Goal: Task Accomplishment & Management: Complete application form

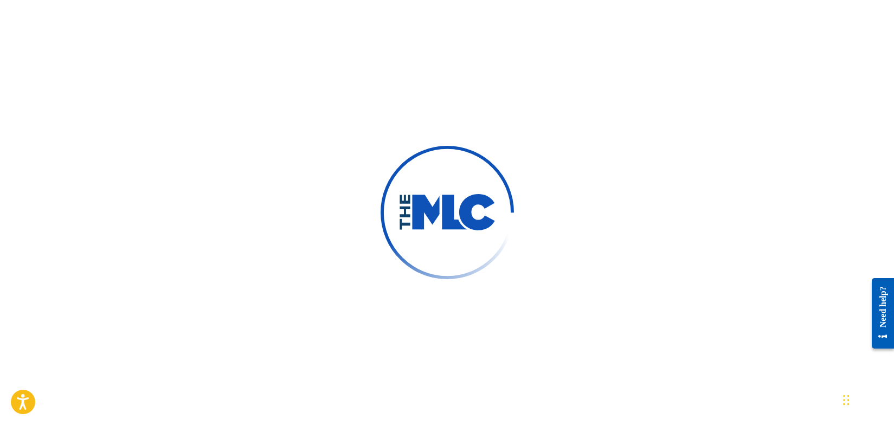
click at [305, 144] on div at bounding box center [447, 212] width 894 height 425
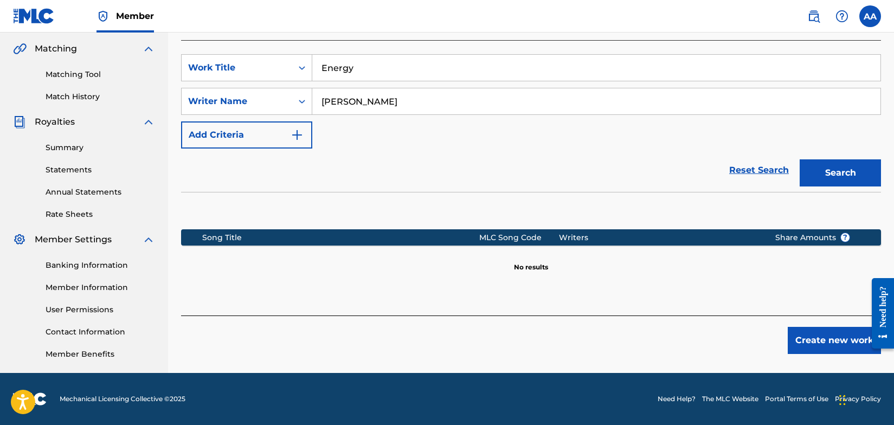
click at [34, 13] on img at bounding box center [34, 16] width 42 height 16
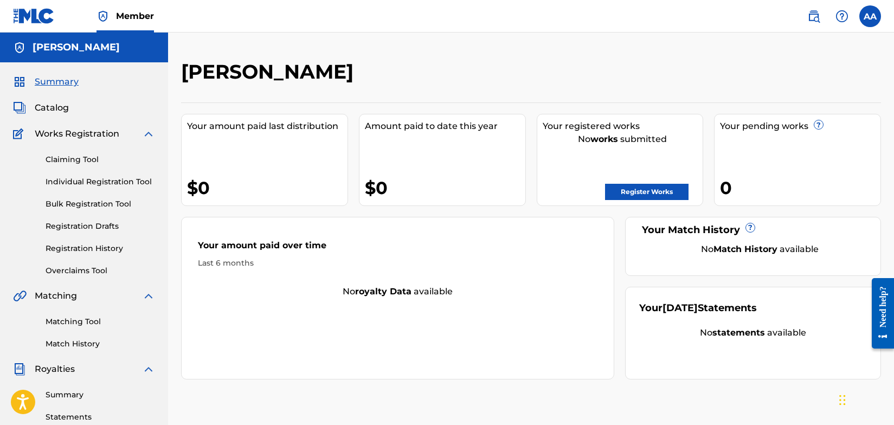
click at [70, 181] on link "Individual Registration Tool" at bounding box center [101, 181] width 110 height 11
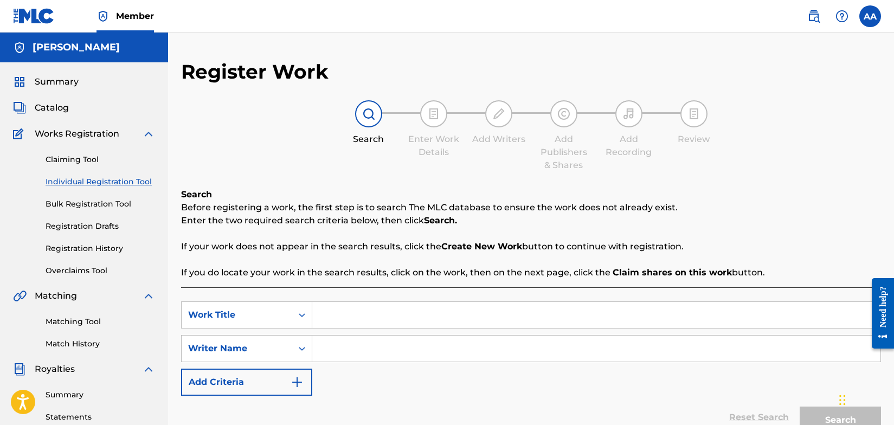
click at [334, 317] on input "Search Form" at bounding box center [596, 315] width 568 height 26
type input "Welfed"
click at [335, 352] on input "Search Form" at bounding box center [596, 349] width 568 height 26
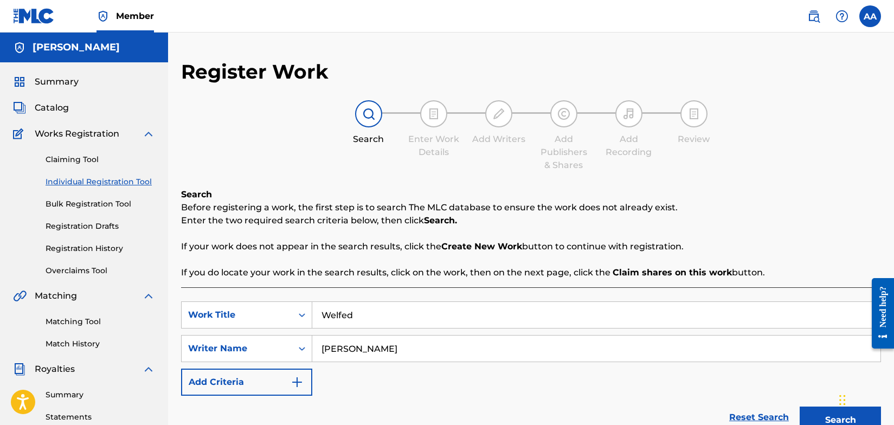
type input "[PERSON_NAME]"
click at [300, 383] on img "Search Form" at bounding box center [297, 382] width 13 height 13
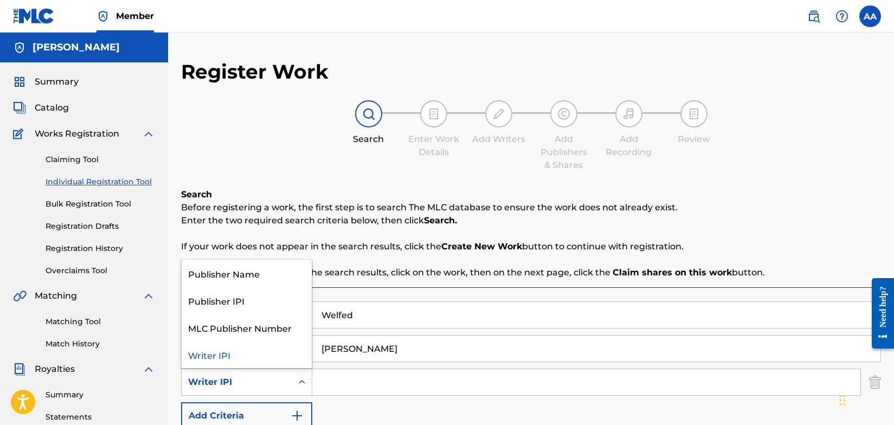
click at [303, 382] on icon "Search Form" at bounding box center [302, 382] width 7 height 4
click at [265, 272] on div "Publisher Name" at bounding box center [247, 273] width 130 height 27
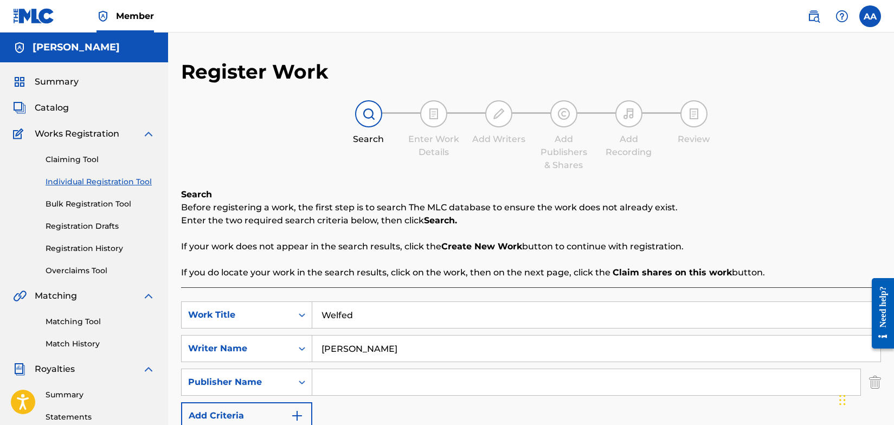
click at [344, 383] on input "Search Form" at bounding box center [586, 382] width 548 height 26
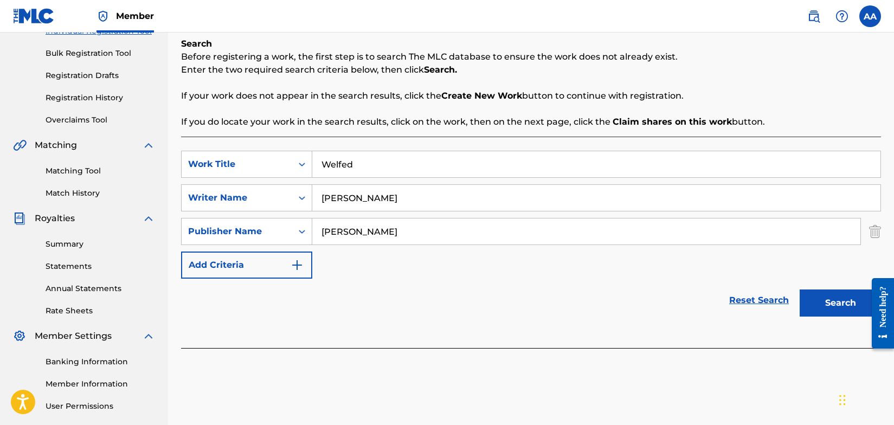
scroll to position [153, 0]
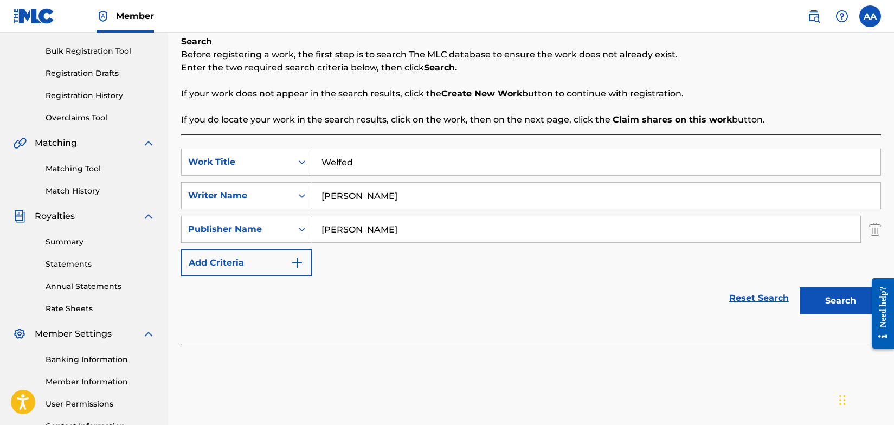
type input "[PERSON_NAME]"
click at [831, 303] on button "Search" at bounding box center [840, 300] width 81 height 27
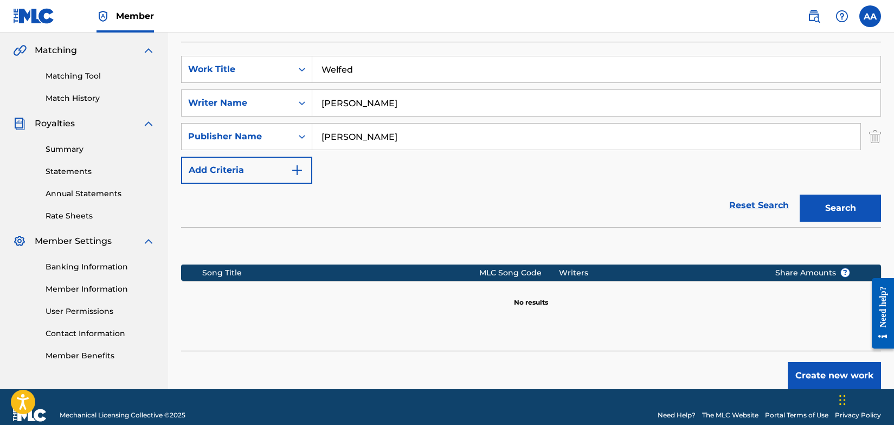
scroll to position [262, 0]
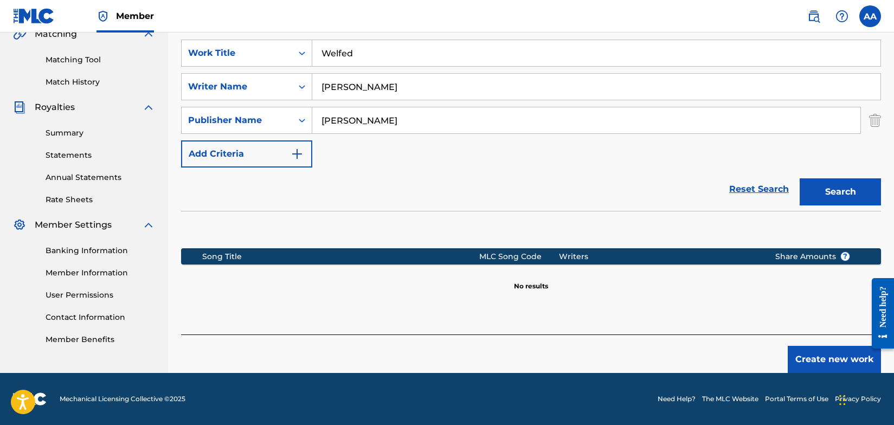
click at [829, 355] on button "Create new work" at bounding box center [834, 359] width 93 height 27
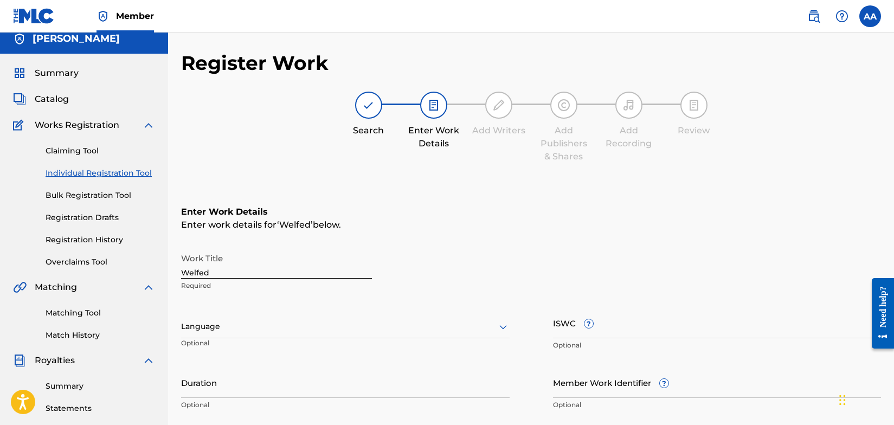
scroll to position [85, 0]
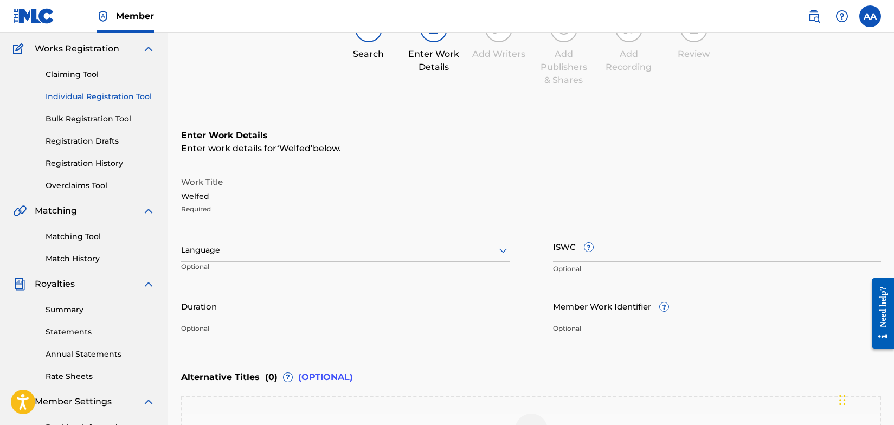
click at [502, 262] on div "Language" at bounding box center [345, 250] width 329 height 23
click at [336, 276] on div "English" at bounding box center [345, 274] width 327 height 24
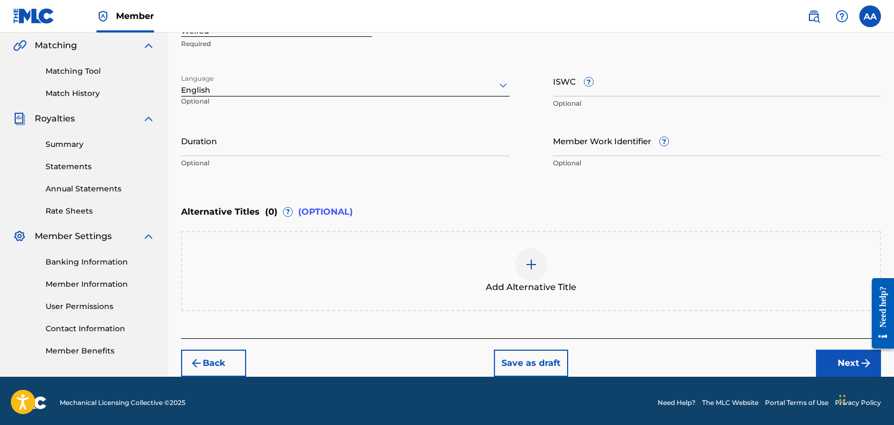
scroll to position [254, 0]
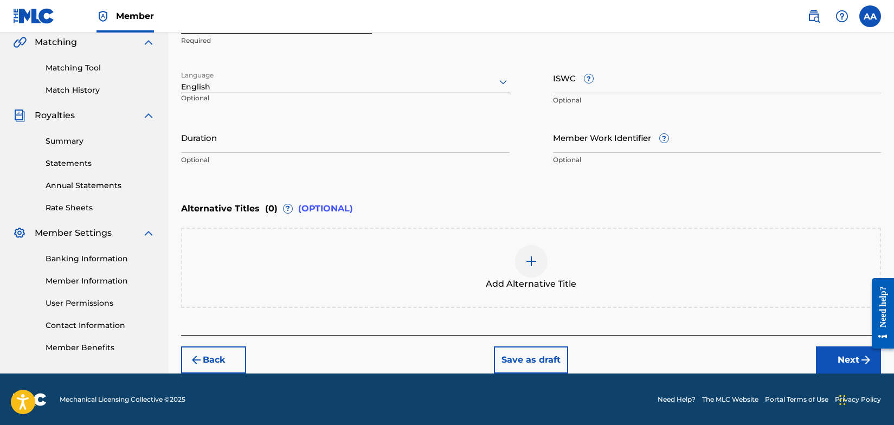
click at [848, 361] on button "Next" at bounding box center [848, 359] width 65 height 27
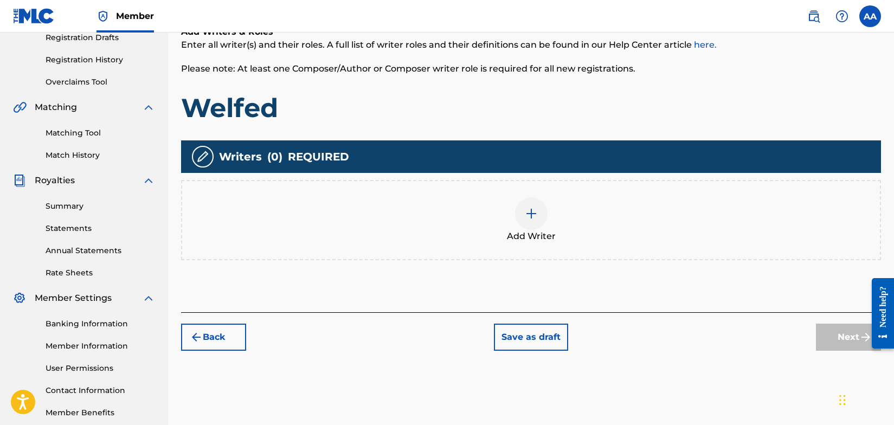
scroll to position [209, 0]
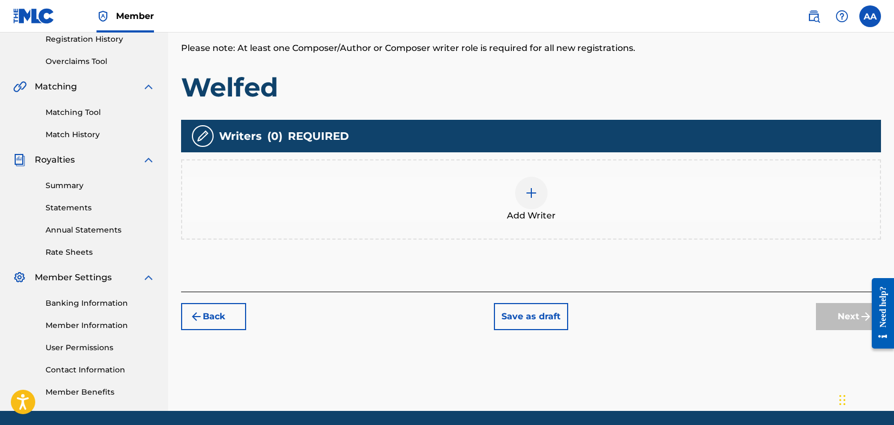
click at [530, 190] on img at bounding box center [531, 193] width 13 height 13
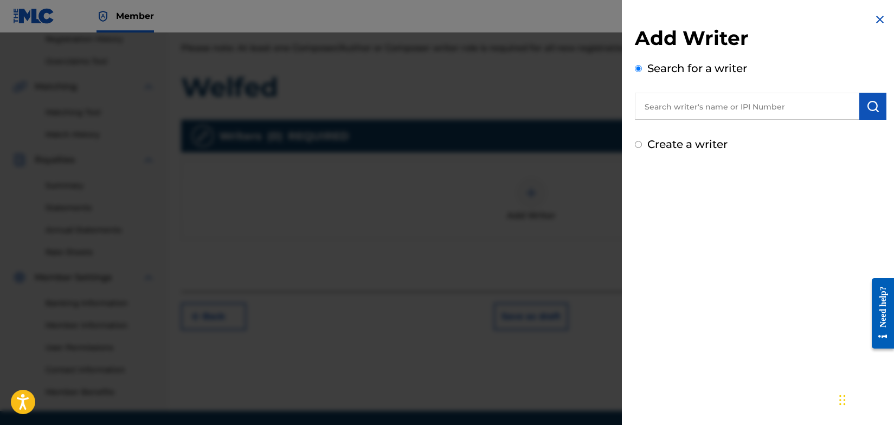
click at [703, 106] on input "text" at bounding box center [747, 106] width 224 height 27
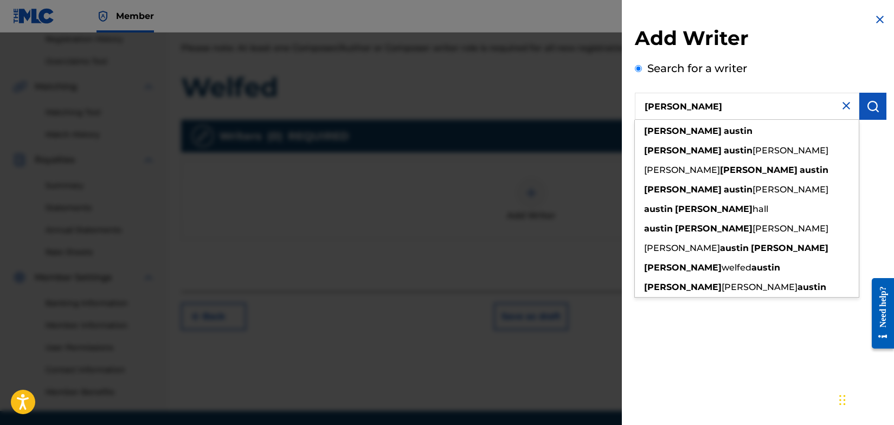
type input "[PERSON_NAME]"
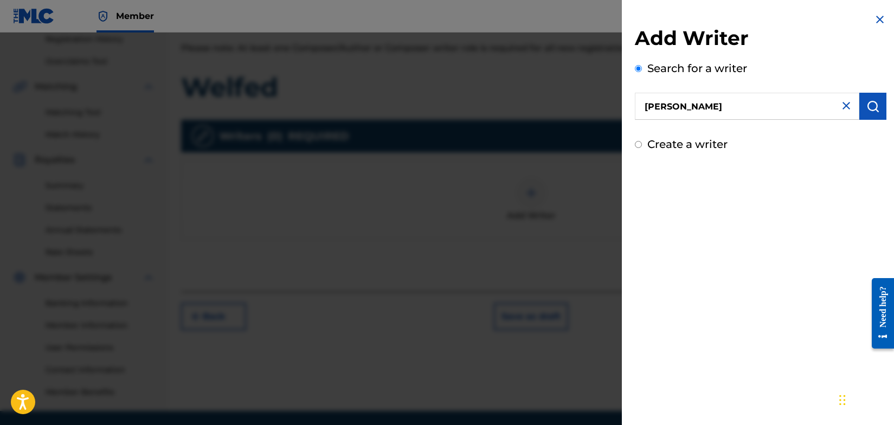
click at [871, 108] on img "submit" at bounding box center [872, 106] width 13 height 13
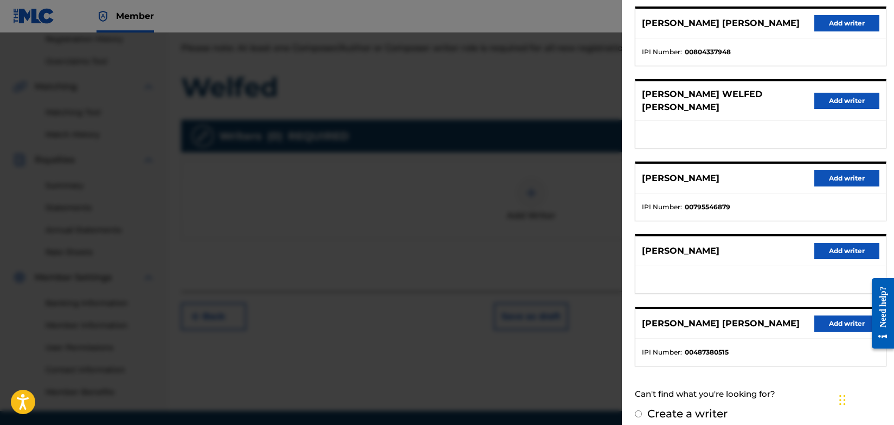
scroll to position [133, 0]
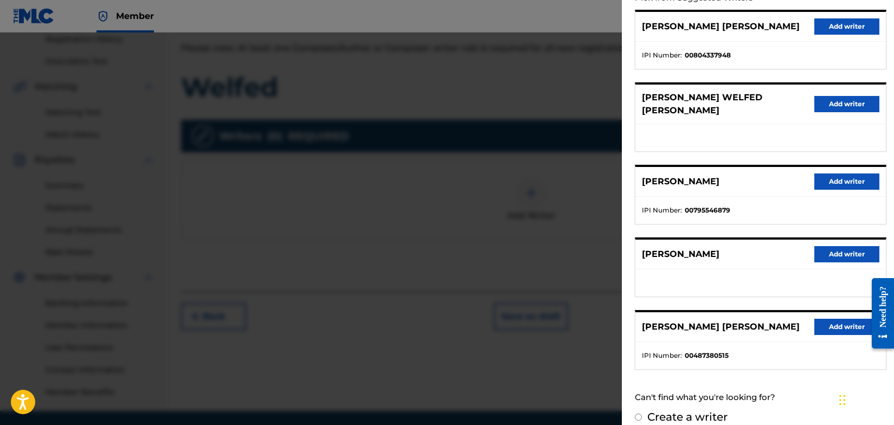
click at [832, 174] on button "Add writer" at bounding box center [846, 182] width 65 height 16
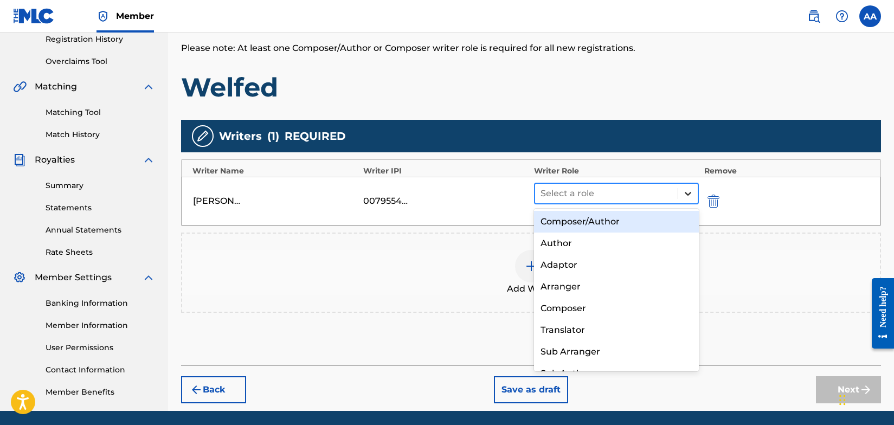
click at [688, 191] on icon at bounding box center [688, 193] width 11 height 11
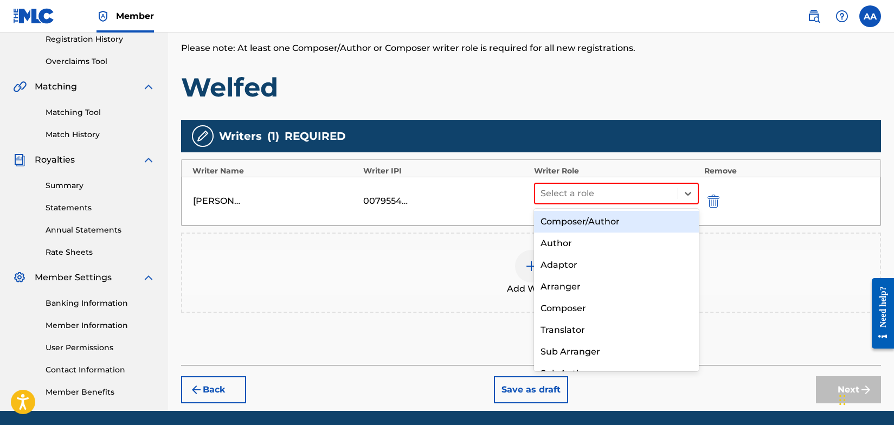
click at [653, 221] on div "Composer/Author" at bounding box center [616, 222] width 165 height 22
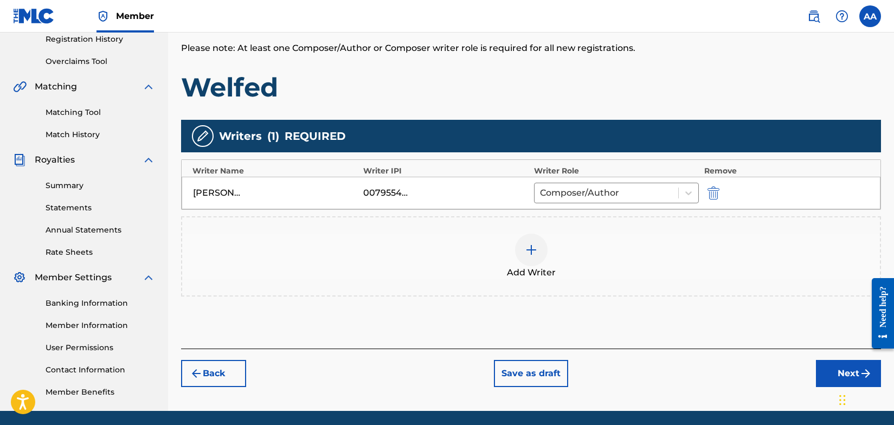
scroll to position [247, 0]
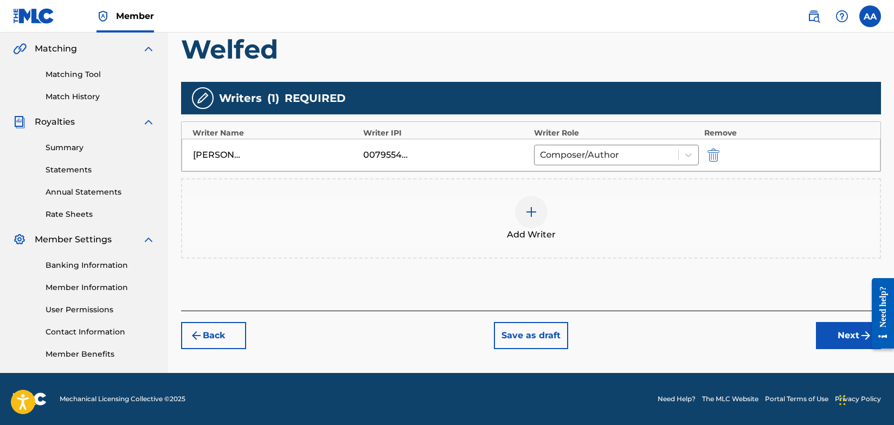
click at [853, 335] on button "Next" at bounding box center [848, 335] width 65 height 27
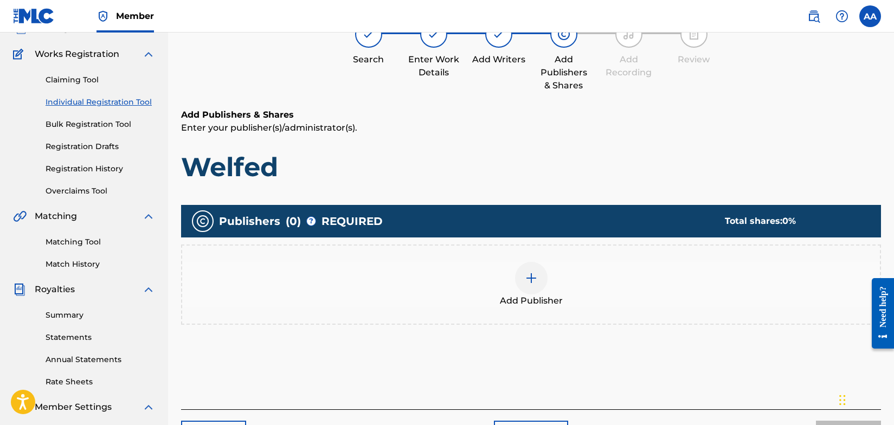
scroll to position [49, 0]
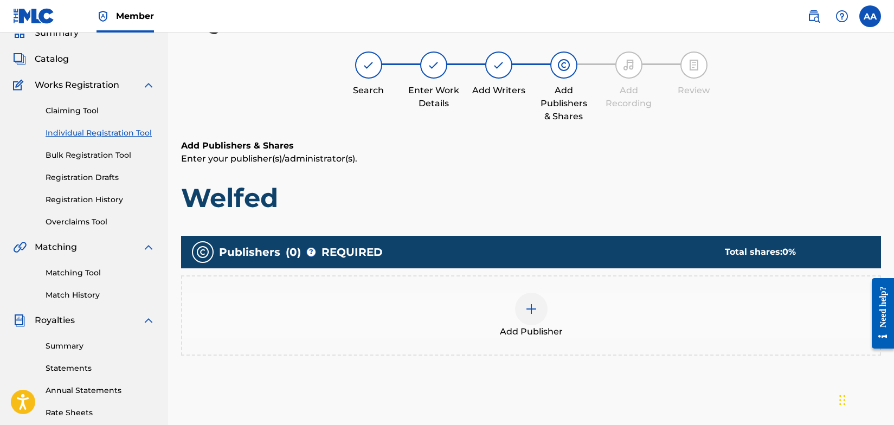
click at [531, 308] on img at bounding box center [531, 309] width 13 height 13
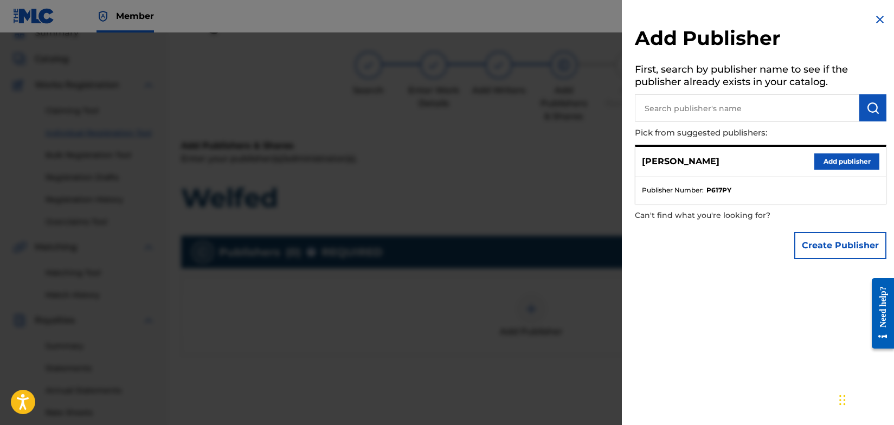
click at [840, 160] on button "Add publisher" at bounding box center [846, 161] width 65 height 16
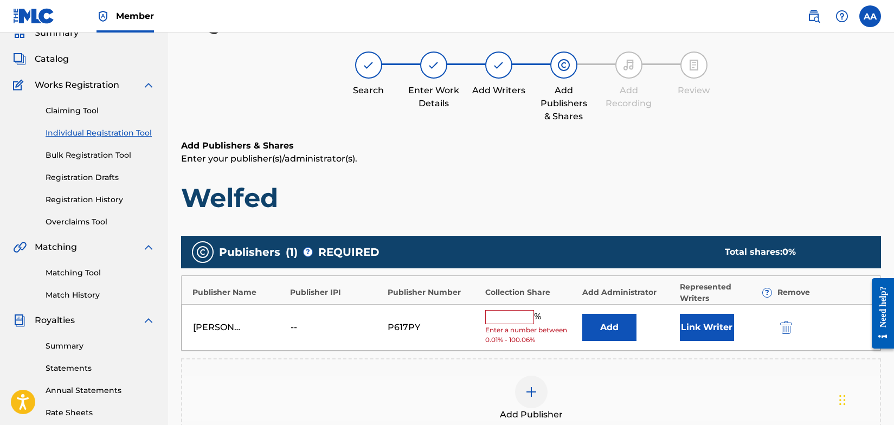
click at [520, 319] on input "text" at bounding box center [509, 317] width 49 height 14
type input "100"
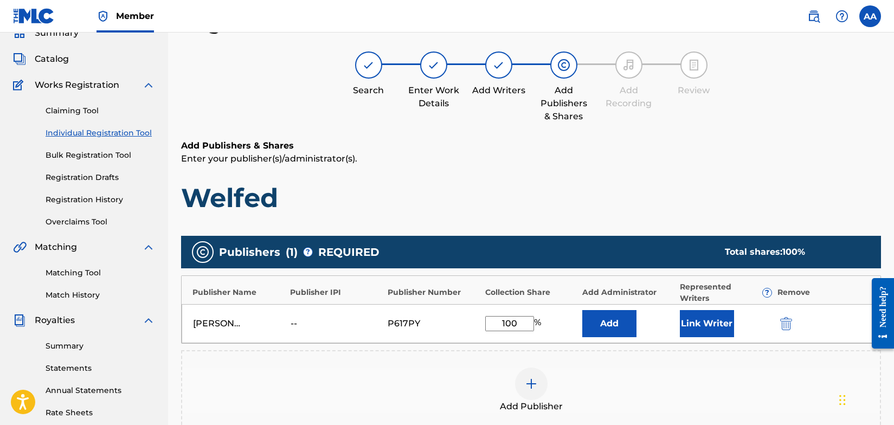
click at [698, 323] on button "Link Writer" at bounding box center [707, 323] width 54 height 27
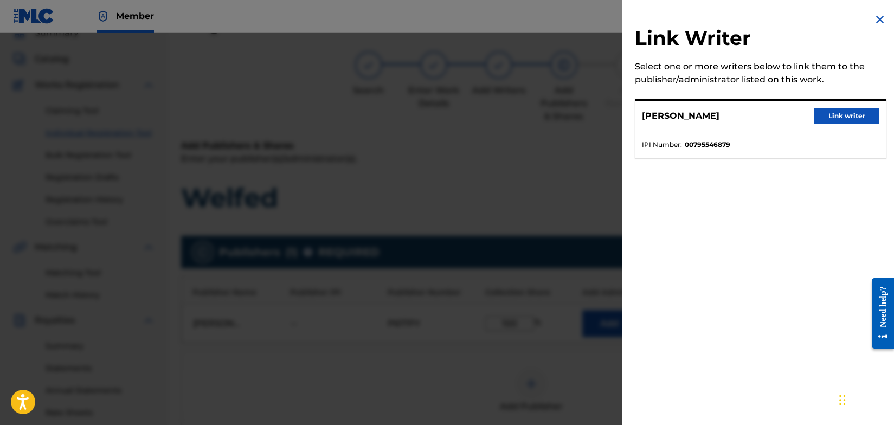
click at [830, 114] on button "Link writer" at bounding box center [846, 116] width 65 height 16
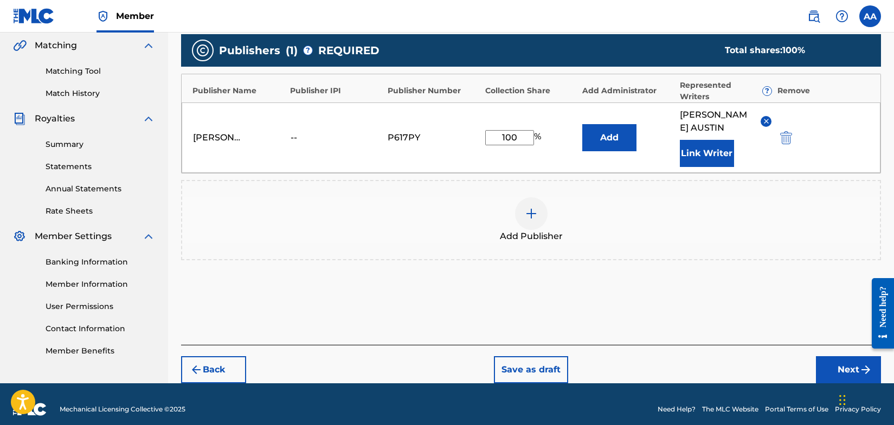
scroll to position [261, 0]
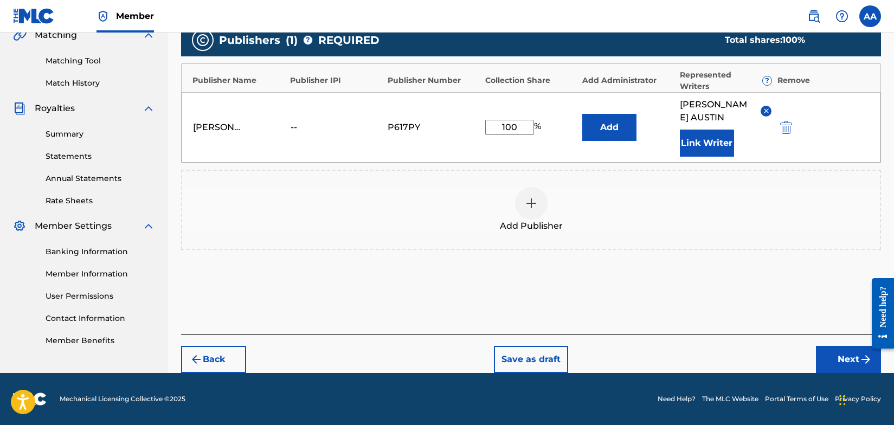
click at [849, 362] on button "Next" at bounding box center [848, 359] width 65 height 27
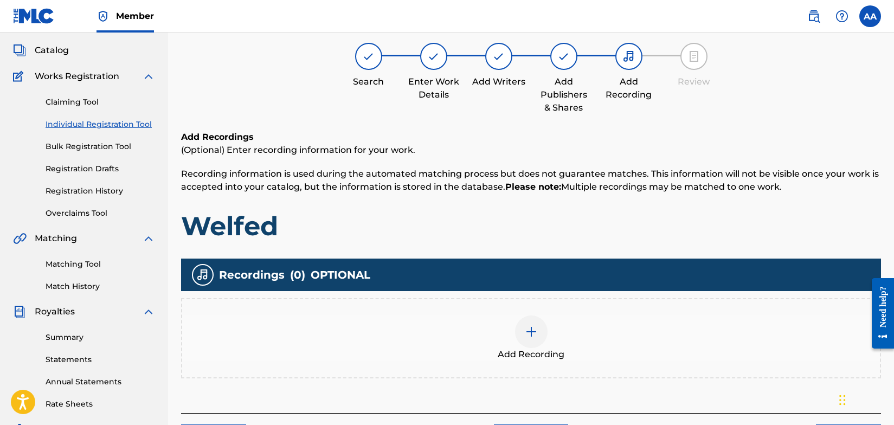
scroll to position [49, 0]
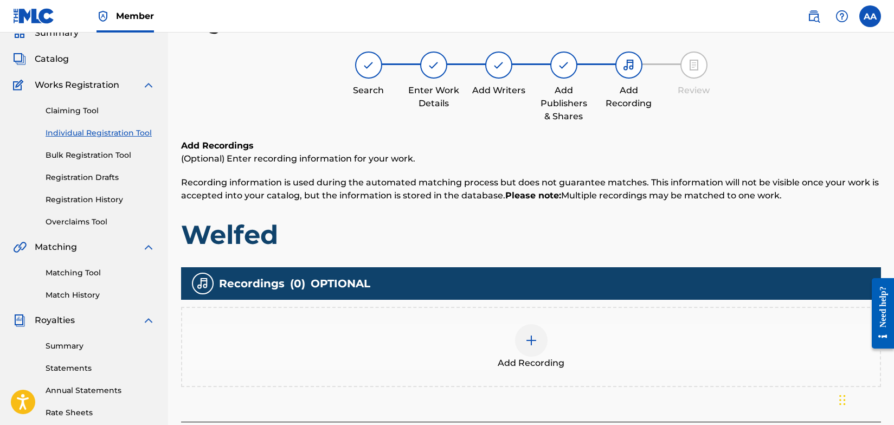
click at [532, 339] on img at bounding box center [531, 340] width 13 height 13
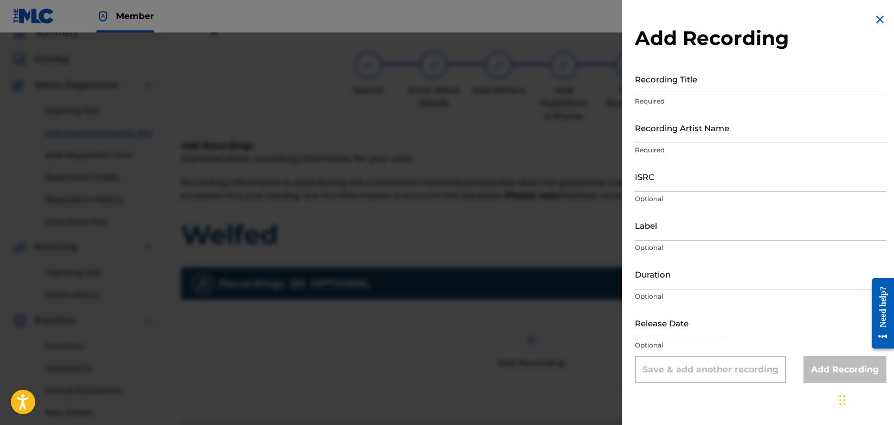
click at [695, 89] on input "Recording Title" at bounding box center [761, 78] width 252 height 31
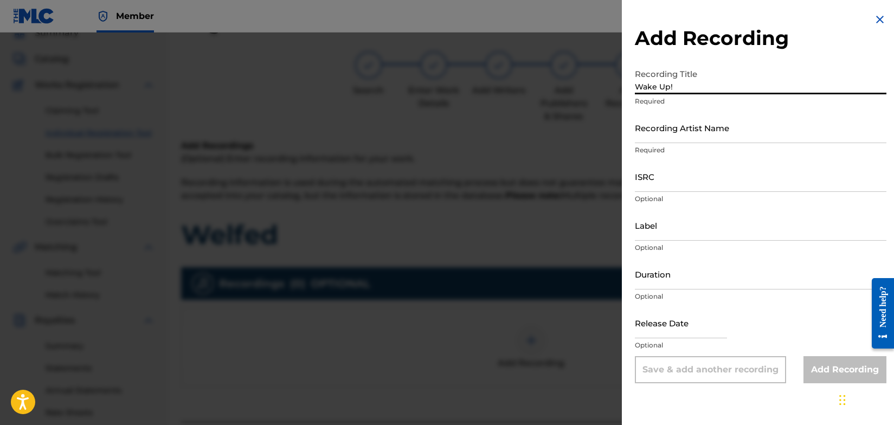
type input "Wake Up!"
click at [721, 135] on input "Recording Artist Name" at bounding box center [761, 127] width 252 height 31
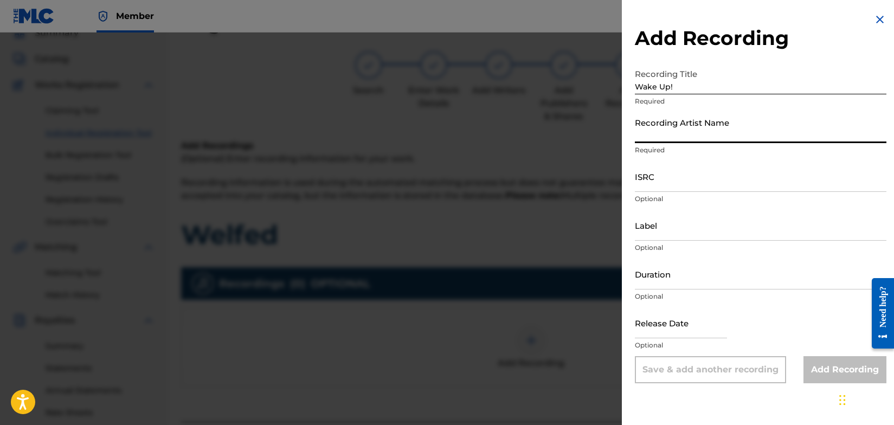
type input "Welfed"
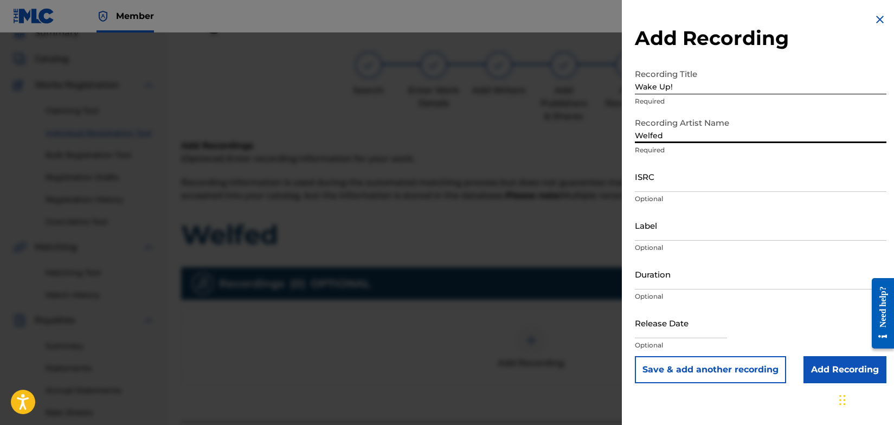
click at [698, 184] on input "ISRC" at bounding box center [761, 176] width 252 height 31
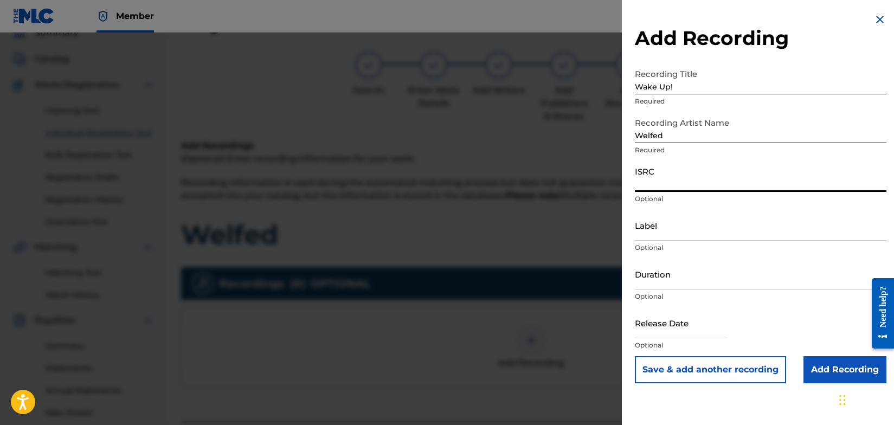
click at [692, 187] on input "ISRC" at bounding box center [761, 176] width 252 height 31
type input "QZTBA2225834"
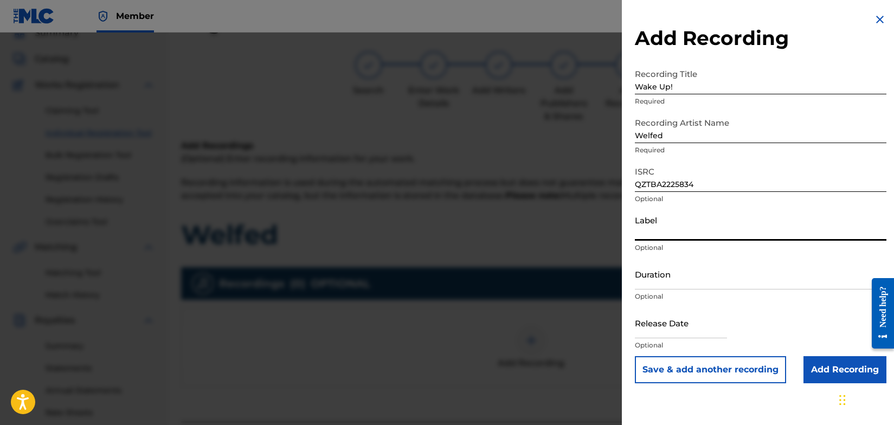
click at [685, 230] on input "Label" at bounding box center [761, 225] width 252 height 31
type input "SIDEWALK CAFÈ RECORDS"
click at [826, 371] on input "Add Recording" at bounding box center [845, 369] width 83 height 27
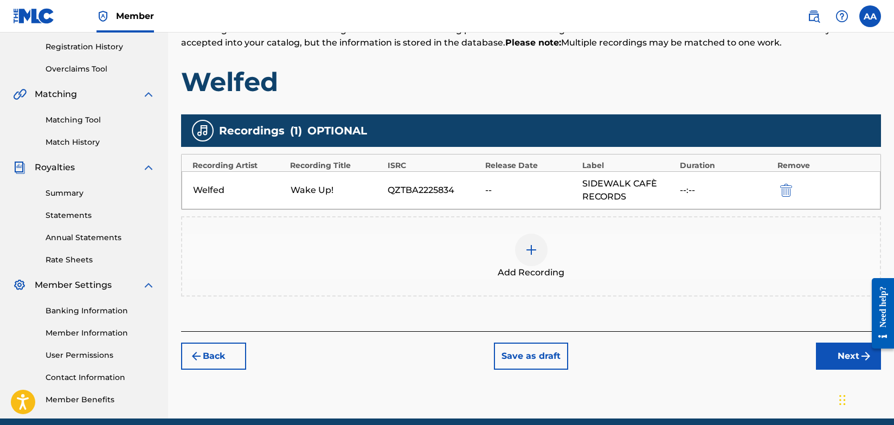
scroll to position [209, 0]
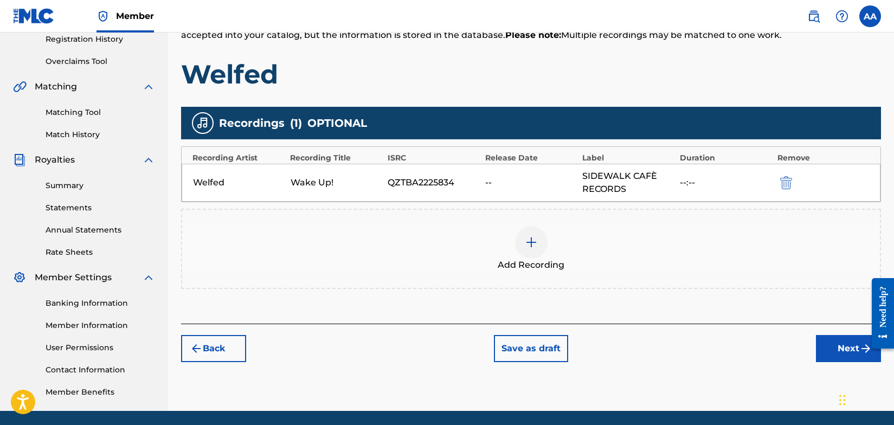
click at [852, 347] on button "Next" at bounding box center [848, 348] width 65 height 27
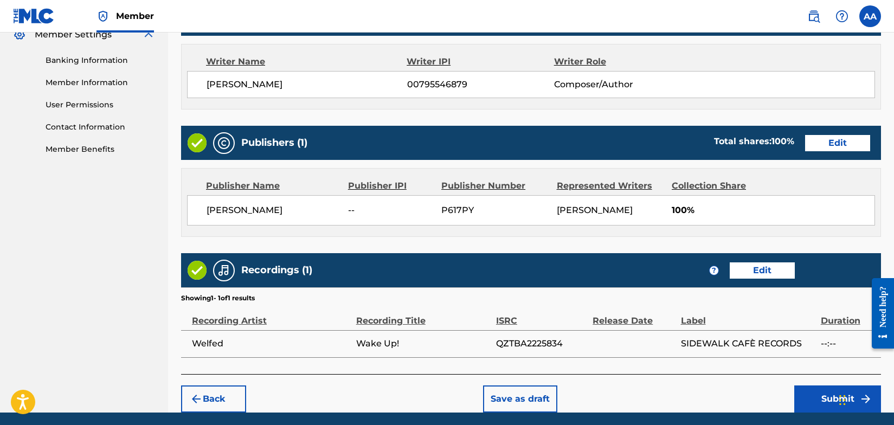
scroll to position [491, 0]
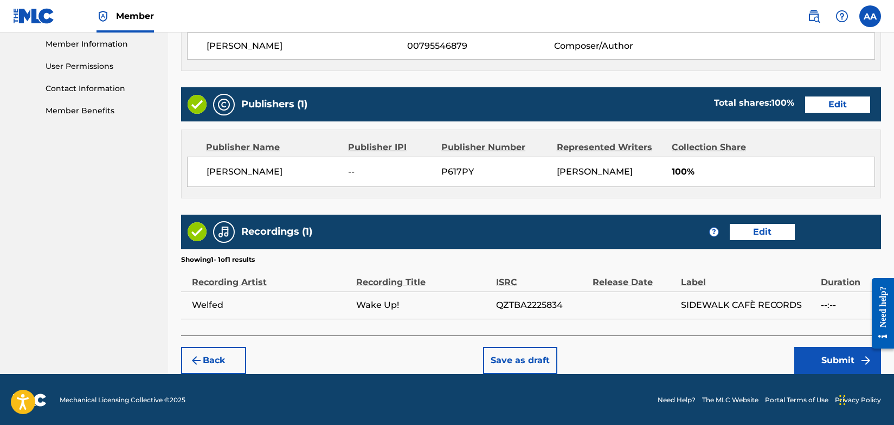
click at [846, 362] on button "Submit" at bounding box center [837, 360] width 87 height 27
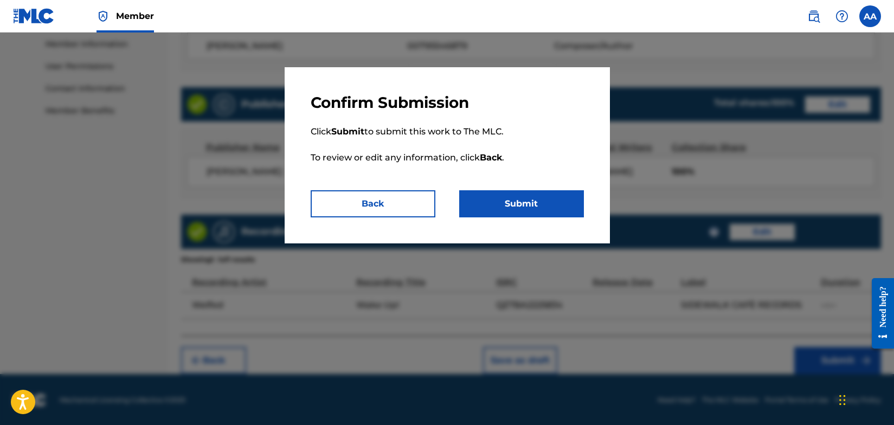
click at [539, 204] on button "Submit" at bounding box center [521, 203] width 125 height 27
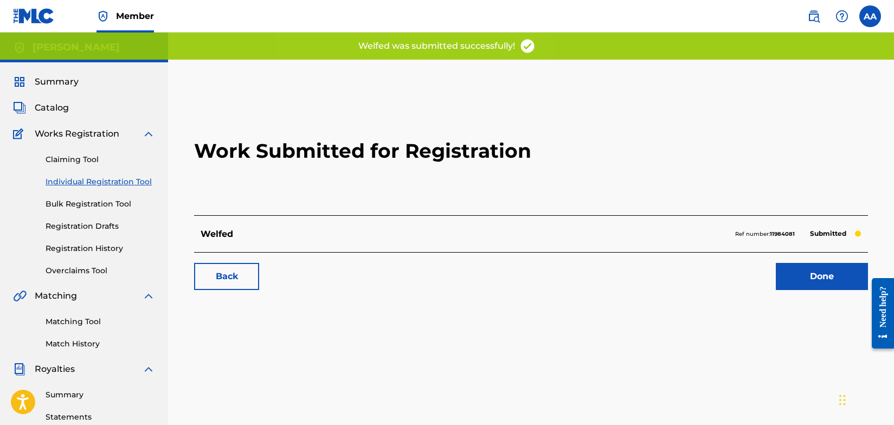
click at [230, 279] on link "Back" at bounding box center [226, 276] width 65 height 27
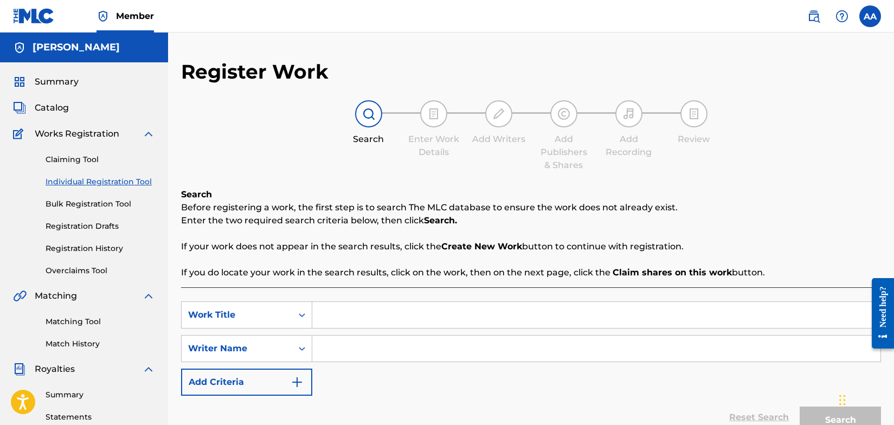
click at [340, 314] on input "Search Form" at bounding box center [596, 315] width 568 height 26
type input "Welfed"
click at [332, 350] on input "Search Form" at bounding box center [596, 349] width 568 height 26
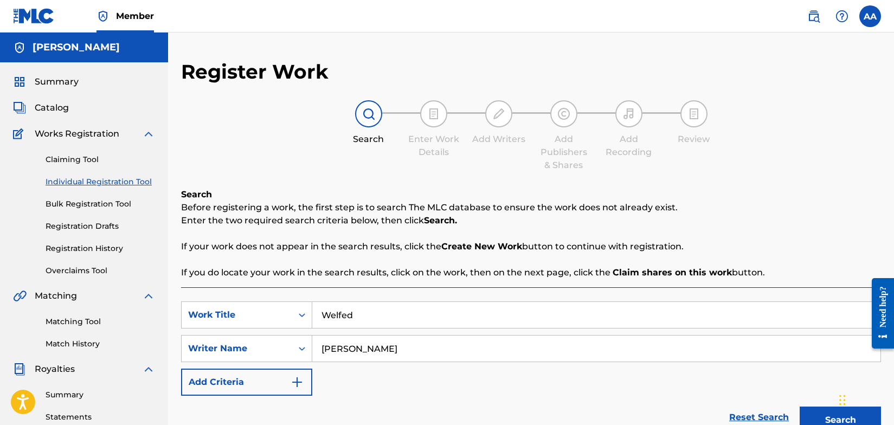
type input "[PERSON_NAME]"
click at [293, 383] on img "Search Form" at bounding box center [297, 382] width 13 height 13
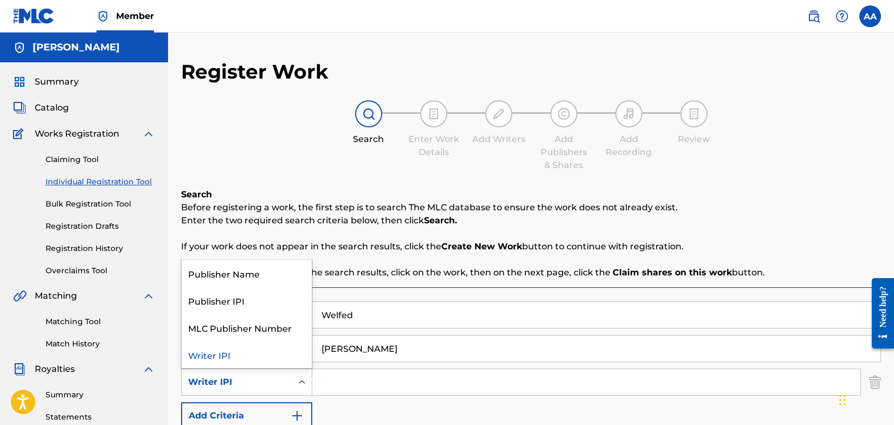
click at [299, 383] on icon "Search Form" at bounding box center [302, 382] width 11 height 11
click at [258, 275] on div "Publisher Name" at bounding box center [247, 273] width 130 height 27
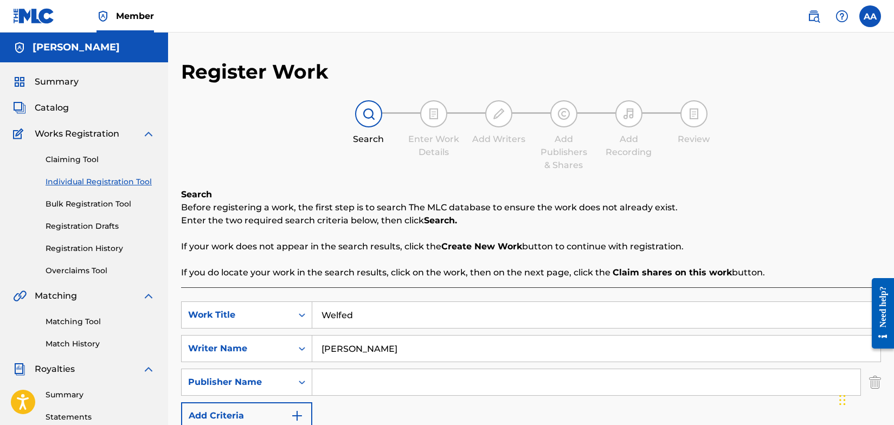
click at [335, 386] on input "Search Form" at bounding box center [586, 382] width 548 height 26
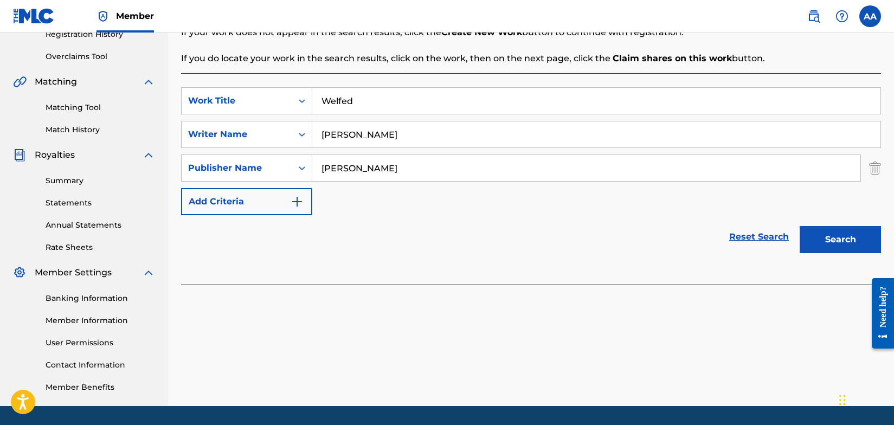
scroll to position [236, 0]
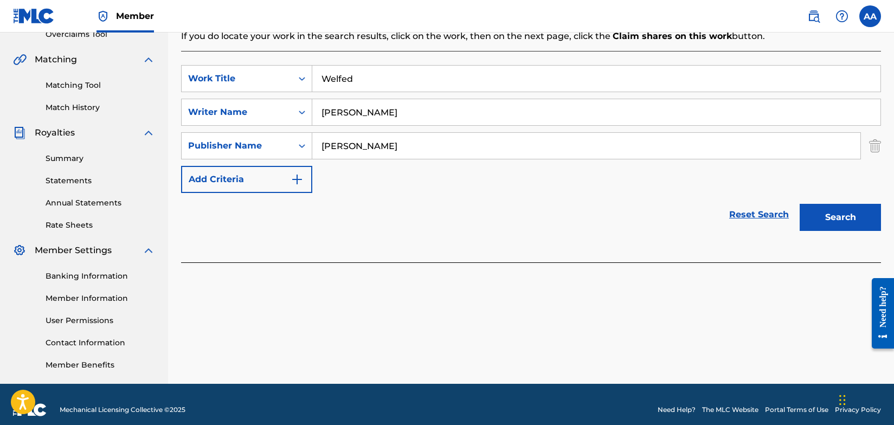
type input "[PERSON_NAME]"
click at [836, 219] on button "Search" at bounding box center [840, 217] width 81 height 27
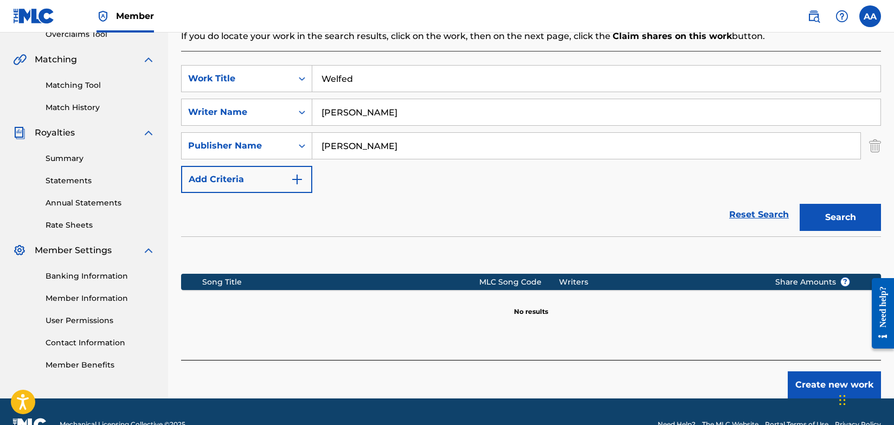
click at [813, 386] on button "Create new work" at bounding box center [834, 384] width 93 height 27
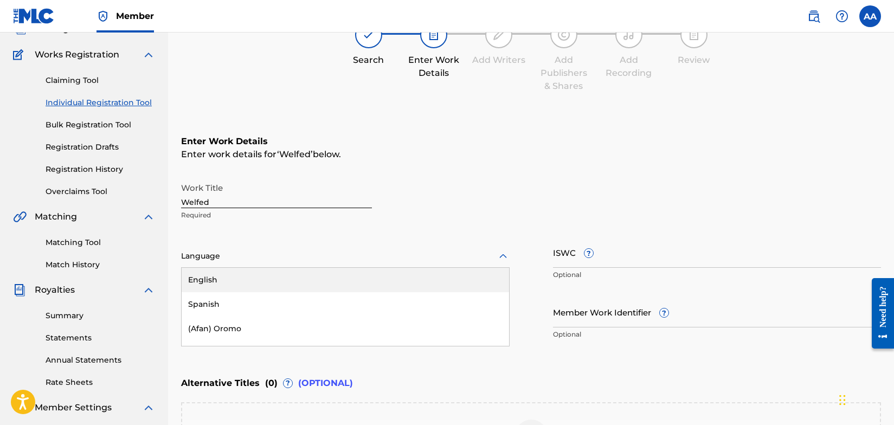
scroll to position [85, 0]
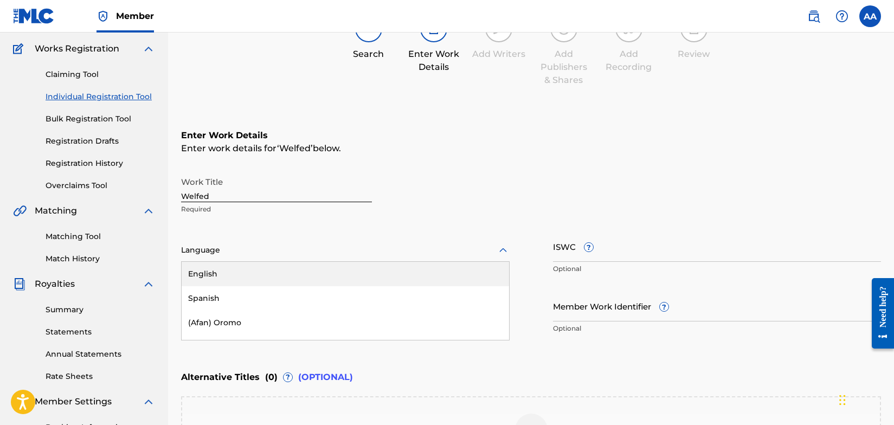
click at [501, 256] on icon at bounding box center [503, 250] width 13 height 13
click at [287, 277] on div "English" at bounding box center [345, 274] width 327 height 24
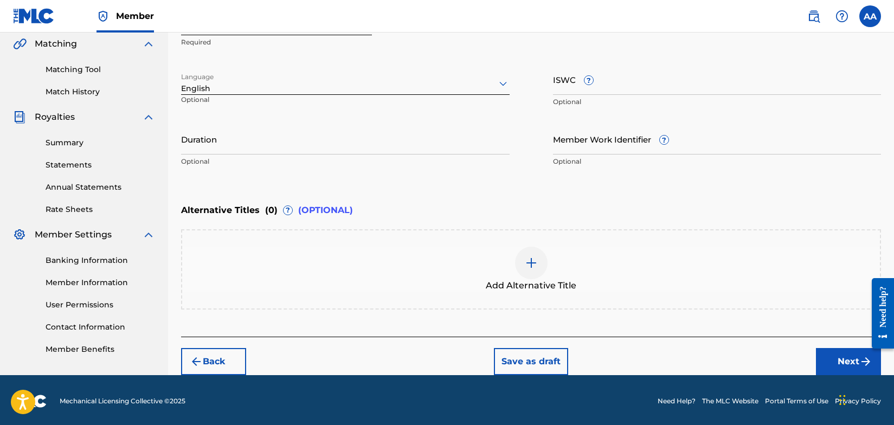
scroll to position [254, 0]
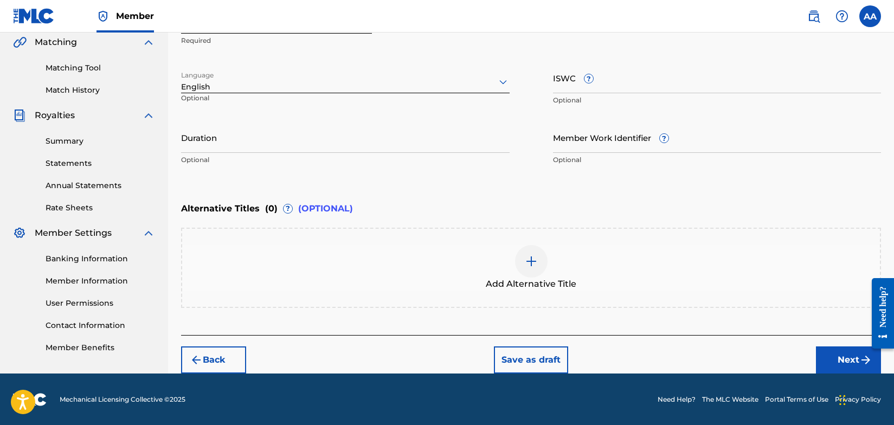
click at [864, 359] on img "submit" at bounding box center [865, 360] width 13 height 13
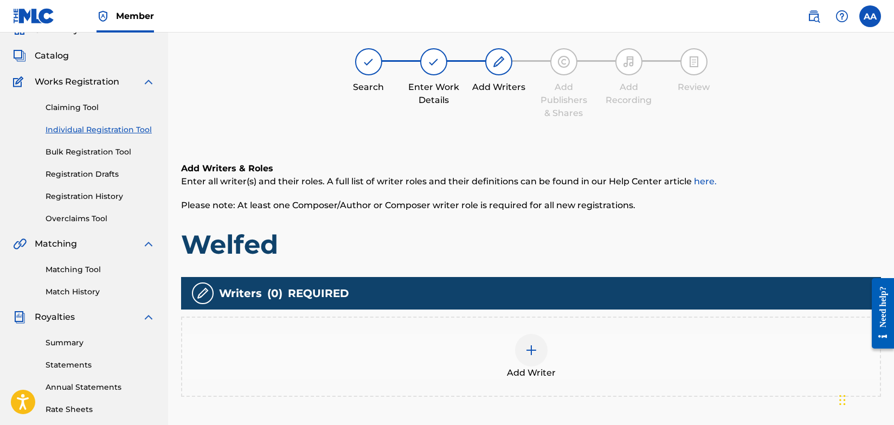
scroll to position [49, 0]
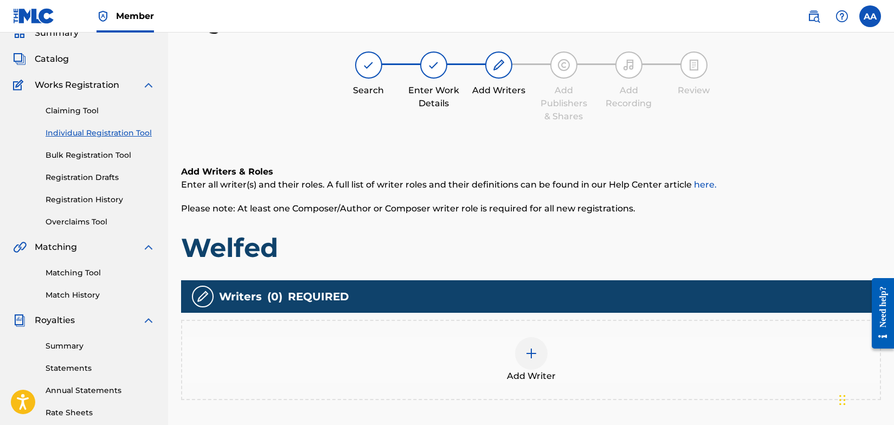
click at [532, 359] on img at bounding box center [531, 353] width 13 height 13
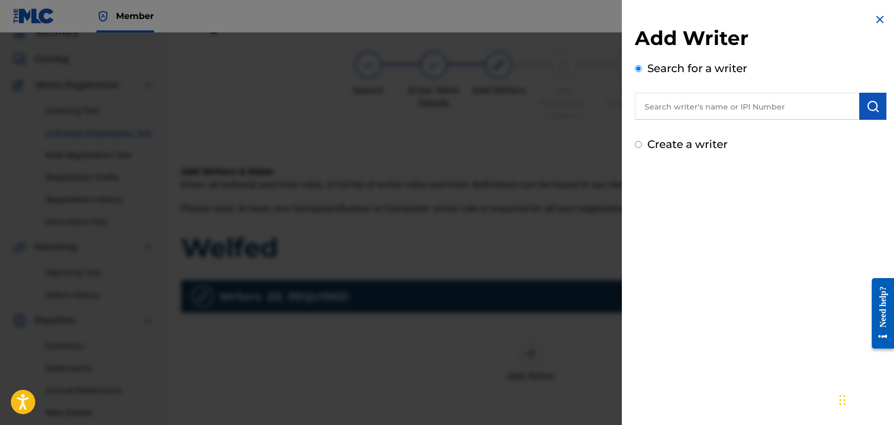
click at [696, 106] on input "text" at bounding box center [747, 106] width 224 height 27
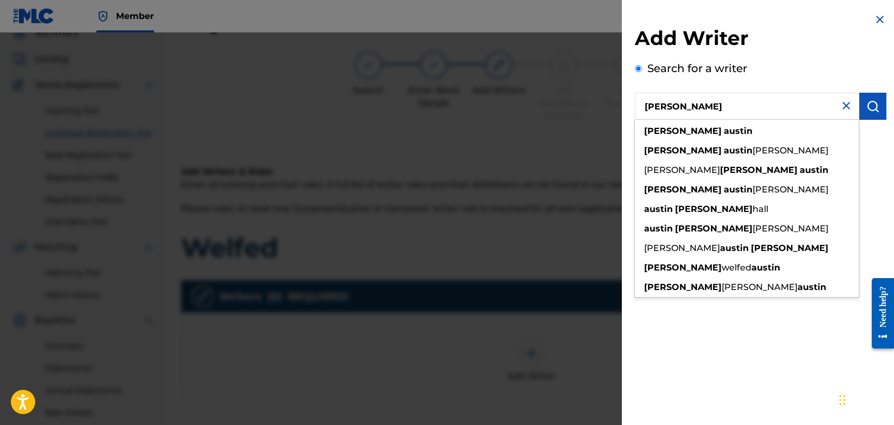
type input "[PERSON_NAME]"
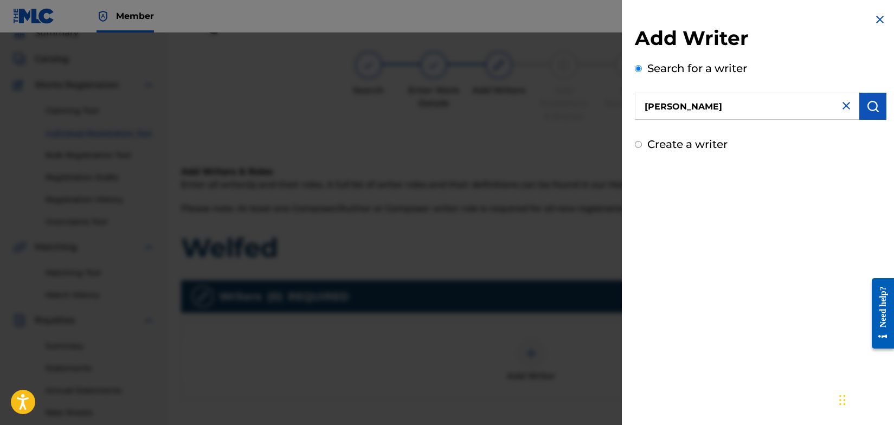
click at [870, 108] on img "submit" at bounding box center [872, 106] width 13 height 13
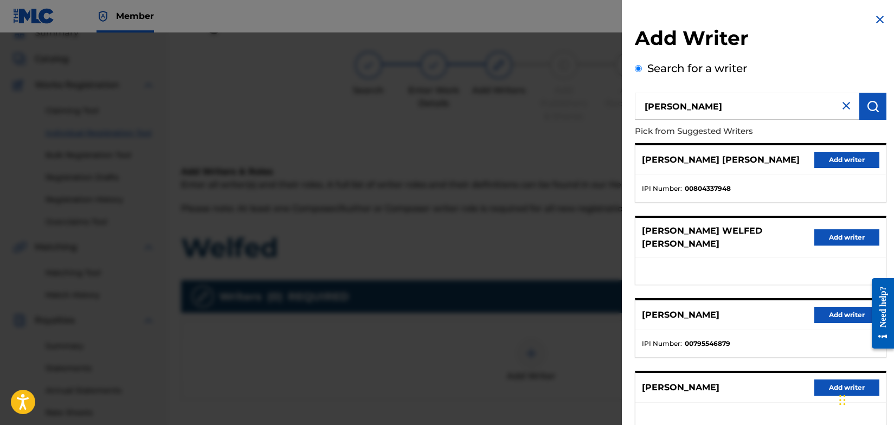
click at [837, 307] on button "Add writer" at bounding box center [846, 315] width 65 height 16
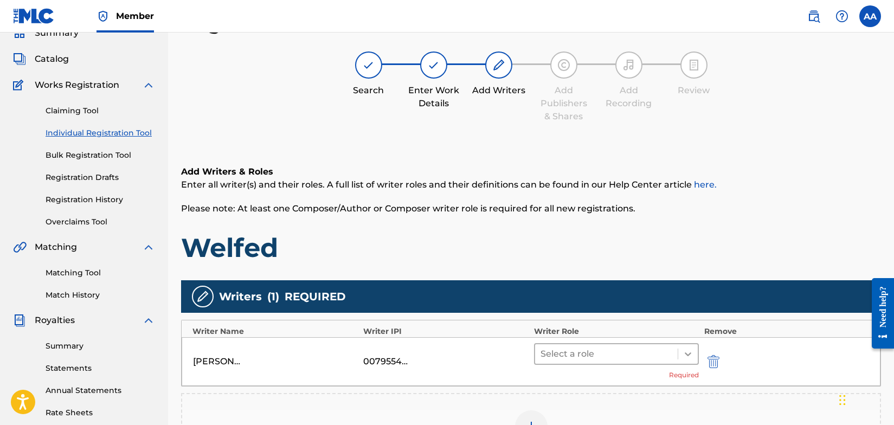
click at [688, 355] on icon at bounding box center [688, 354] width 7 height 4
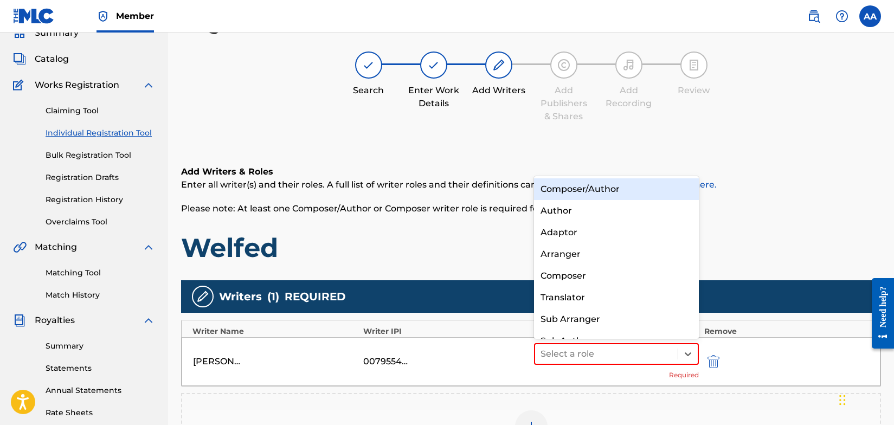
click at [628, 192] on div "Composer/Author" at bounding box center [616, 189] width 165 height 22
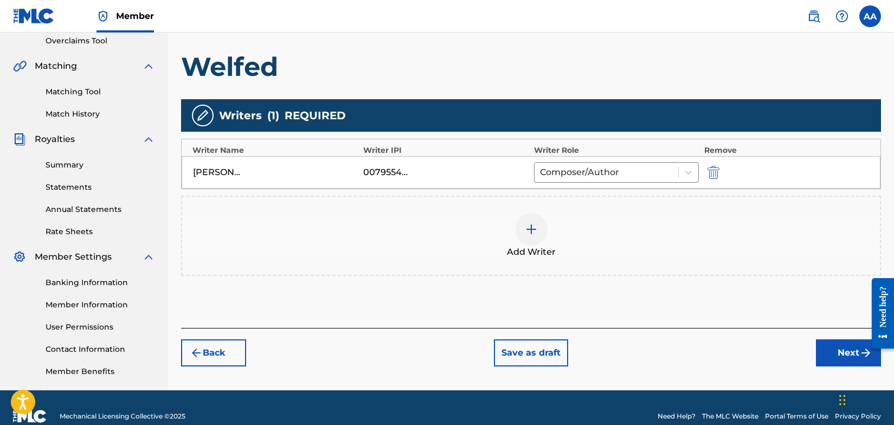
scroll to position [247, 0]
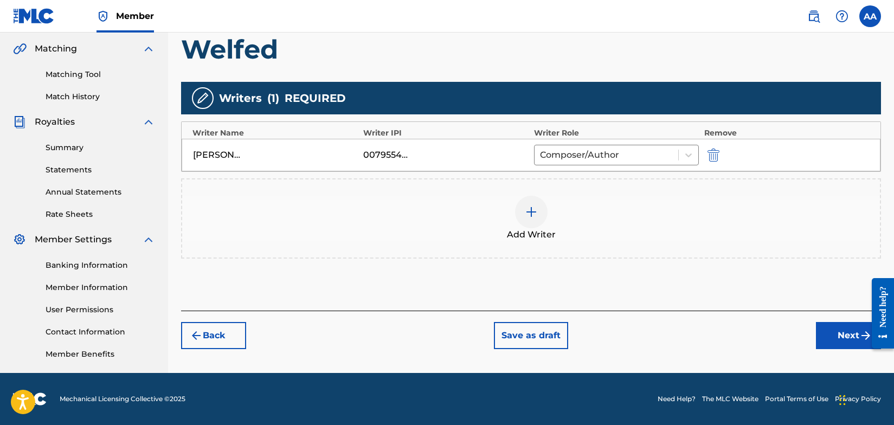
click at [856, 339] on button "Next" at bounding box center [848, 335] width 65 height 27
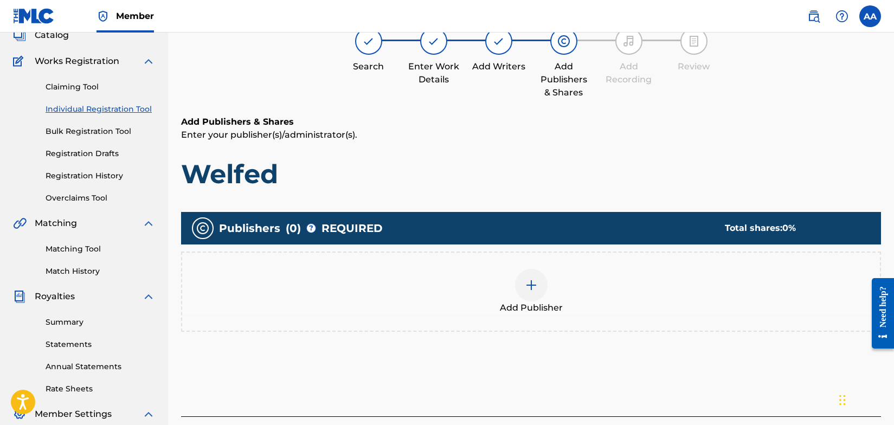
scroll to position [49, 0]
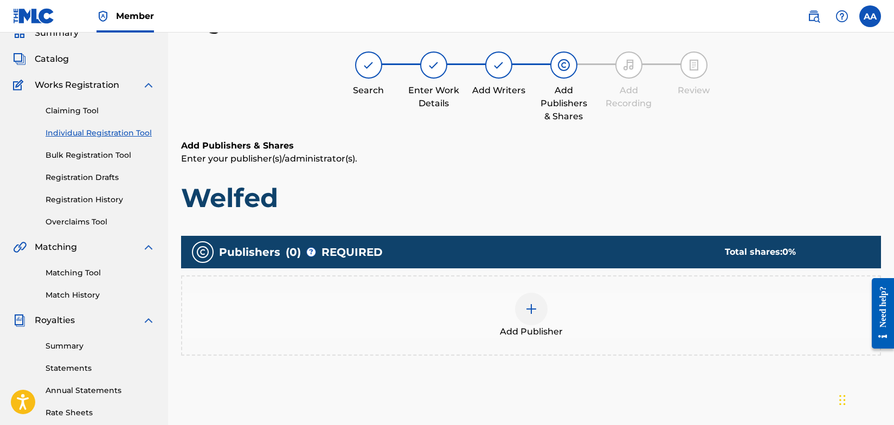
click at [535, 309] on img at bounding box center [531, 309] width 13 height 13
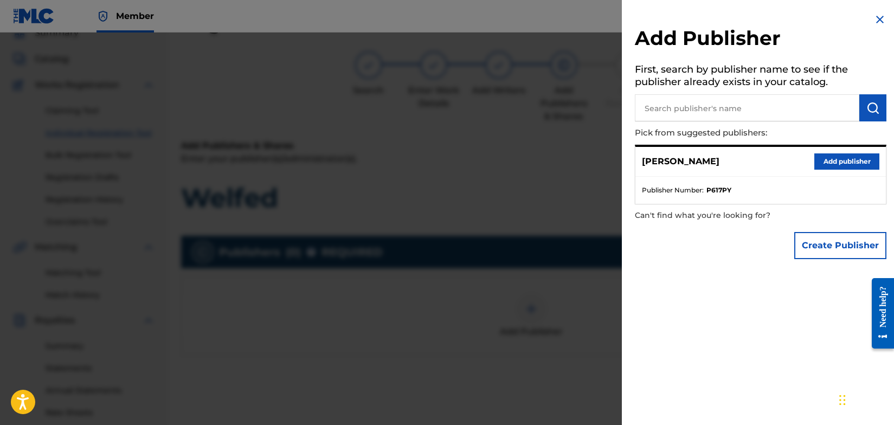
click at [854, 161] on button "Add publisher" at bounding box center [846, 161] width 65 height 16
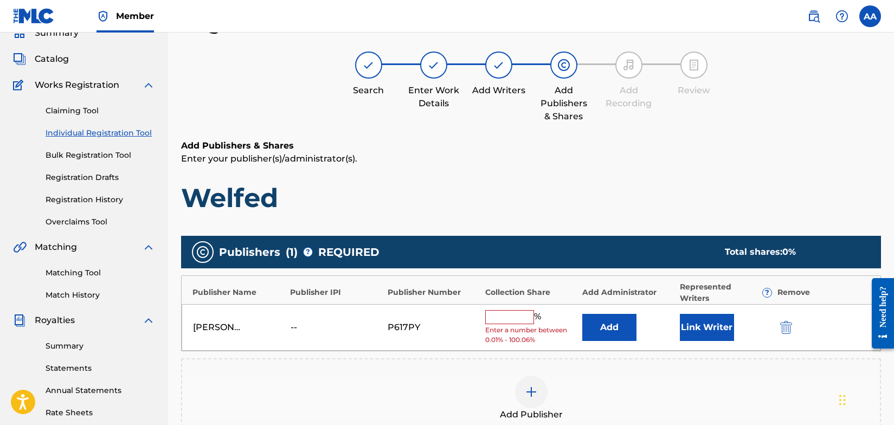
click at [511, 320] on input "text" at bounding box center [509, 317] width 49 height 14
type input "100"
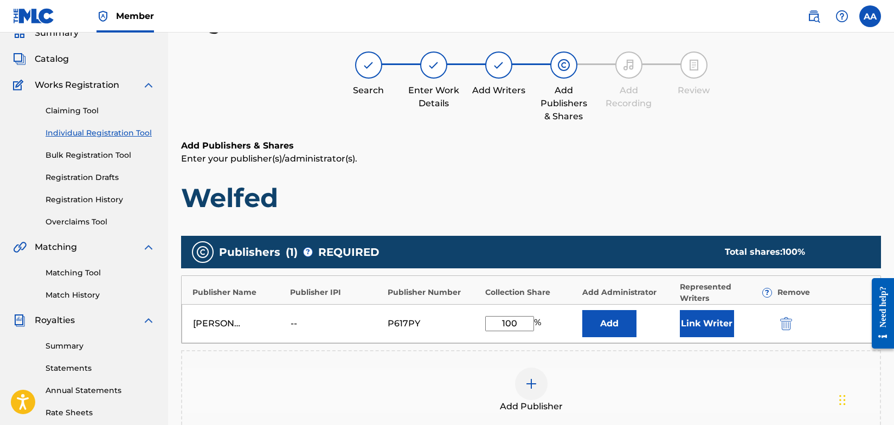
click at [712, 326] on button "Link Writer" at bounding box center [707, 323] width 54 height 27
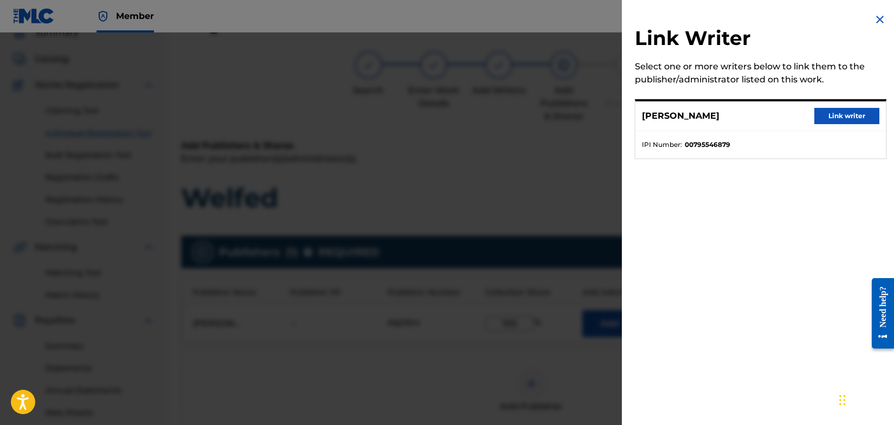
click at [841, 115] on button "Link writer" at bounding box center [846, 116] width 65 height 16
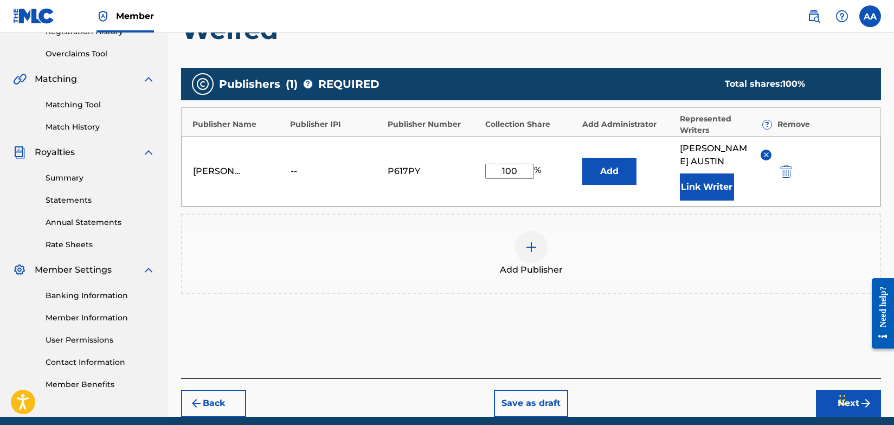
scroll to position [261, 0]
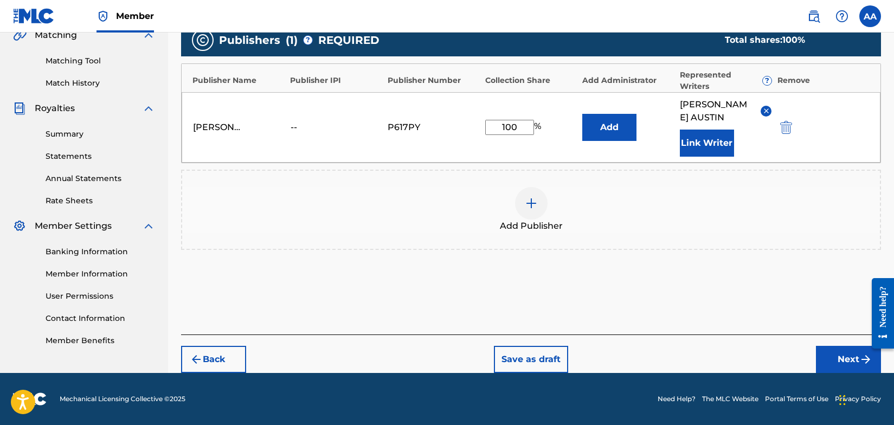
click at [851, 356] on button "Next" at bounding box center [848, 359] width 65 height 27
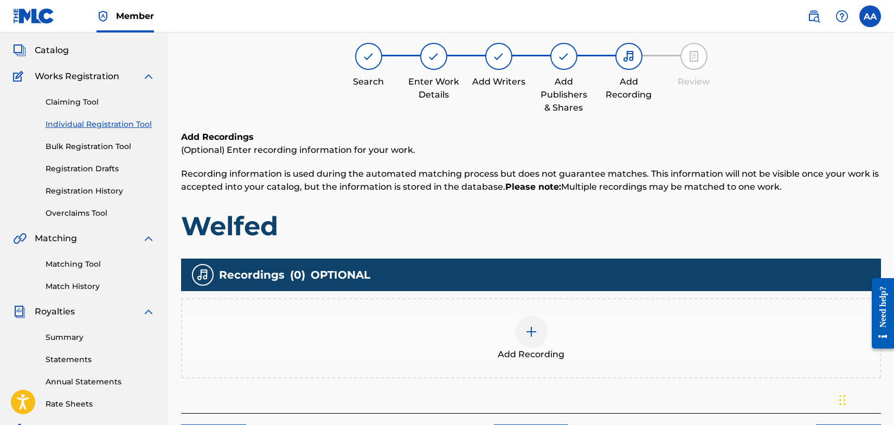
scroll to position [49, 0]
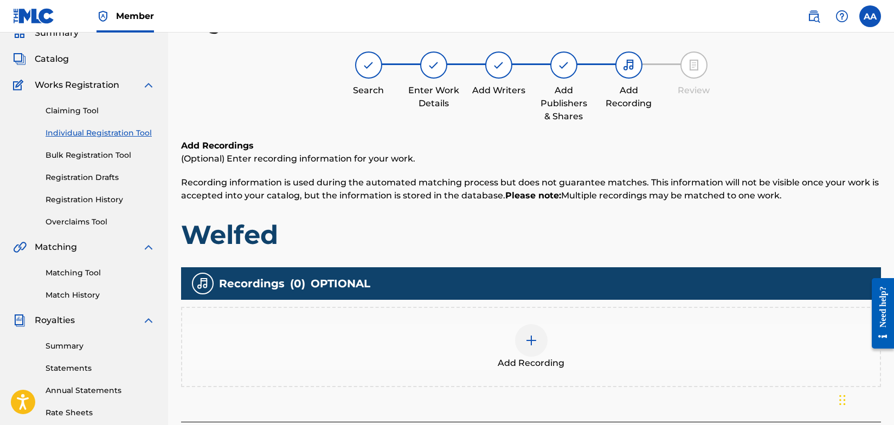
click at [532, 338] on img at bounding box center [531, 340] width 13 height 13
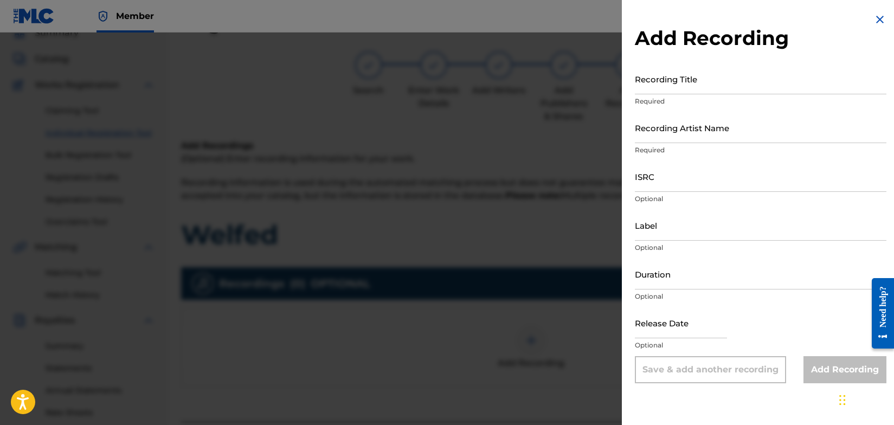
click at [722, 138] on input "Recording Artist Name" at bounding box center [761, 127] width 252 height 31
type input "Welfed"
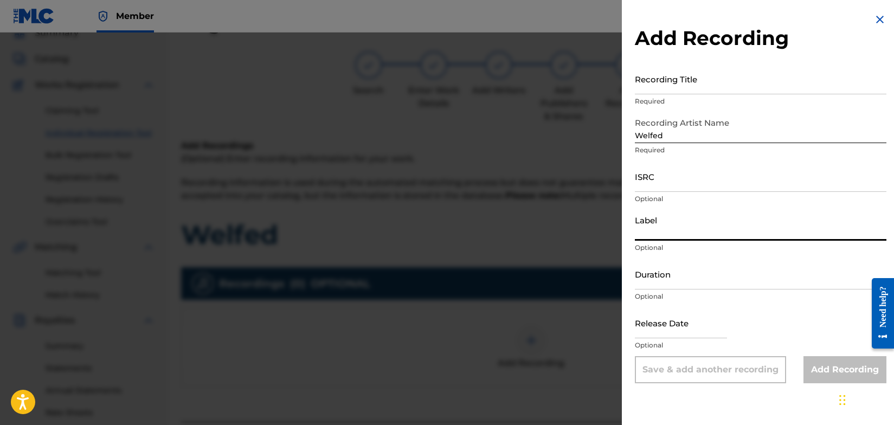
click at [667, 234] on input "Label" at bounding box center [761, 225] width 252 height 31
type input "SIDEWALK CAFÈ RECORDS"
click at [670, 85] on input "Recording Title" at bounding box center [761, 78] width 252 height 31
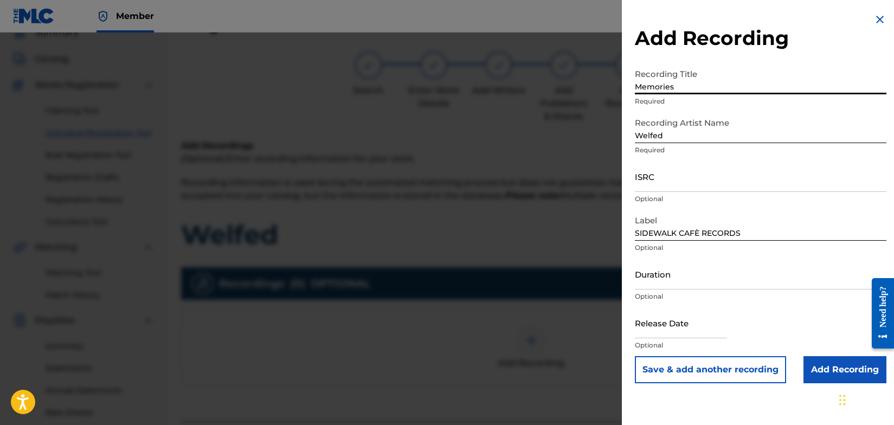
type input "Memories"
click at [673, 185] on input "ISRC" at bounding box center [761, 176] width 252 height 31
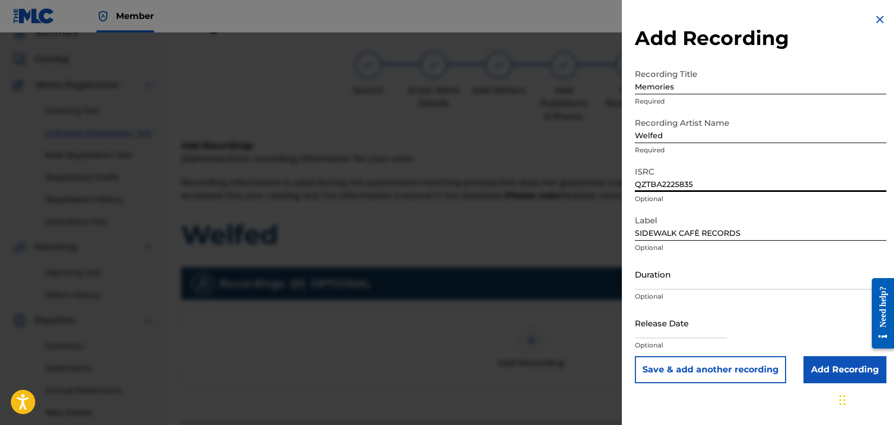
type input "QZTBA2225835"
click at [832, 372] on input "Add Recording" at bounding box center [845, 369] width 83 height 27
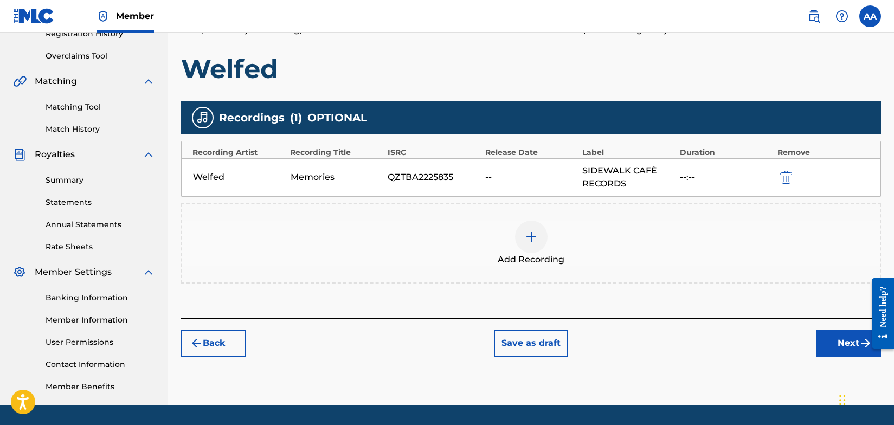
scroll to position [219, 0]
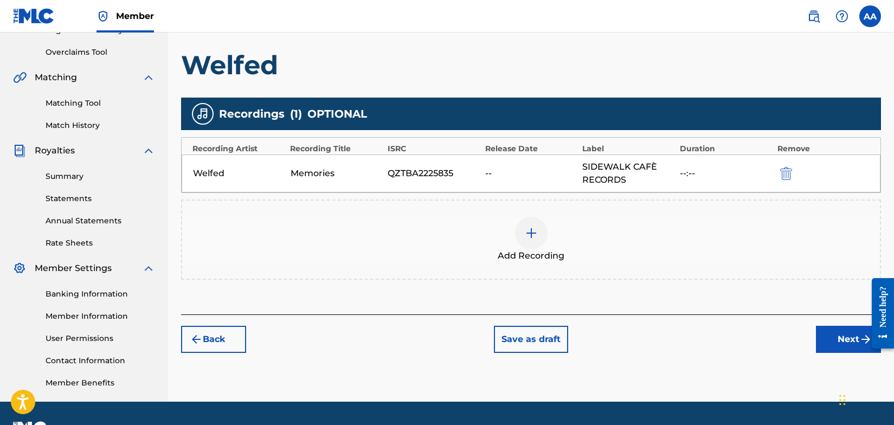
click at [841, 340] on button "Next" at bounding box center [848, 339] width 65 height 27
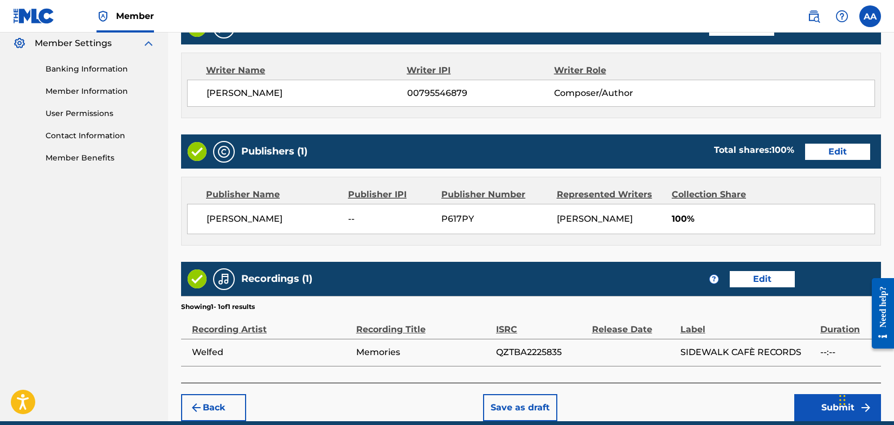
scroll to position [491, 0]
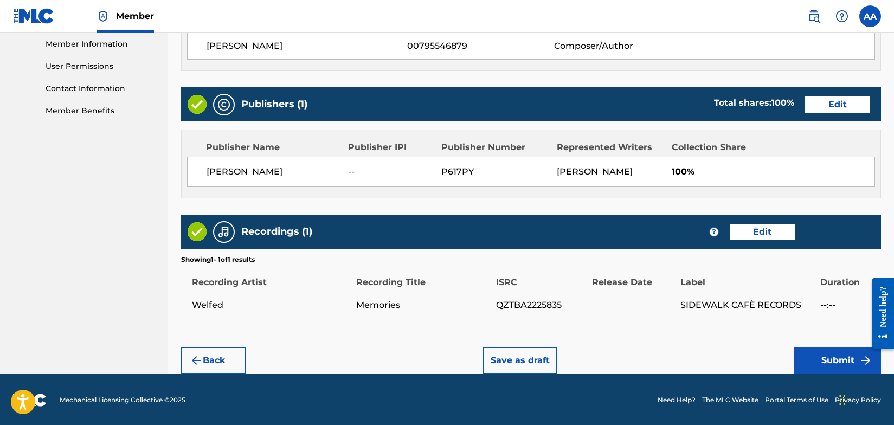
click at [830, 359] on button "Submit" at bounding box center [837, 360] width 87 height 27
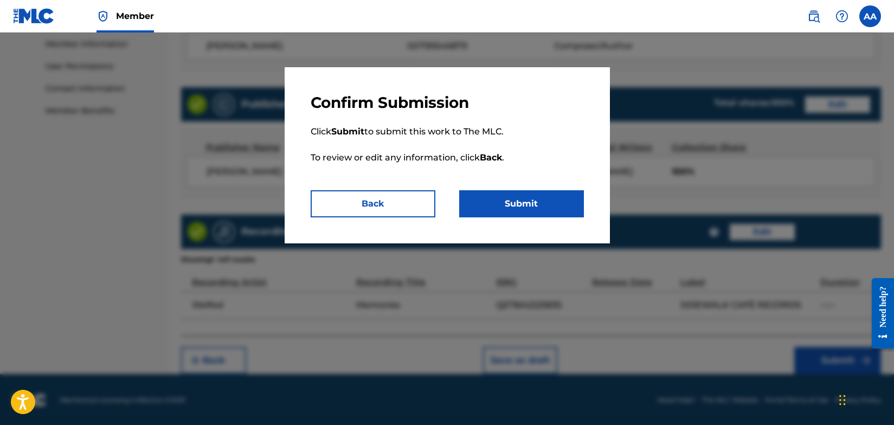
click at [500, 202] on button "Submit" at bounding box center [521, 203] width 125 height 27
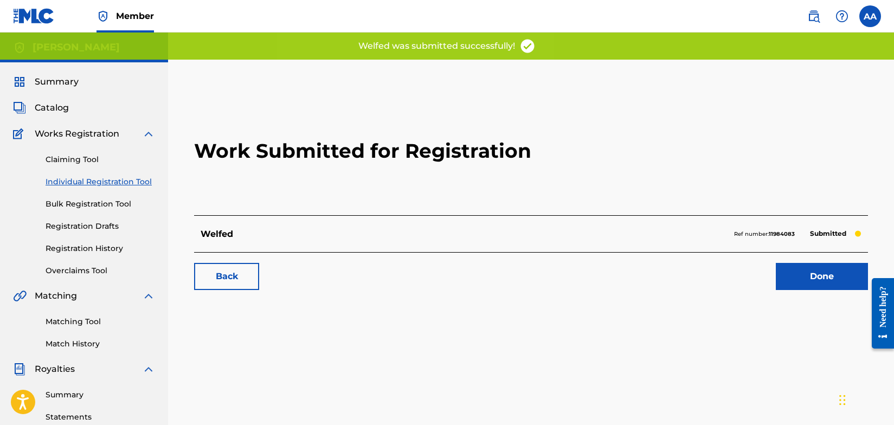
click at [229, 279] on link "Back" at bounding box center [226, 276] width 65 height 27
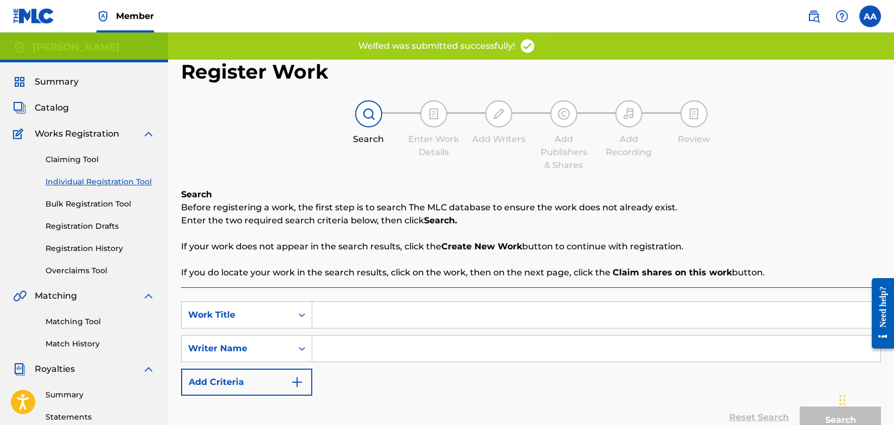
click at [331, 314] on input "Search Form" at bounding box center [596, 315] width 568 height 26
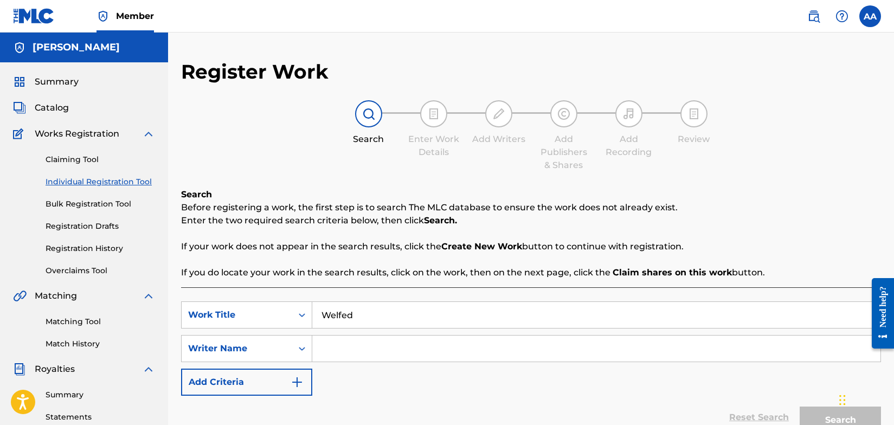
type input "Welfed"
click at [356, 349] on input "Search Form" at bounding box center [596, 349] width 568 height 26
type input "[PERSON_NAME]"
click at [298, 383] on img "Search Form" at bounding box center [297, 382] width 13 height 13
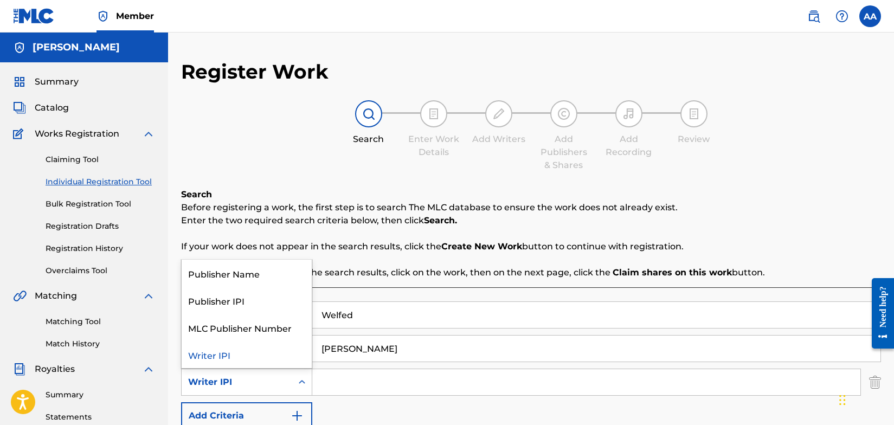
click at [298, 383] on icon "Search Form" at bounding box center [302, 382] width 11 height 11
click at [261, 274] on div "Publisher Name" at bounding box center [247, 273] width 130 height 27
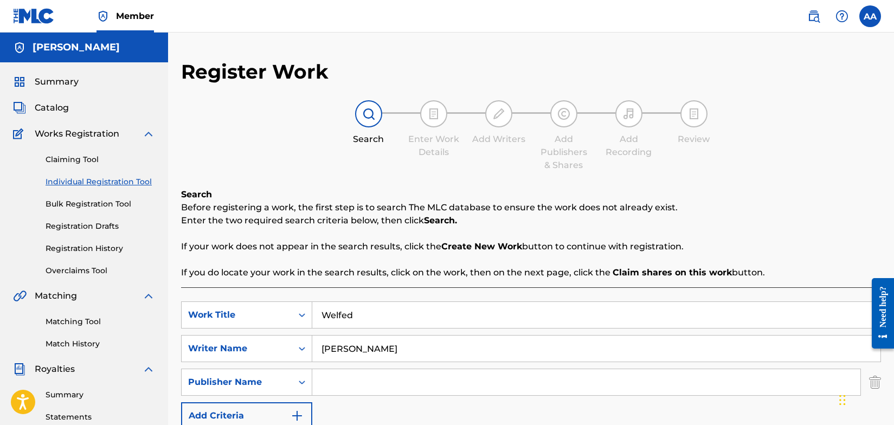
click at [335, 384] on input "Search Form" at bounding box center [586, 382] width 548 height 26
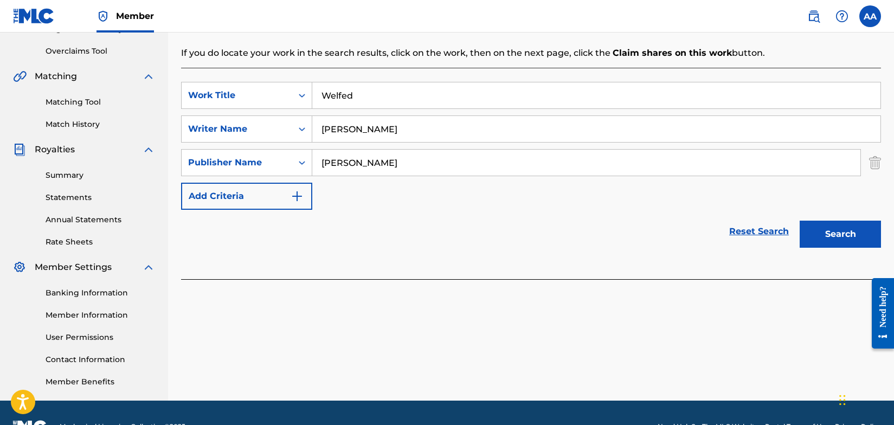
scroll to position [222, 0]
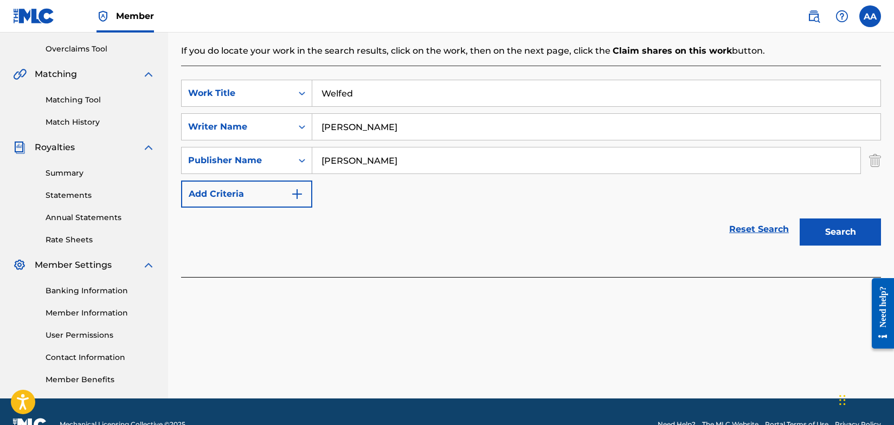
type input "[PERSON_NAME]"
click at [847, 230] on button "Search" at bounding box center [840, 232] width 81 height 27
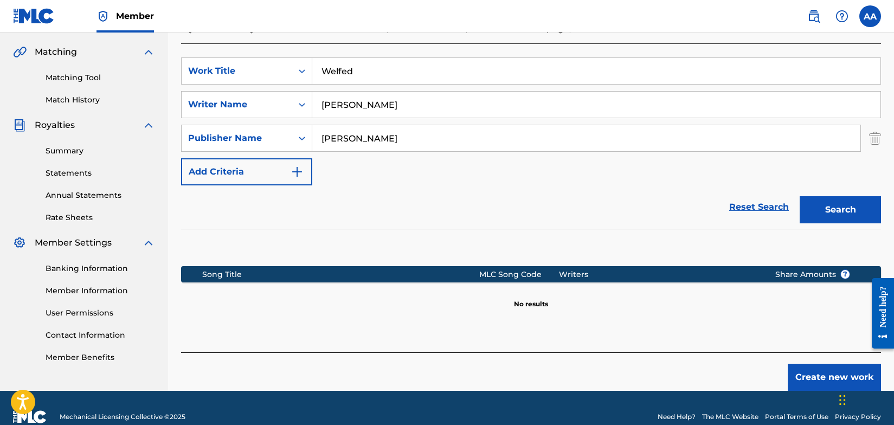
scroll to position [262, 0]
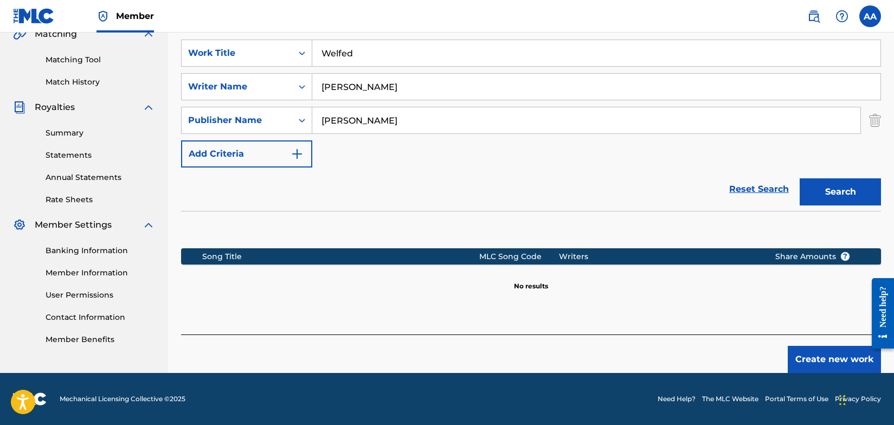
click at [819, 359] on button "Create new work" at bounding box center [834, 359] width 93 height 27
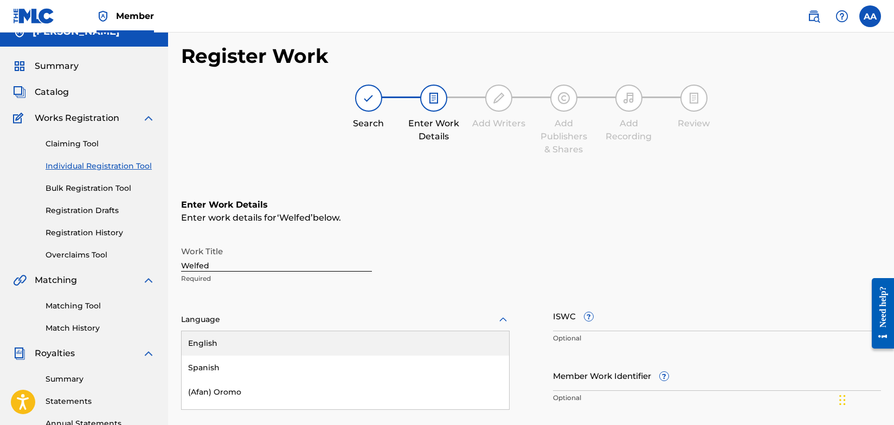
scroll to position [85, 0]
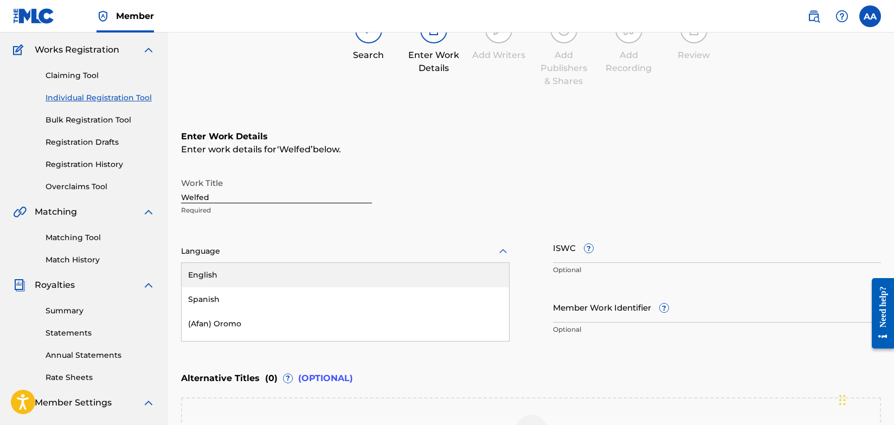
click at [290, 263] on div "English, 1 of 153. 153 results available. Use Up and Down to choose options, pr…" at bounding box center [345, 251] width 329 height 23
click at [246, 278] on div "English" at bounding box center [345, 274] width 327 height 24
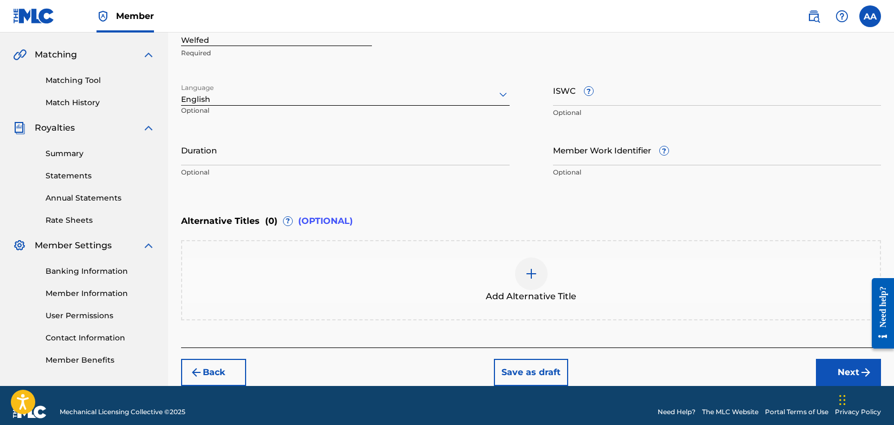
scroll to position [254, 0]
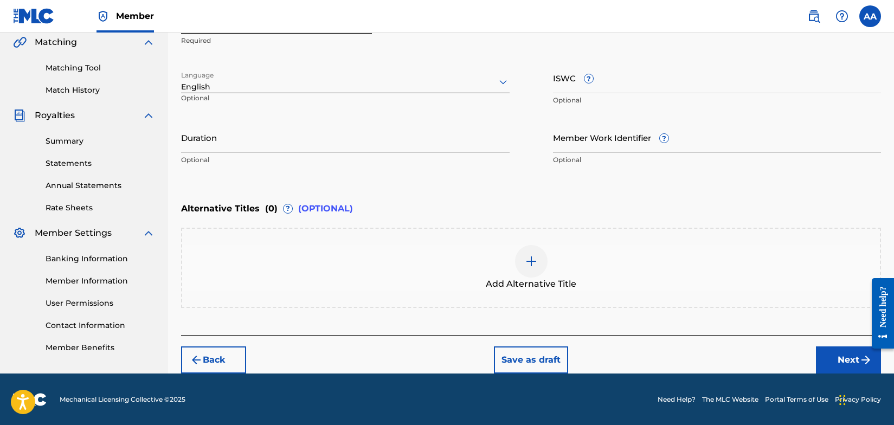
click at [840, 358] on button "Next" at bounding box center [848, 359] width 65 height 27
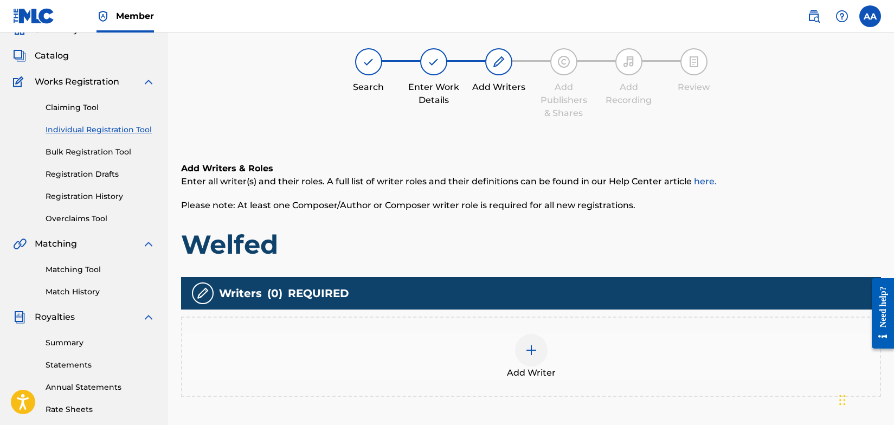
scroll to position [49, 0]
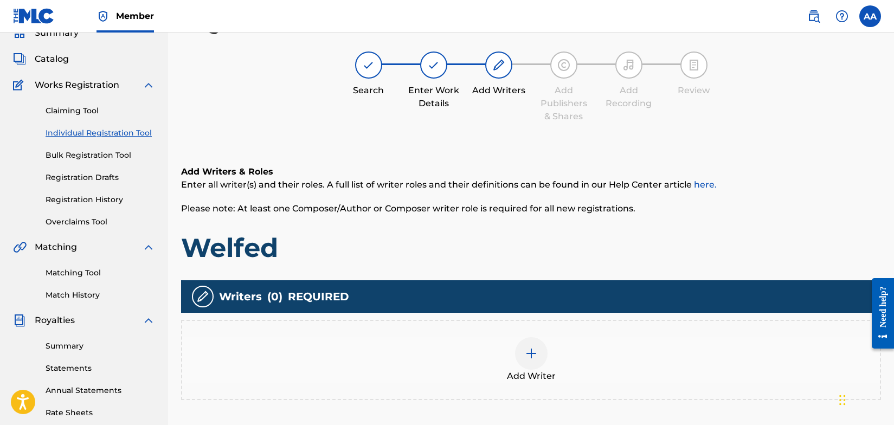
click at [534, 354] on img at bounding box center [531, 353] width 13 height 13
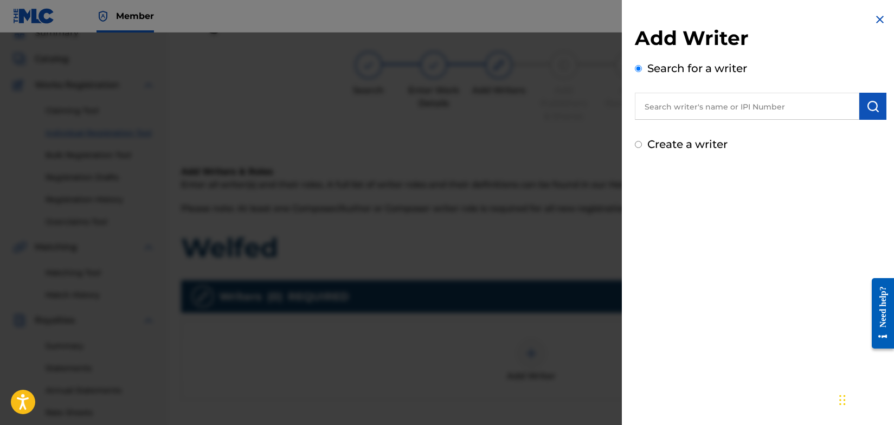
click at [738, 112] on input "text" at bounding box center [747, 106] width 224 height 27
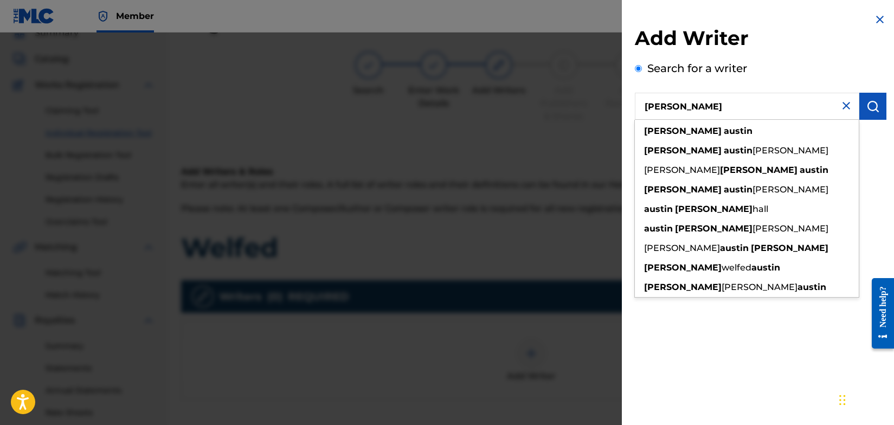
type input "[PERSON_NAME]"
click at [866, 107] on img "submit" at bounding box center [872, 106] width 13 height 13
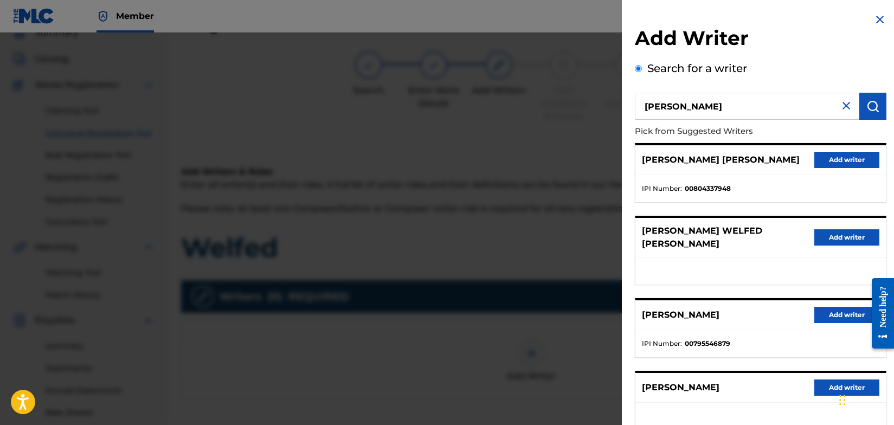
click at [831, 307] on button "Add writer" at bounding box center [846, 315] width 65 height 16
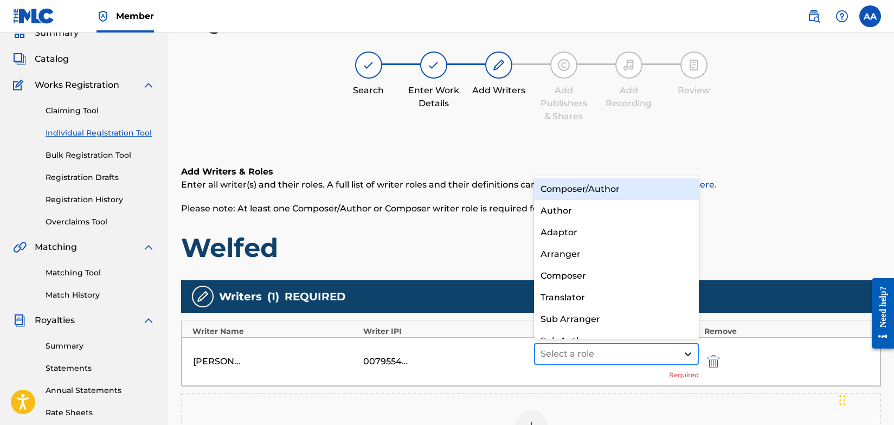
click at [688, 354] on icon at bounding box center [688, 354] width 11 height 11
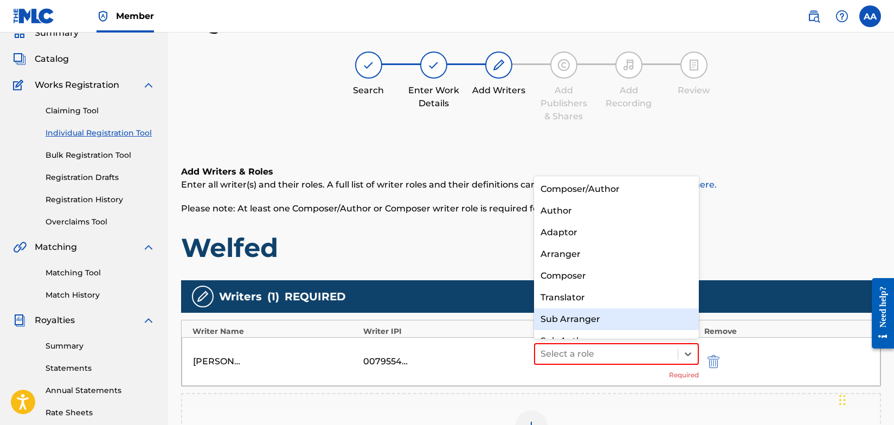
scroll to position [2, 0]
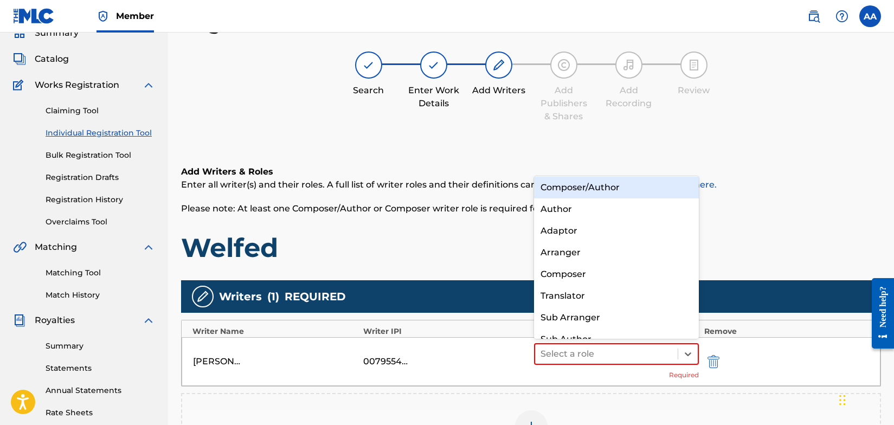
click at [641, 190] on div "Composer/Author" at bounding box center [616, 188] width 165 height 22
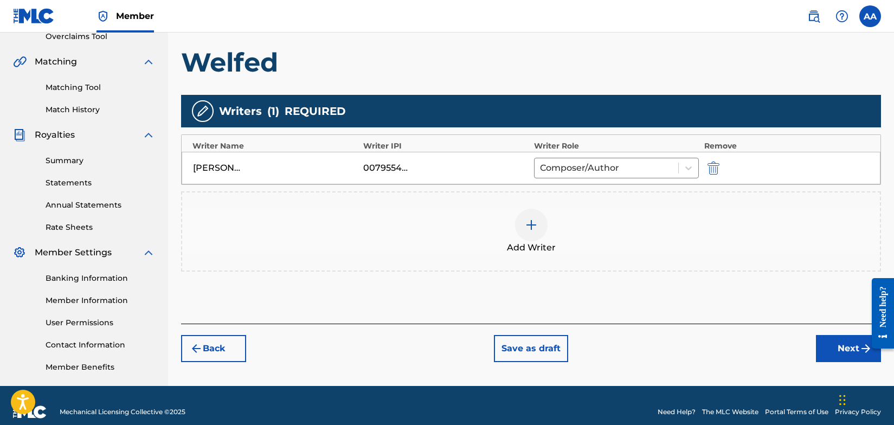
scroll to position [247, 0]
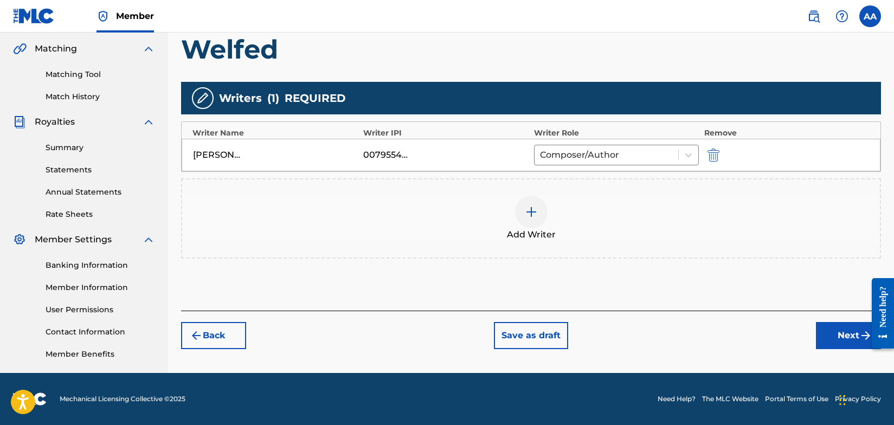
click at [845, 338] on button "Next" at bounding box center [848, 335] width 65 height 27
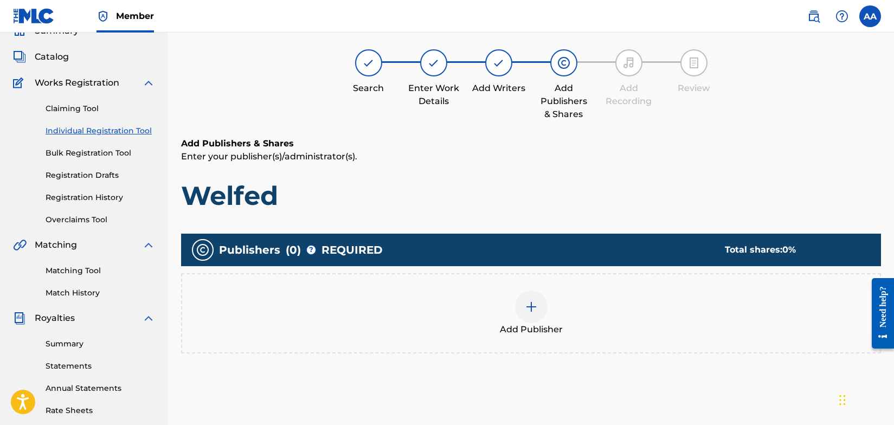
scroll to position [49, 0]
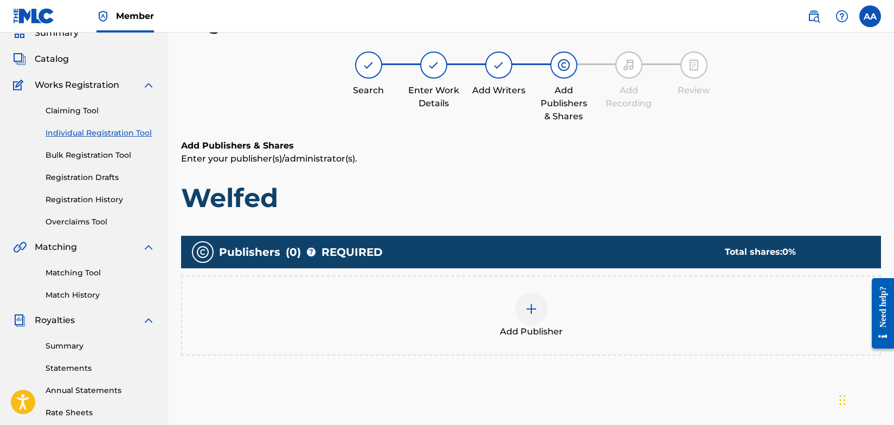
click at [530, 310] on img at bounding box center [531, 309] width 13 height 13
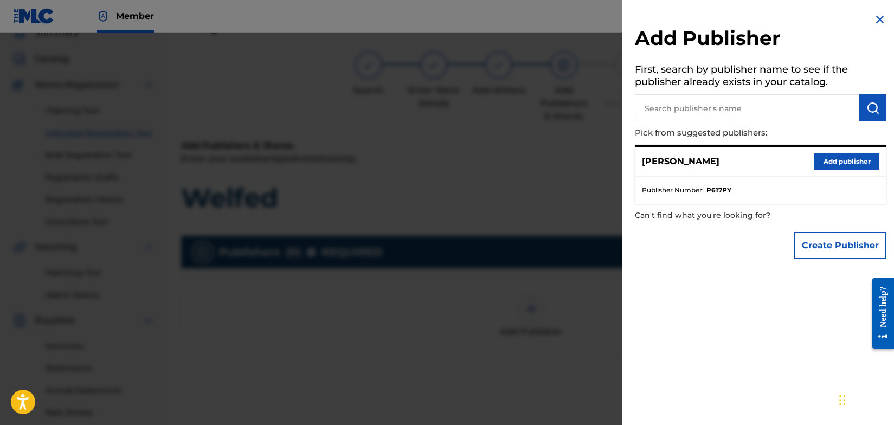
click at [847, 160] on button "Add publisher" at bounding box center [846, 161] width 65 height 16
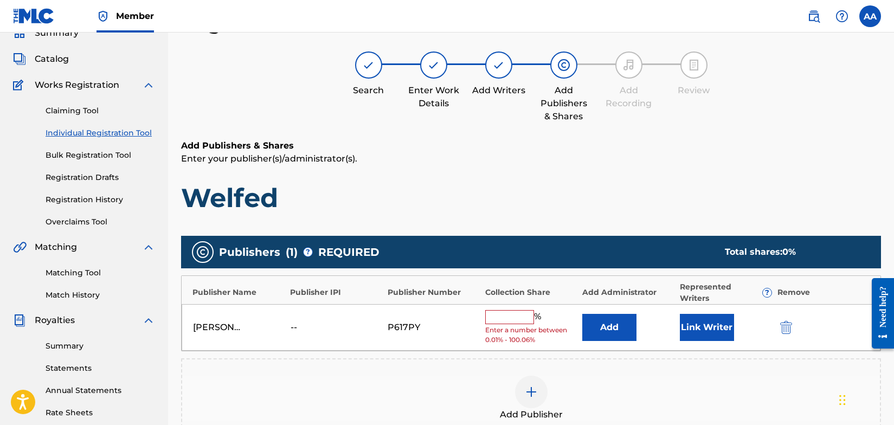
click at [513, 320] on input "text" at bounding box center [509, 317] width 49 height 14
type input "100"
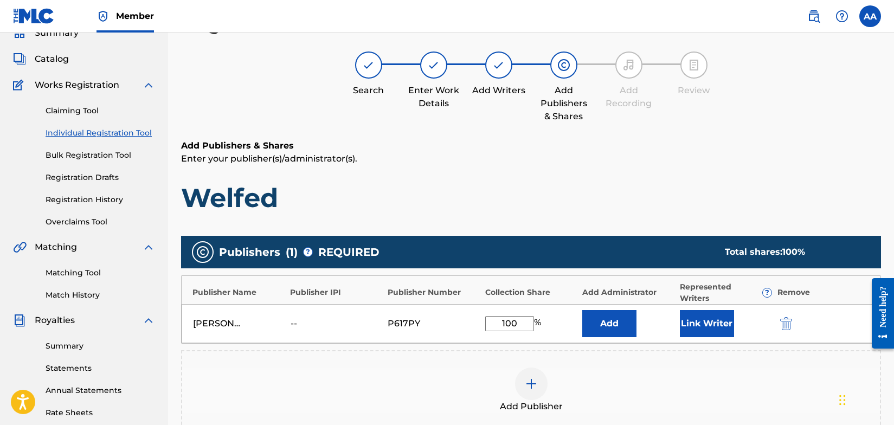
click at [714, 326] on button "Link Writer" at bounding box center [707, 323] width 54 height 27
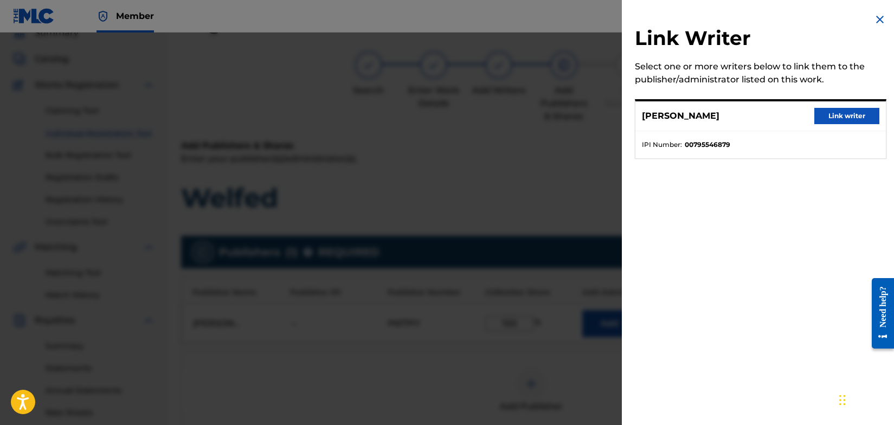
click at [845, 117] on button "Link writer" at bounding box center [846, 116] width 65 height 16
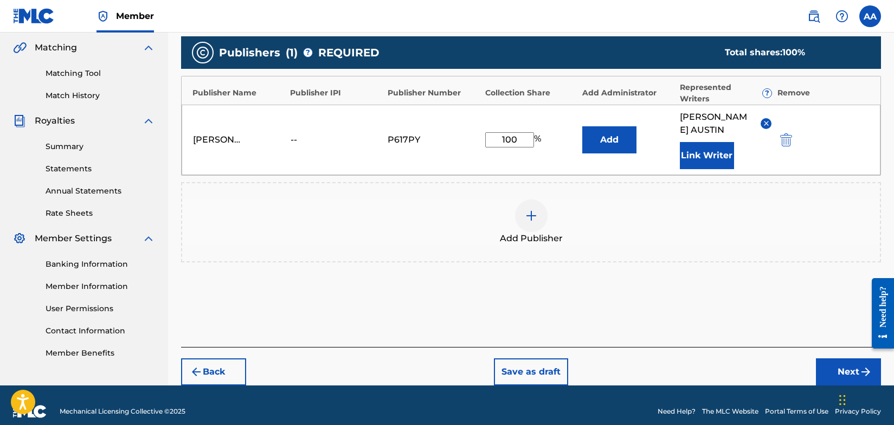
scroll to position [261, 0]
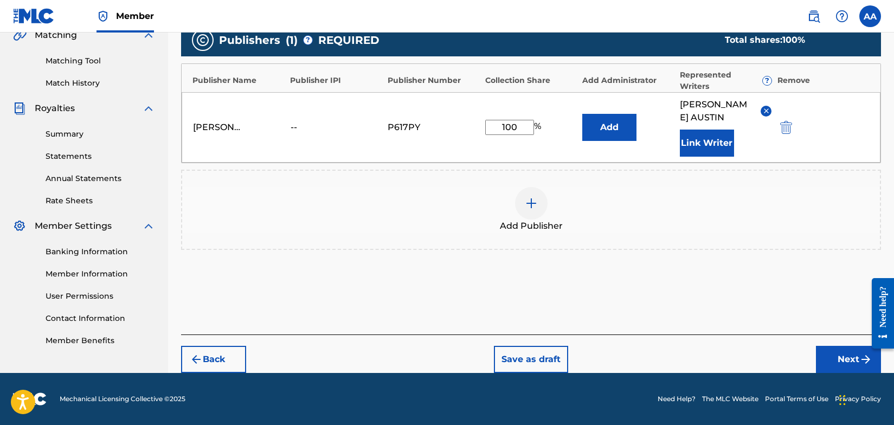
click at [845, 361] on button "Next" at bounding box center [848, 359] width 65 height 27
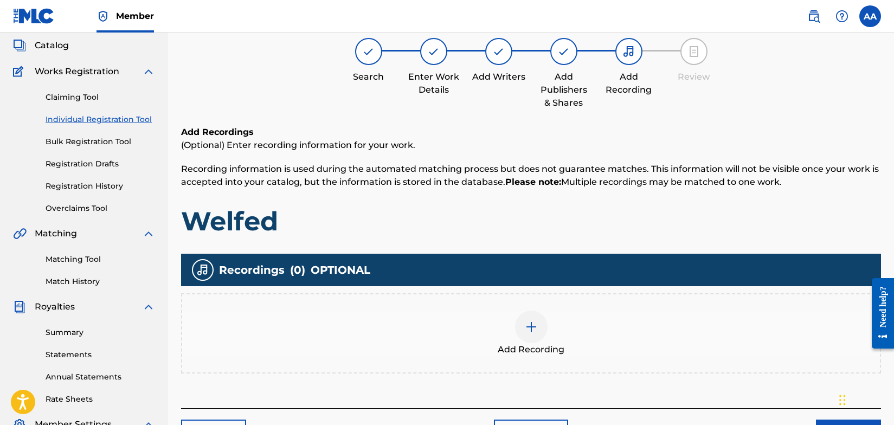
scroll to position [49, 0]
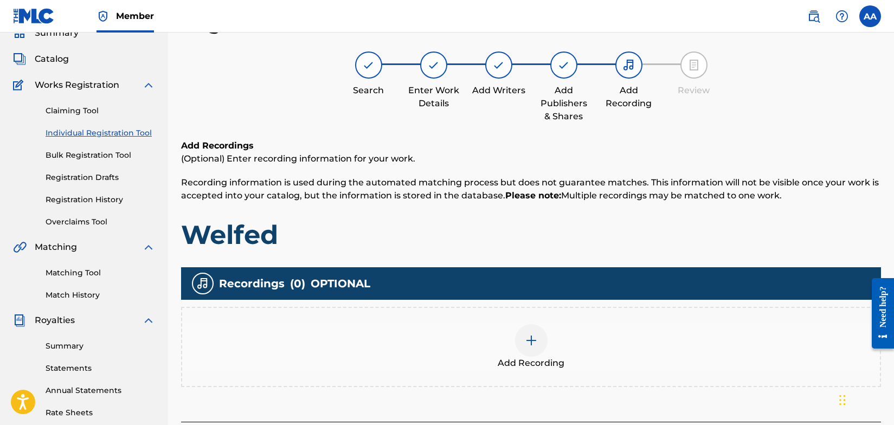
click at [532, 339] on img at bounding box center [531, 340] width 13 height 13
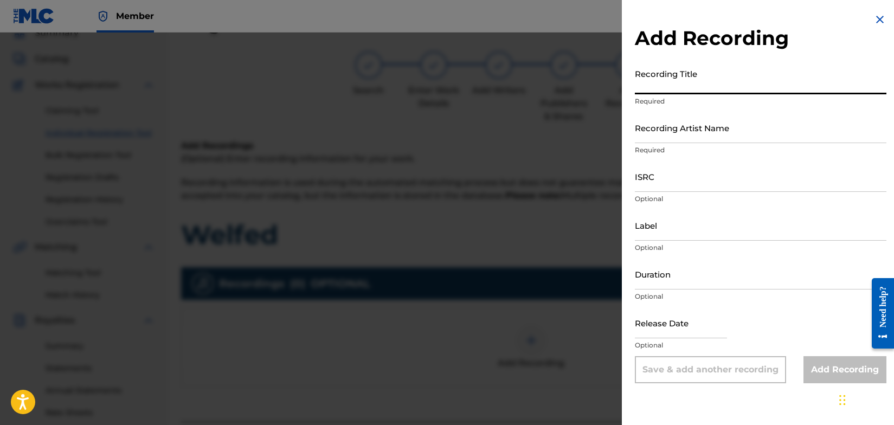
click at [717, 89] on input "Recording Title" at bounding box center [761, 78] width 252 height 31
click at [726, 137] on input "Recording Artist Name" at bounding box center [761, 127] width 252 height 31
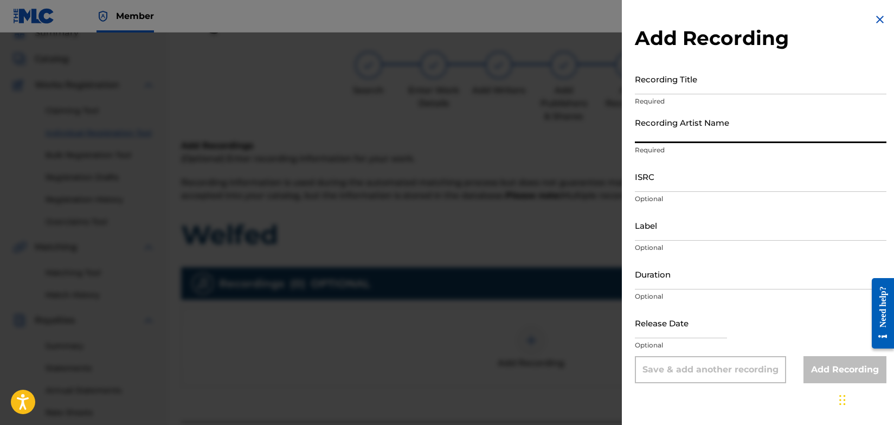
type input "Welfed"
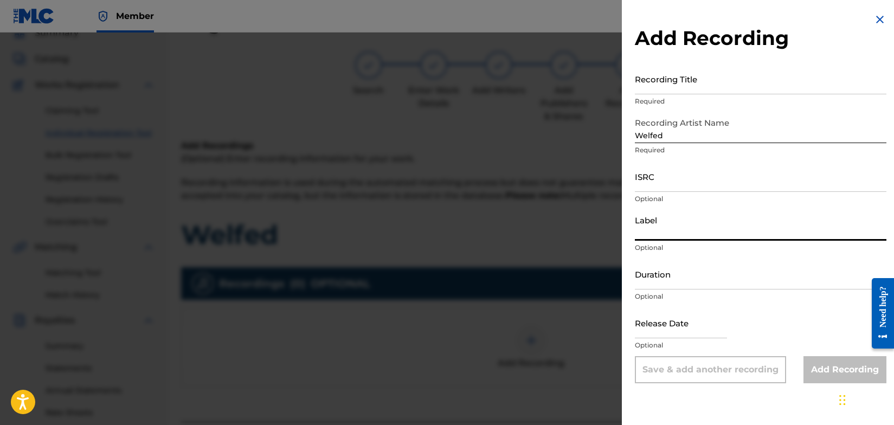
click at [686, 237] on input "Label" at bounding box center [761, 225] width 252 height 31
type input "SIDEWALK CAFÈ RECORDS"
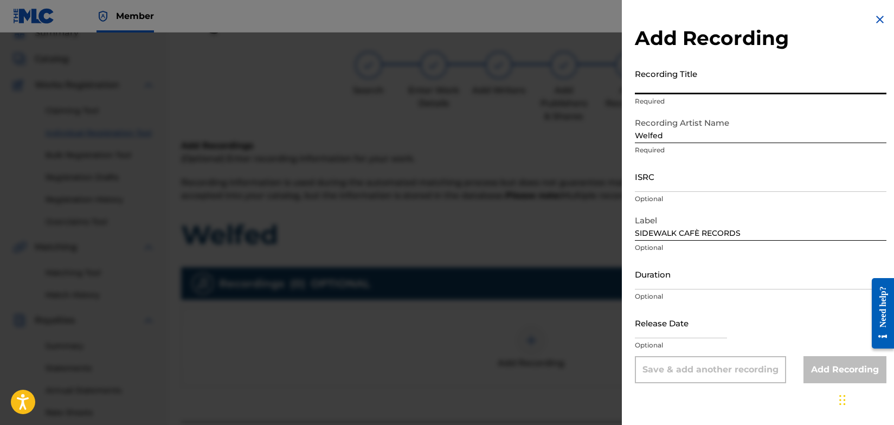
click at [703, 87] on input "Recording Title" at bounding box center [761, 78] width 252 height 31
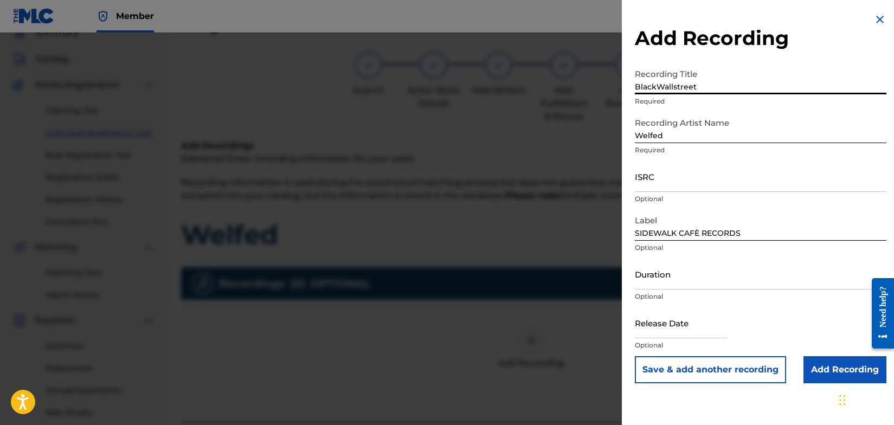
type input "BlackWallstreet"
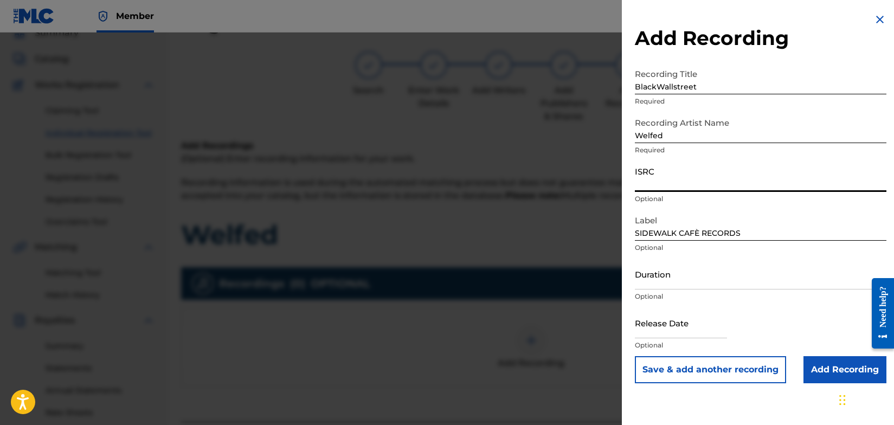
click at [699, 183] on input "ISRC" at bounding box center [761, 176] width 252 height 31
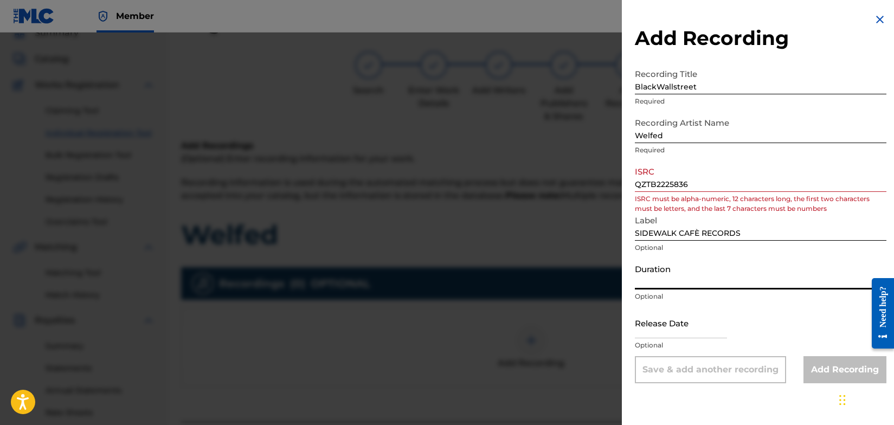
click at [768, 271] on input "Duration" at bounding box center [761, 274] width 252 height 31
click at [657, 185] on input "QZTB2225836" at bounding box center [761, 176] width 252 height 31
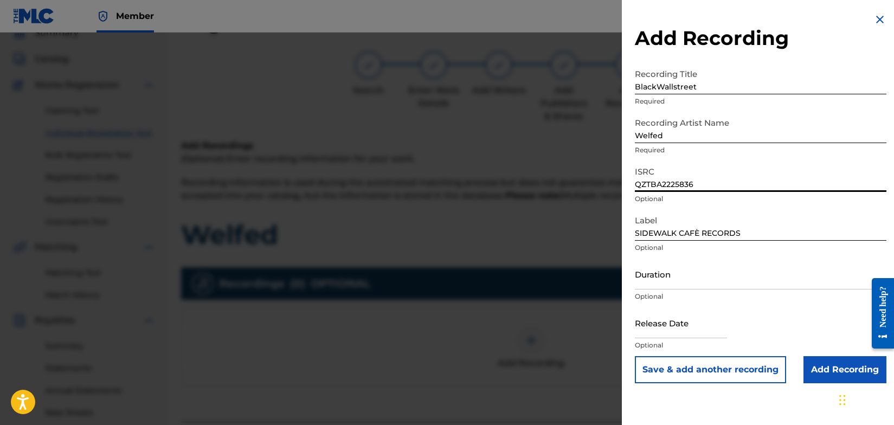
type input "QZTBA2225836"
click at [811, 277] on input "Duration" at bounding box center [761, 274] width 252 height 31
click at [846, 364] on input "Add Recording" at bounding box center [845, 369] width 83 height 27
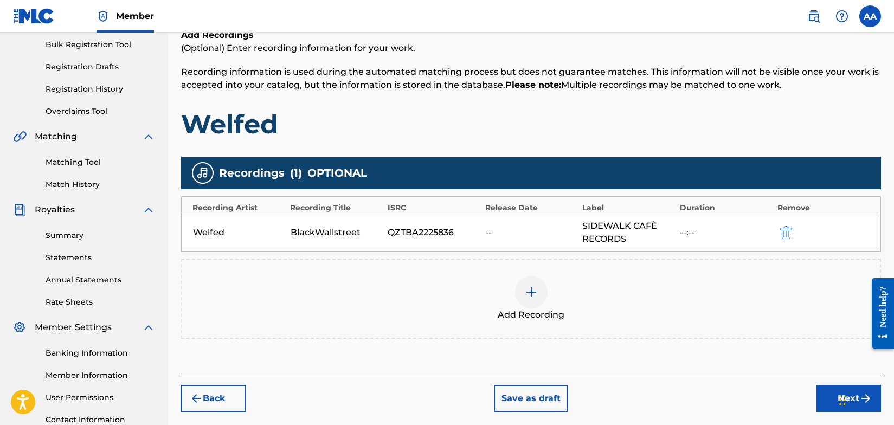
scroll to position [247, 0]
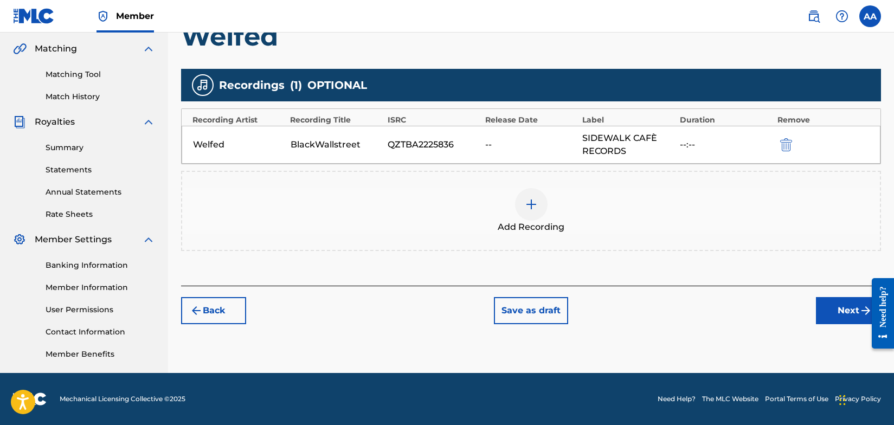
click at [849, 311] on button "Next" at bounding box center [848, 310] width 65 height 27
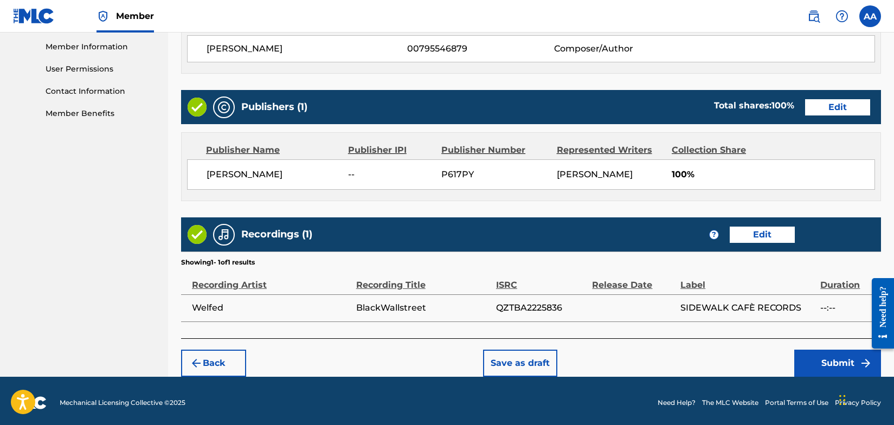
scroll to position [490, 0]
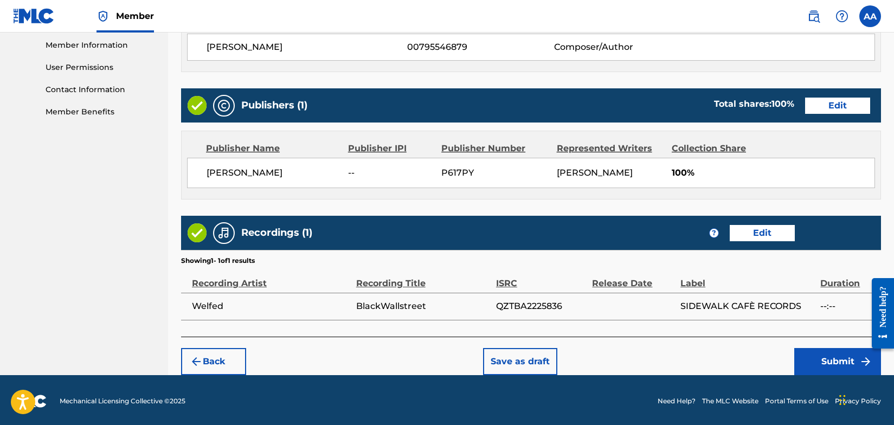
click at [854, 363] on button "Submit" at bounding box center [837, 361] width 87 height 27
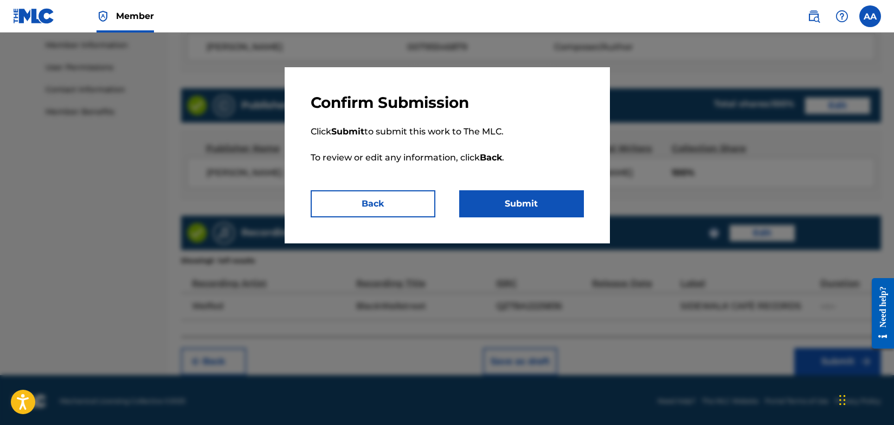
click at [537, 203] on button "Submit" at bounding box center [521, 203] width 125 height 27
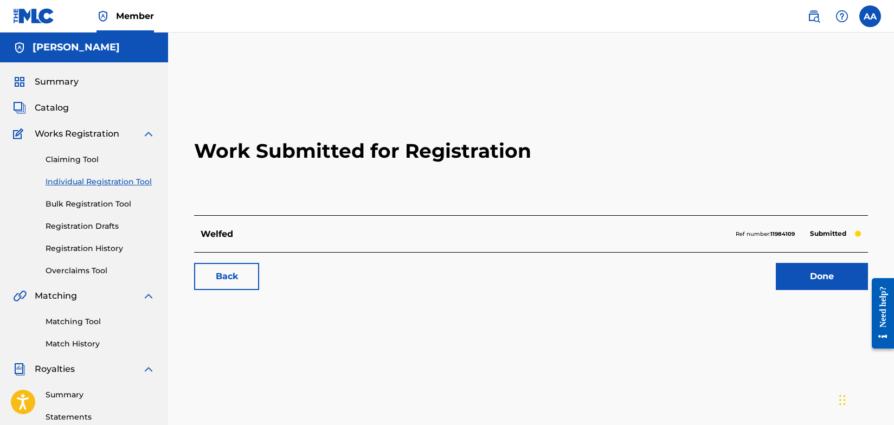
click at [238, 274] on link "Back" at bounding box center [226, 276] width 65 height 27
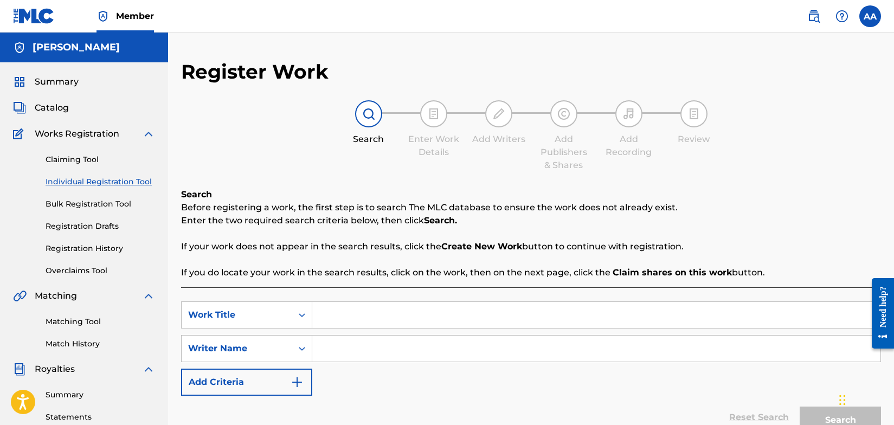
click at [344, 319] on input "Search Form" at bounding box center [596, 315] width 568 height 26
click at [370, 313] on input "WELFED" at bounding box center [596, 315] width 568 height 26
type input "WELFED"
click at [346, 351] on input "Search Form" at bounding box center [596, 349] width 568 height 26
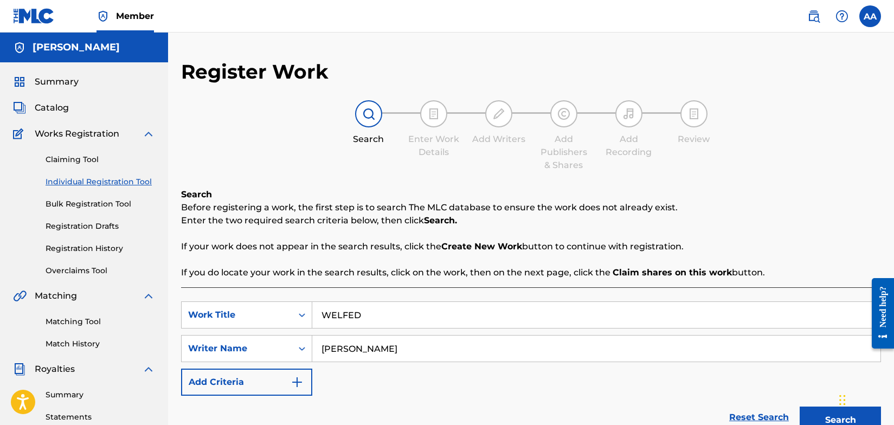
type input "[PERSON_NAME]"
click at [299, 381] on img "Search Form" at bounding box center [297, 382] width 13 height 13
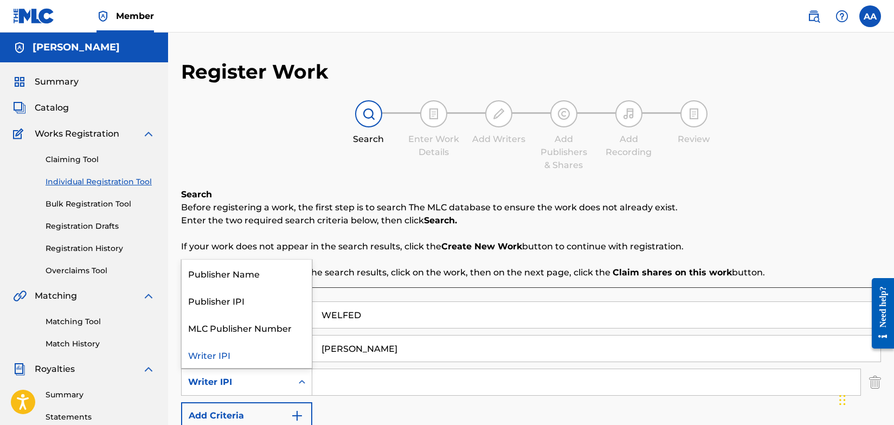
click at [299, 382] on icon "Search Form" at bounding box center [302, 382] width 11 height 11
click at [271, 275] on div "Publisher Name" at bounding box center [247, 273] width 130 height 27
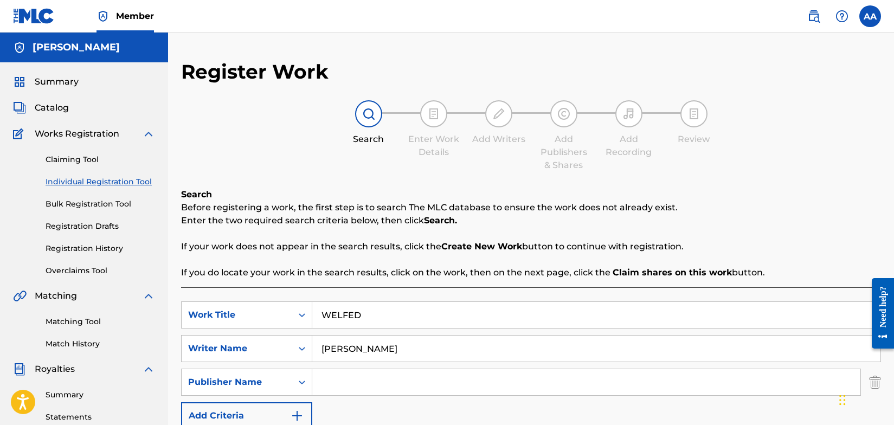
click at [338, 384] on input "Search Form" at bounding box center [586, 382] width 548 height 26
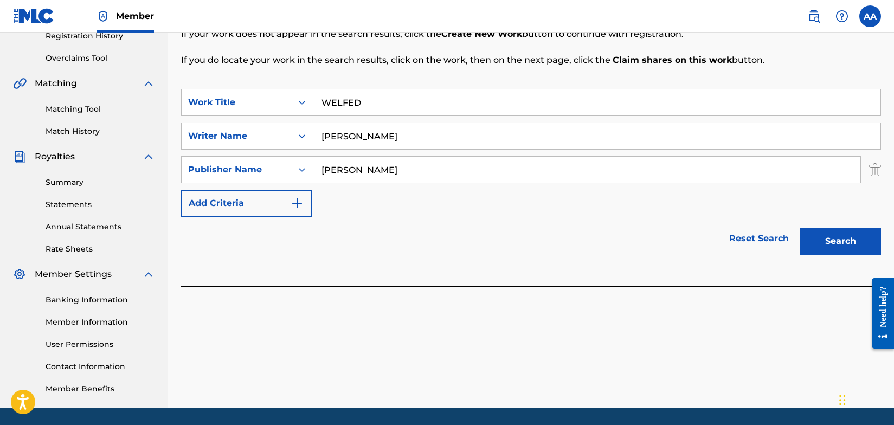
scroll to position [217, 0]
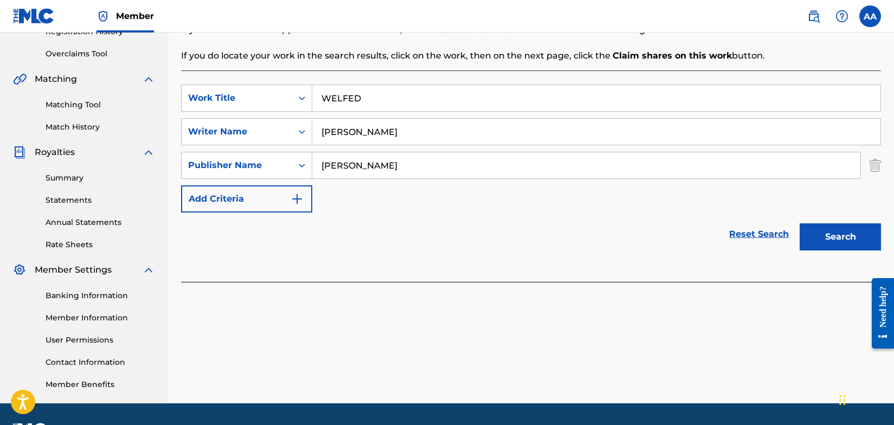
type input "[PERSON_NAME]"
click at [846, 238] on button "Search" at bounding box center [840, 236] width 81 height 27
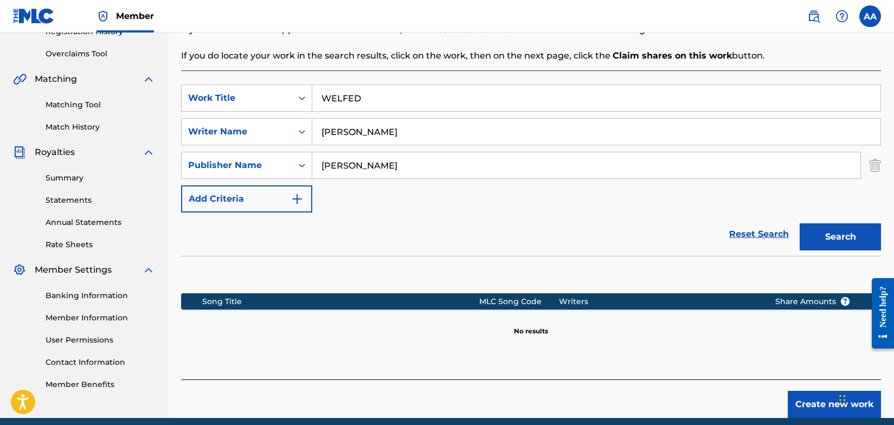
click at [819, 407] on button "Create new work" at bounding box center [834, 404] width 93 height 27
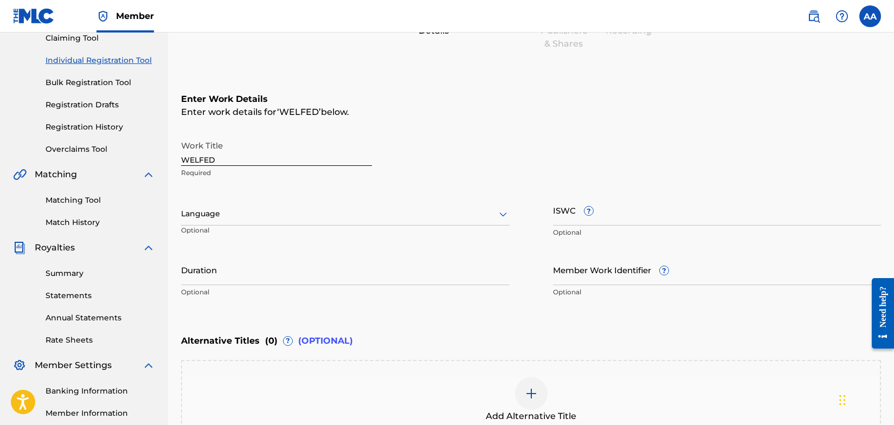
scroll to position [122, 0]
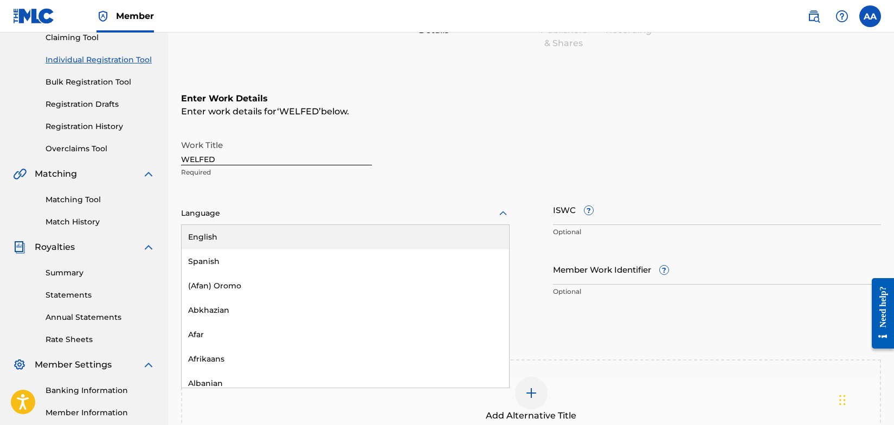
click at [500, 214] on icon at bounding box center [503, 213] width 8 height 4
click at [368, 242] on div "English" at bounding box center [345, 237] width 327 height 24
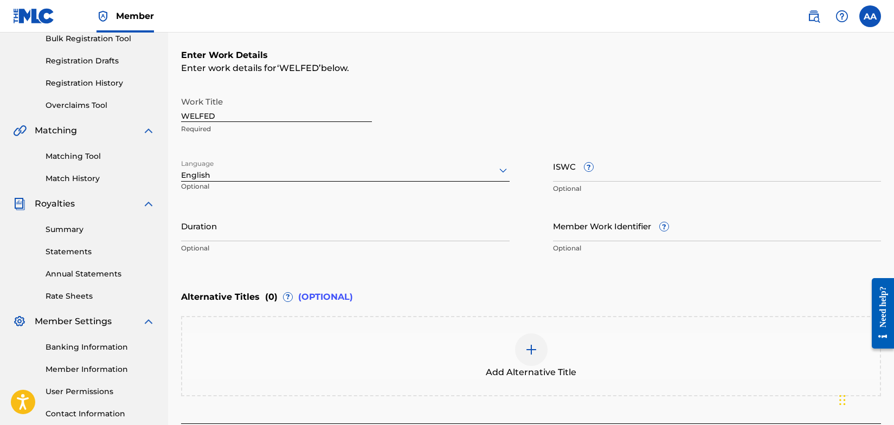
scroll to position [254, 0]
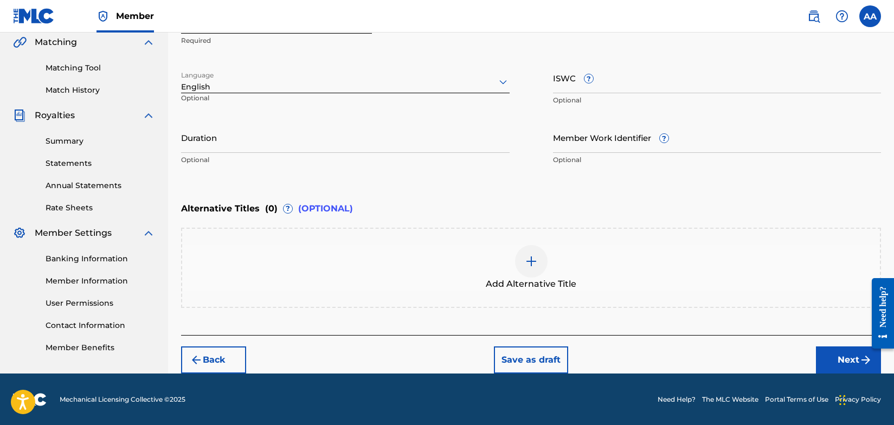
click at [843, 362] on button "Next" at bounding box center [848, 359] width 65 height 27
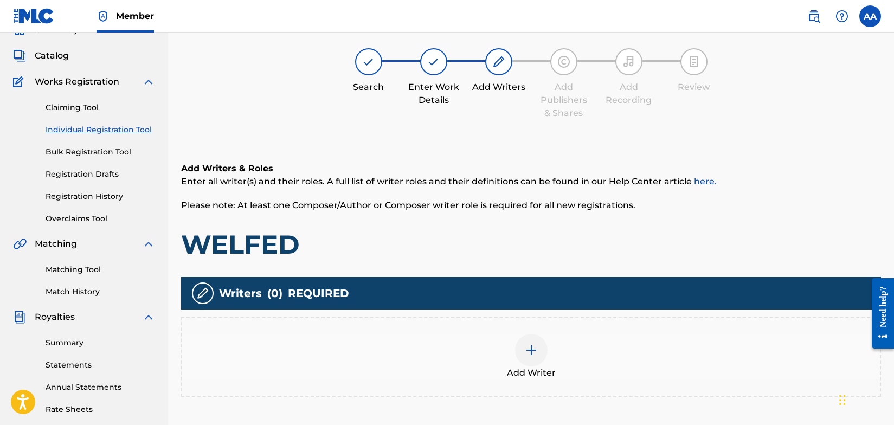
scroll to position [49, 0]
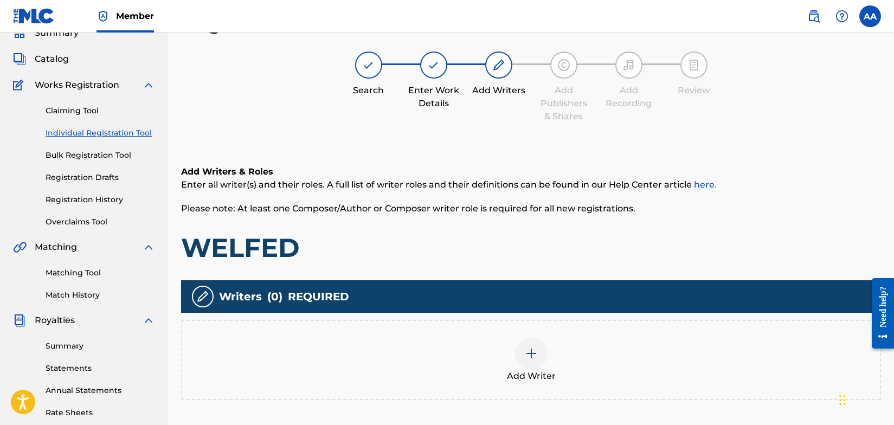
click at [529, 355] on img at bounding box center [531, 353] width 13 height 13
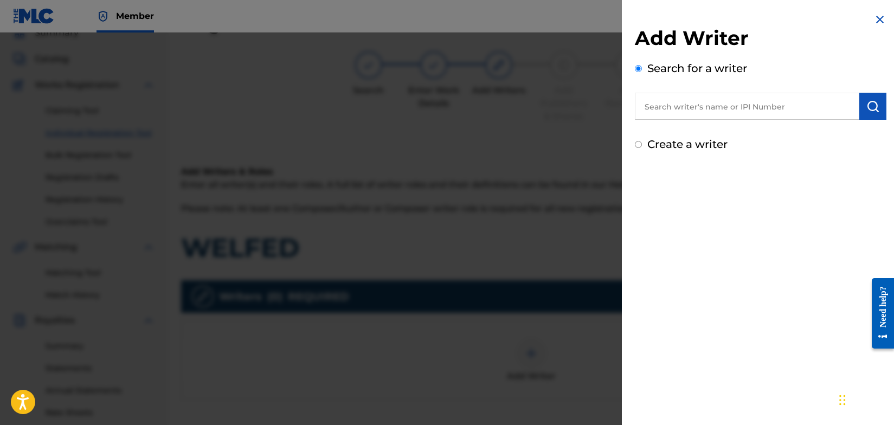
click at [686, 107] on input "text" at bounding box center [747, 106] width 224 height 27
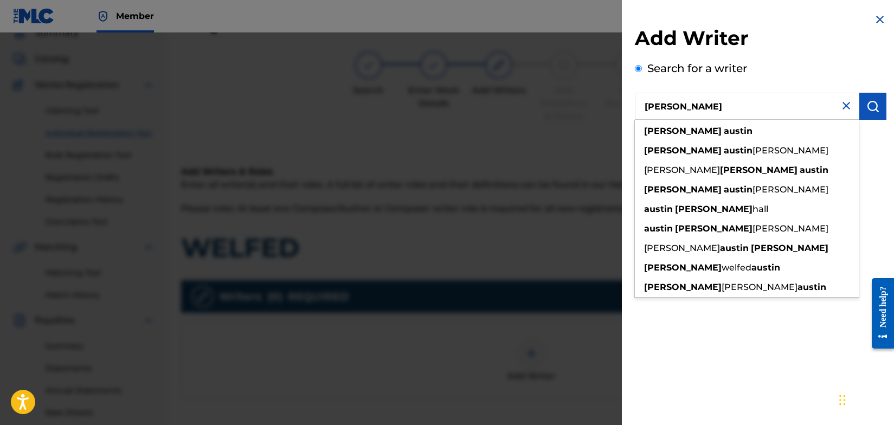
type input "[PERSON_NAME]"
click at [868, 110] on img "submit" at bounding box center [872, 106] width 13 height 13
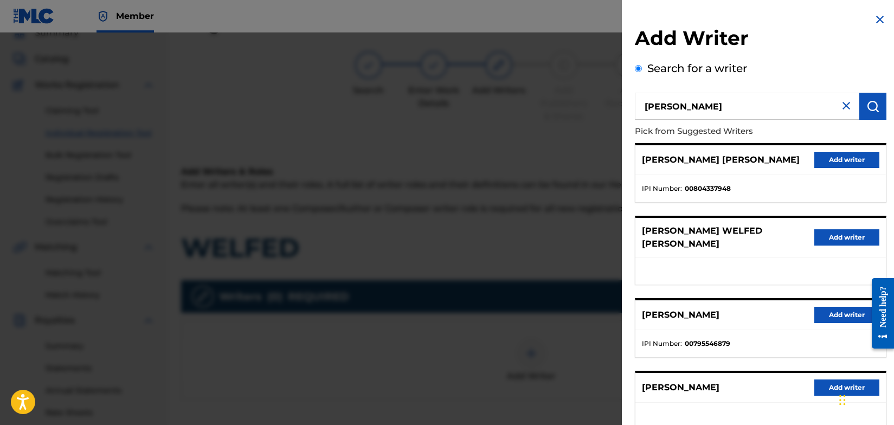
click at [827, 307] on button "Add writer" at bounding box center [846, 315] width 65 height 16
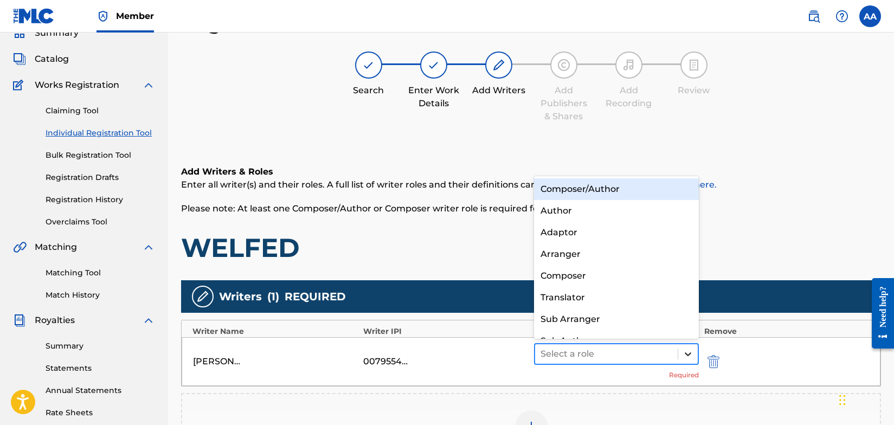
click at [689, 356] on icon at bounding box center [688, 354] width 11 height 11
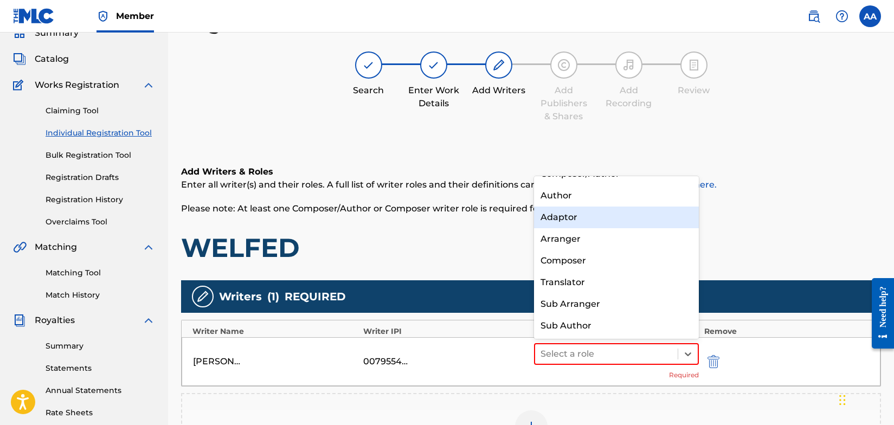
scroll to position [0, 0]
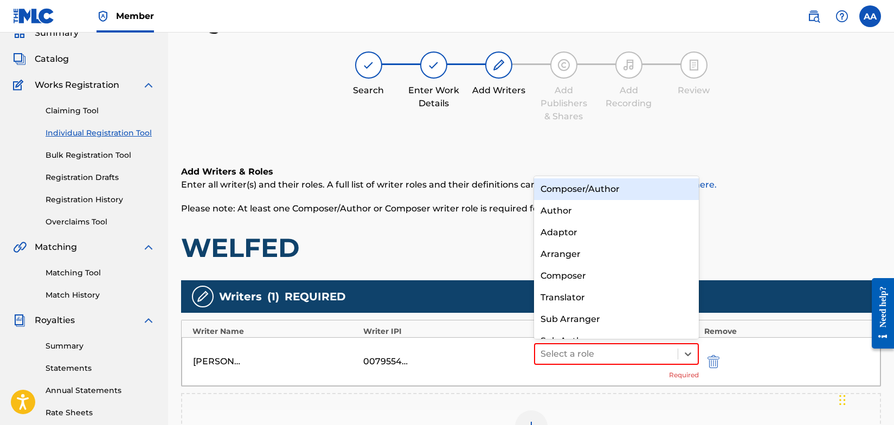
click at [620, 187] on div "Composer/Author" at bounding box center [616, 189] width 165 height 22
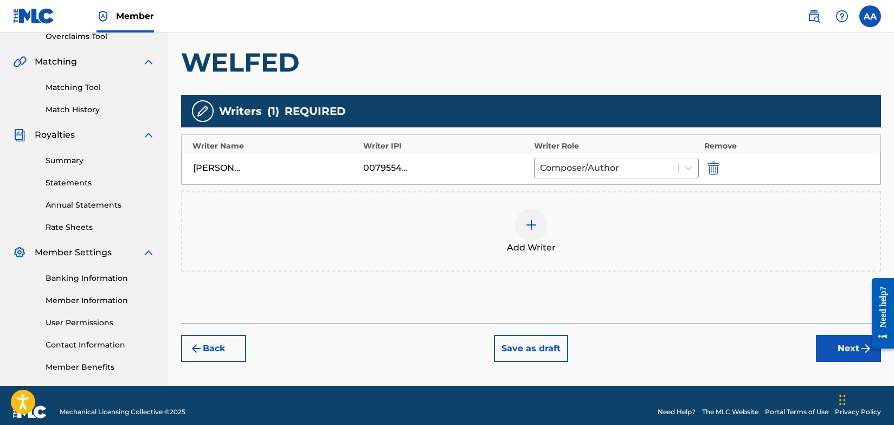
scroll to position [247, 0]
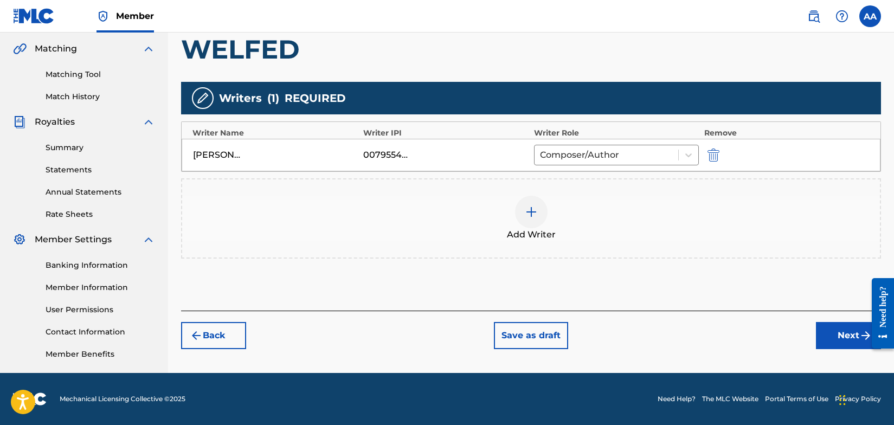
click at [841, 334] on button "Next" at bounding box center [848, 335] width 65 height 27
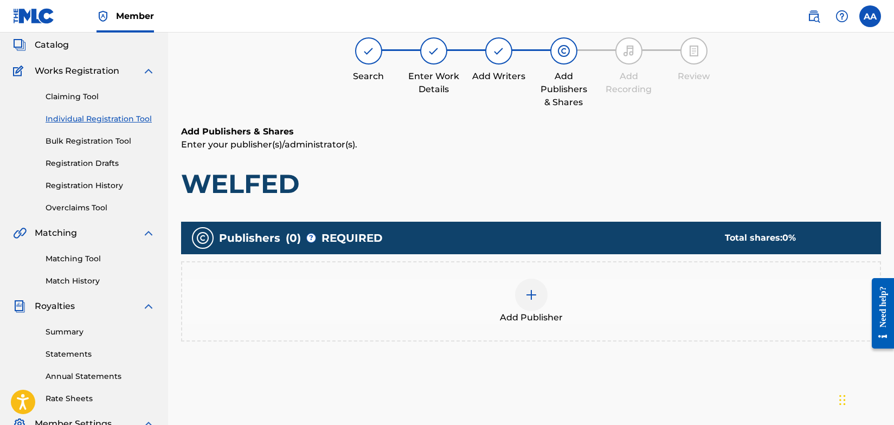
scroll to position [49, 0]
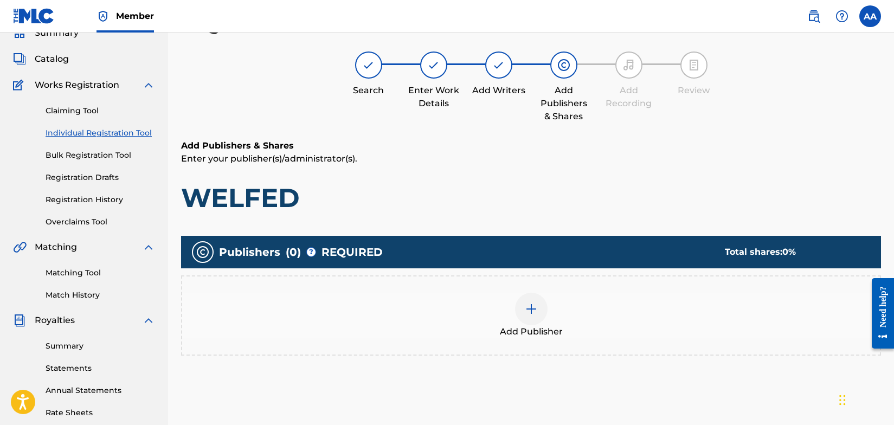
click at [532, 309] on img at bounding box center [531, 309] width 13 height 13
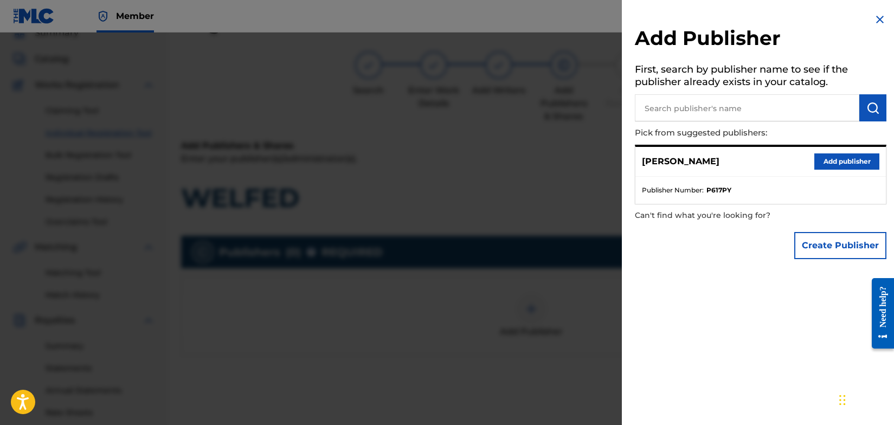
click at [858, 158] on button "Add publisher" at bounding box center [846, 161] width 65 height 16
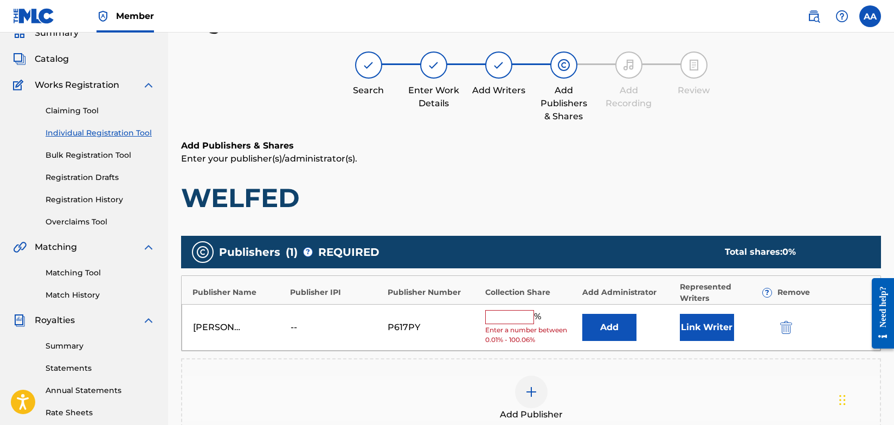
click at [518, 316] on input "text" at bounding box center [509, 317] width 49 height 14
type input "100"
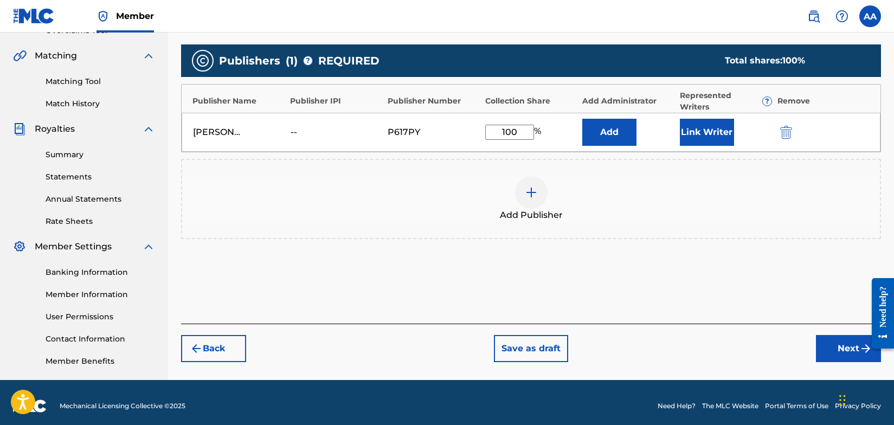
scroll to position [247, 0]
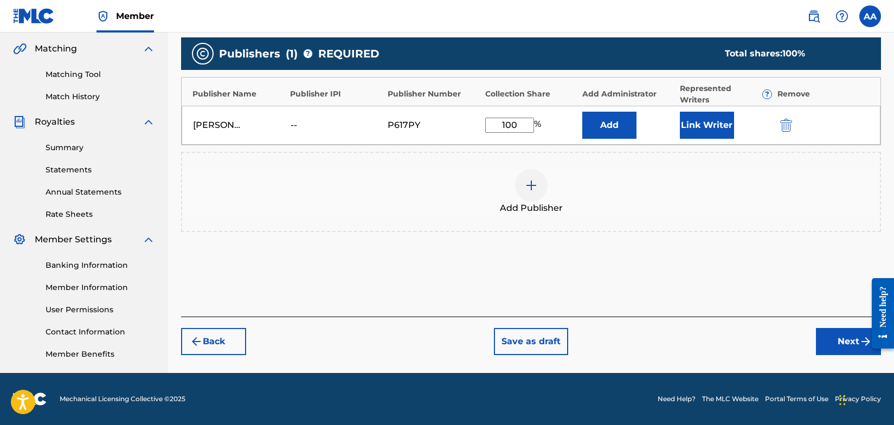
click at [850, 342] on button "Next" at bounding box center [848, 341] width 65 height 27
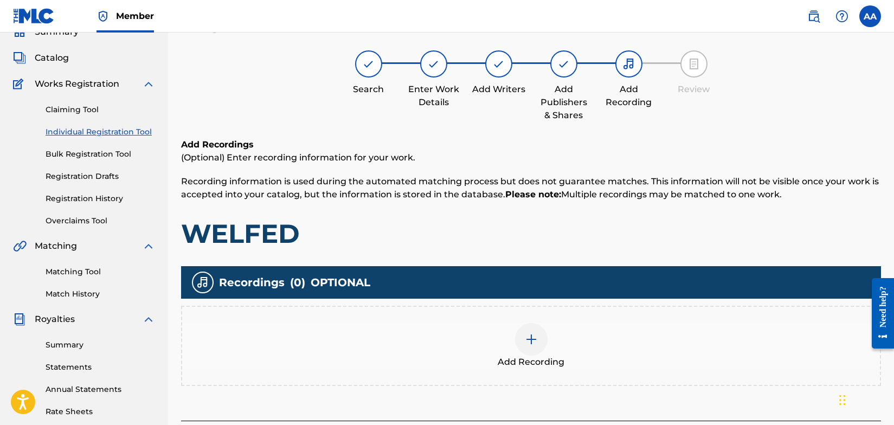
scroll to position [49, 0]
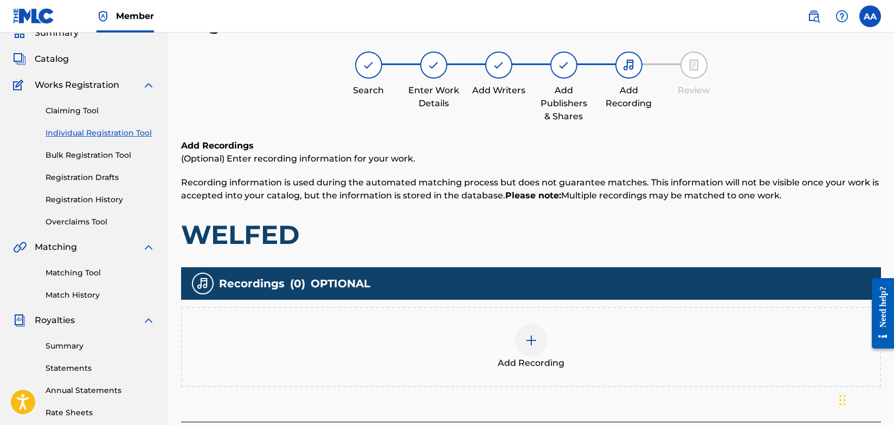
click at [532, 342] on img at bounding box center [531, 340] width 13 height 13
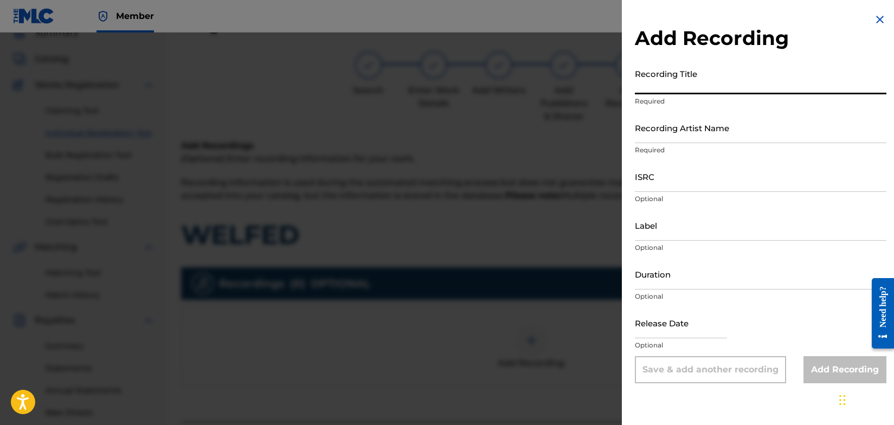
click at [693, 88] on input "Recording Title" at bounding box center [761, 78] width 252 height 31
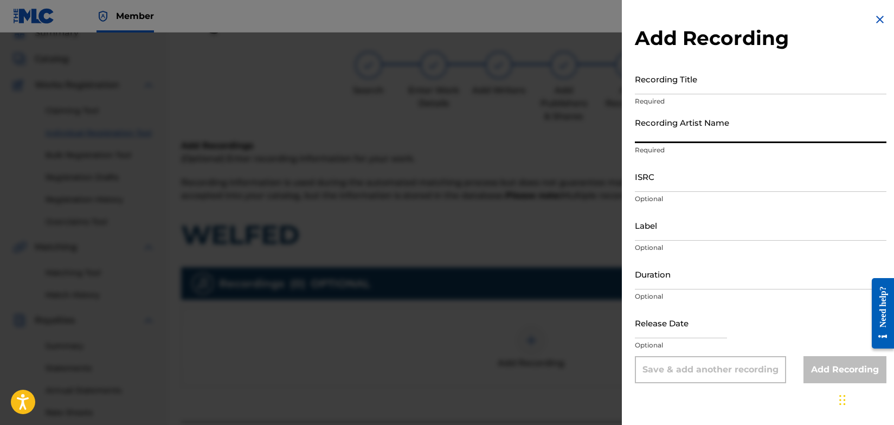
click at [691, 136] on input "Recording Artist Name" at bounding box center [761, 127] width 252 height 31
type input "Welfed"
click at [681, 233] on input "Label" at bounding box center [761, 225] width 252 height 31
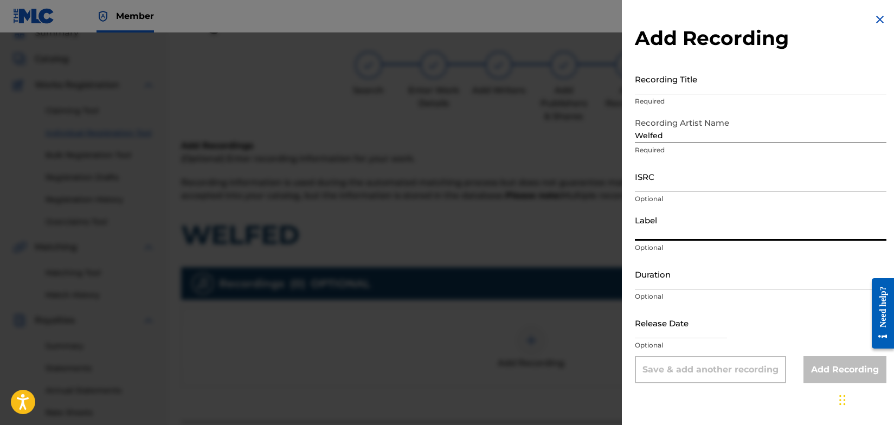
type input "SIDEWALK CAFÈ RECORDS"
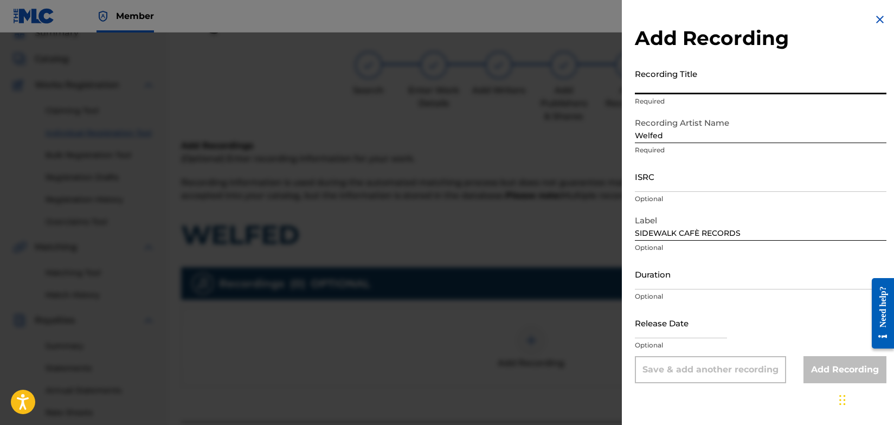
click at [683, 87] on input "Recording Title" at bounding box center [761, 78] width 252 height 31
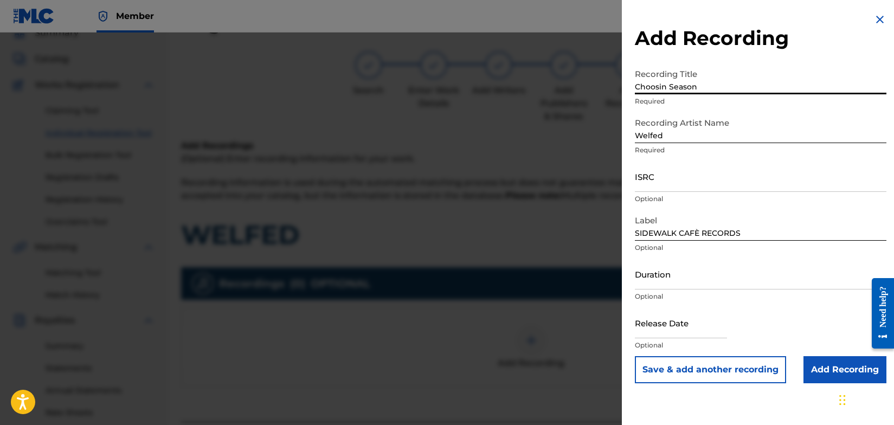
type input "Choosin Season"
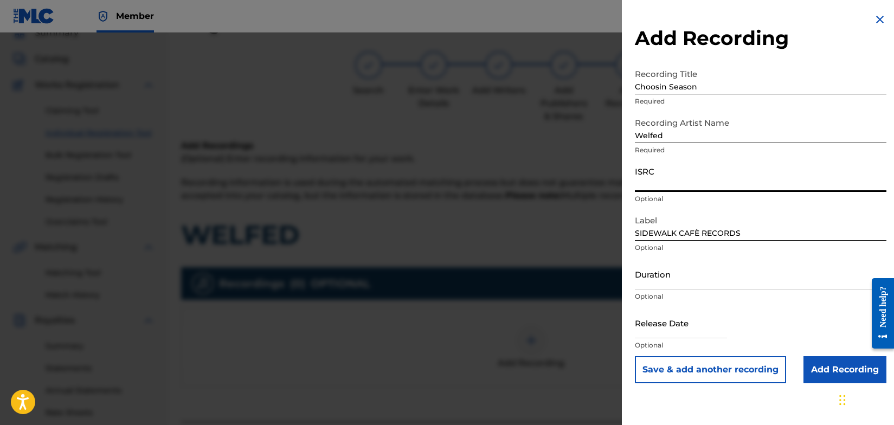
click at [692, 187] on input "ISRC" at bounding box center [761, 176] width 252 height 31
type input "QZTBA2225837"
click at [822, 370] on input "Add Recording" at bounding box center [845, 369] width 83 height 27
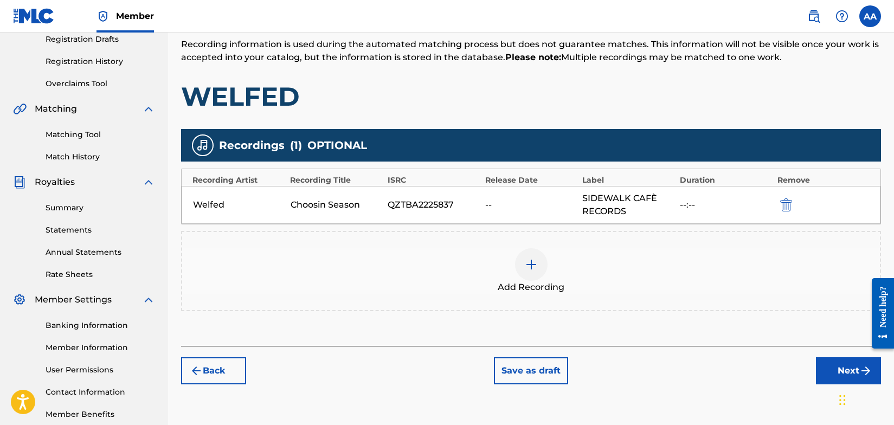
scroll to position [247, 0]
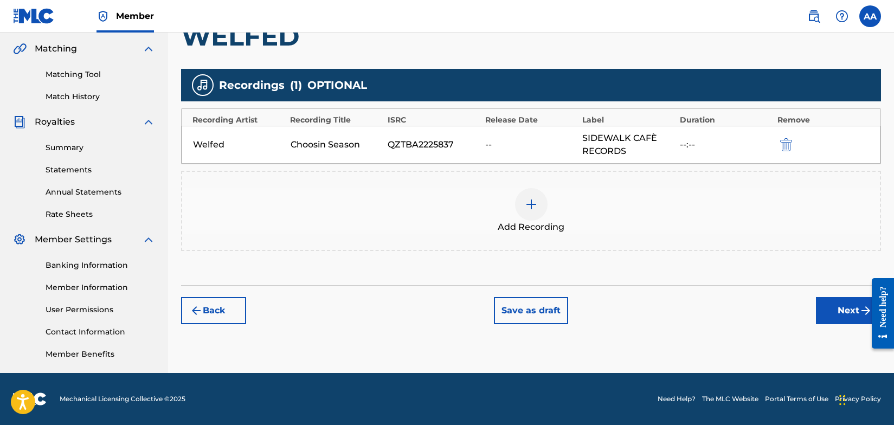
click at [850, 309] on button "Next" at bounding box center [848, 310] width 65 height 27
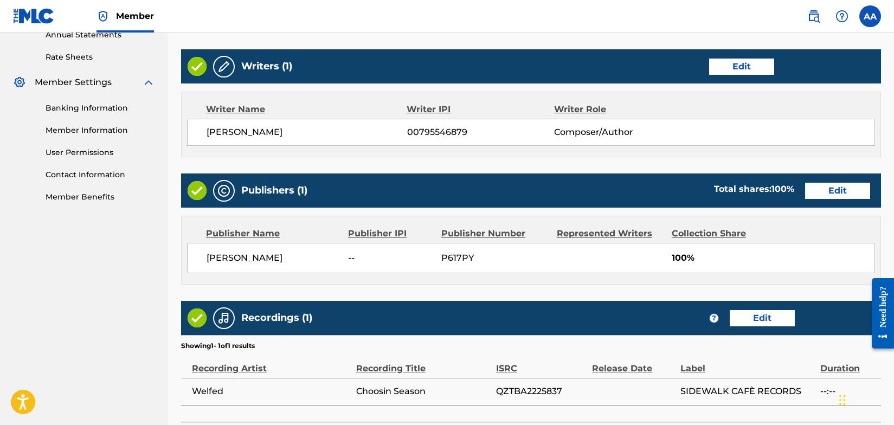
scroll to position [491, 0]
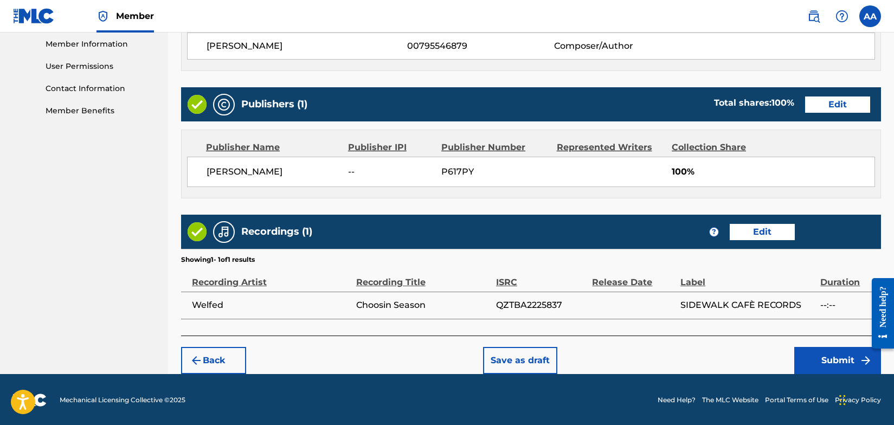
click at [832, 363] on button "Submit" at bounding box center [837, 360] width 87 height 27
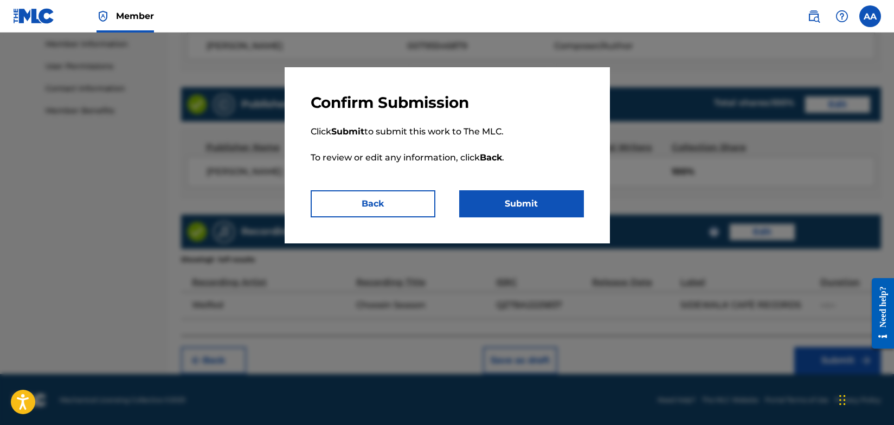
click at [526, 202] on button "Submit" at bounding box center [521, 203] width 125 height 27
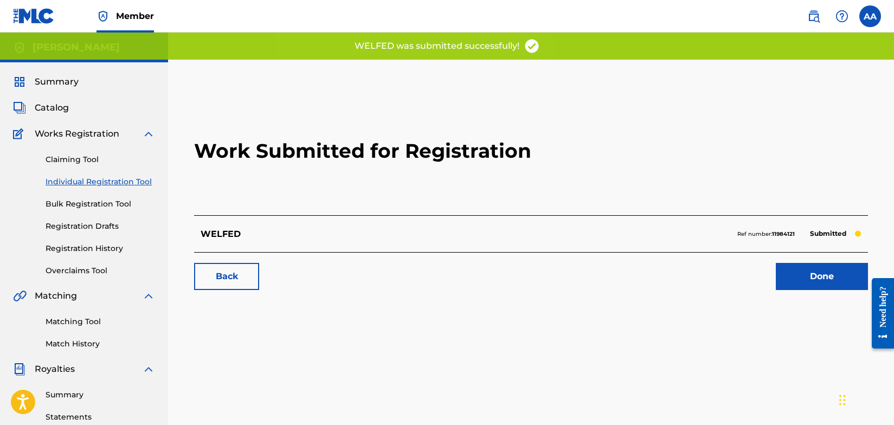
click at [240, 277] on link "Back" at bounding box center [226, 276] width 65 height 27
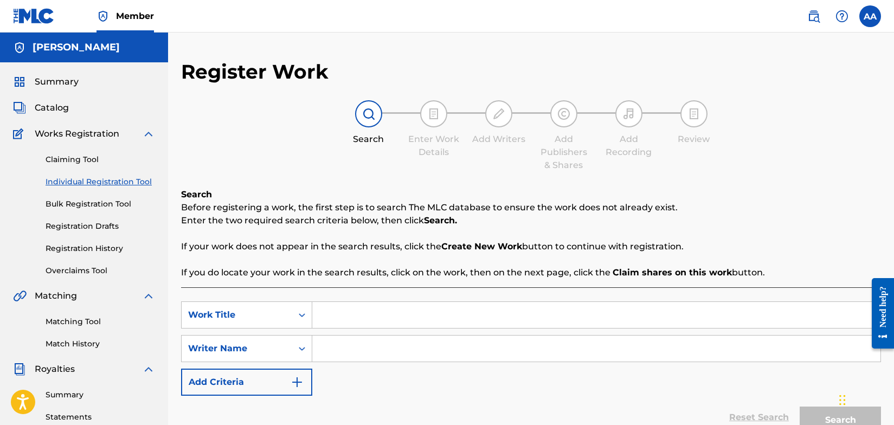
click at [329, 314] on input "Search Form" at bounding box center [596, 315] width 568 height 26
type input "WELFED"
click at [349, 349] on input "Search Form" at bounding box center [596, 349] width 568 height 26
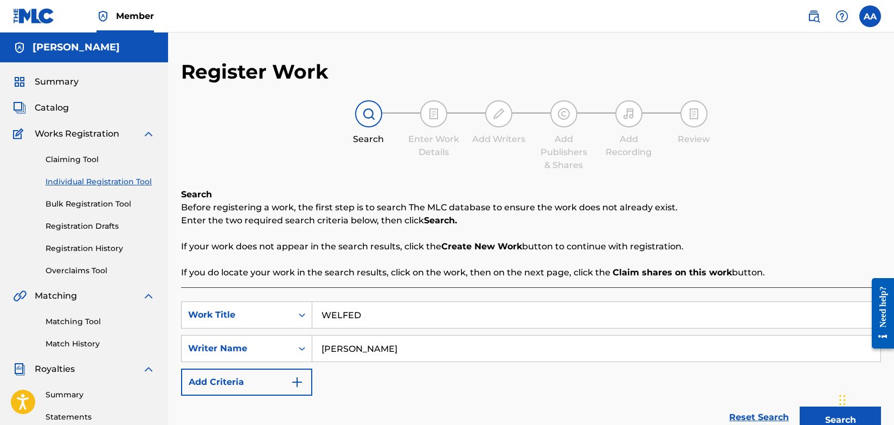
type input "[PERSON_NAME]"
click at [298, 381] on img "Search Form" at bounding box center [297, 382] width 13 height 13
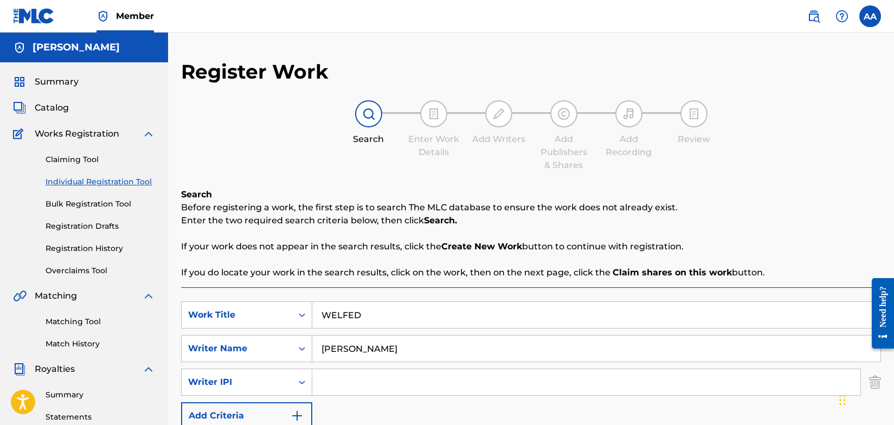
click at [342, 384] on input "Search Form" at bounding box center [586, 382] width 548 height 26
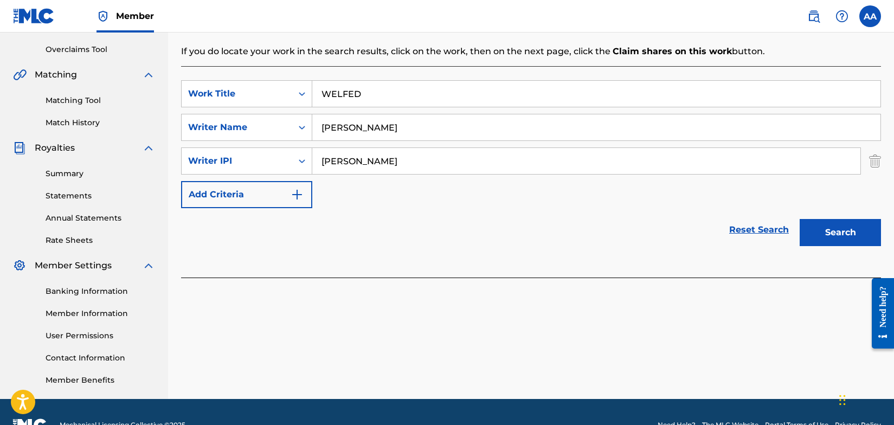
scroll to position [247, 0]
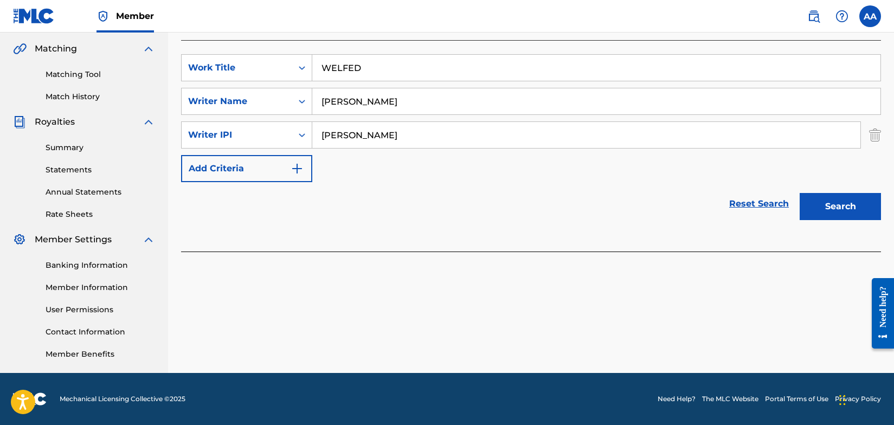
type input "[PERSON_NAME]"
click at [828, 207] on button "Search" at bounding box center [840, 206] width 81 height 27
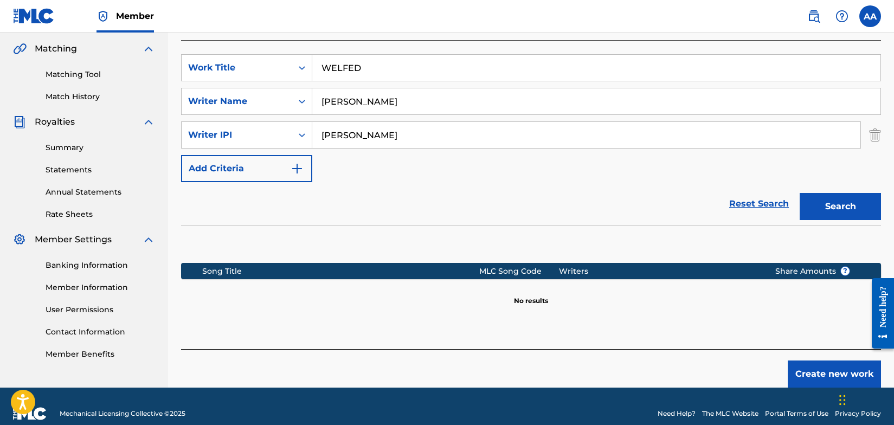
click at [833, 377] on button "Create new work" at bounding box center [834, 374] width 93 height 27
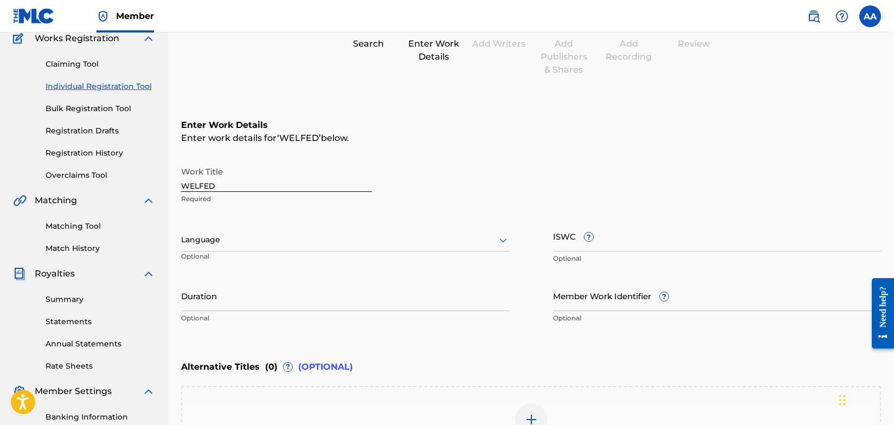
scroll to position [95, 0]
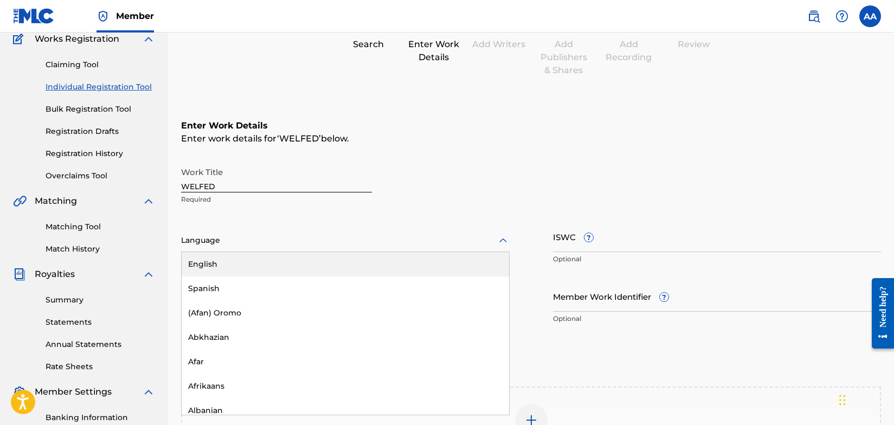
click at [502, 241] on icon at bounding box center [503, 240] width 13 height 13
click at [445, 260] on div "English" at bounding box center [345, 264] width 327 height 24
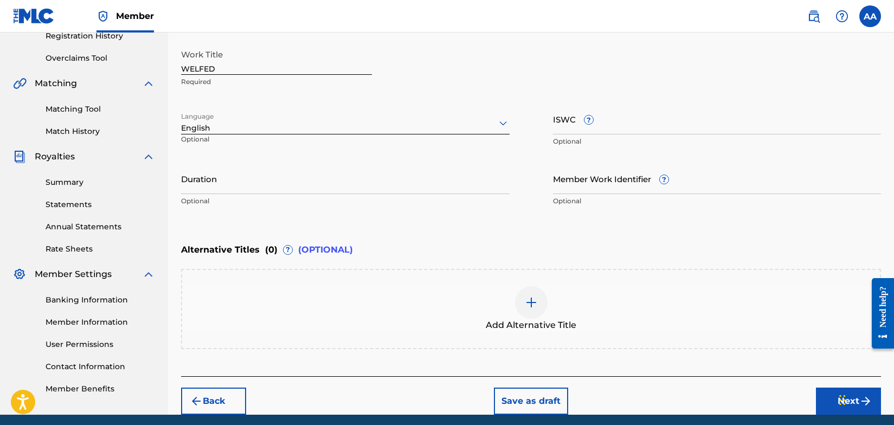
scroll to position [254, 0]
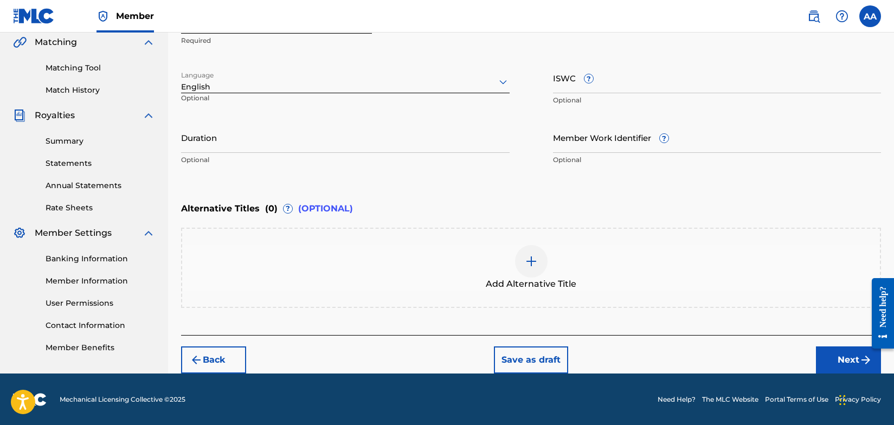
click at [844, 356] on button "Next" at bounding box center [848, 359] width 65 height 27
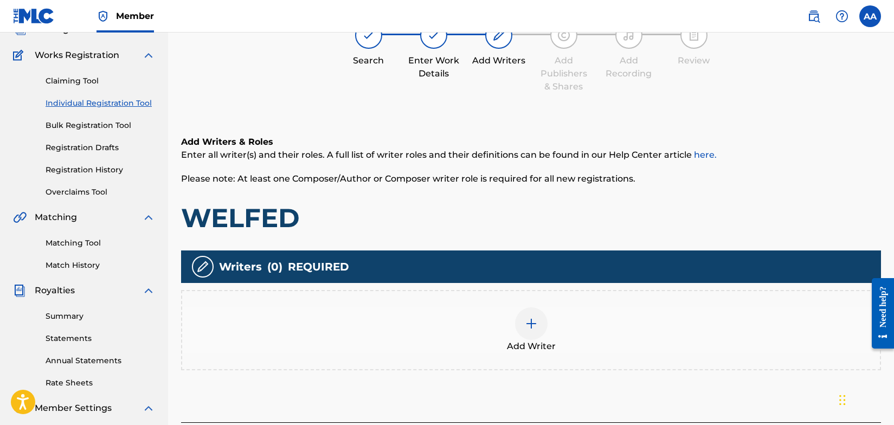
scroll to position [49, 0]
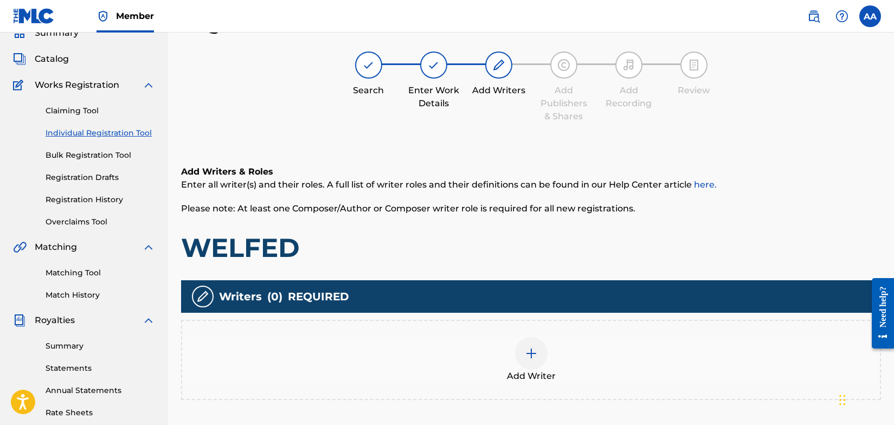
click at [529, 351] on img at bounding box center [531, 353] width 13 height 13
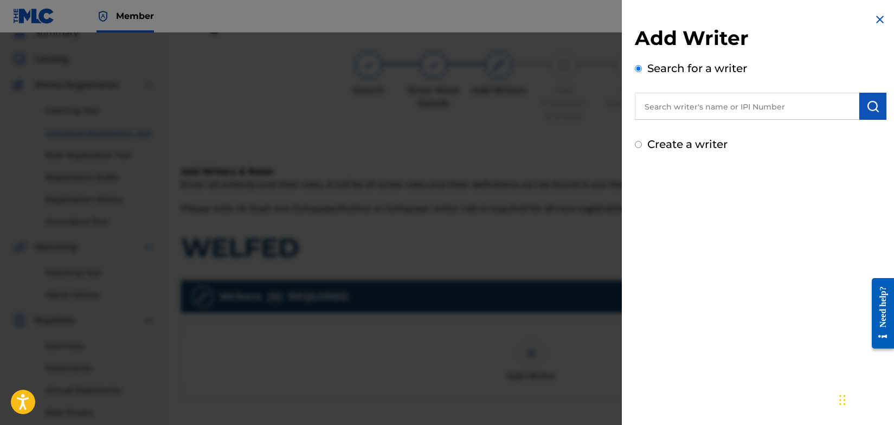
click at [689, 110] on input "text" at bounding box center [747, 106] width 224 height 27
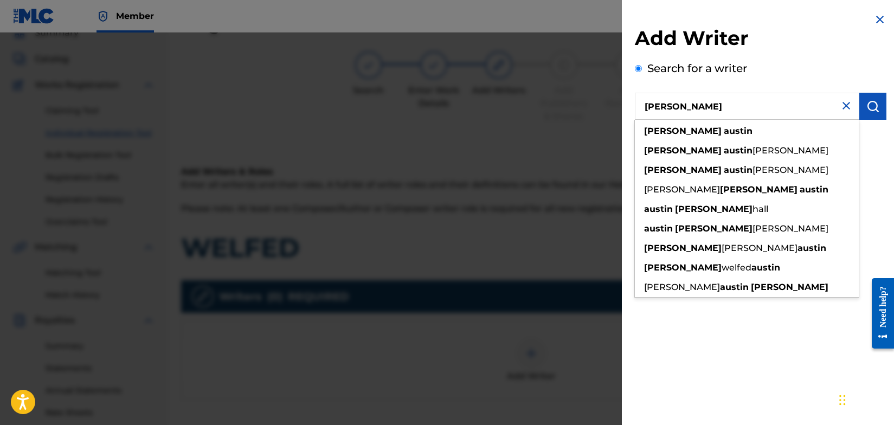
type input "[PERSON_NAME]"
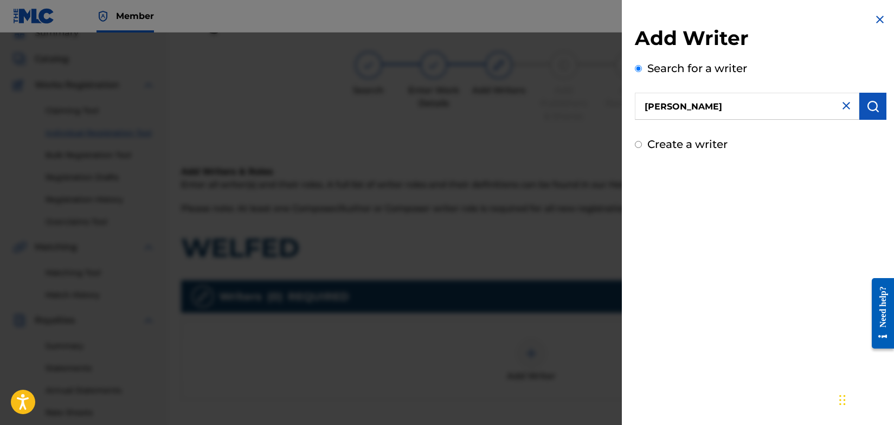
click at [873, 108] on img "submit" at bounding box center [872, 106] width 13 height 13
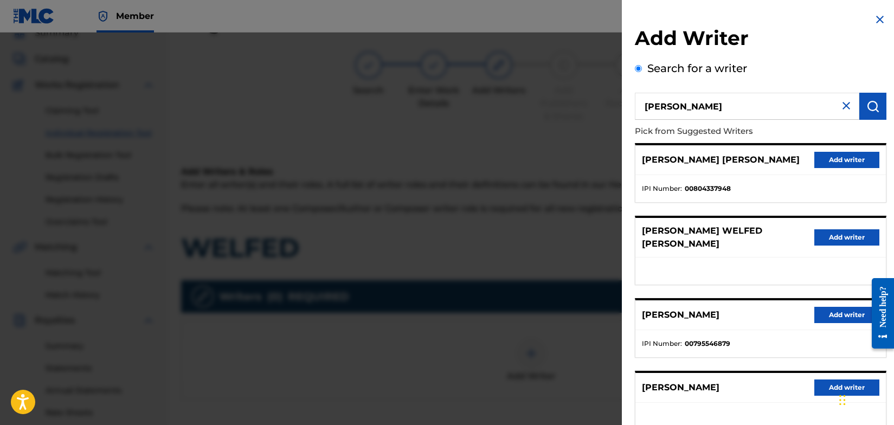
click at [845, 307] on button "Add writer" at bounding box center [846, 315] width 65 height 16
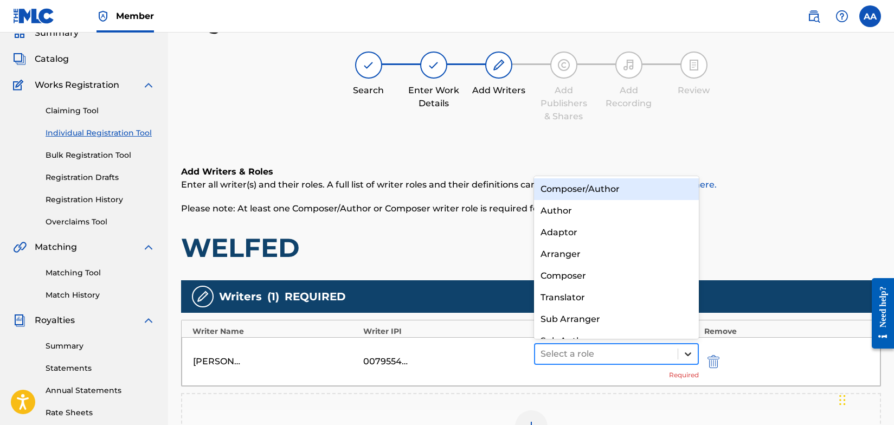
click at [687, 354] on icon at bounding box center [688, 354] width 7 height 4
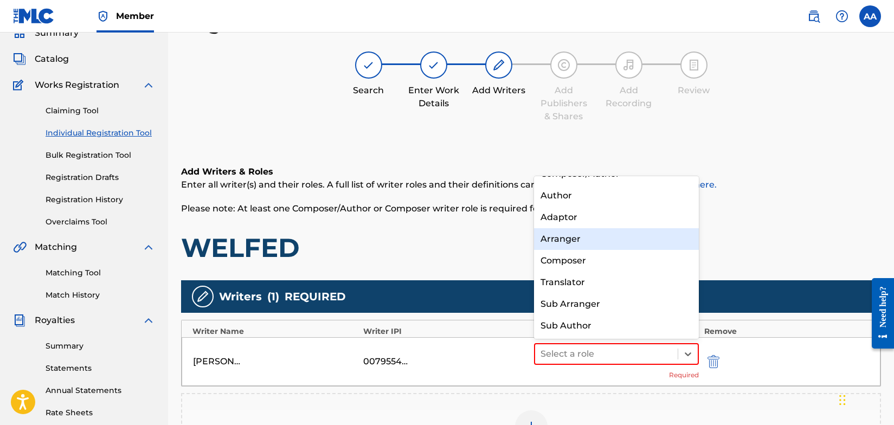
scroll to position [0, 0]
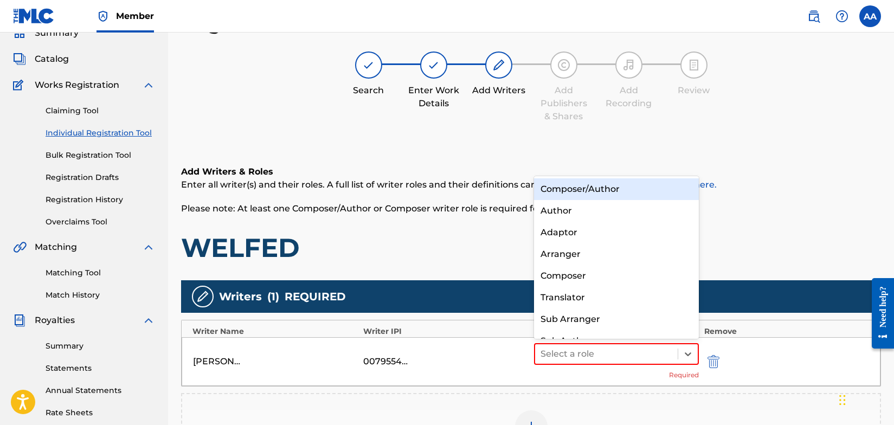
click at [620, 188] on div "Composer/Author" at bounding box center [616, 189] width 165 height 22
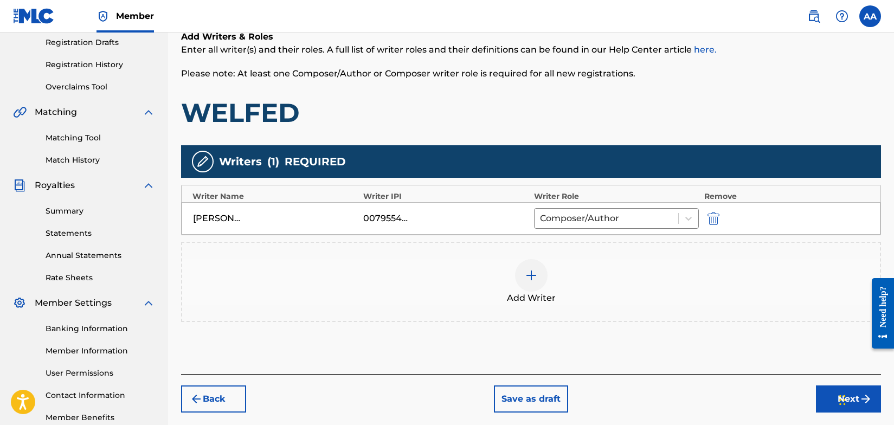
scroll to position [247, 0]
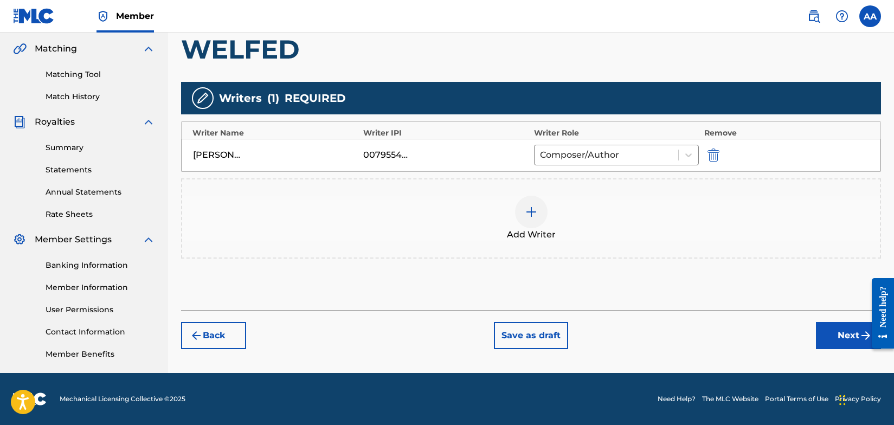
click at [854, 333] on button "Next" at bounding box center [848, 335] width 65 height 27
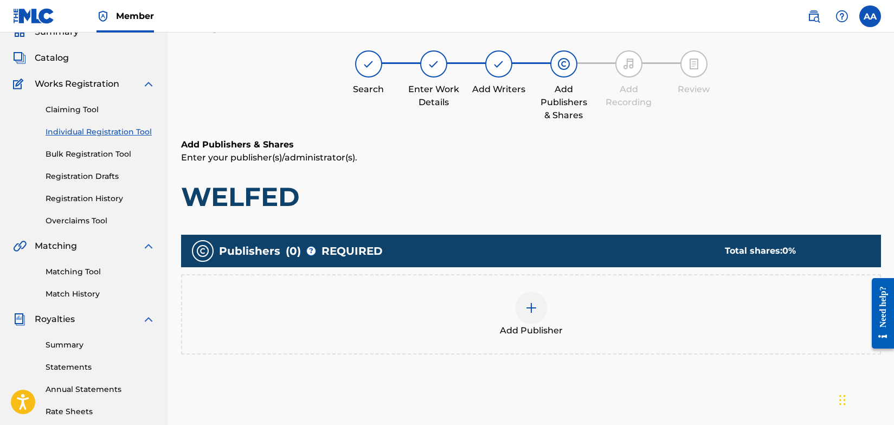
scroll to position [49, 0]
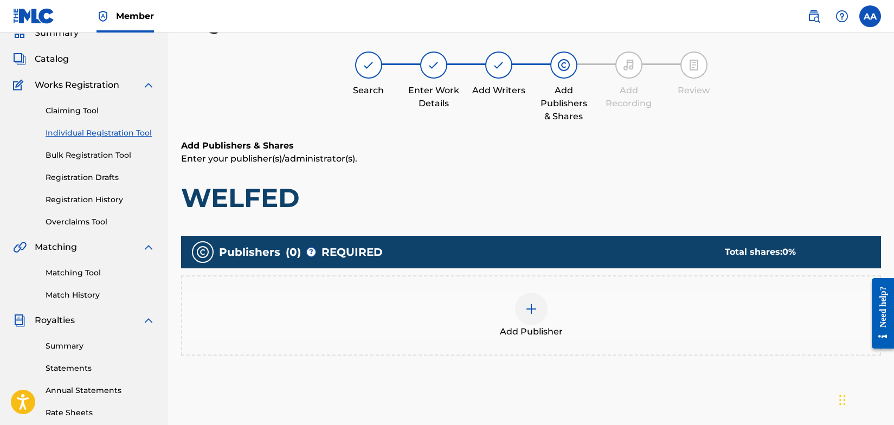
click at [530, 310] on img at bounding box center [531, 309] width 13 height 13
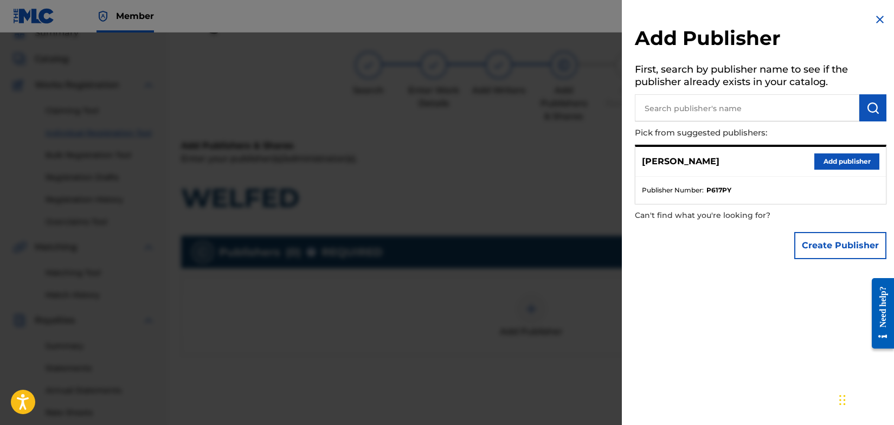
click at [830, 163] on button "Add publisher" at bounding box center [846, 161] width 65 height 16
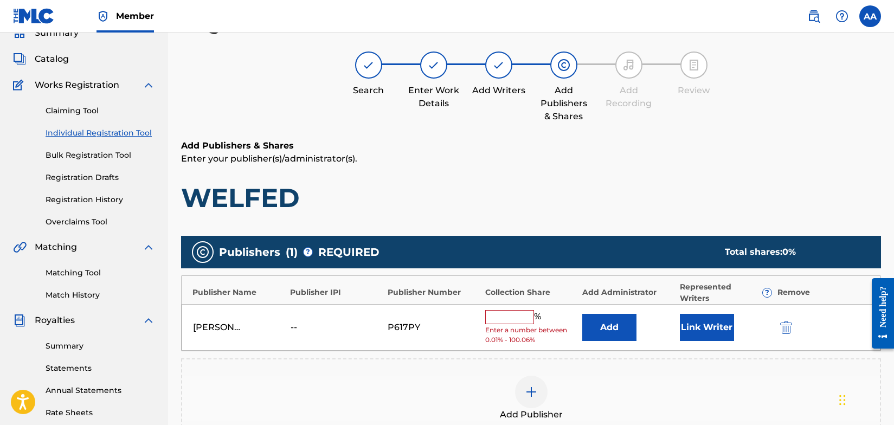
click at [517, 319] on input "text" at bounding box center [509, 317] width 49 height 14
type input "100"
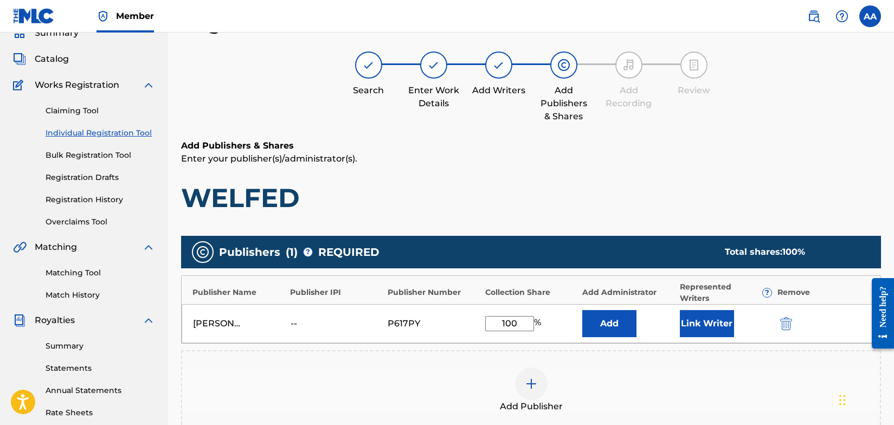
click at [699, 327] on button "Link Writer" at bounding box center [707, 323] width 54 height 27
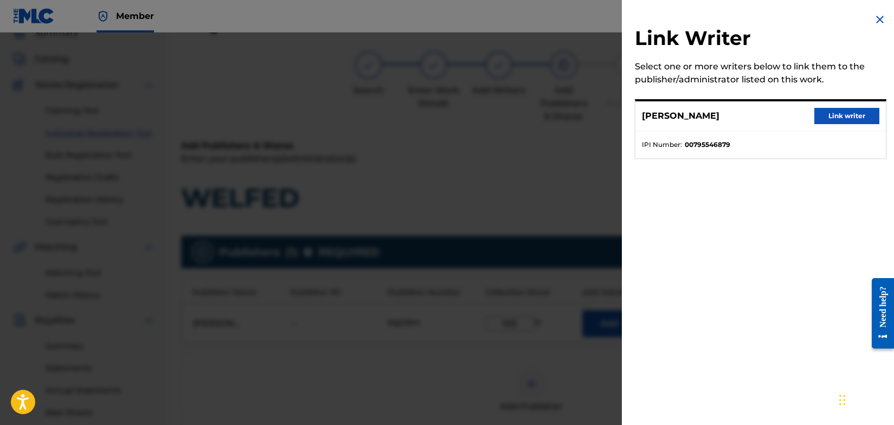
click at [836, 118] on button "Link writer" at bounding box center [846, 116] width 65 height 16
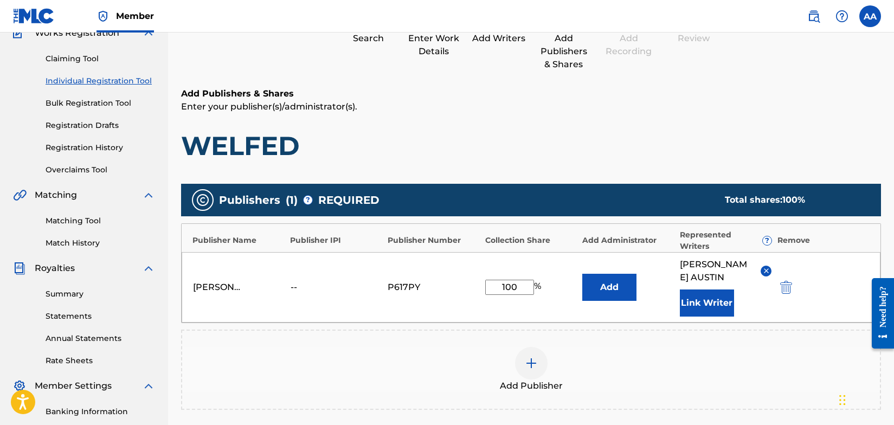
scroll to position [261, 0]
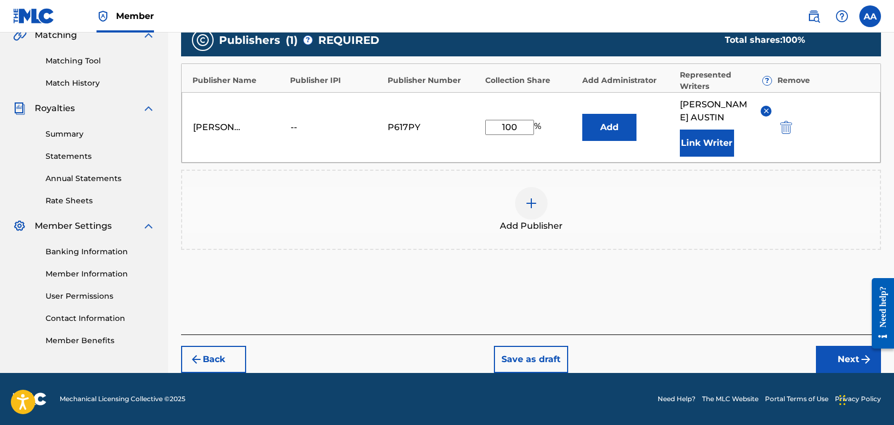
click at [858, 358] on button "Next" at bounding box center [848, 359] width 65 height 27
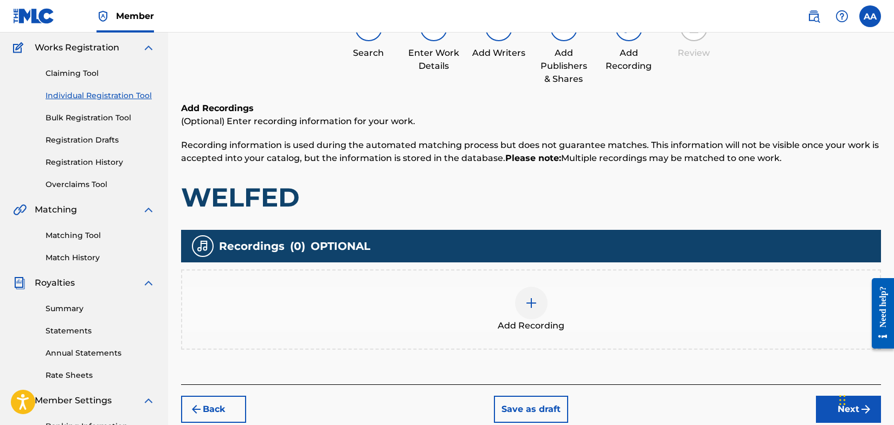
scroll to position [49, 0]
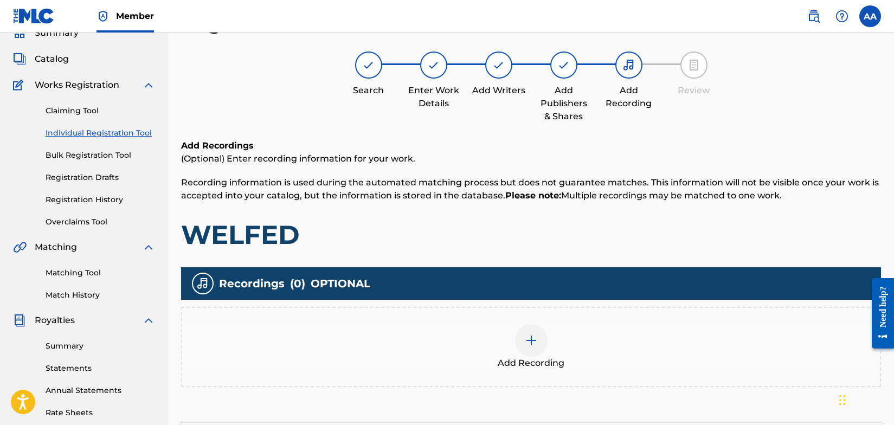
click at [531, 339] on img at bounding box center [531, 340] width 13 height 13
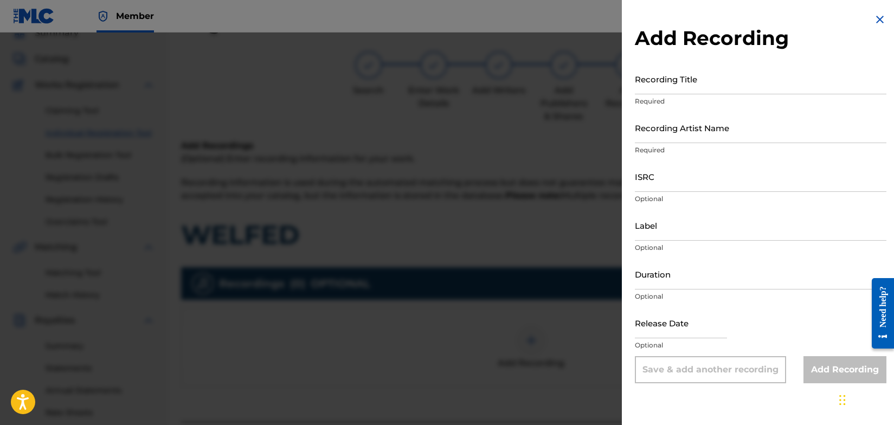
click at [696, 133] on input "Recording Artist Name" at bounding box center [761, 127] width 252 height 31
type input "Welfed"
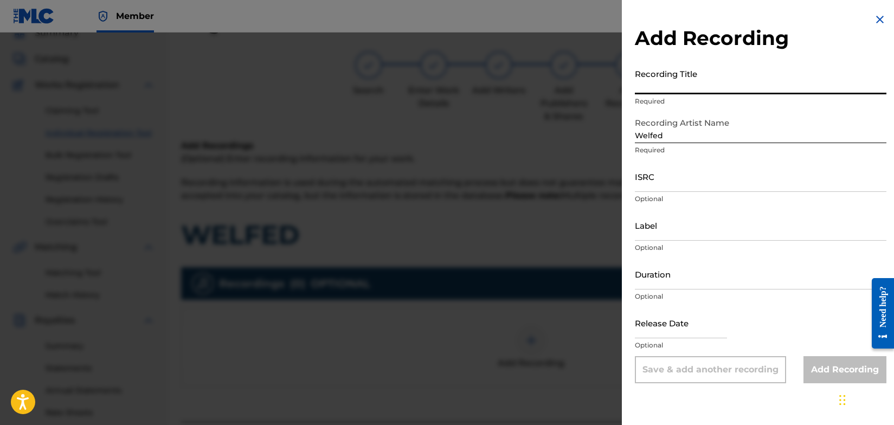
click at [680, 91] on input "Recording Title" at bounding box center [761, 78] width 252 height 31
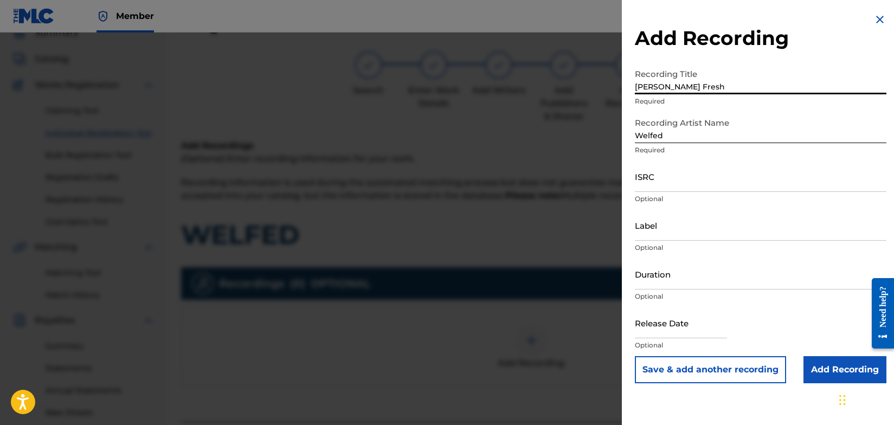
type input "Dapper Dan Fresh"
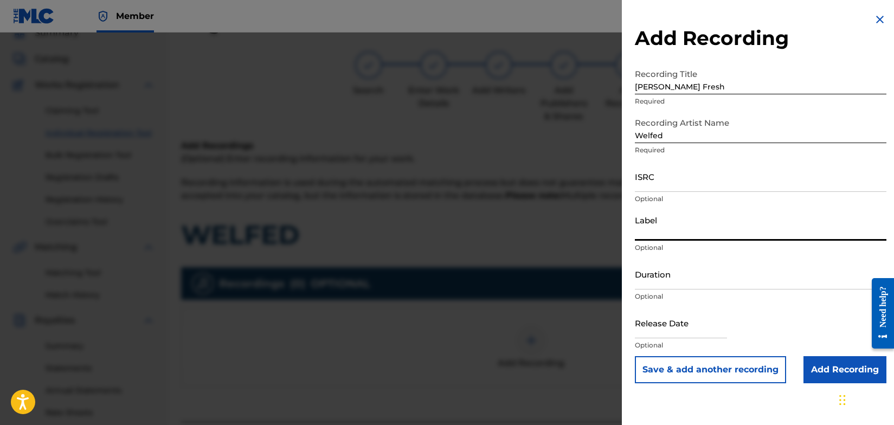
click at [712, 240] on input "Label" at bounding box center [761, 225] width 252 height 31
type input "SIDEWALK CAFÈ RECORDS"
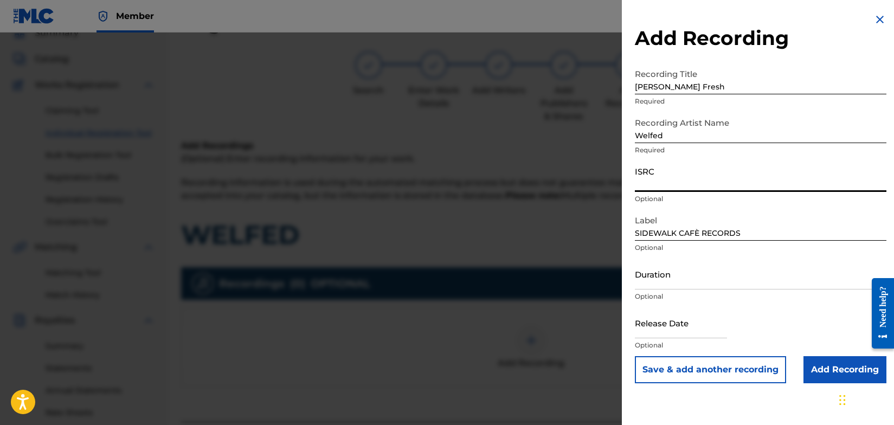
click at [682, 183] on input "ISRC" at bounding box center [761, 176] width 252 height 31
type input "QZTBA2225838"
click at [823, 369] on input "Add Recording" at bounding box center [845, 369] width 83 height 27
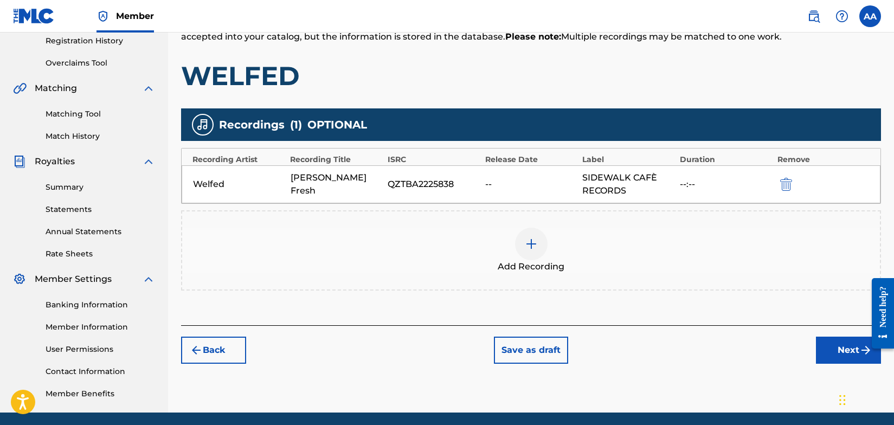
scroll to position [247, 0]
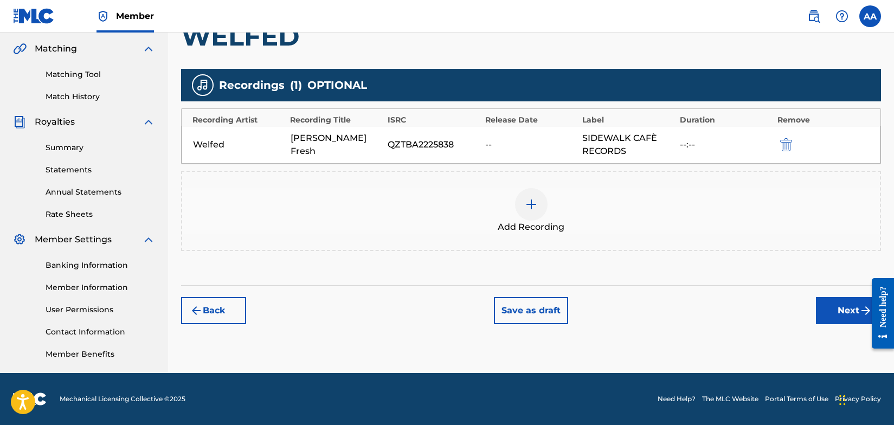
click at [847, 312] on button "Next" at bounding box center [848, 310] width 65 height 27
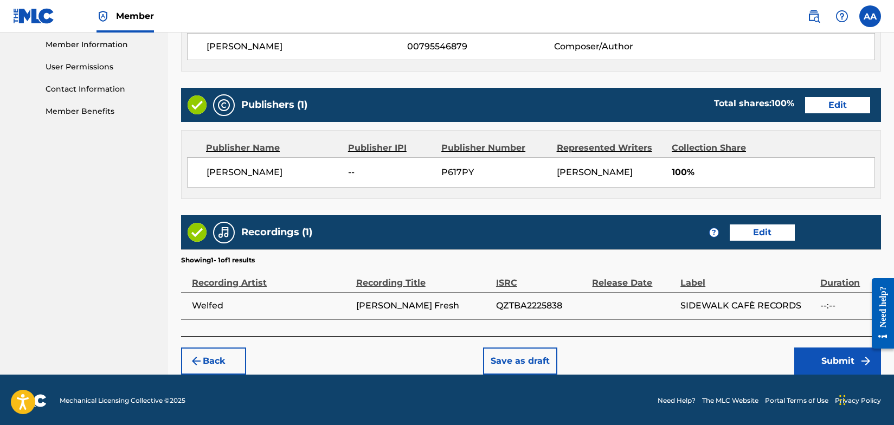
scroll to position [491, 0]
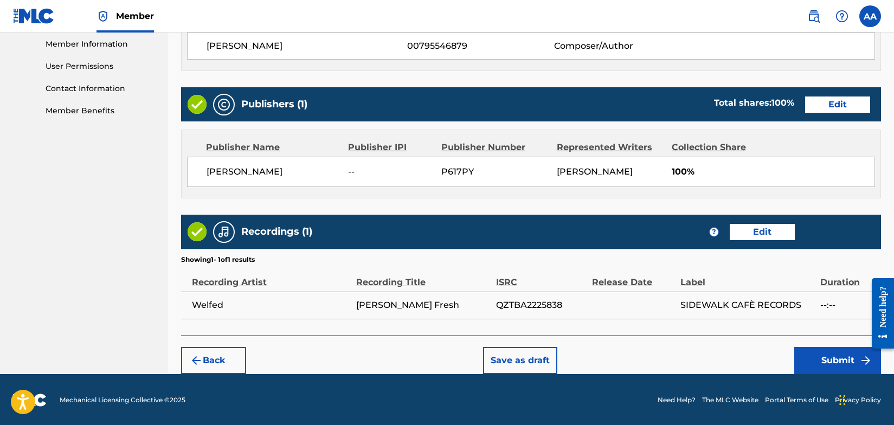
click at [823, 363] on button "Submit" at bounding box center [837, 360] width 87 height 27
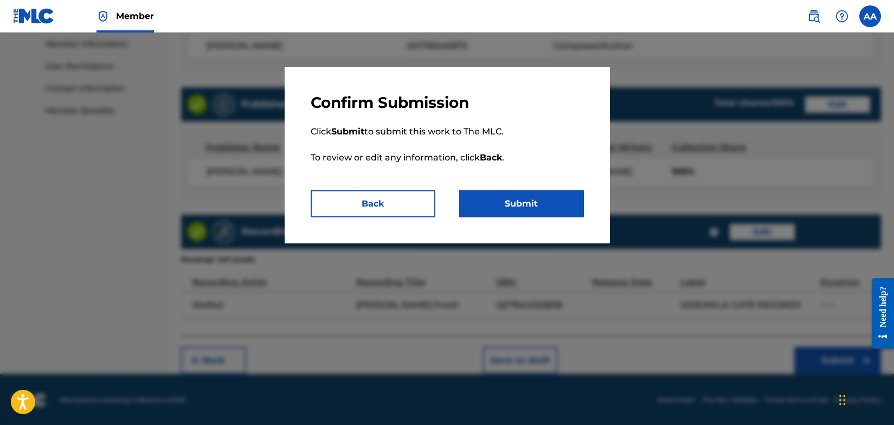
click at [488, 202] on button "Submit" at bounding box center [521, 203] width 125 height 27
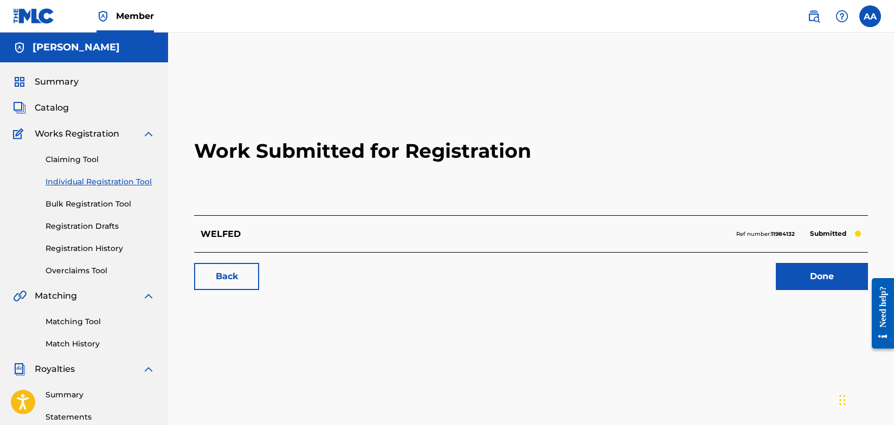
click at [223, 275] on link "Back" at bounding box center [226, 276] width 65 height 27
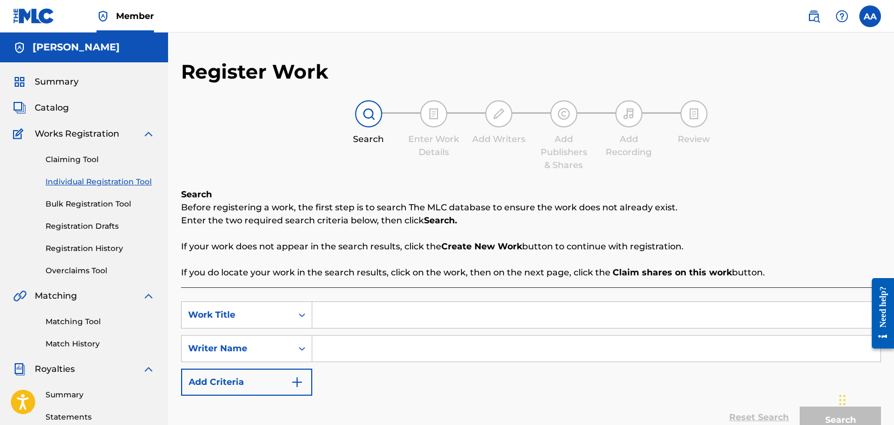
click at [332, 317] on input "Search Form" at bounding box center [596, 315] width 568 height 26
type input "WELFED"
click at [332, 345] on input "Search Form" at bounding box center [596, 349] width 568 height 26
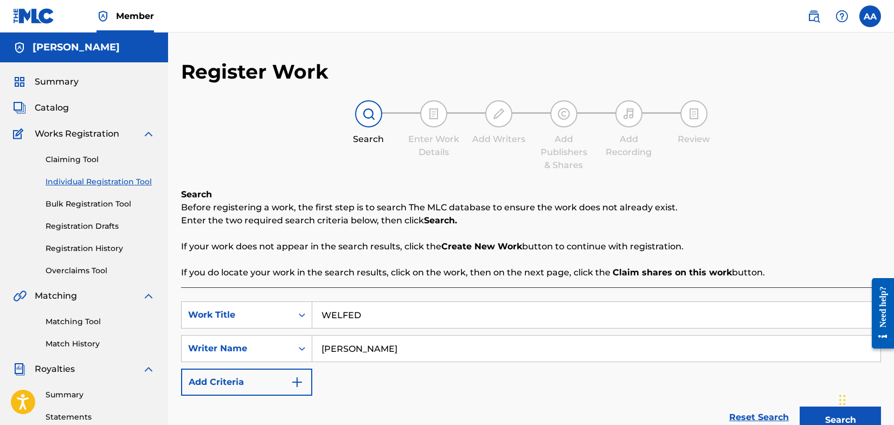
type input "[PERSON_NAME]"
click at [299, 380] on img "Search Form" at bounding box center [297, 382] width 13 height 13
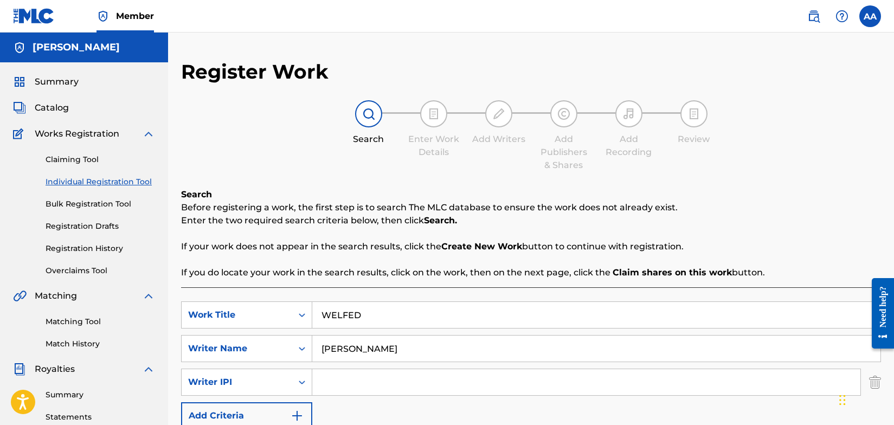
click at [332, 382] on input "Search Form" at bounding box center [586, 382] width 548 height 26
type input "[PERSON_NAME]"
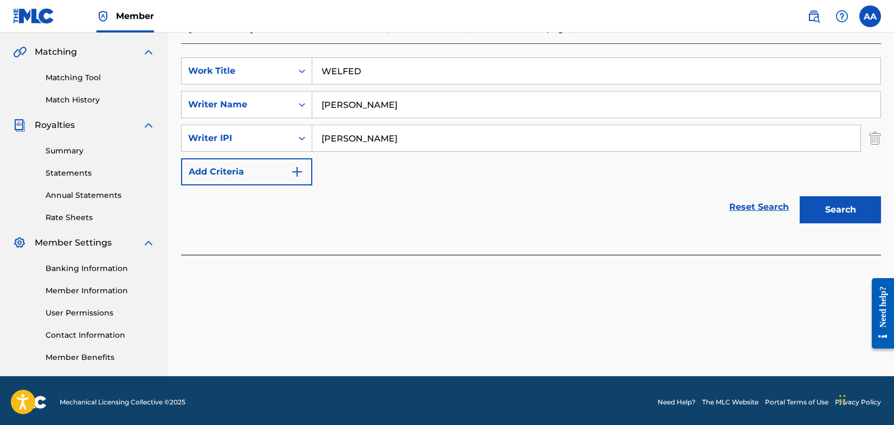
scroll to position [247, 0]
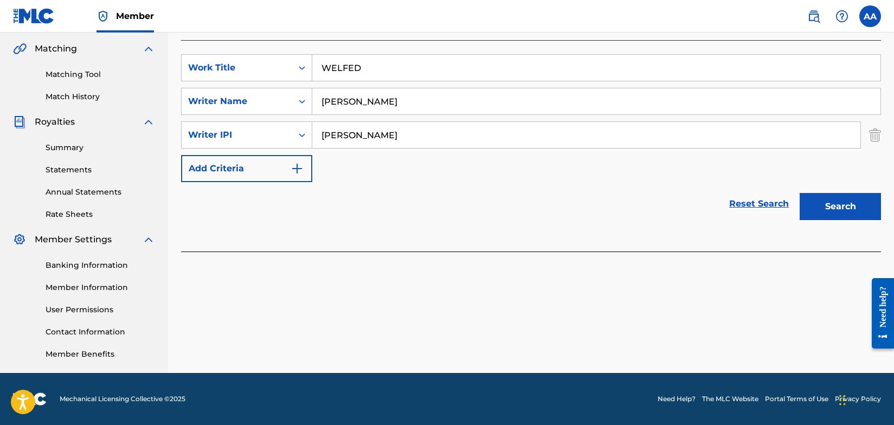
click at [852, 208] on button "Search" at bounding box center [840, 206] width 81 height 27
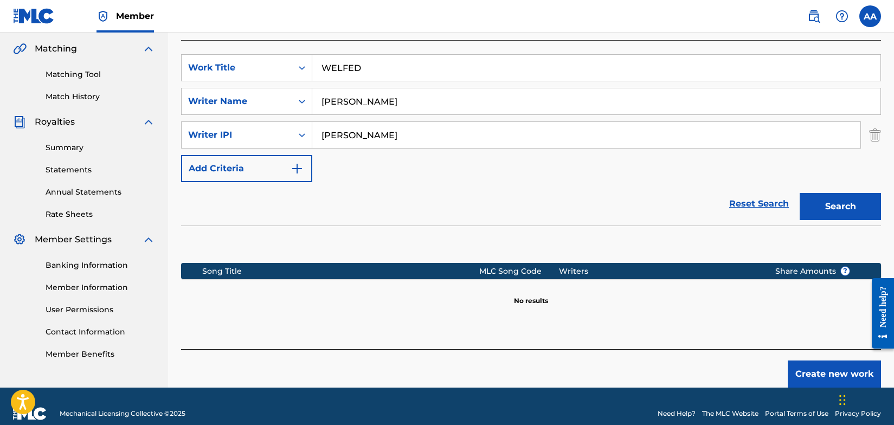
click at [826, 371] on button "Create new work" at bounding box center [834, 374] width 93 height 27
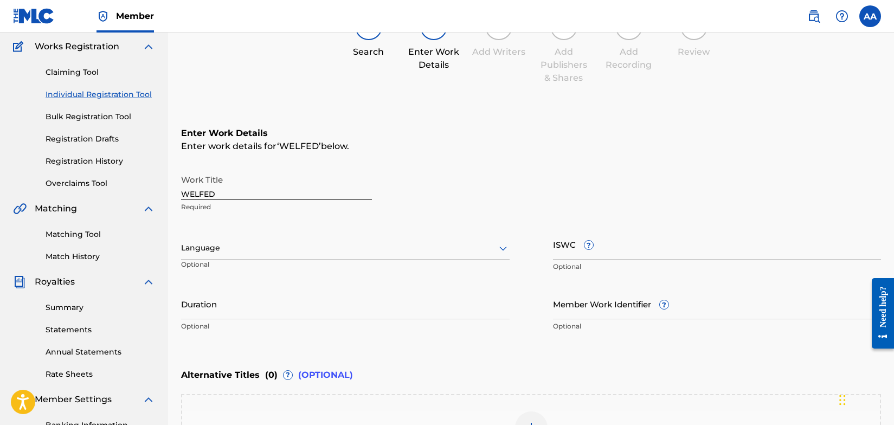
scroll to position [0, 0]
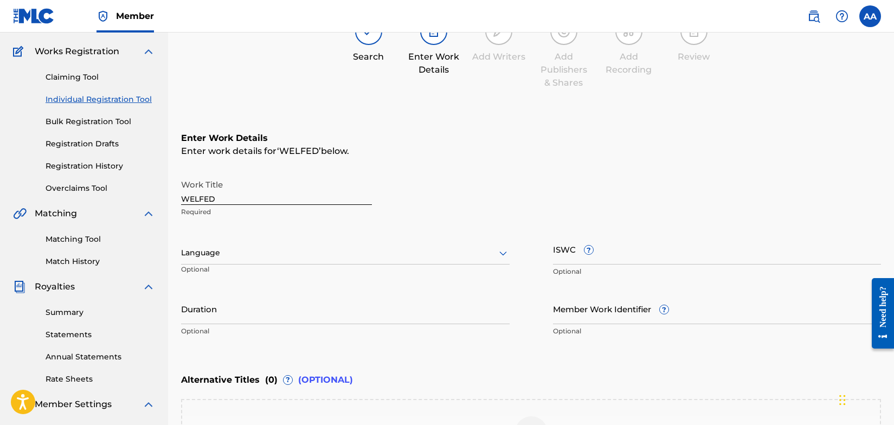
click at [500, 265] on div "Language" at bounding box center [345, 253] width 329 height 23
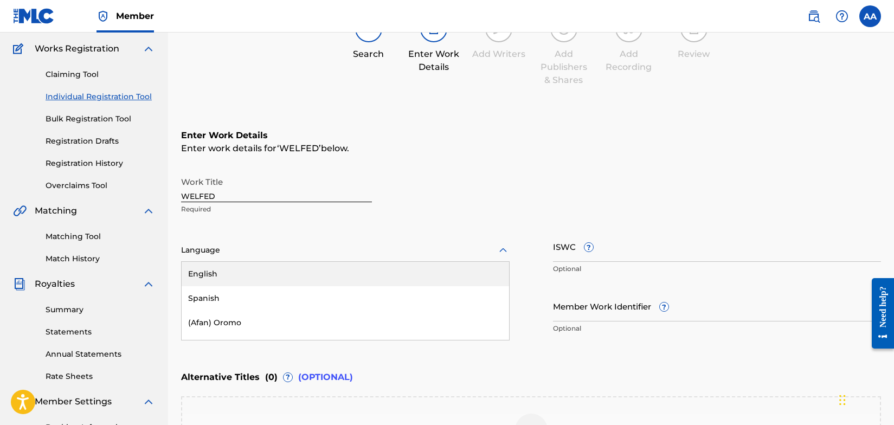
click at [302, 280] on div "English" at bounding box center [345, 274] width 327 height 24
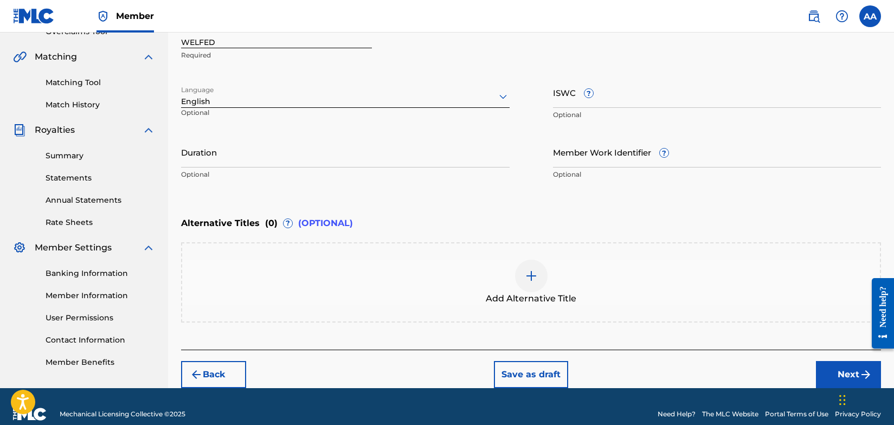
scroll to position [252, 0]
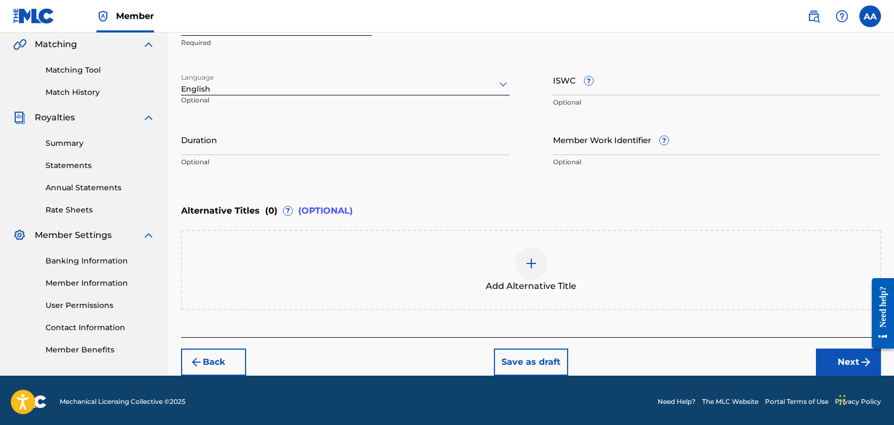
click at [847, 361] on button "Next" at bounding box center [848, 362] width 65 height 27
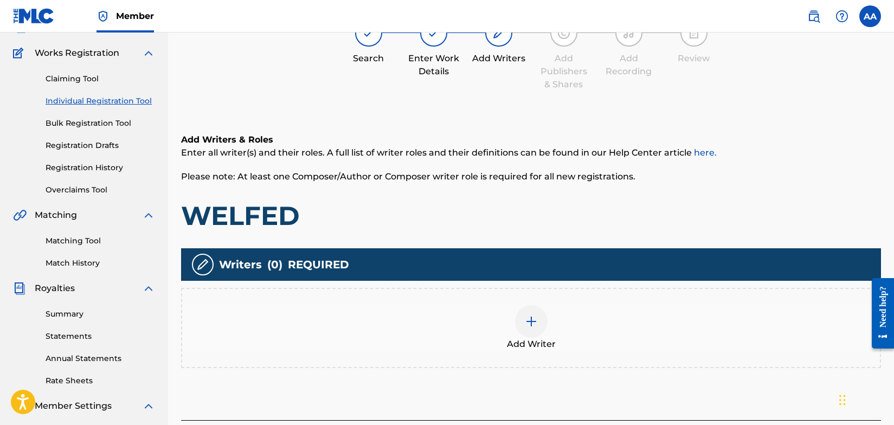
scroll to position [49, 0]
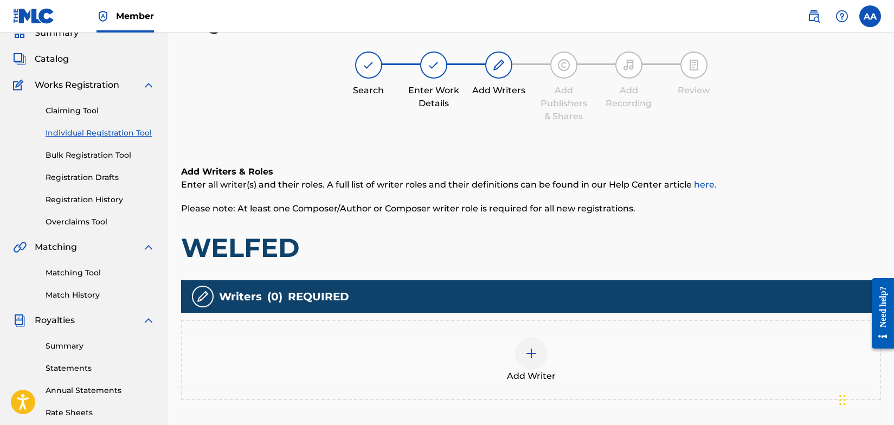
click at [532, 352] on img at bounding box center [531, 353] width 13 height 13
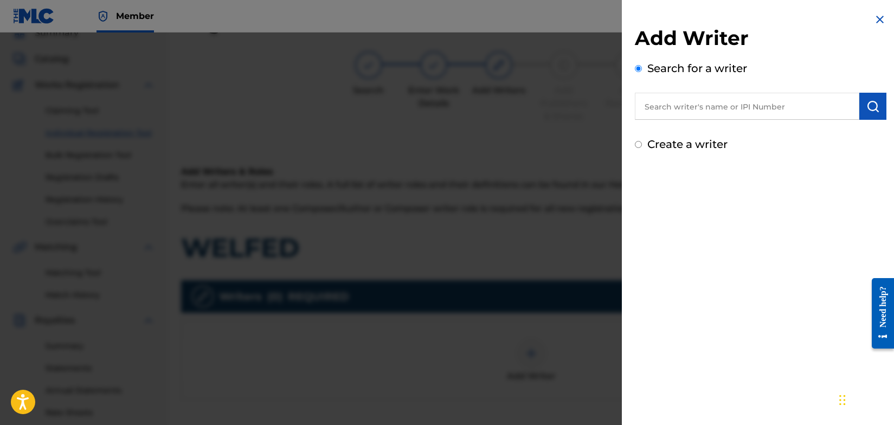
click at [696, 105] on input "text" at bounding box center [747, 106] width 224 height 27
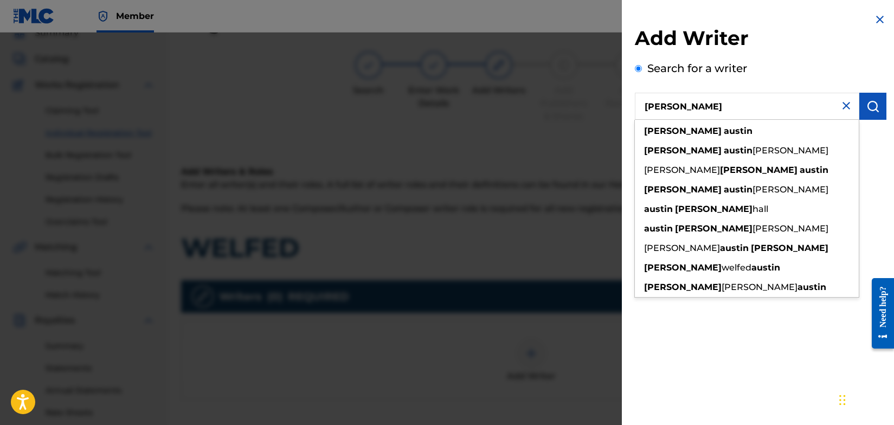
type input "[PERSON_NAME]"
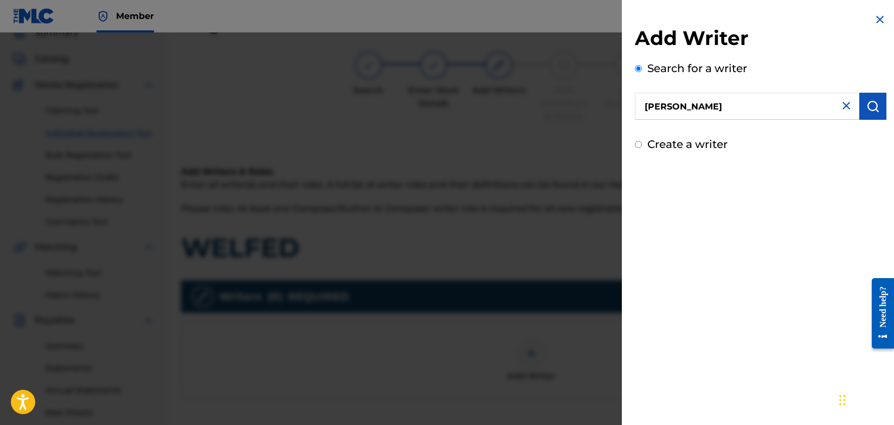
click at [870, 107] on img "submit" at bounding box center [872, 106] width 13 height 13
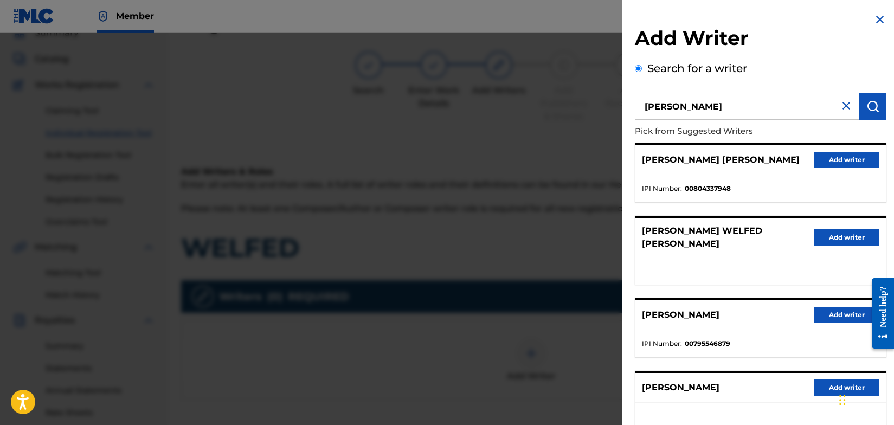
click at [838, 307] on button "Add writer" at bounding box center [846, 315] width 65 height 16
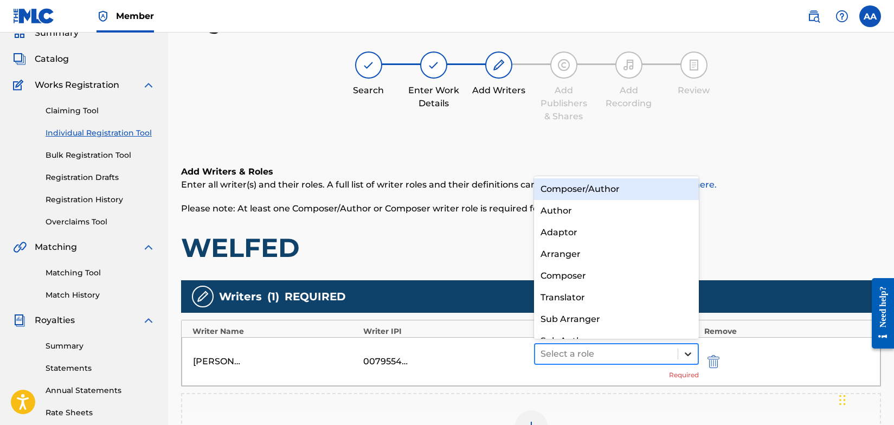
click at [687, 355] on icon at bounding box center [688, 354] width 11 height 11
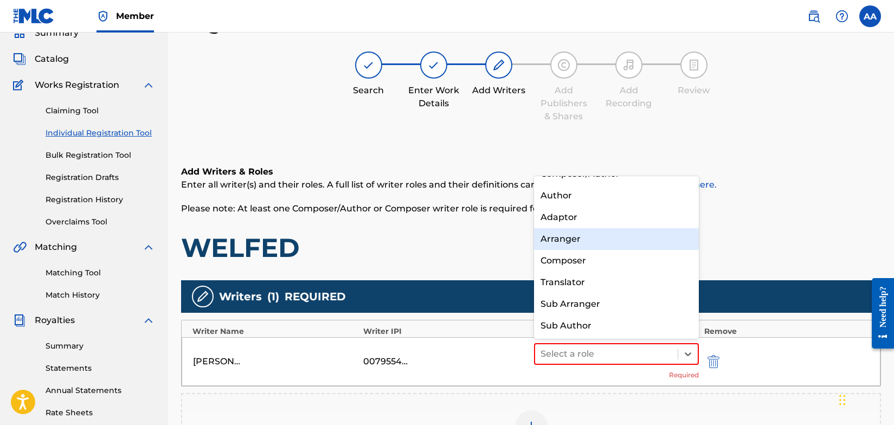
scroll to position [0, 0]
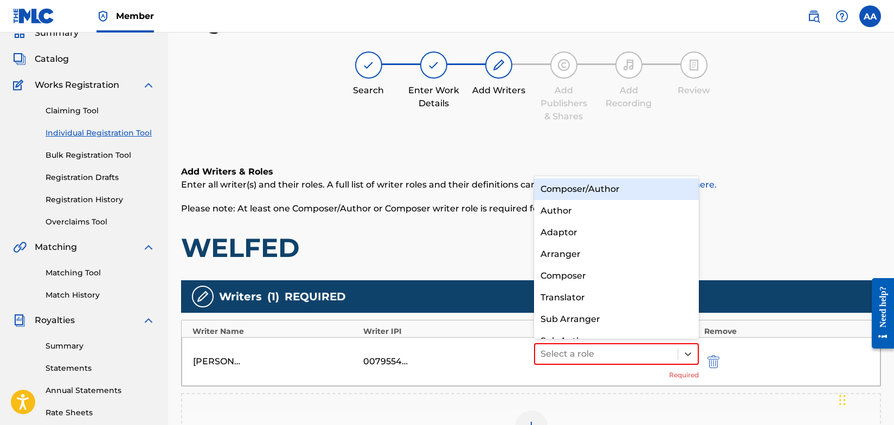
click at [631, 190] on div "Composer/Author" at bounding box center [616, 189] width 165 height 22
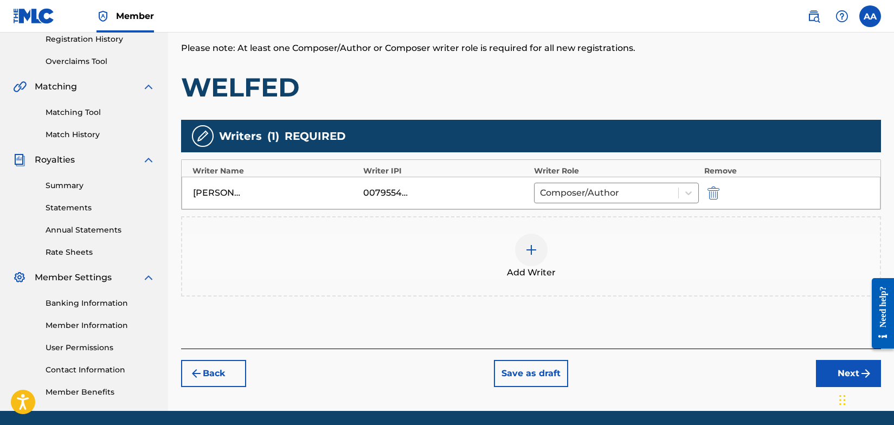
scroll to position [247, 0]
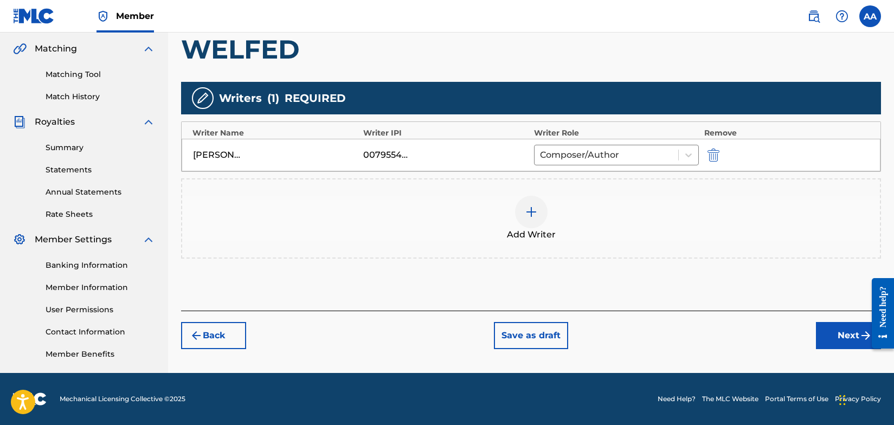
click at [844, 337] on button "Next" at bounding box center [848, 335] width 65 height 27
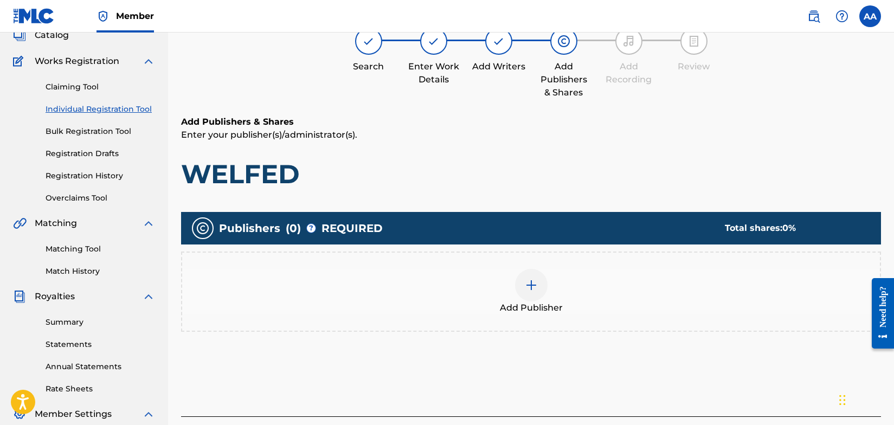
scroll to position [49, 0]
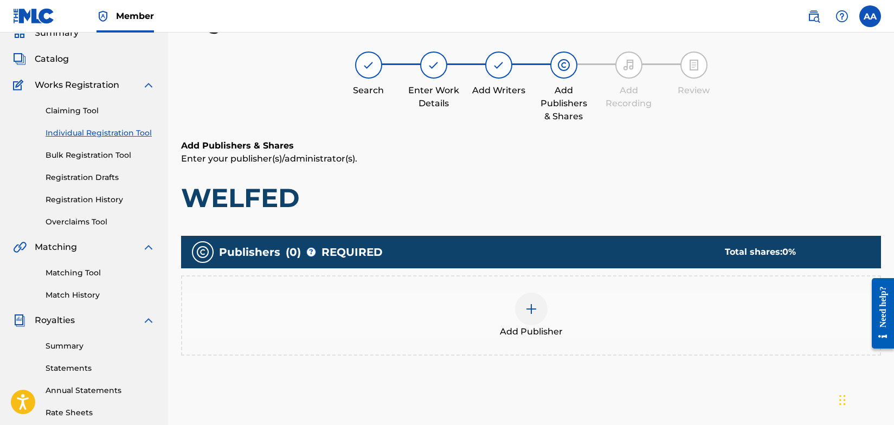
click at [529, 307] on img at bounding box center [531, 309] width 13 height 13
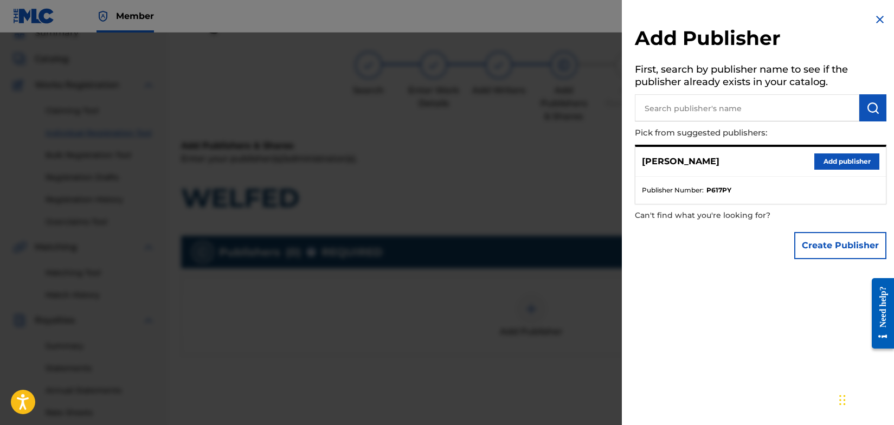
click at [838, 159] on button "Add publisher" at bounding box center [846, 161] width 65 height 16
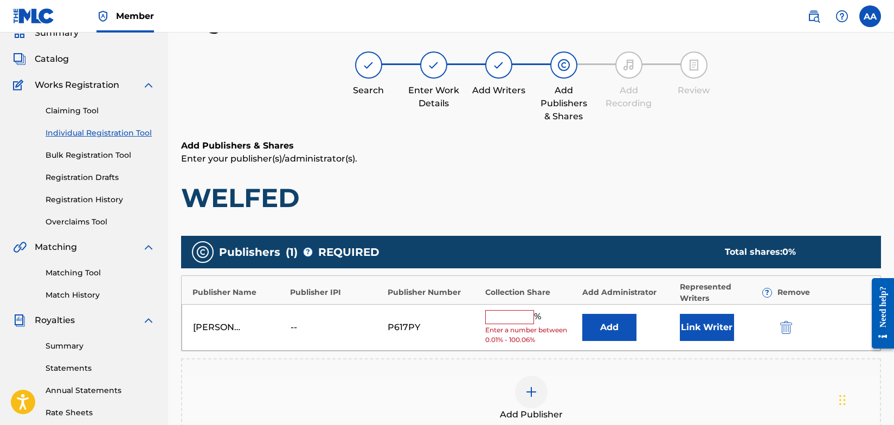
click at [516, 318] on input "text" at bounding box center [509, 317] width 49 height 14
type input "100"
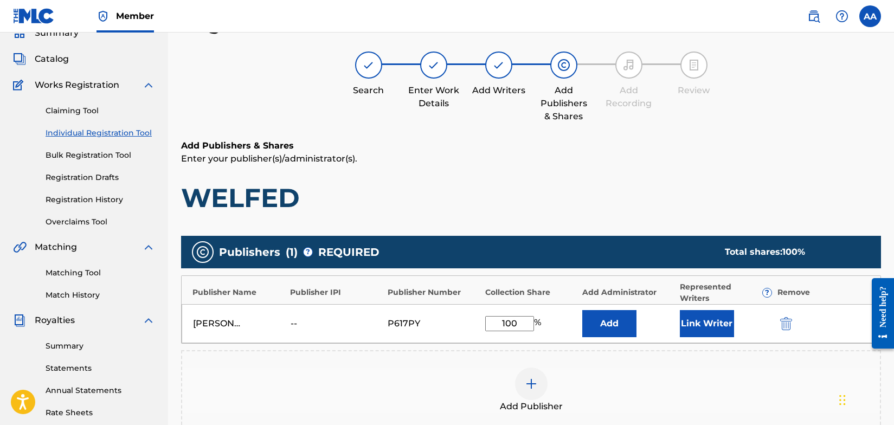
click at [694, 323] on button "Link Writer" at bounding box center [707, 323] width 54 height 27
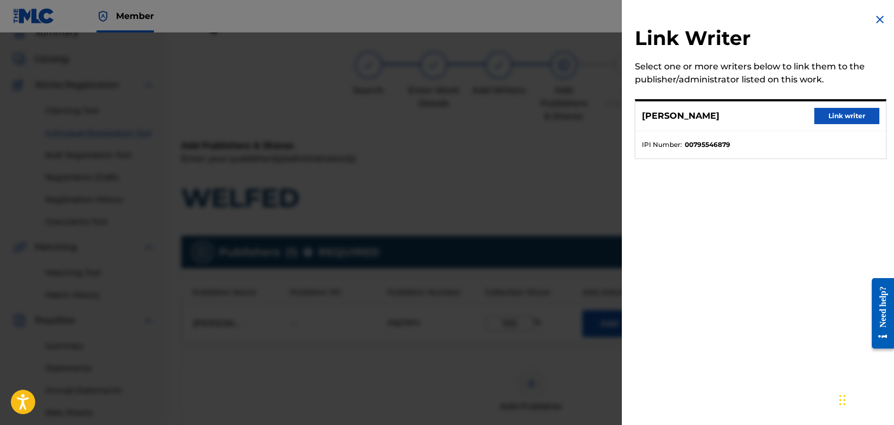
click at [843, 117] on button "Link writer" at bounding box center [846, 116] width 65 height 16
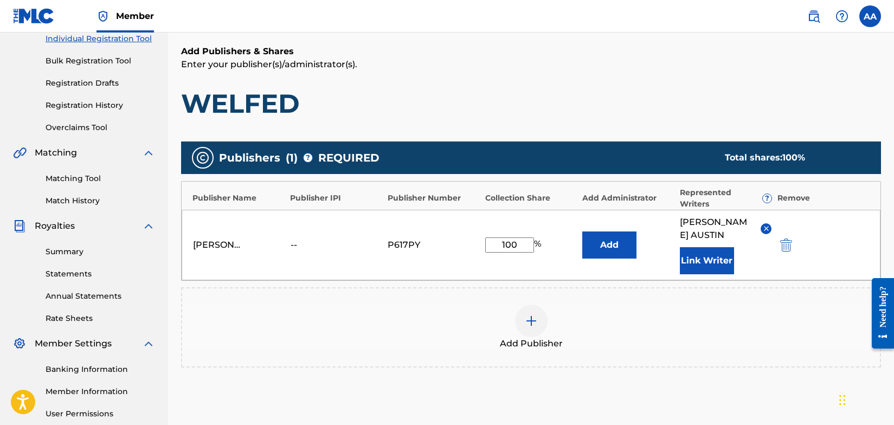
scroll to position [261, 0]
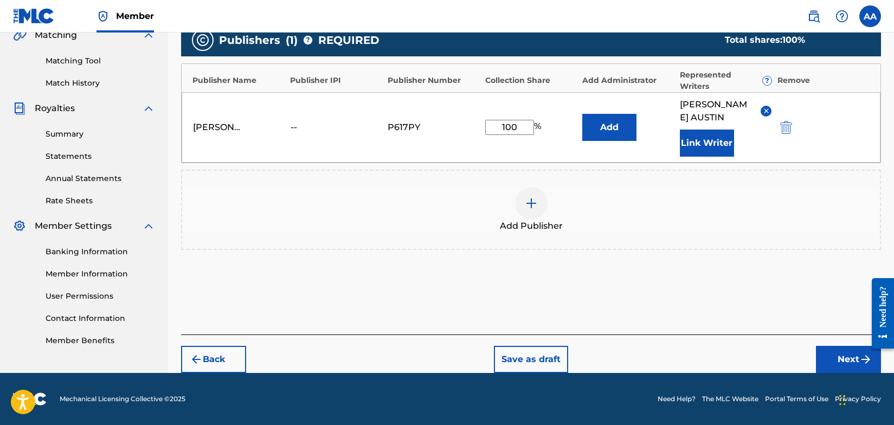
click at [851, 360] on button "Next" at bounding box center [848, 359] width 65 height 27
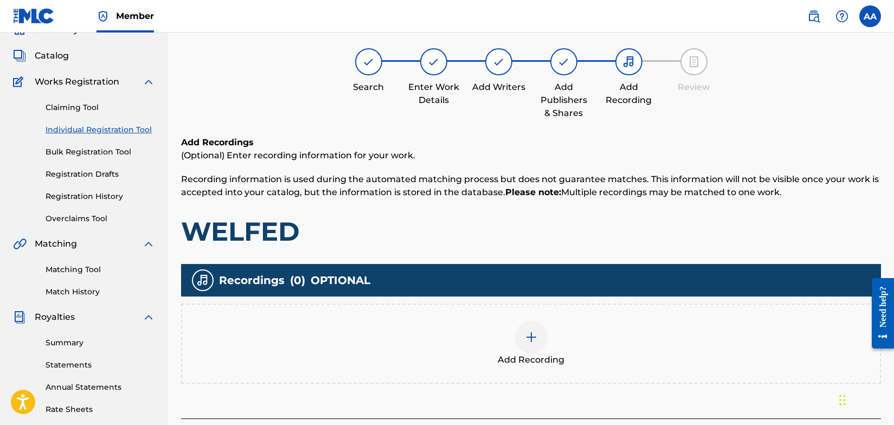
scroll to position [49, 0]
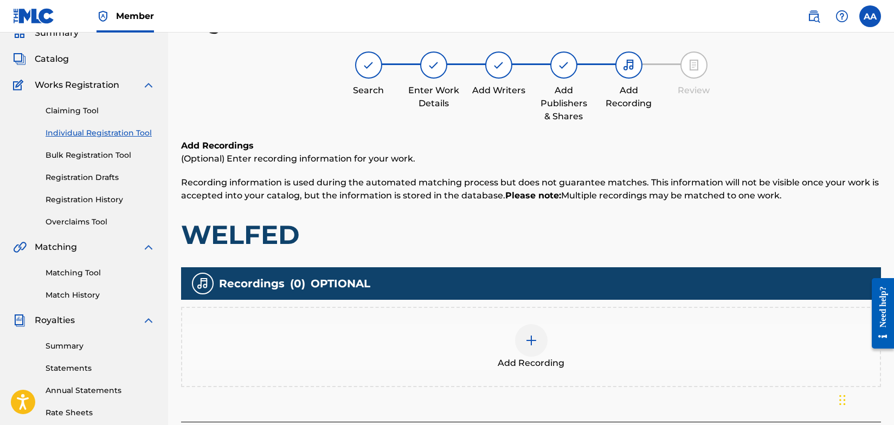
click at [532, 340] on img at bounding box center [531, 340] width 13 height 13
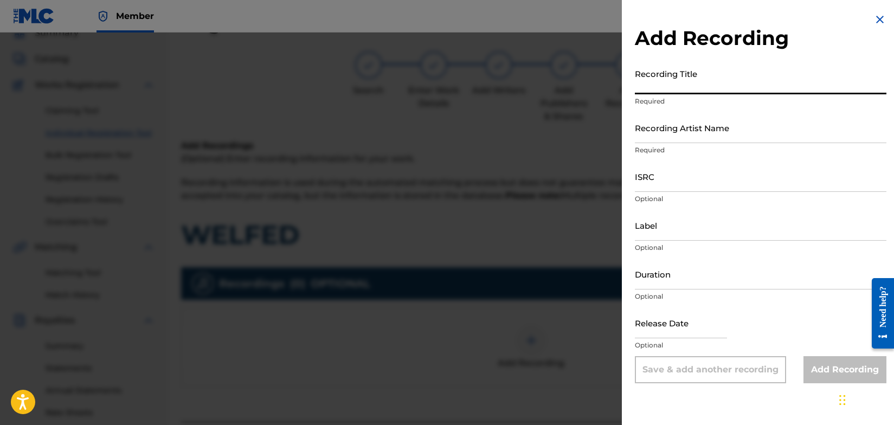
click at [683, 89] on input "Recording Title" at bounding box center [761, 78] width 252 height 31
type input "City Life"
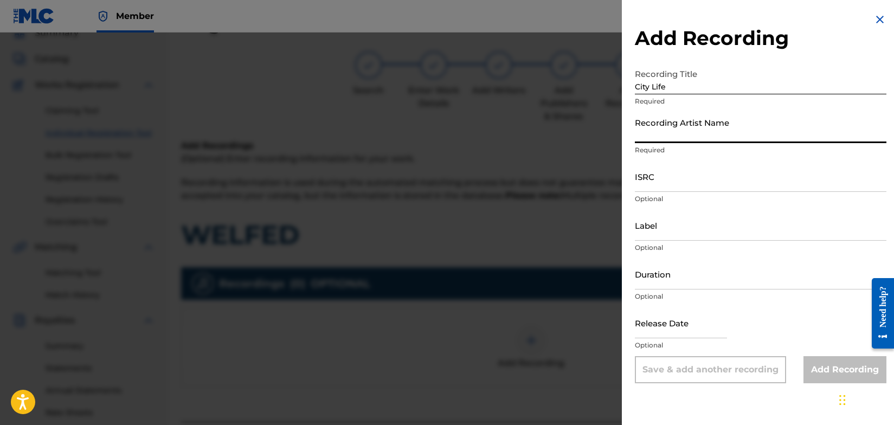
click at [710, 139] on input "Recording Artist Name" at bounding box center [761, 127] width 252 height 31
type input "Welfed"
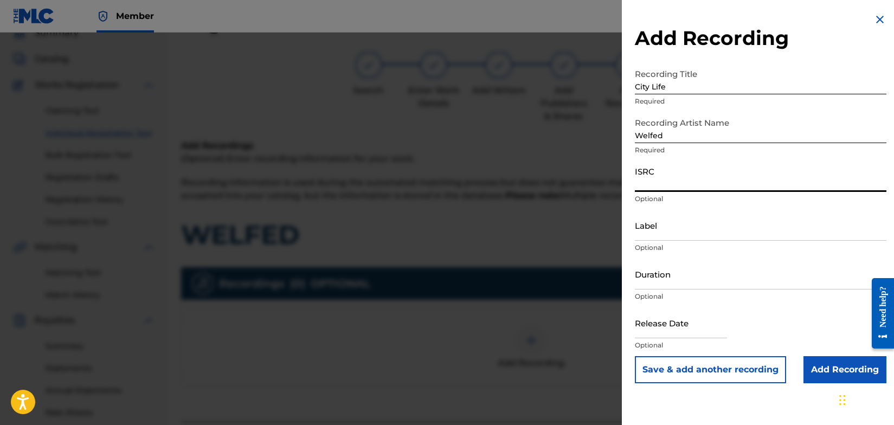
click at [672, 185] on input "ISRC" at bounding box center [761, 176] width 252 height 31
type input "QZTBA2225839"
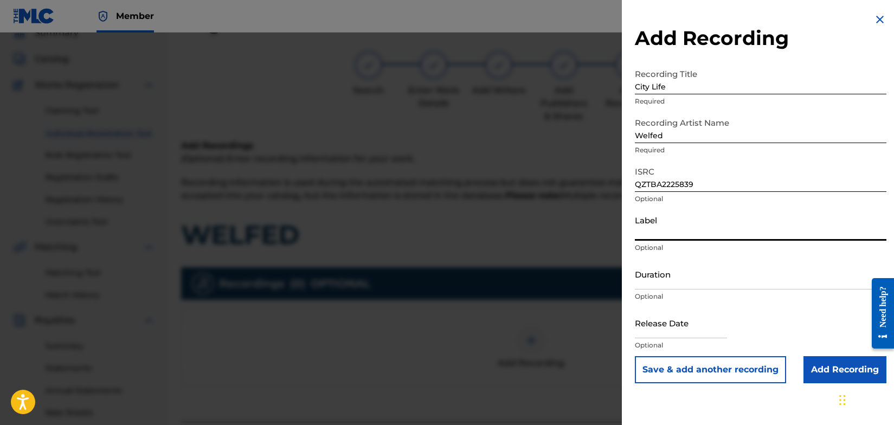
click at [699, 237] on input "Label" at bounding box center [761, 225] width 252 height 31
type input "SIDEWALK CAFÈ RECORDS"
click at [819, 374] on input "Add Recording" at bounding box center [845, 369] width 83 height 27
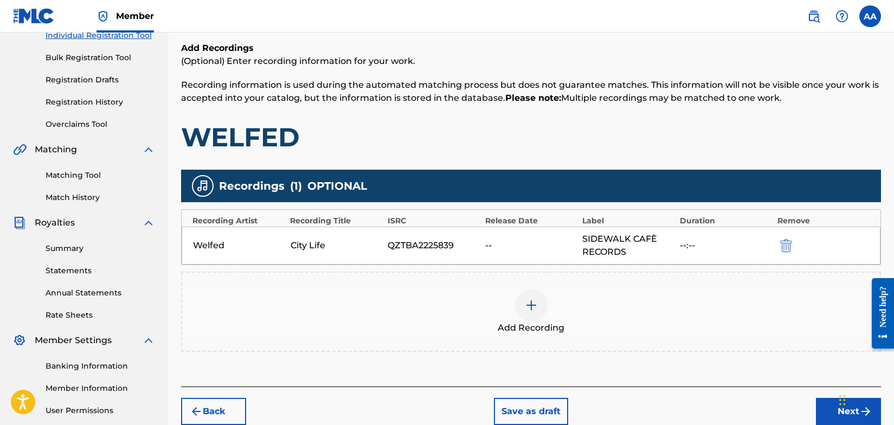
scroll to position [247, 0]
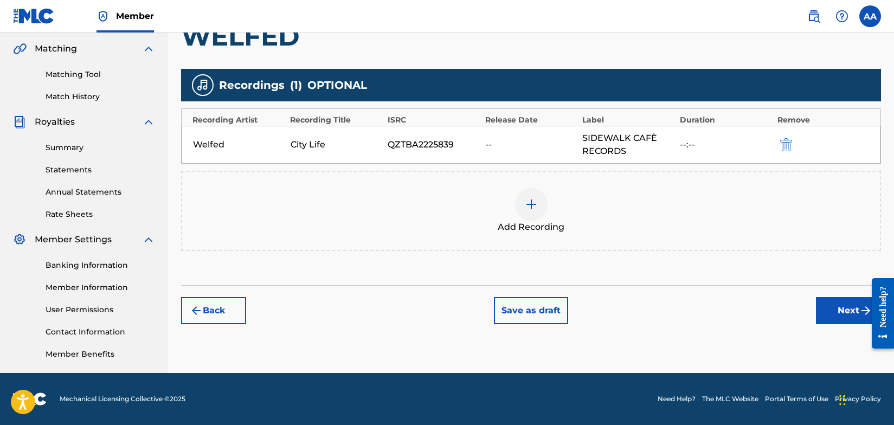
click at [858, 312] on button "Next" at bounding box center [848, 310] width 65 height 27
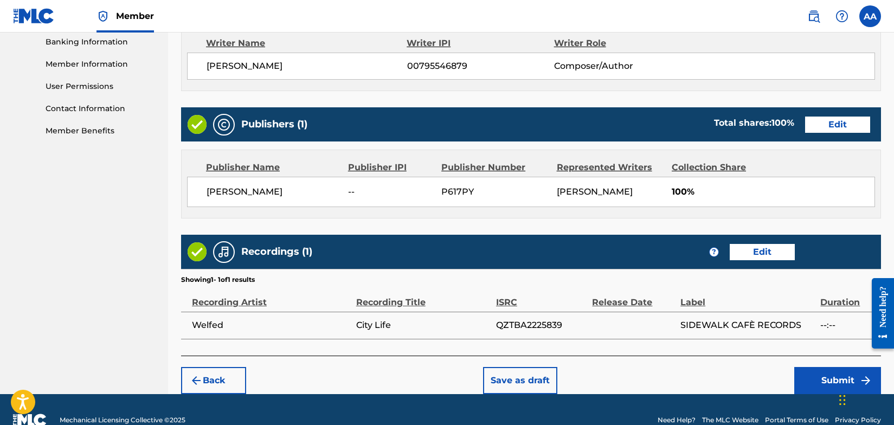
scroll to position [491, 0]
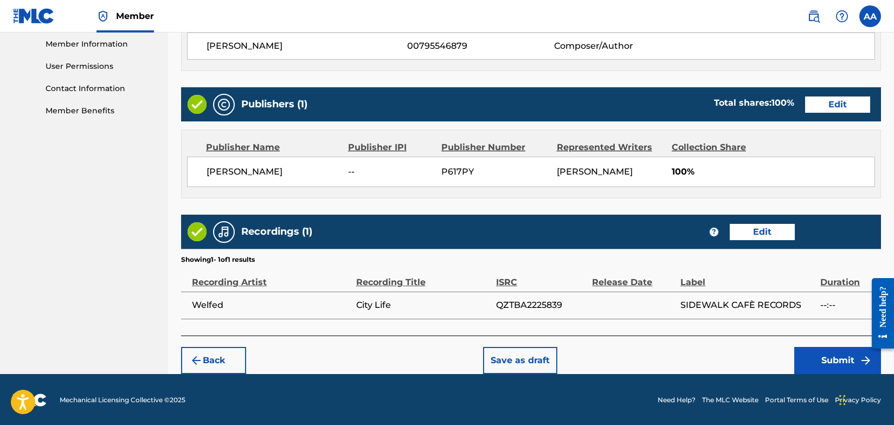
click at [846, 358] on button "Submit" at bounding box center [837, 360] width 87 height 27
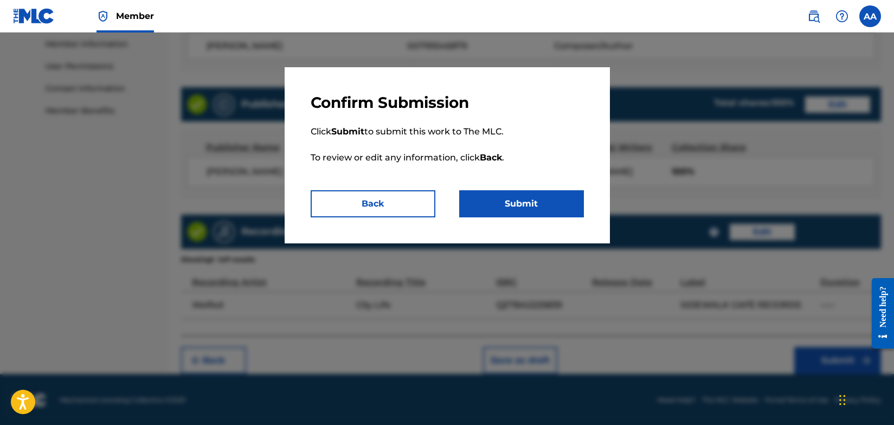
click at [483, 205] on button "Submit" at bounding box center [521, 203] width 125 height 27
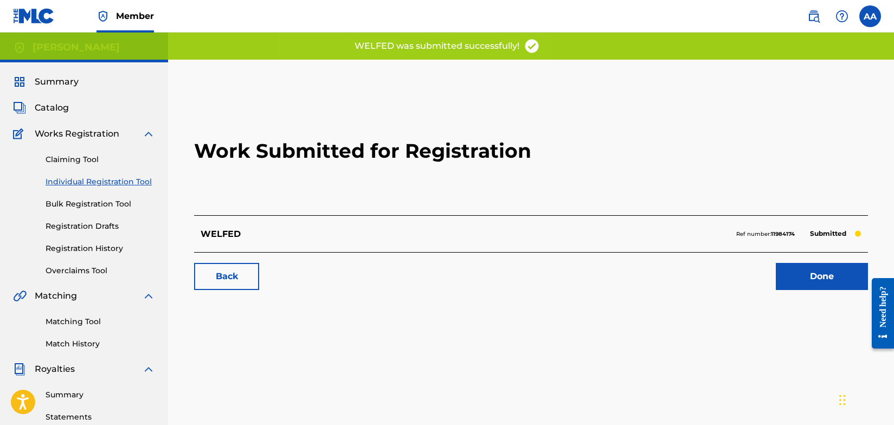
click at [230, 277] on link "Back" at bounding box center [226, 276] width 65 height 27
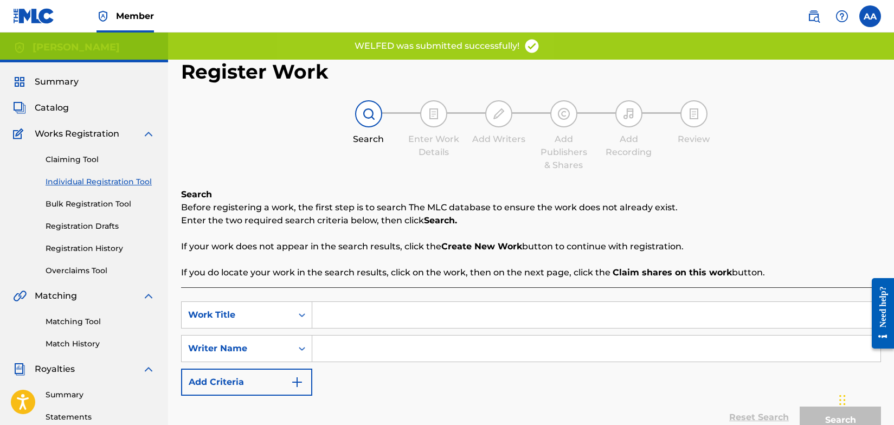
click at [348, 317] on input "Search Form" at bounding box center [596, 315] width 568 height 26
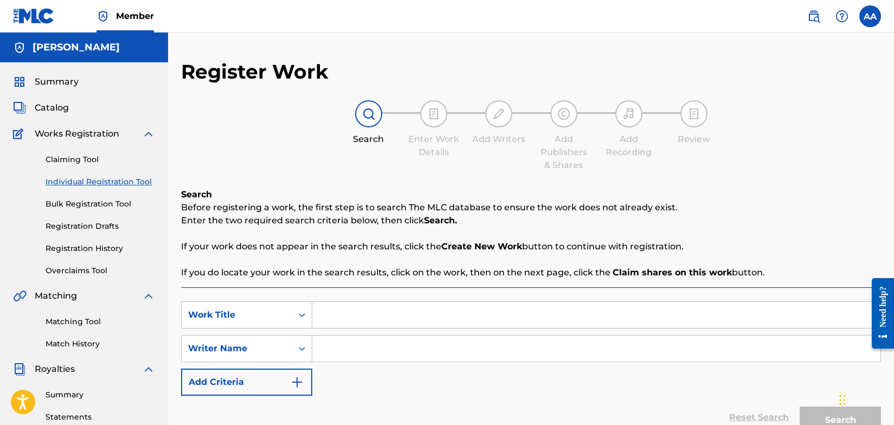
type input "w"
type input "WELFED"
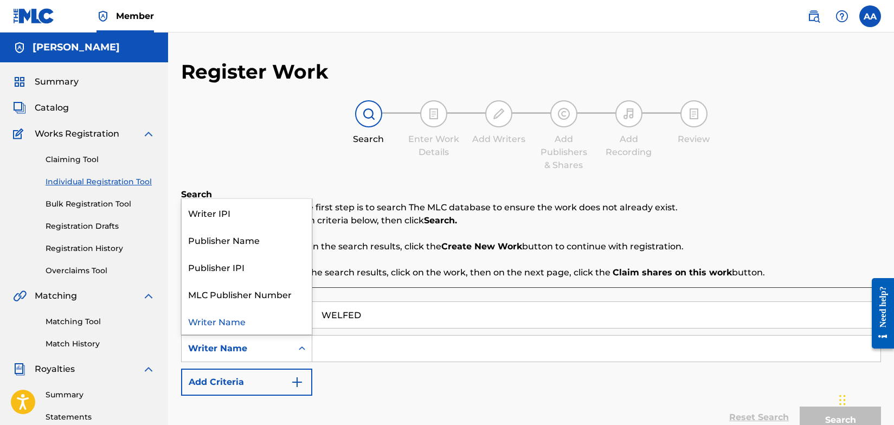
click at [301, 349] on icon "Search Form" at bounding box center [302, 348] width 11 height 11
click at [339, 349] on input "Search Form" at bounding box center [596, 349] width 568 height 26
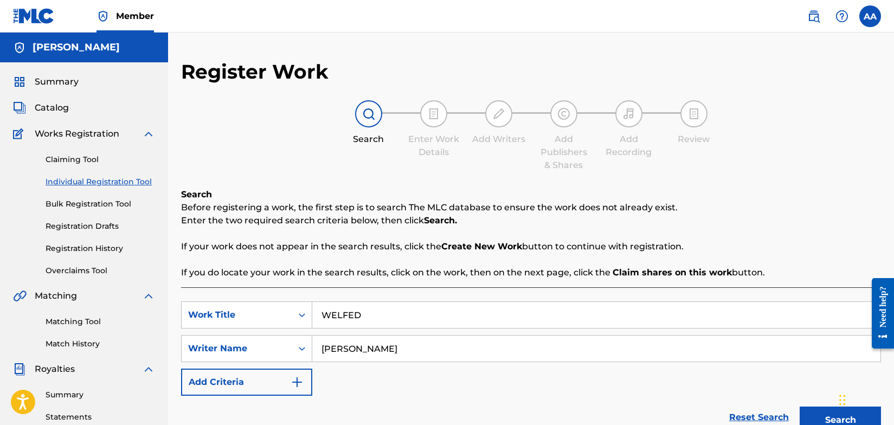
type input "[PERSON_NAME]"
click at [297, 382] on img "Search Form" at bounding box center [297, 382] width 13 height 13
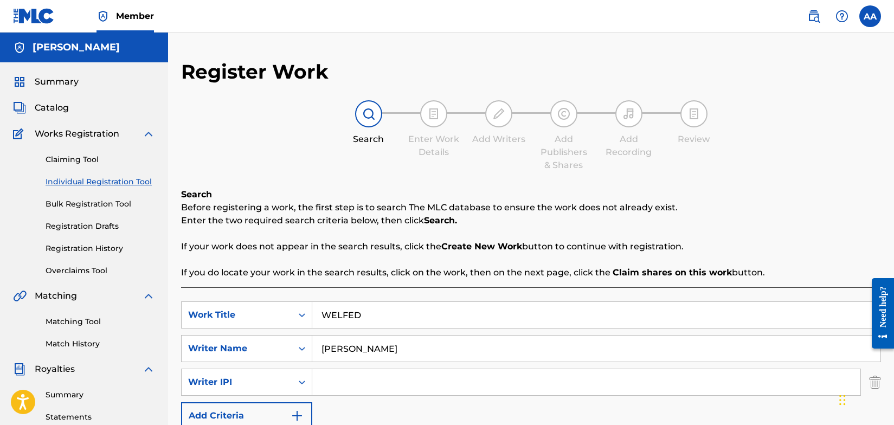
click at [329, 384] on input "Search Form" at bounding box center [586, 382] width 548 height 26
type input "[PERSON_NAME]"
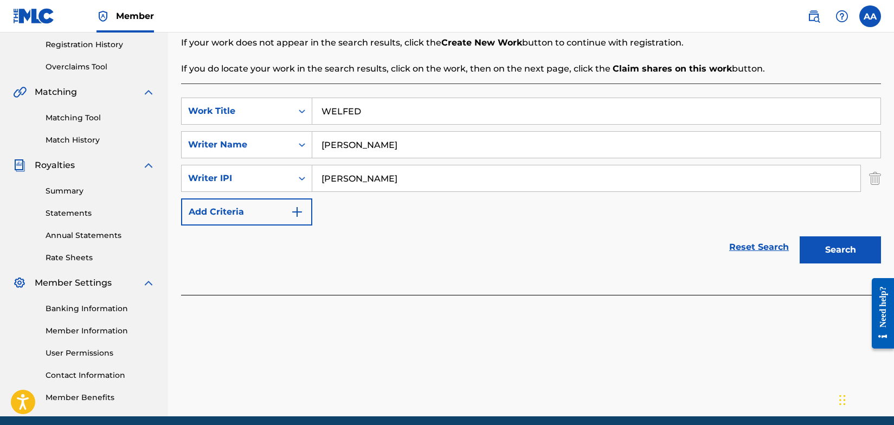
scroll to position [247, 0]
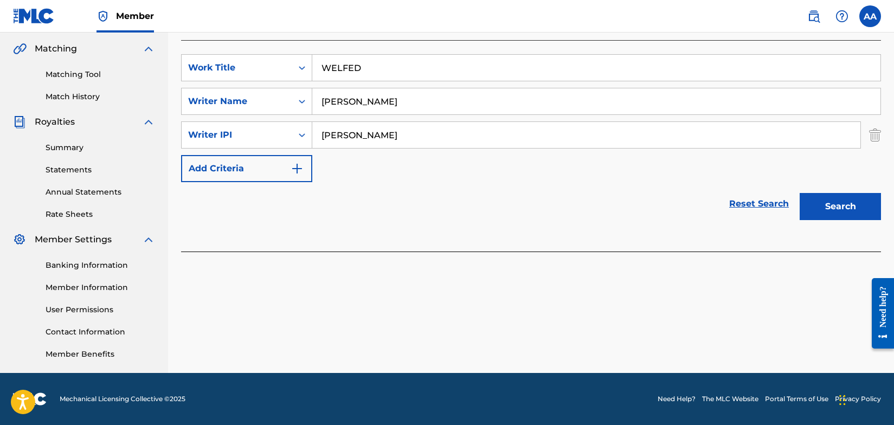
click at [833, 204] on button "Search" at bounding box center [840, 206] width 81 height 27
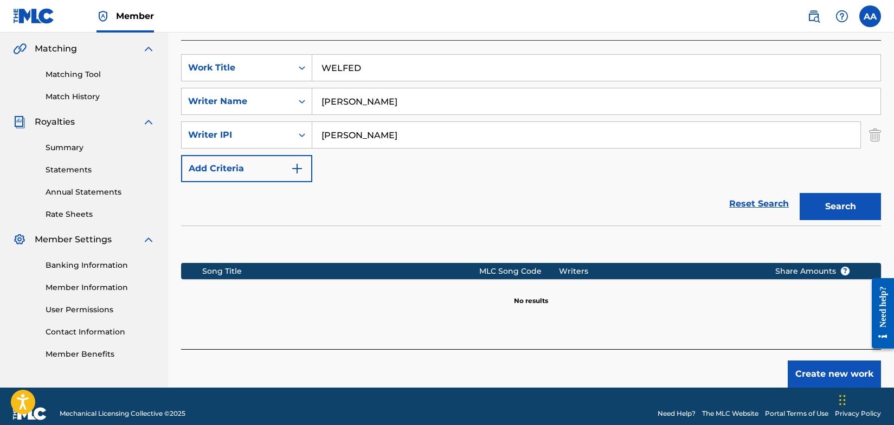
click at [819, 375] on button "Create new work" at bounding box center [834, 374] width 93 height 27
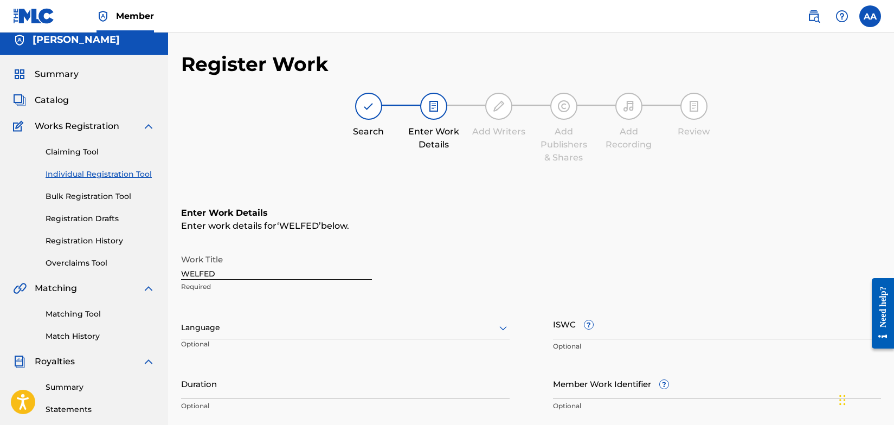
scroll to position [0, 0]
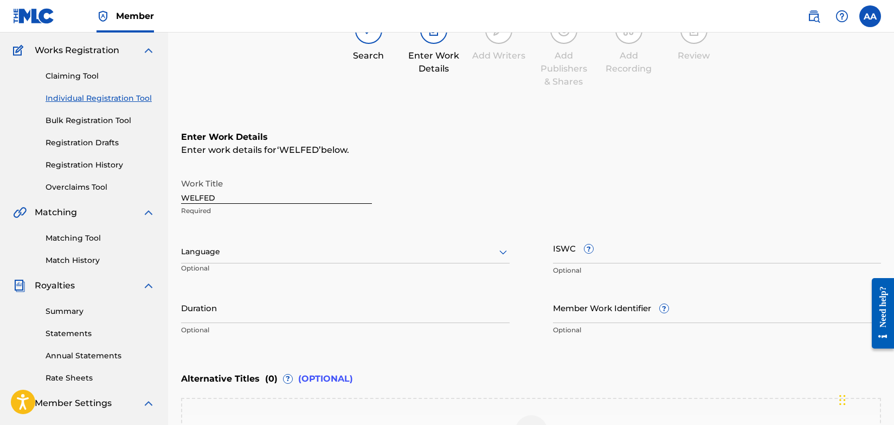
click at [502, 264] on div "Language" at bounding box center [345, 252] width 329 height 23
click at [252, 278] on div "English" at bounding box center [345, 274] width 327 height 24
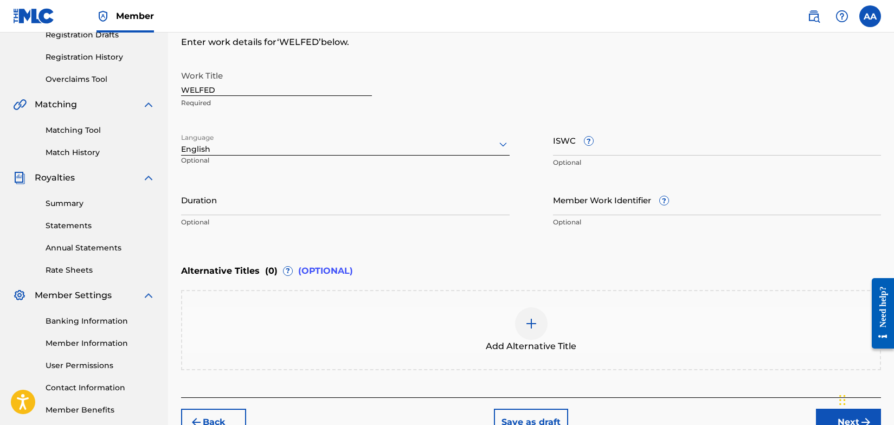
scroll to position [254, 0]
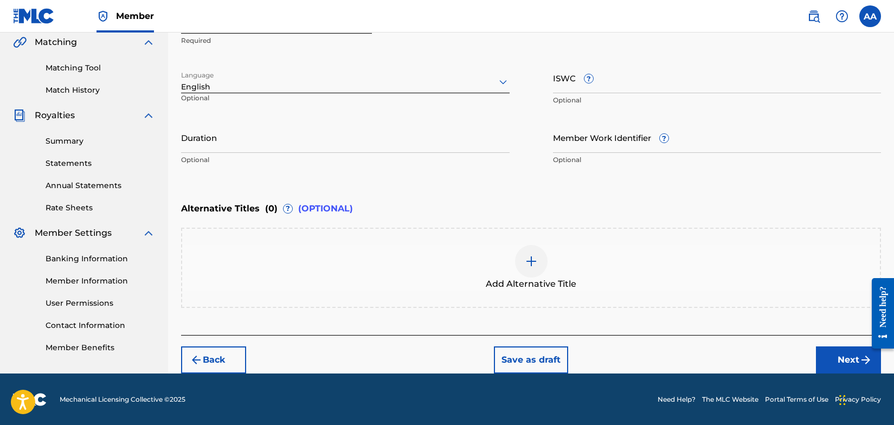
click at [857, 360] on button "Next" at bounding box center [848, 359] width 65 height 27
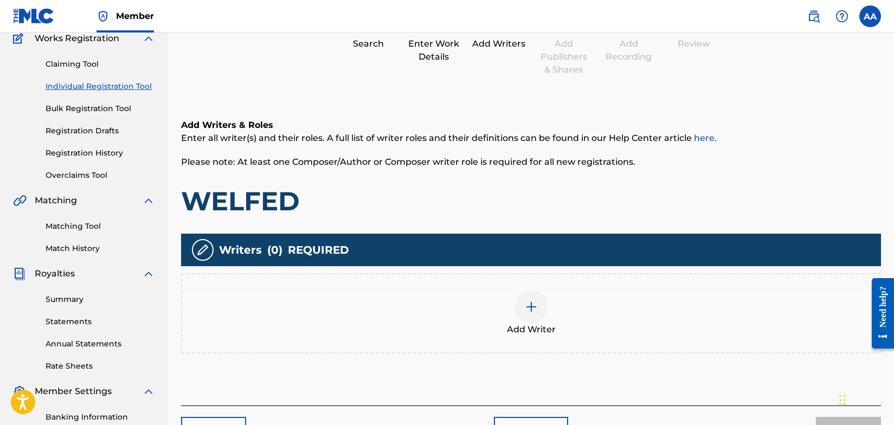
scroll to position [49, 0]
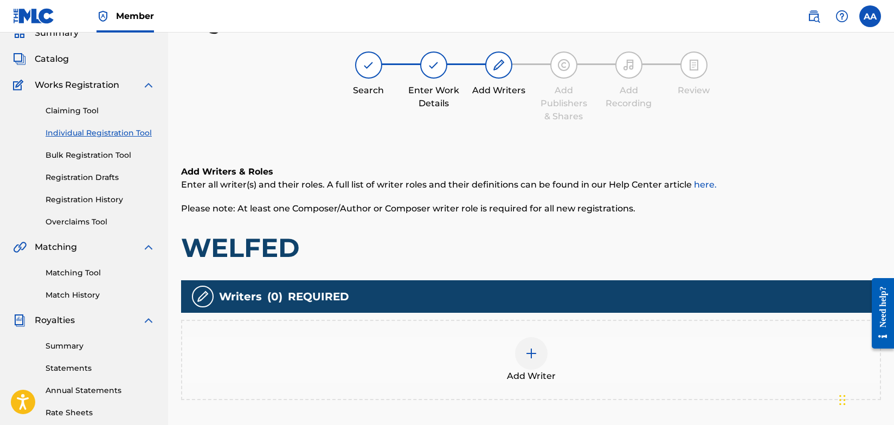
click at [529, 353] on img at bounding box center [531, 353] width 13 height 13
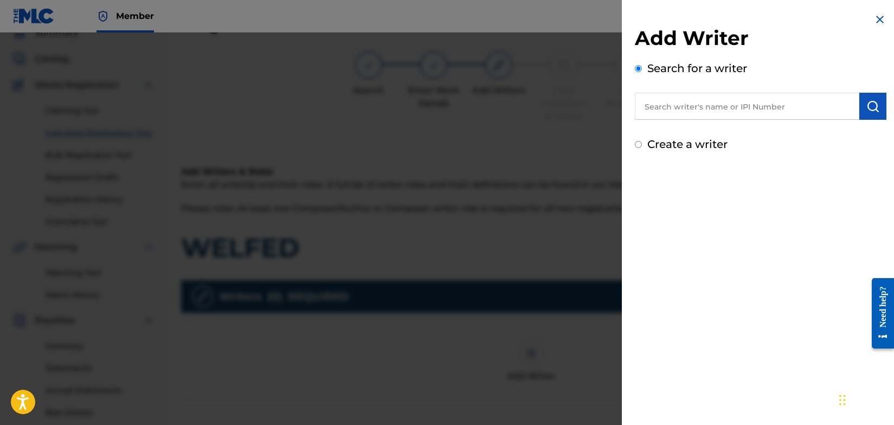
click at [716, 108] on input "text" at bounding box center [747, 106] width 224 height 27
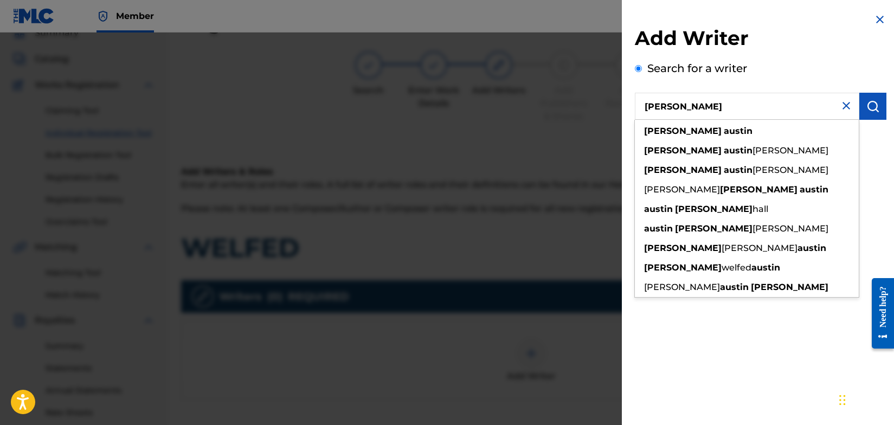
type input "[PERSON_NAME]"
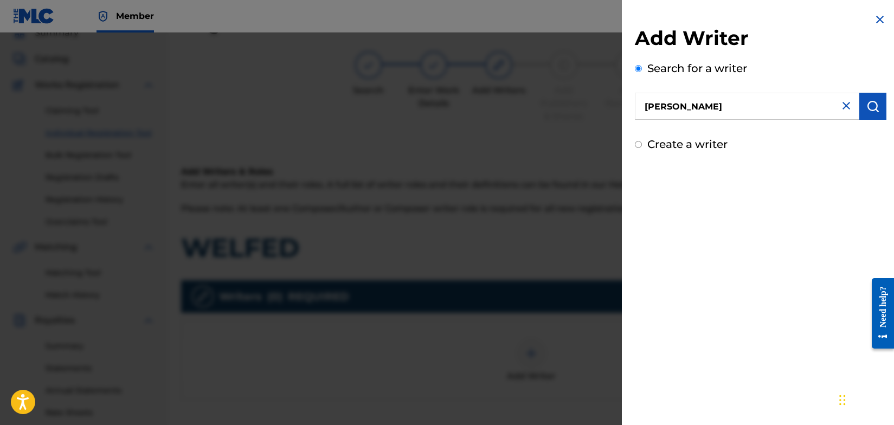
click at [866, 108] on img "submit" at bounding box center [872, 106] width 13 height 13
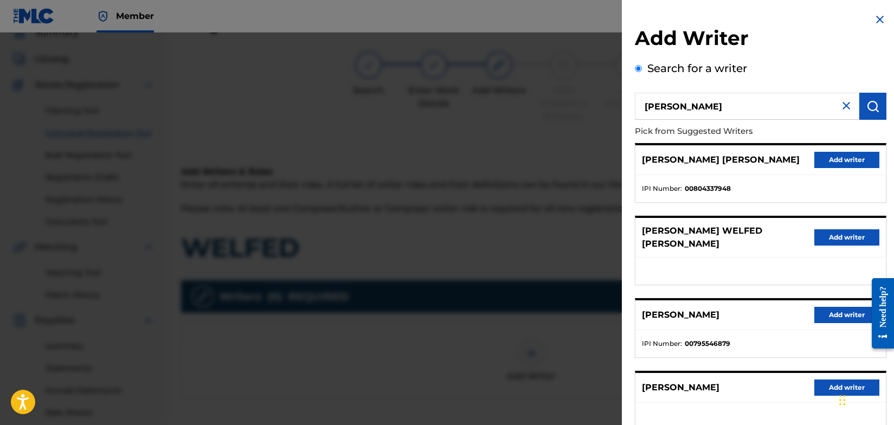
click at [836, 307] on button "Add writer" at bounding box center [846, 315] width 65 height 16
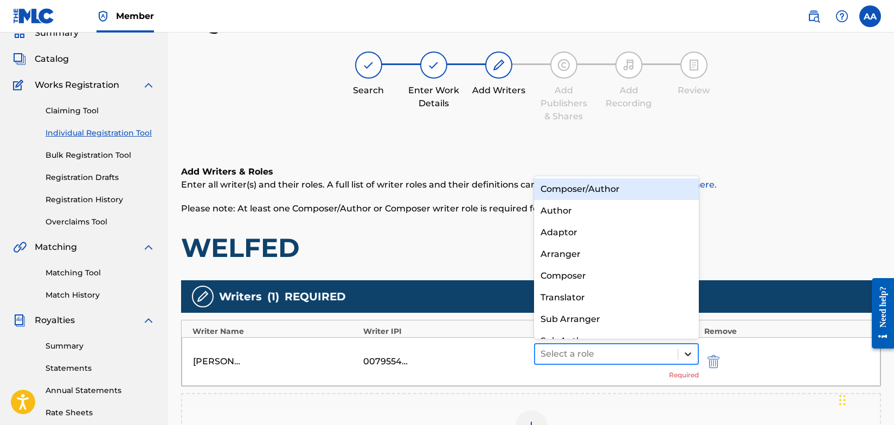
click at [684, 354] on icon at bounding box center [688, 354] width 11 height 11
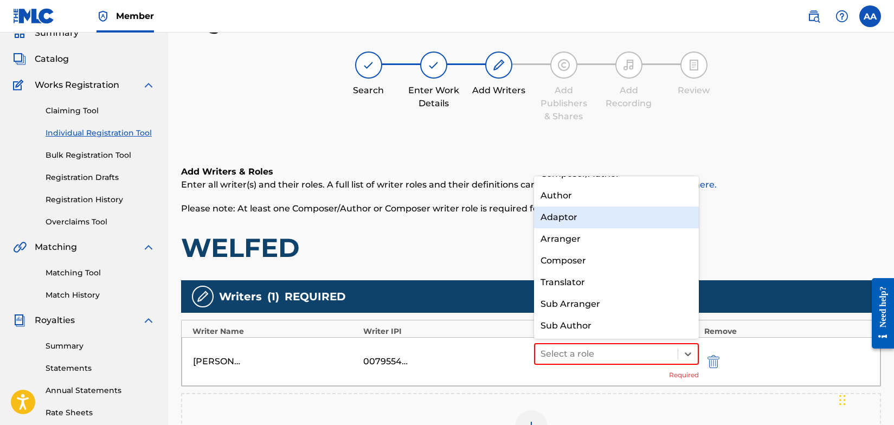
scroll to position [0, 0]
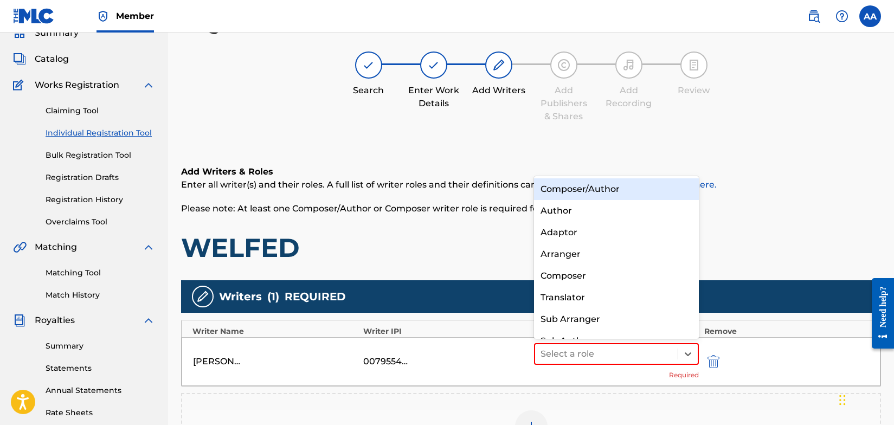
click at [626, 186] on div "Composer/Author" at bounding box center [616, 189] width 165 height 22
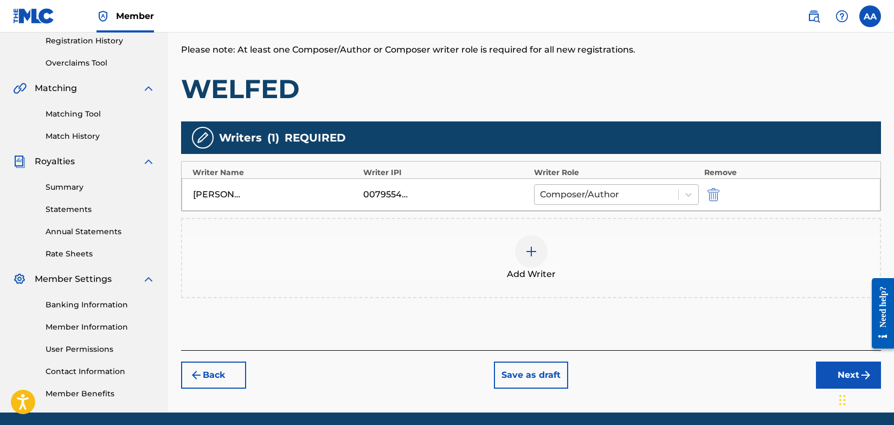
scroll to position [247, 0]
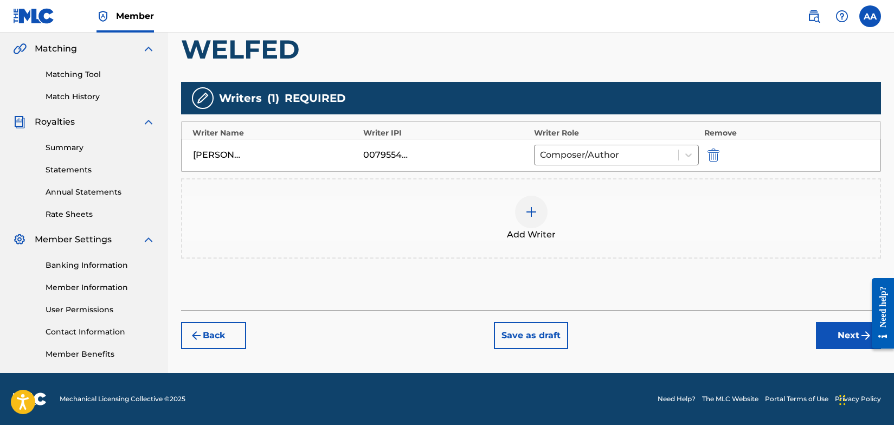
click at [843, 332] on button "Next" at bounding box center [848, 335] width 65 height 27
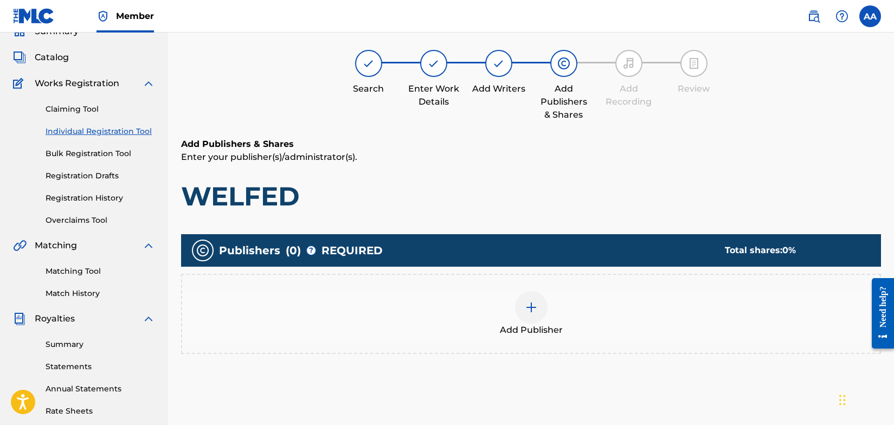
scroll to position [49, 0]
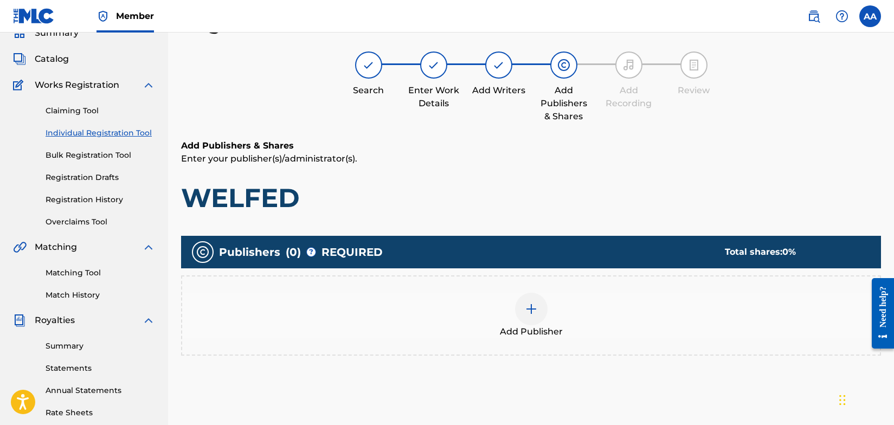
click at [530, 309] on img at bounding box center [531, 309] width 13 height 13
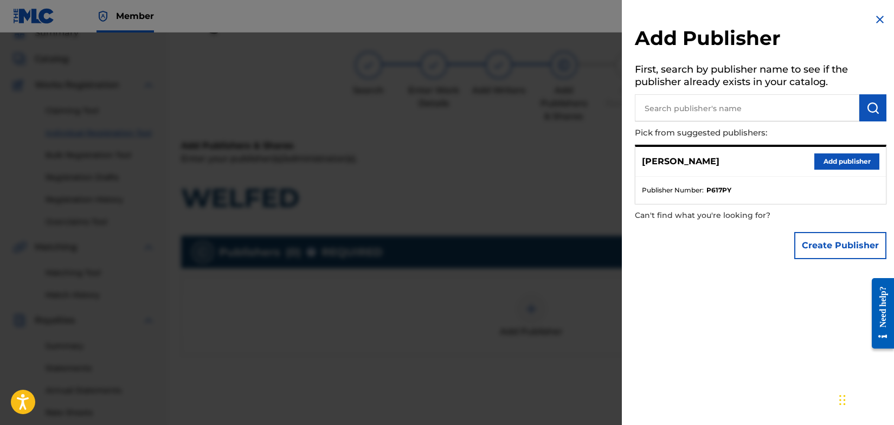
click at [840, 159] on button "Add publisher" at bounding box center [846, 161] width 65 height 16
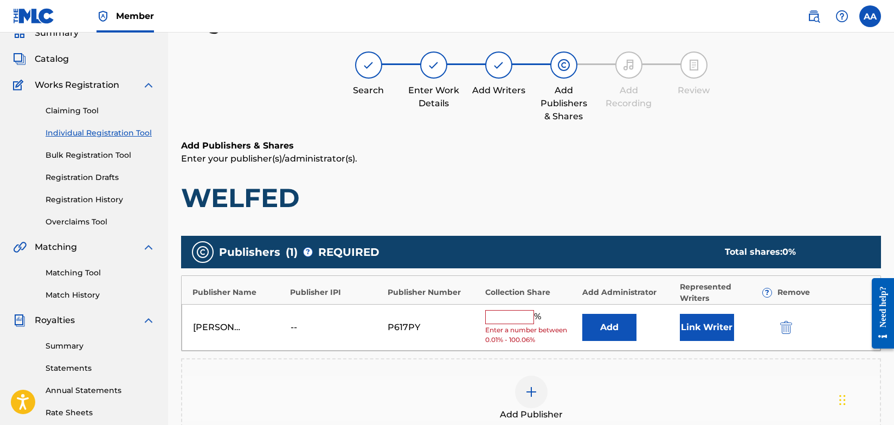
click at [517, 318] on input "text" at bounding box center [509, 317] width 49 height 14
type input "100"
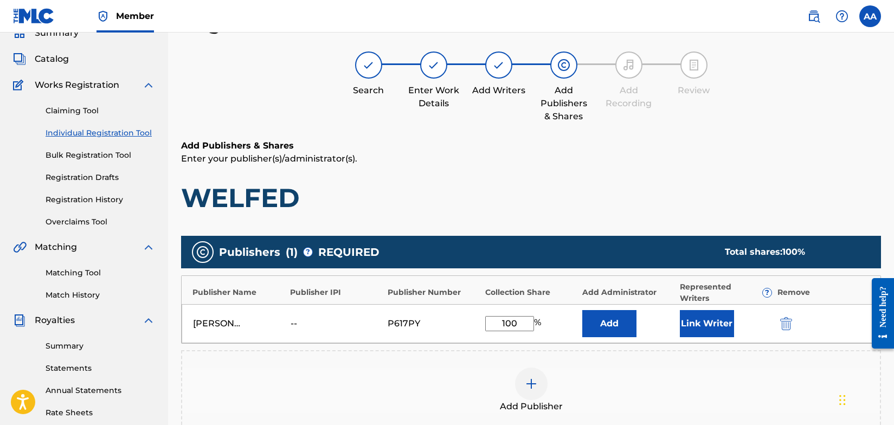
click at [708, 326] on button "Link Writer" at bounding box center [707, 323] width 54 height 27
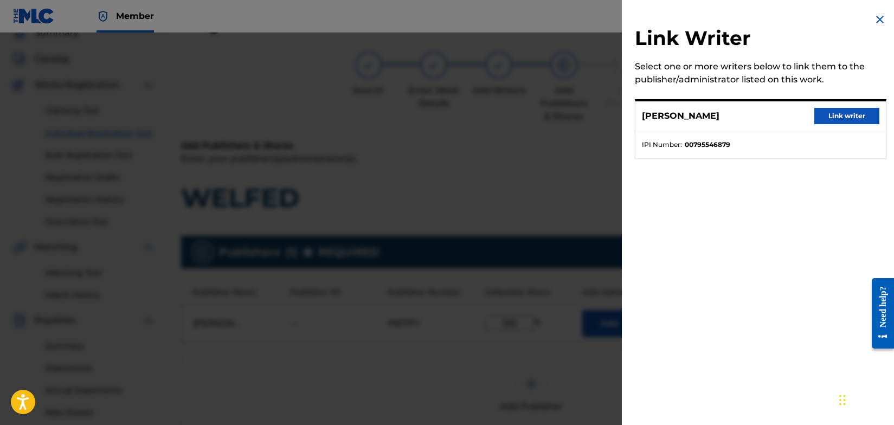
click at [852, 115] on button "Link writer" at bounding box center [846, 116] width 65 height 16
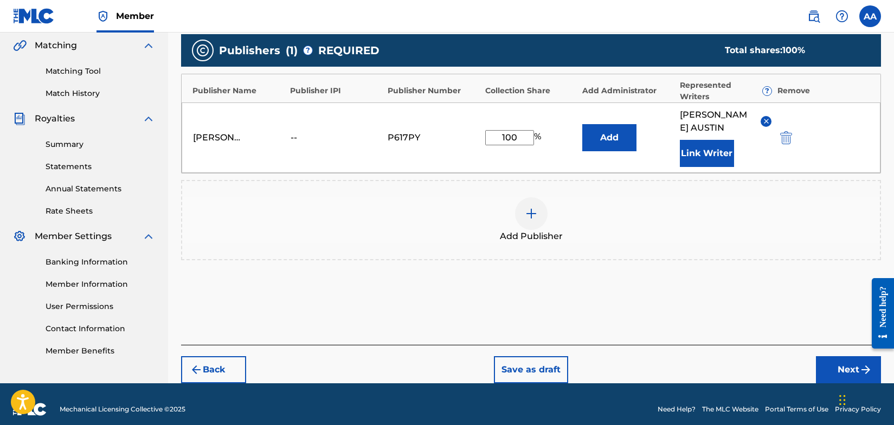
scroll to position [261, 0]
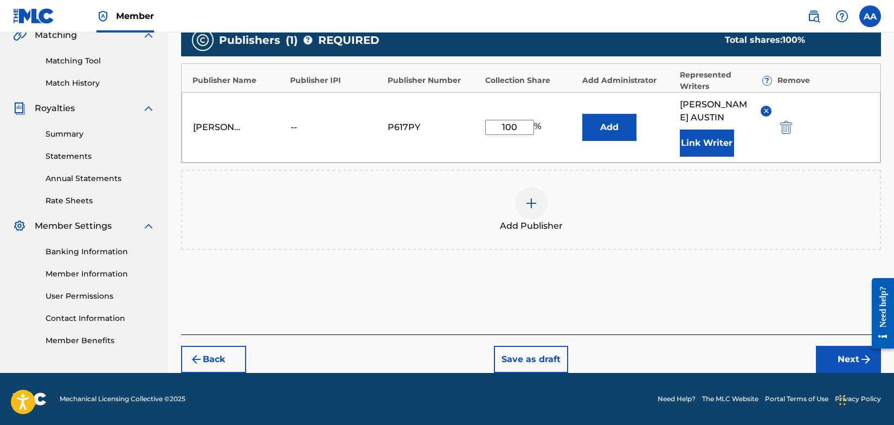
click at [852, 357] on button "Next" at bounding box center [848, 359] width 65 height 27
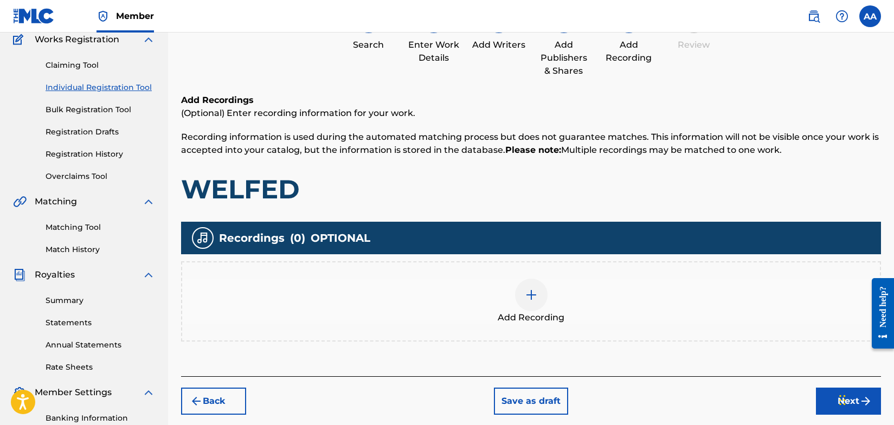
scroll to position [49, 0]
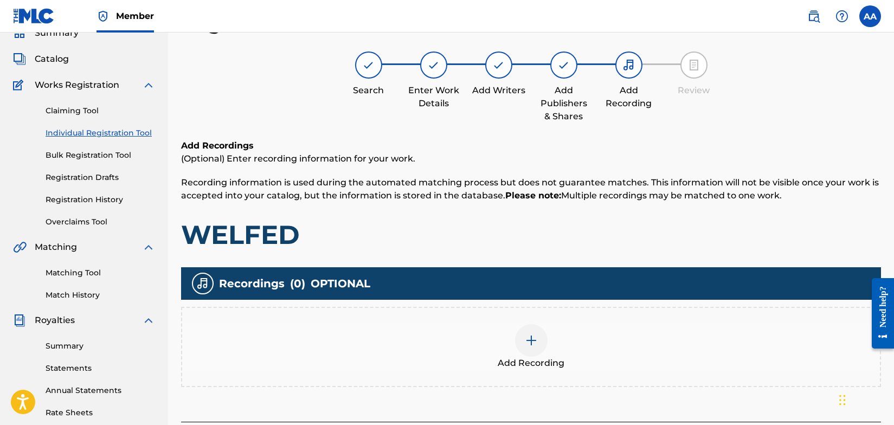
click at [535, 338] on img at bounding box center [531, 340] width 13 height 13
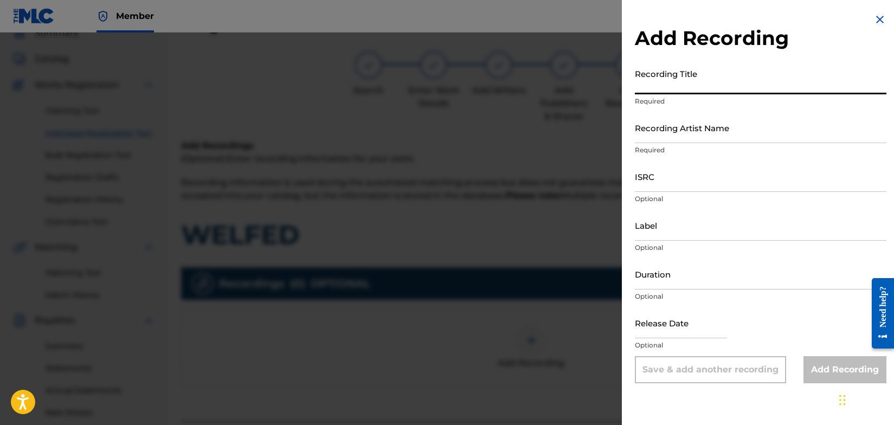
click at [699, 91] on input "Recording Title" at bounding box center [761, 78] width 252 height 31
type input "Beautiful"
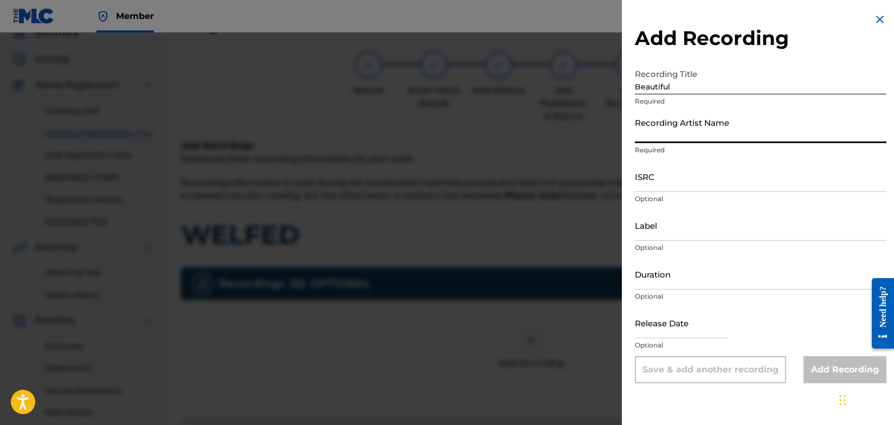
click at [719, 135] on input "Recording Artist Name" at bounding box center [761, 127] width 252 height 31
type input "Welfed"
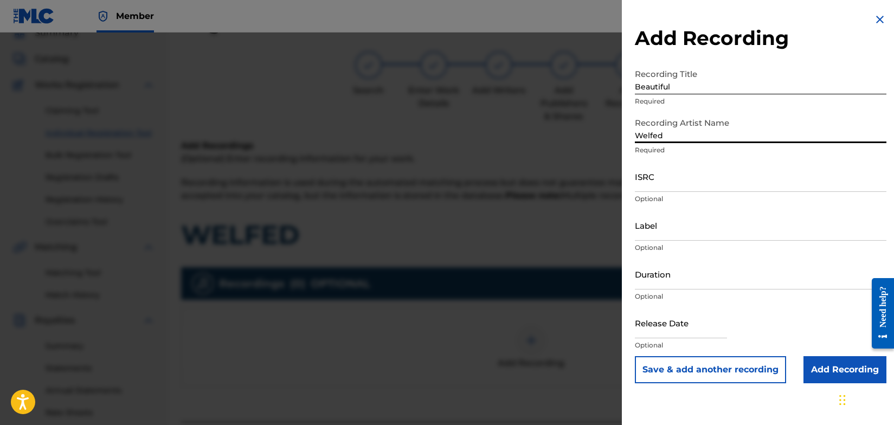
click at [671, 188] on input "ISRC" at bounding box center [761, 176] width 252 height 31
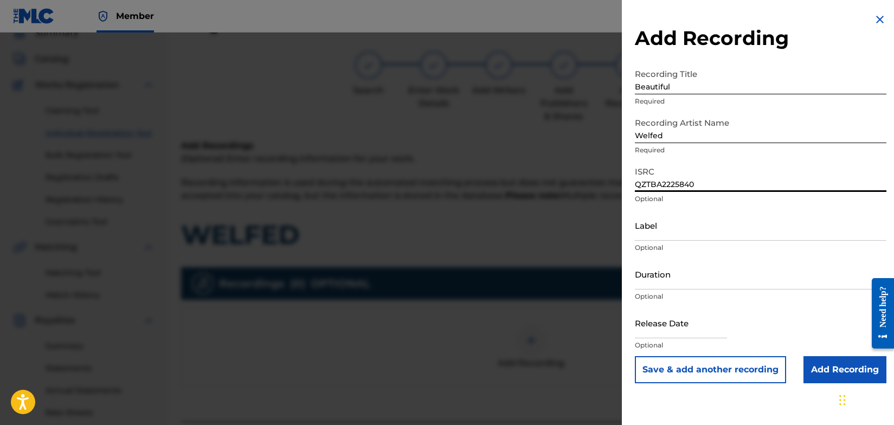
type input "QZTBA2225840"
click at [668, 230] on input "Label" at bounding box center [761, 225] width 252 height 31
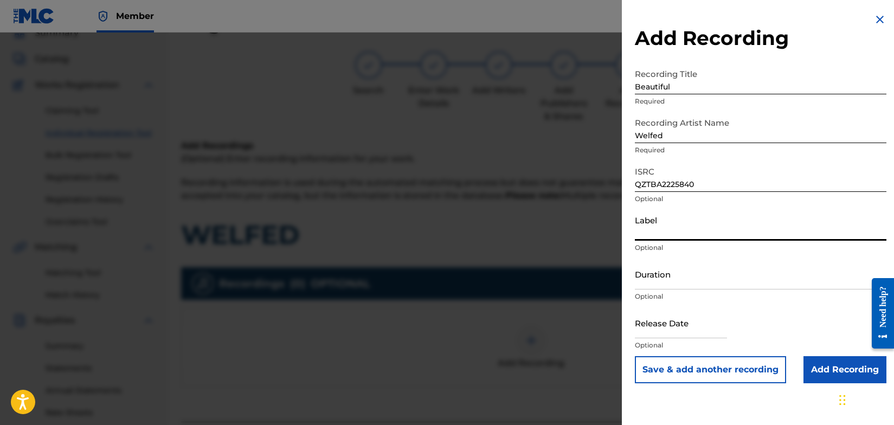
type input "SIDEWALK CAFÈ RECORDS"
click at [830, 365] on input "Add Recording" at bounding box center [845, 369] width 83 height 27
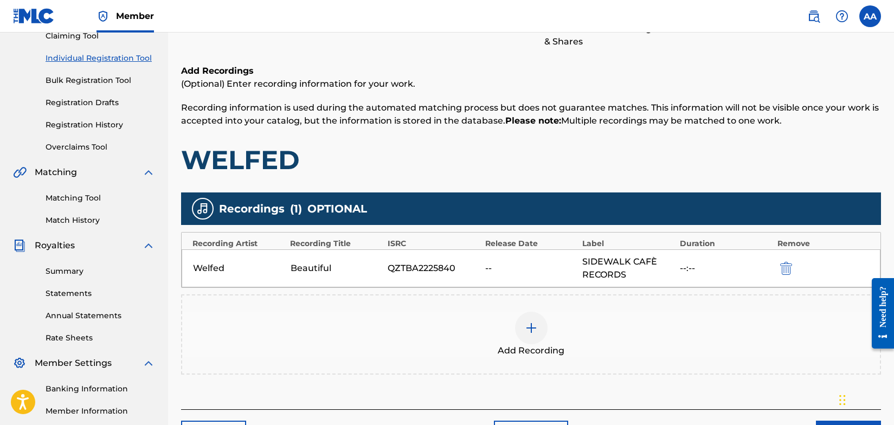
scroll to position [247, 0]
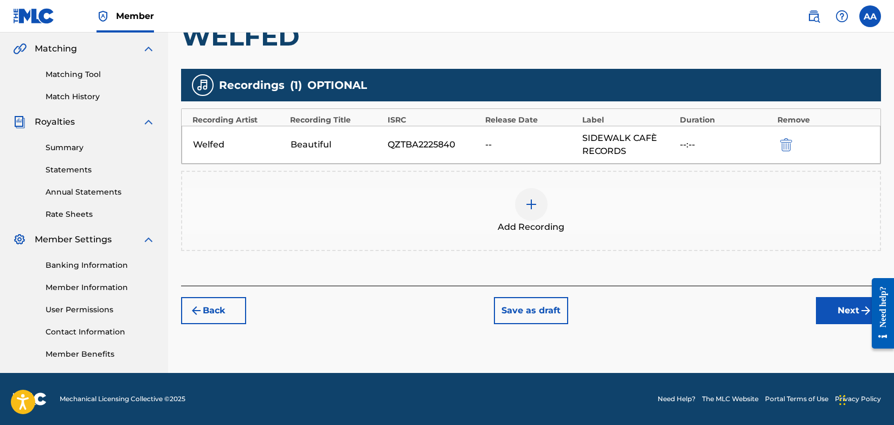
click at [858, 309] on button "Next" at bounding box center [848, 310] width 65 height 27
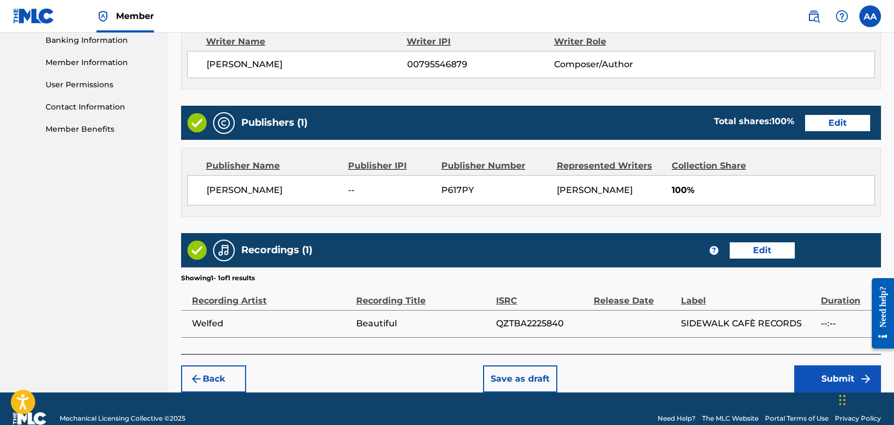
scroll to position [491, 0]
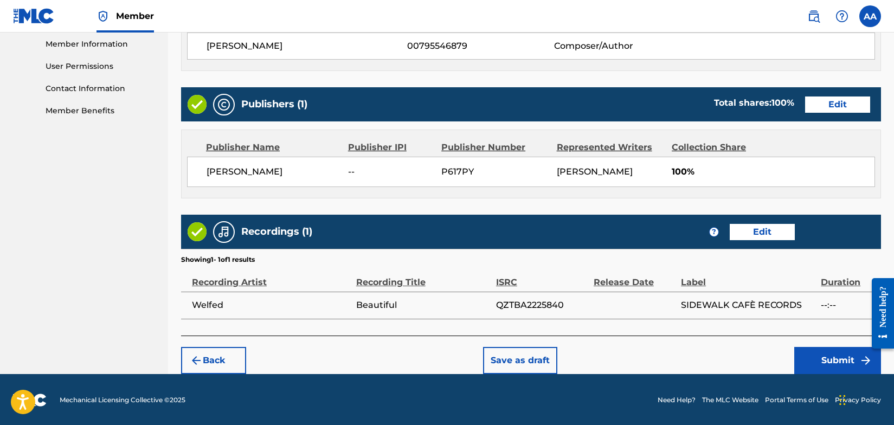
click at [830, 359] on button "Submit" at bounding box center [837, 360] width 87 height 27
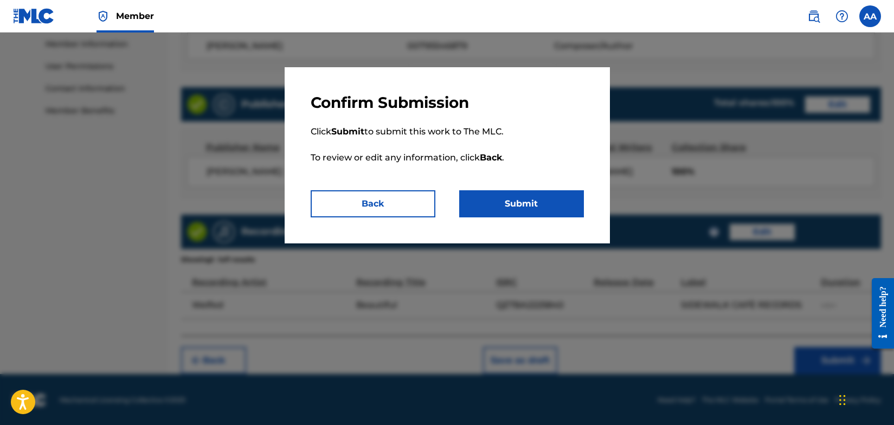
click at [540, 198] on button "Submit" at bounding box center [521, 203] width 125 height 27
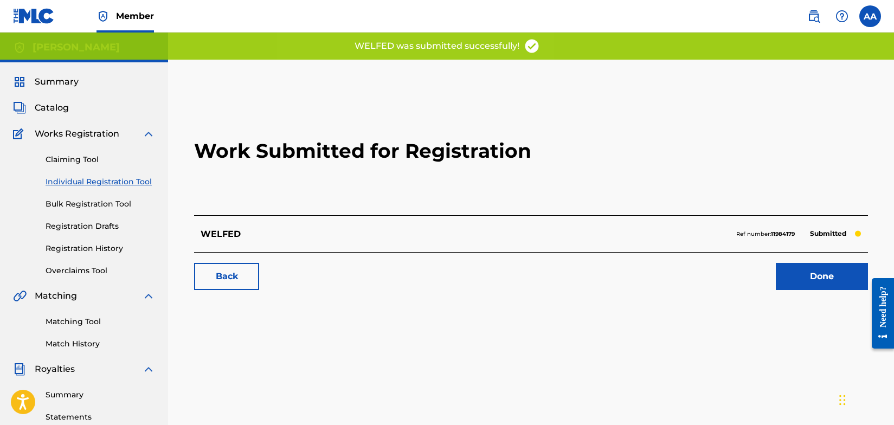
click at [219, 275] on link "Back" at bounding box center [226, 276] width 65 height 27
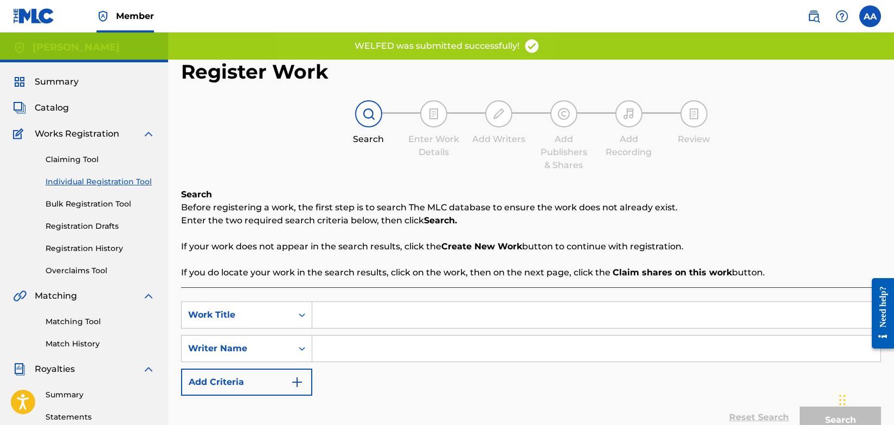
click at [337, 321] on input "Search Form" at bounding box center [596, 315] width 568 height 26
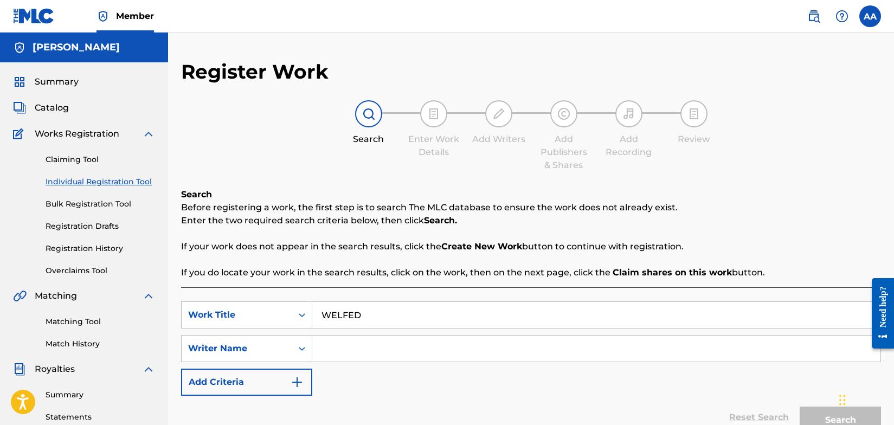
type input "WELFED"
click at [326, 349] on input "Search Form" at bounding box center [596, 349] width 568 height 26
type input "[PERSON_NAME]"
click at [299, 382] on img "Search Form" at bounding box center [297, 382] width 13 height 13
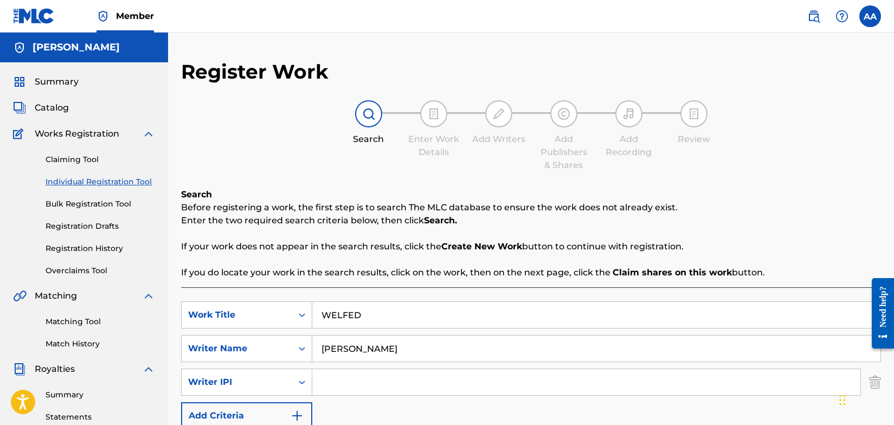
click at [322, 383] on input "Search Form" at bounding box center [586, 382] width 548 height 26
type input "[PERSON_NAME]"
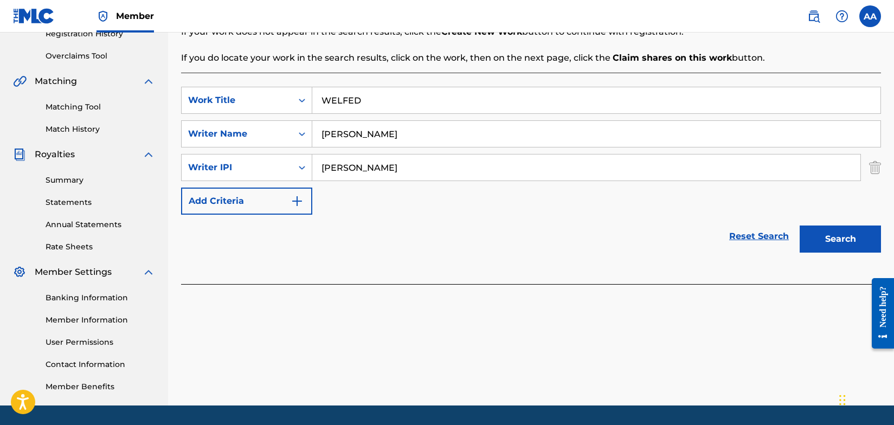
scroll to position [247, 0]
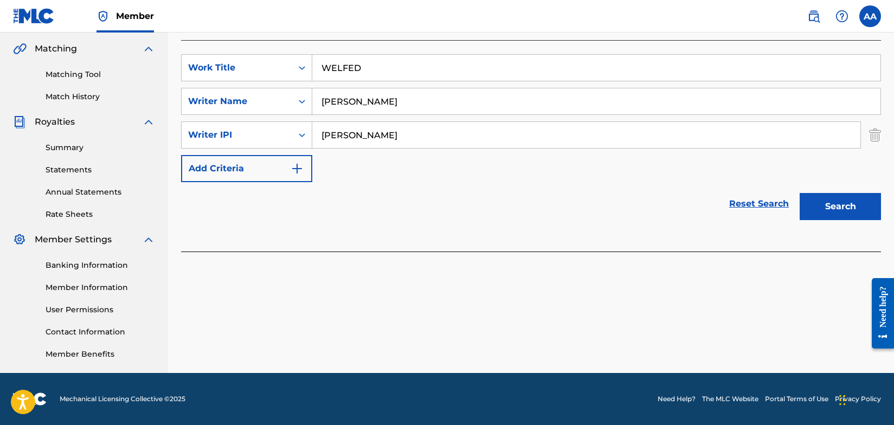
click at [849, 205] on button "Search" at bounding box center [840, 206] width 81 height 27
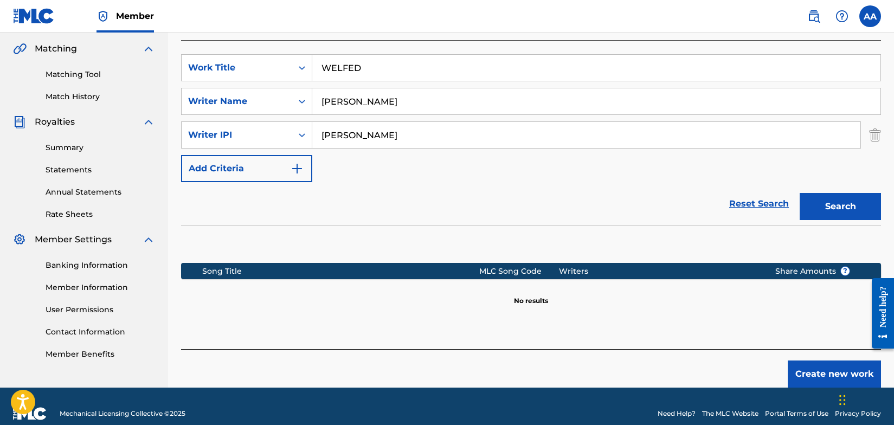
click at [830, 372] on button "Create new work" at bounding box center [834, 374] width 93 height 27
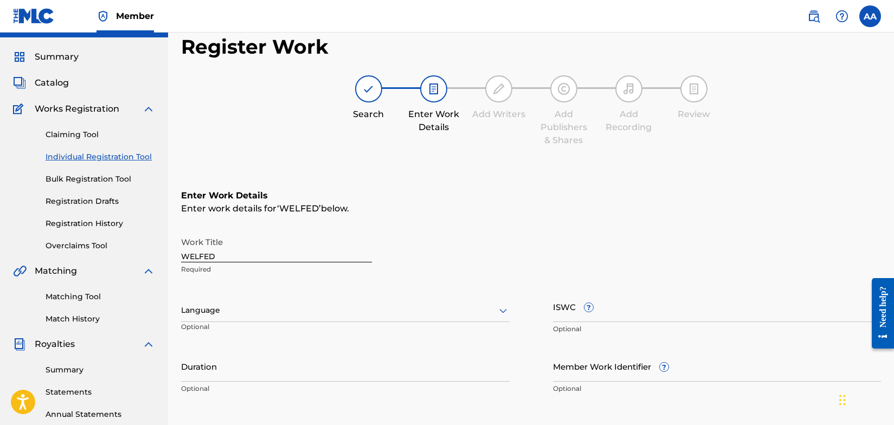
scroll to position [0, 0]
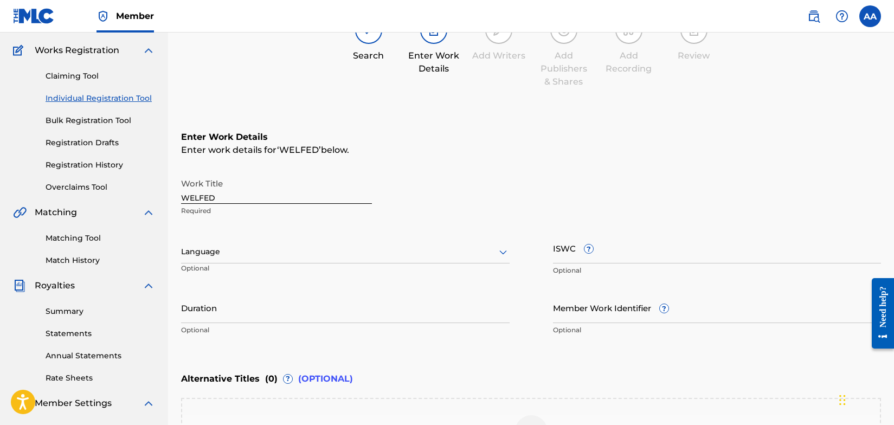
click at [503, 264] on div "Language" at bounding box center [345, 252] width 329 height 23
click at [362, 277] on div "English" at bounding box center [345, 274] width 327 height 24
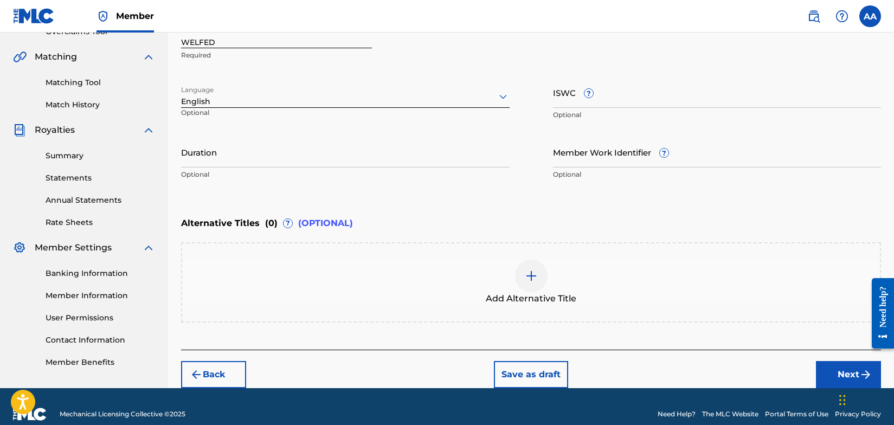
scroll to position [254, 0]
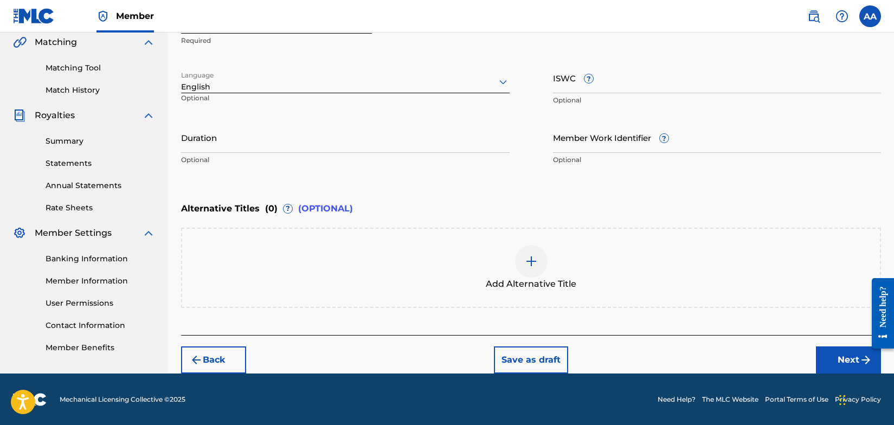
click at [849, 357] on button "Next" at bounding box center [848, 359] width 65 height 27
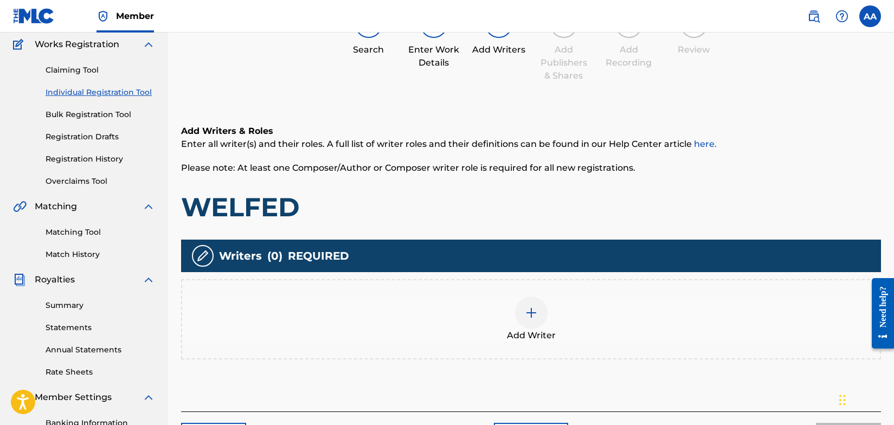
scroll to position [49, 0]
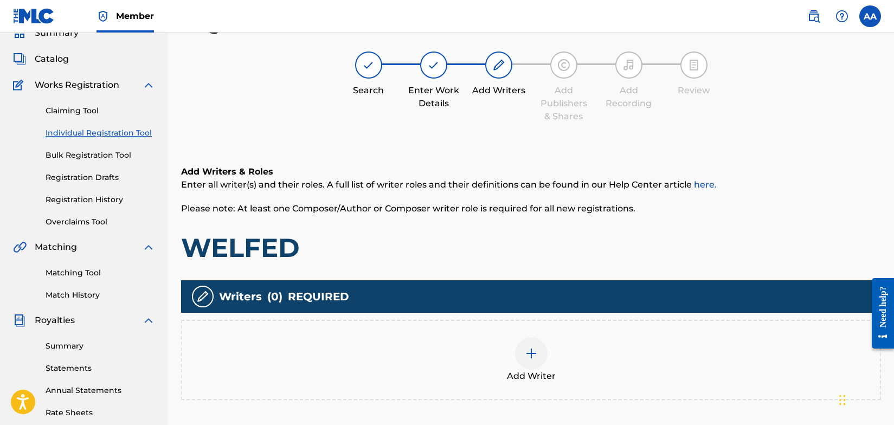
click at [532, 352] on img at bounding box center [531, 353] width 13 height 13
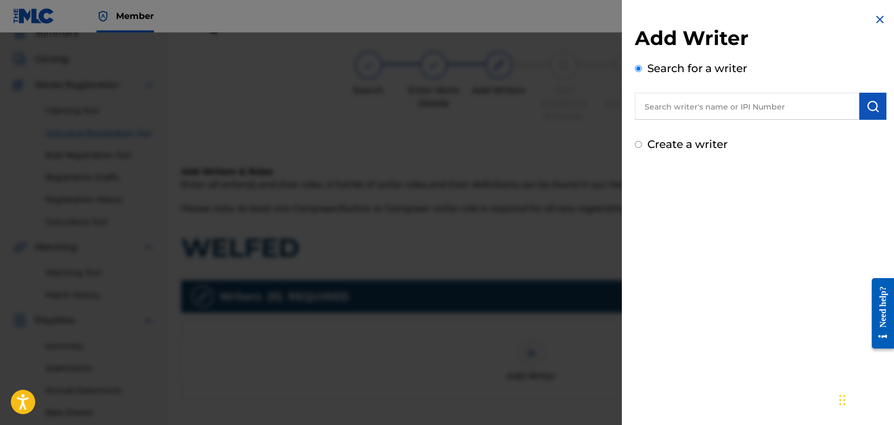
click at [669, 108] on input "text" at bounding box center [747, 106] width 224 height 27
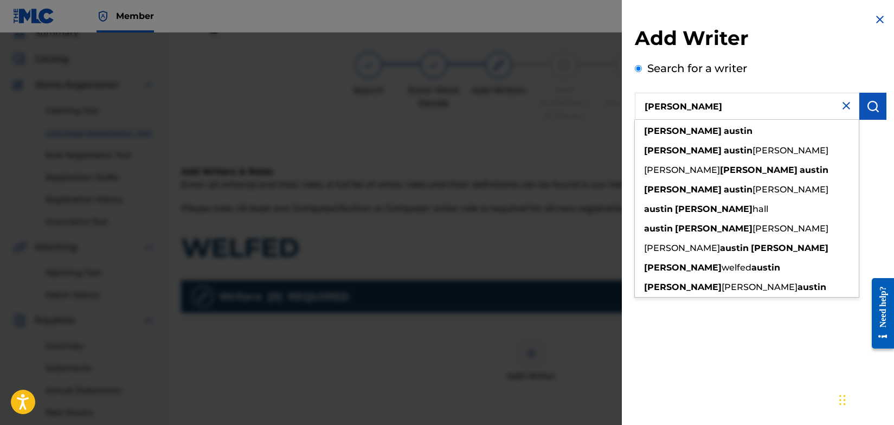
type input "[PERSON_NAME]"
click at [867, 107] on img "submit" at bounding box center [872, 106] width 13 height 13
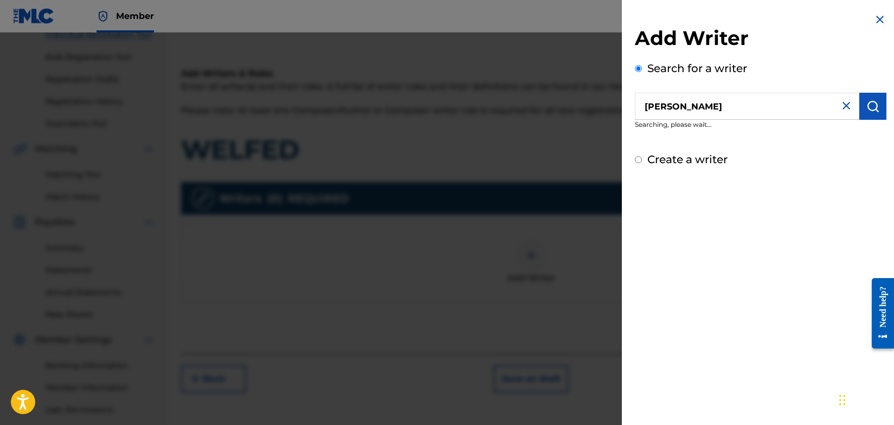
scroll to position [143, 0]
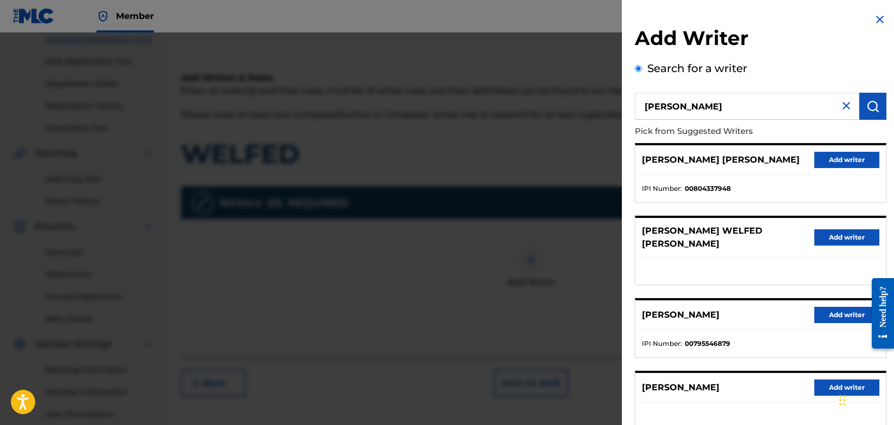
click at [847, 307] on button "Add writer" at bounding box center [846, 315] width 65 height 16
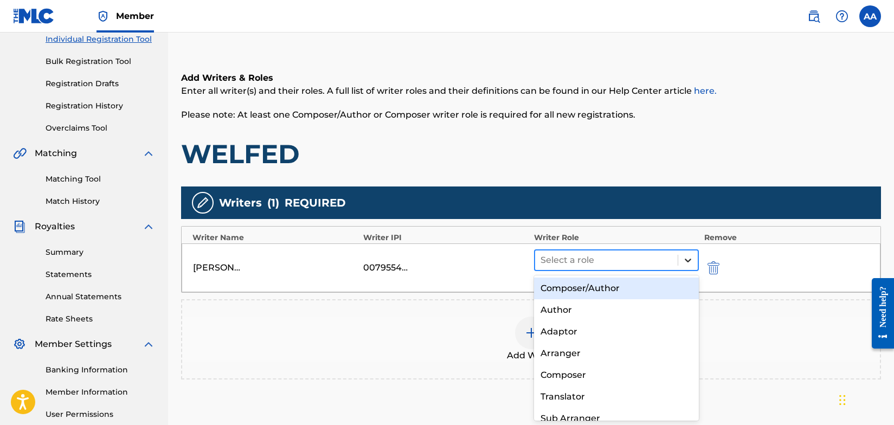
click at [691, 261] on icon at bounding box center [688, 260] width 11 height 11
click at [640, 291] on div "Composer/Author" at bounding box center [616, 289] width 165 height 22
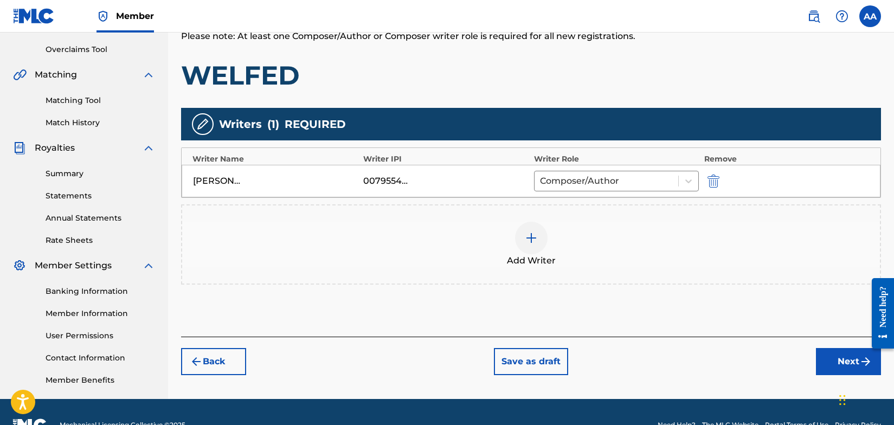
scroll to position [247, 0]
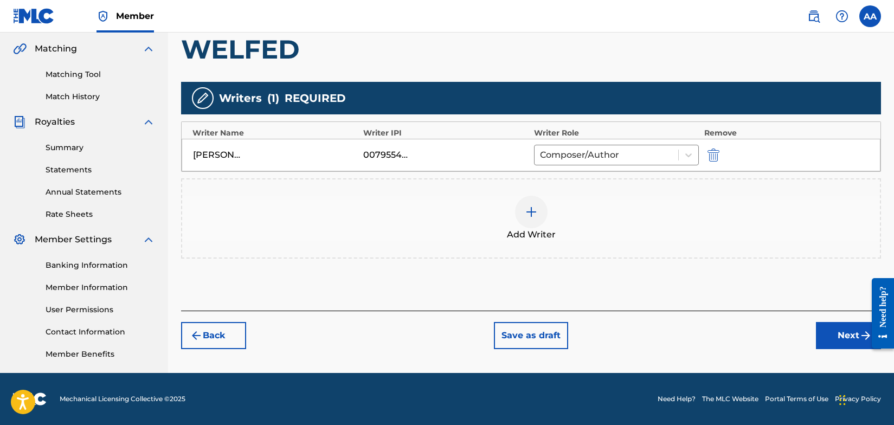
click at [841, 333] on button "Next" at bounding box center [848, 335] width 65 height 27
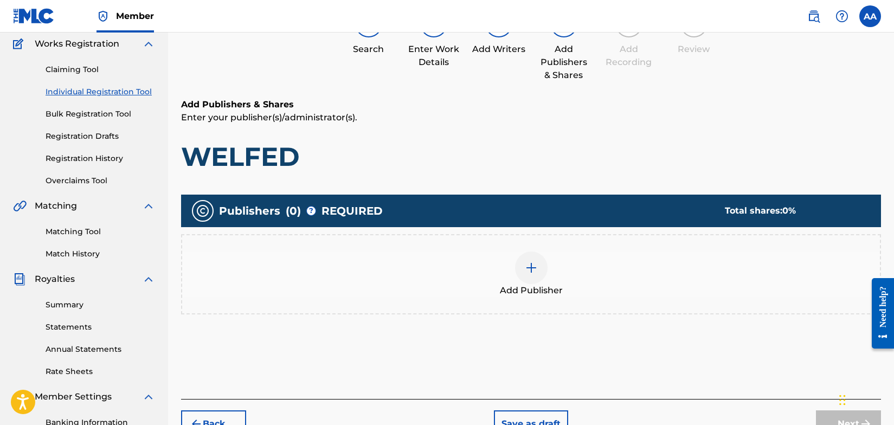
scroll to position [49, 0]
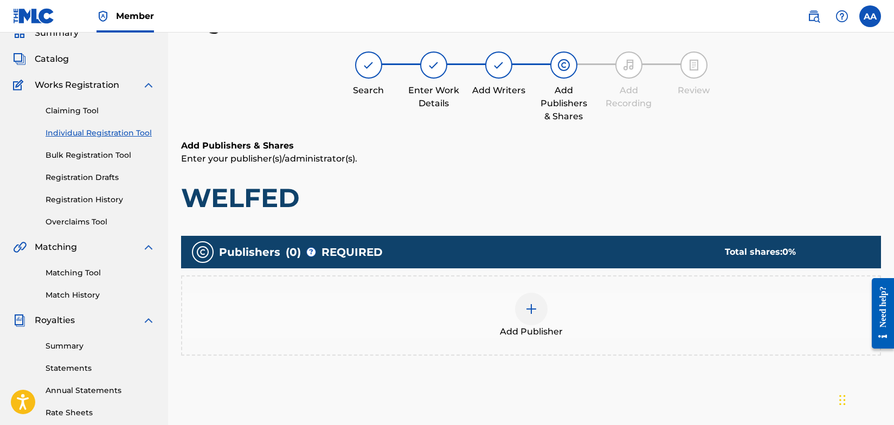
click at [531, 308] on img at bounding box center [531, 309] width 13 height 13
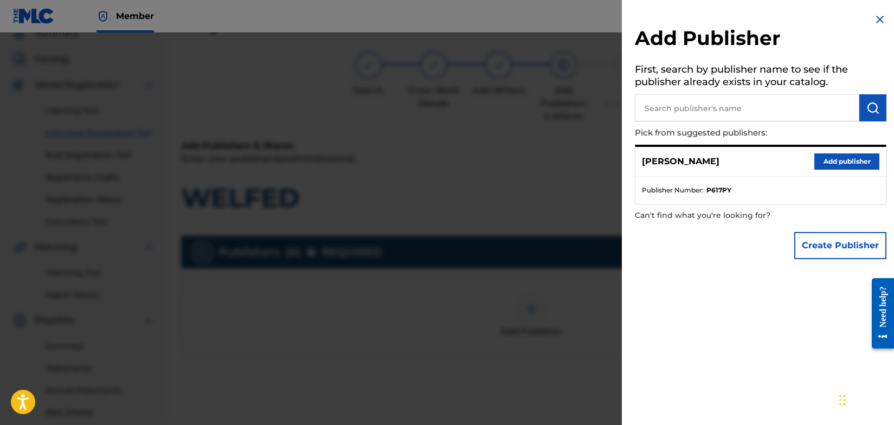
click at [828, 162] on button "Add publisher" at bounding box center [846, 161] width 65 height 16
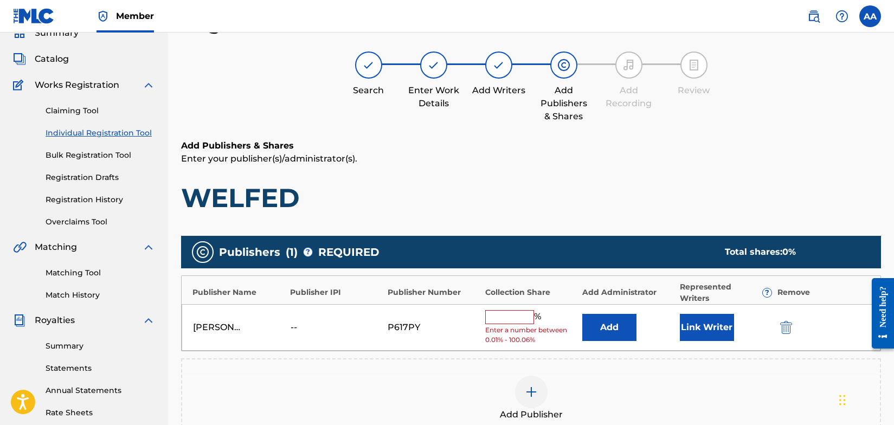
click at [517, 318] on input "text" at bounding box center [509, 317] width 49 height 14
type input "100"
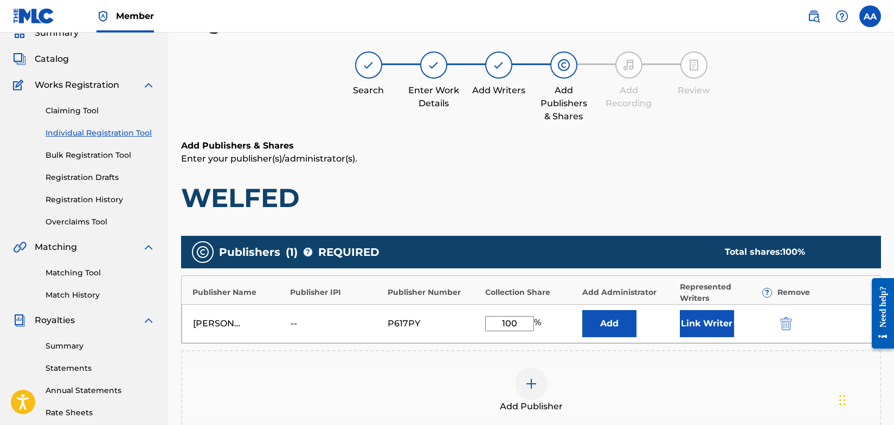
click at [700, 323] on button "Link Writer" at bounding box center [707, 323] width 54 height 27
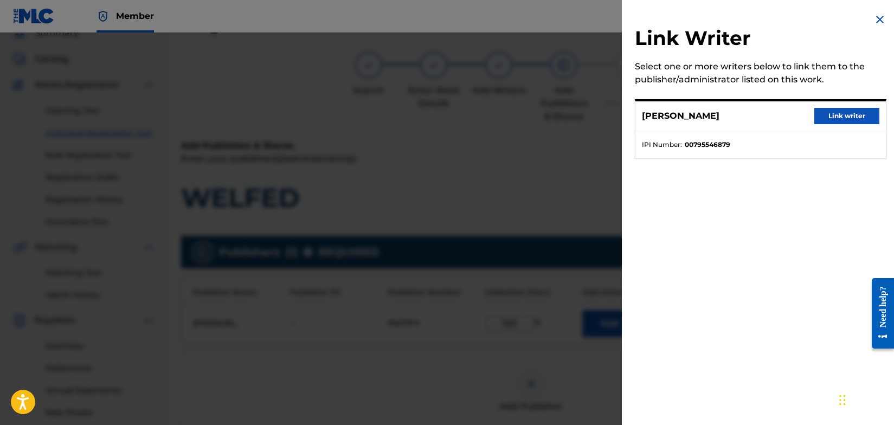
click at [844, 118] on button "Link writer" at bounding box center [846, 116] width 65 height 16
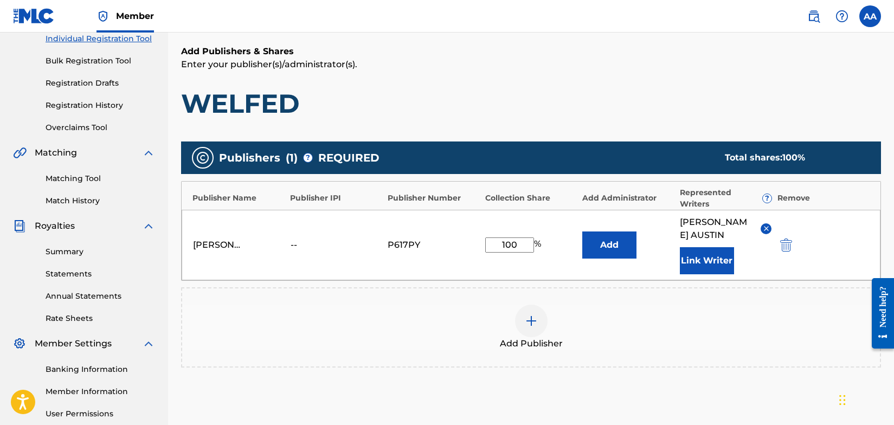
scroll to position [261, 0]
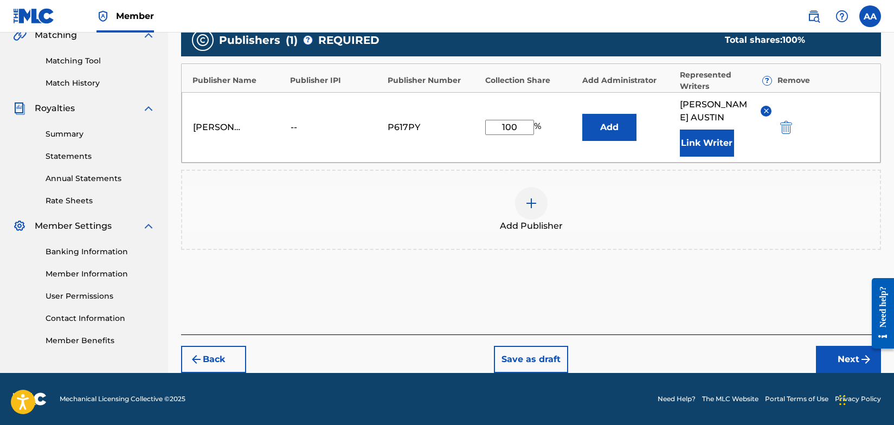
click at [858, 358] on button "Next" at bounding box center [848, 359] width 65 height 27
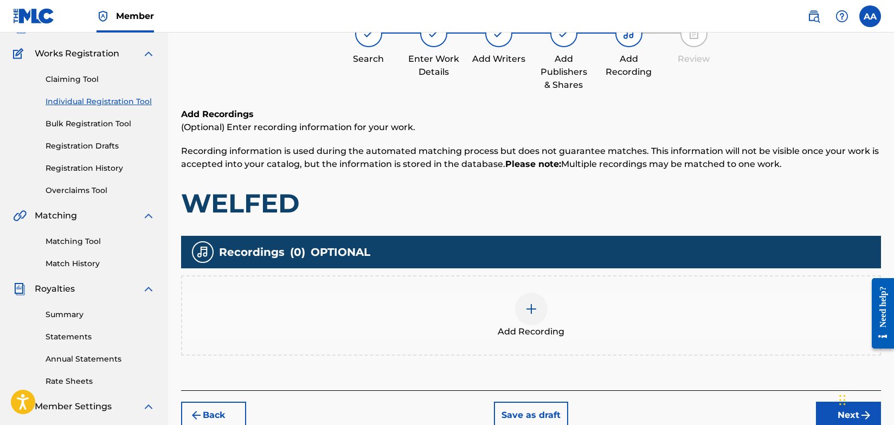
scroll to position [49, 0]
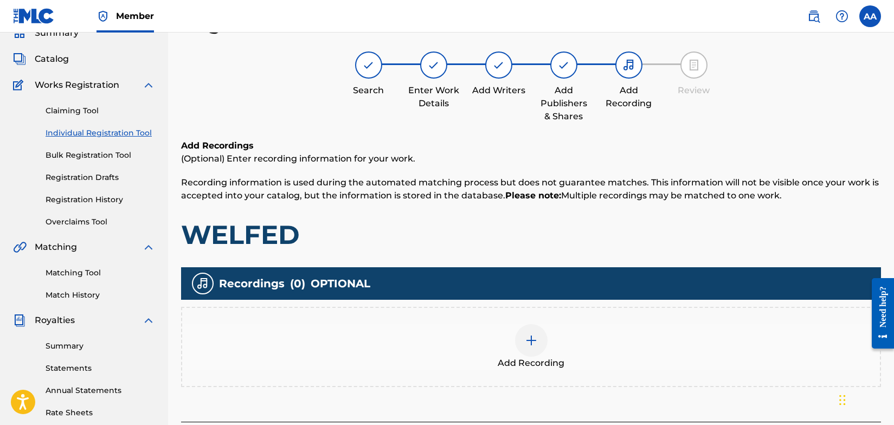
click at [531, 340] on img at bounding box center [531, 340] width 13 height 13
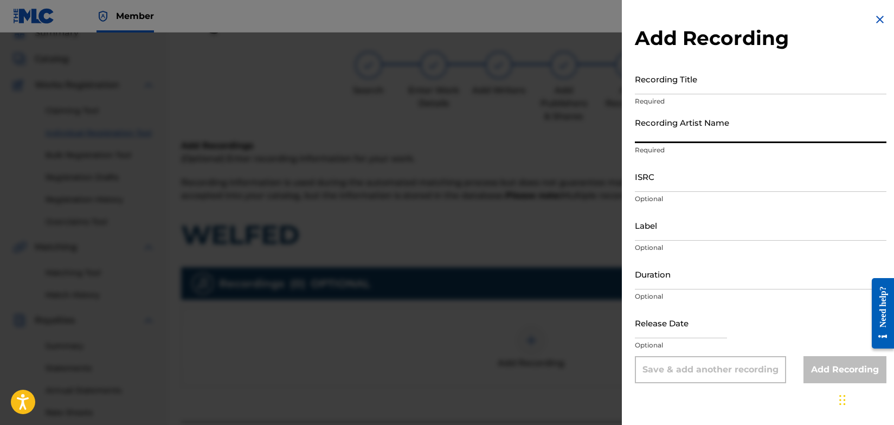
click at [702, 132] on input "Recording Artist Name" at bounding box center [761, 127] width 252 height 31
type input "Welfed"
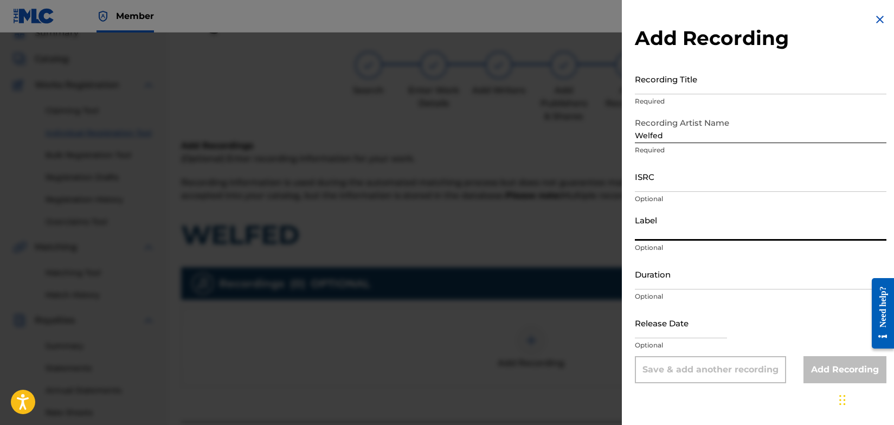
click at [686, 237] on input "Label" at bounding box center [761, 225] width 252 height 31
type input "SIDEWALK CAFÈ RECORDS"
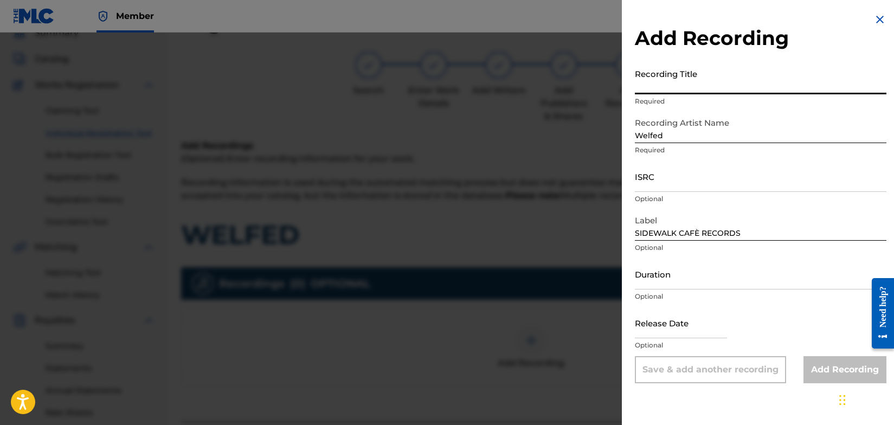
click at [665, 87] on input "Recording Title" at bounding box center [761, 78] width 252 height 31
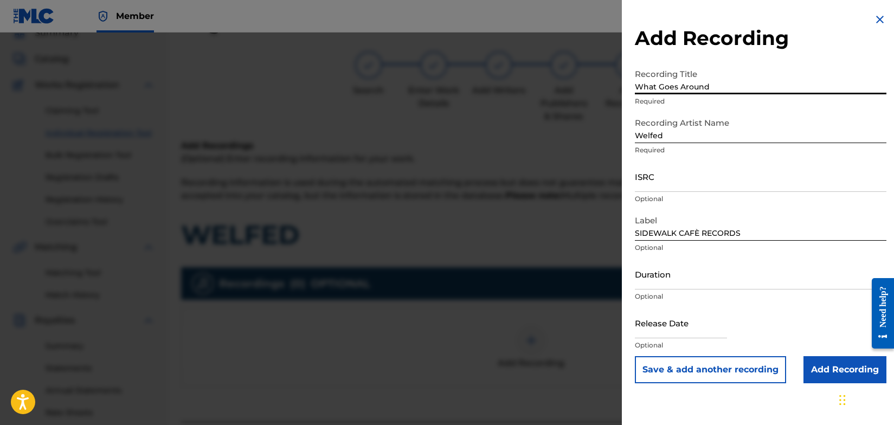
type input "What Goes Around"
click at [669, 184] on input "ISRC" at bounding box center [761, 176] width 252 height 31
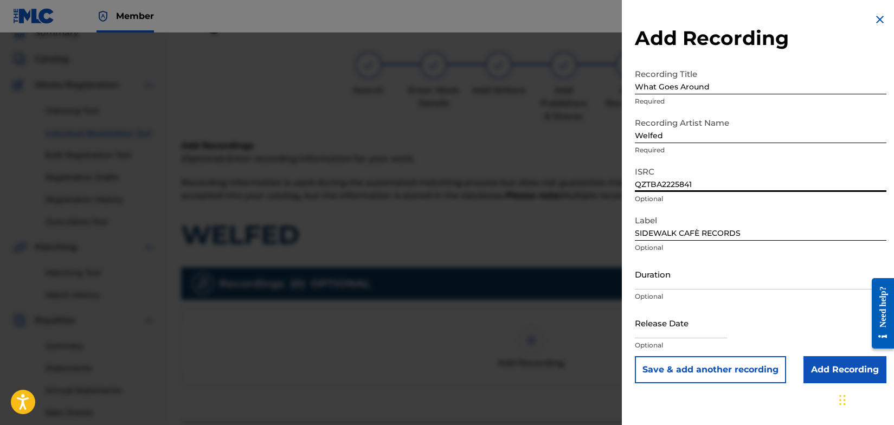
type input "QZTBA2225841"
click at [822, 366] on input "Add Recording" at bounding box center [845, 369] width 83 height 27
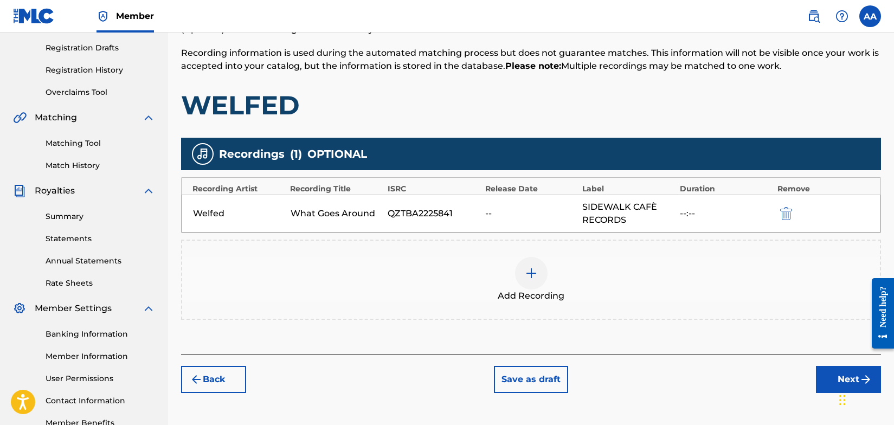
scroll to position [247, 0]
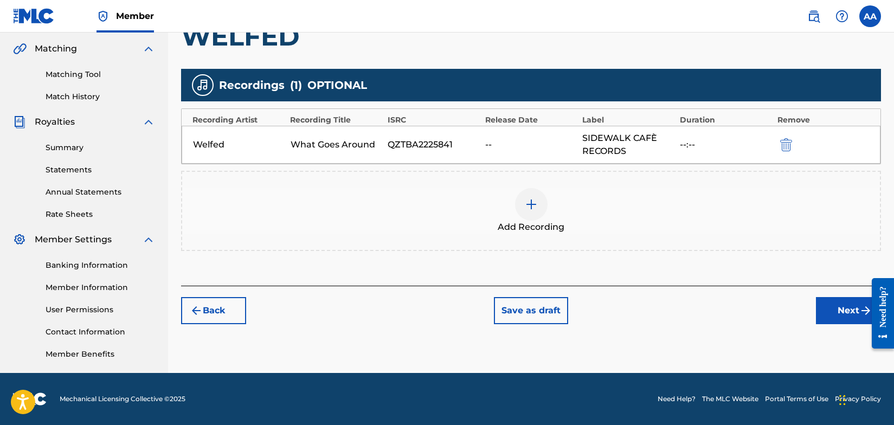
click at [851, 309] on button "Next" at bounding box center [848, 310] width 65 height 27
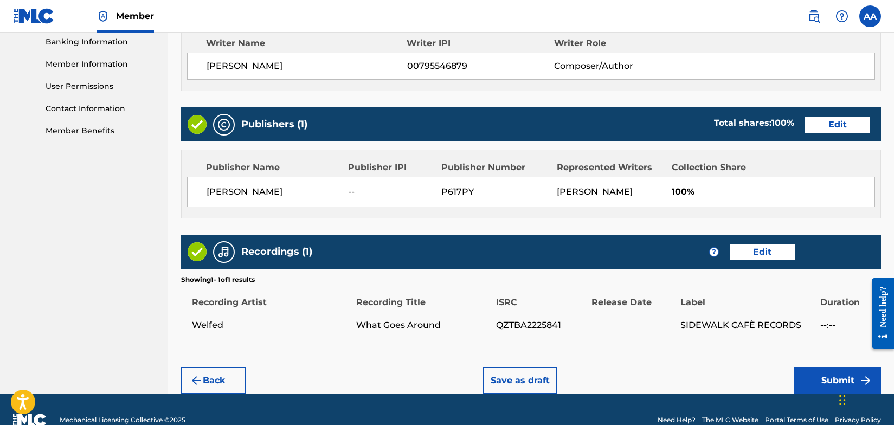
scroll to position [491, 0]
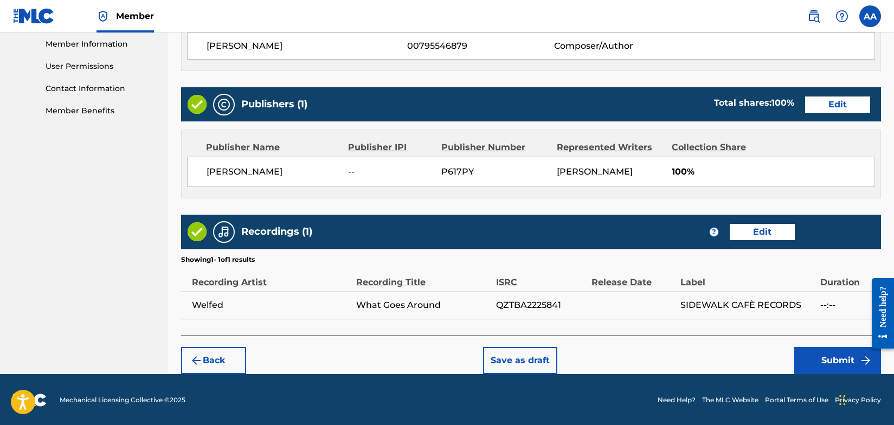
click at [833, 356] on button "Submit" at bounding box center [837, 360] width 87 height 27
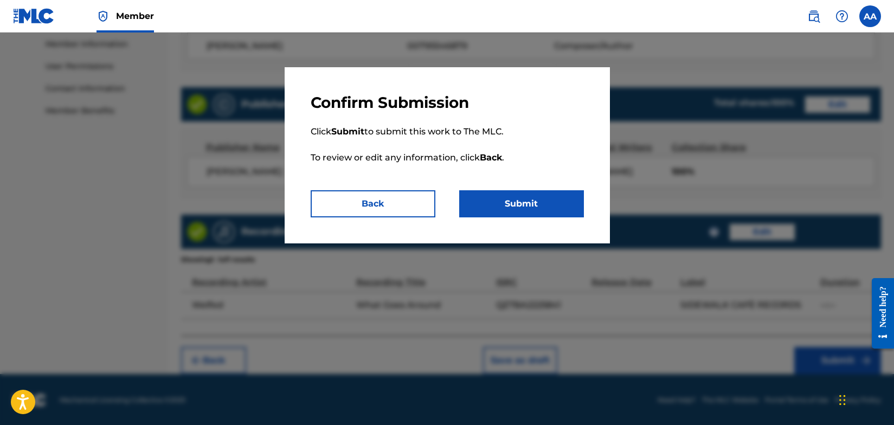
click at [530, 201] on button "Submit" at bounding box center [521, 203] width 125 height 27
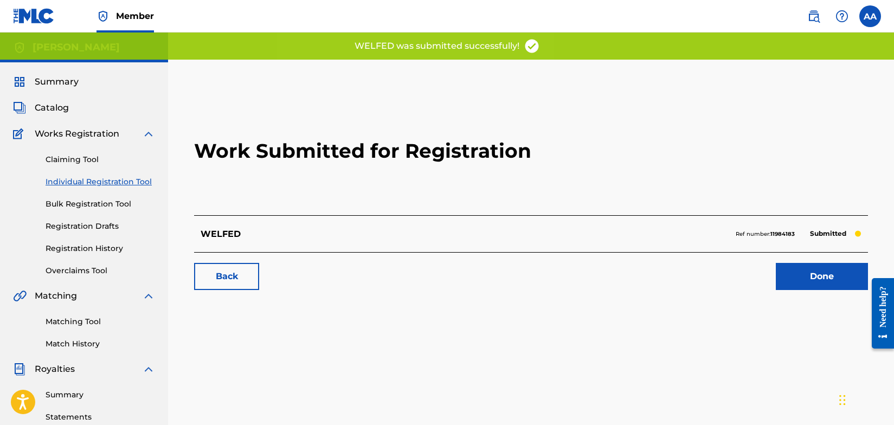
click at [236, 274] on link "Back" at bounding box center [226, 276] width 65 height 27
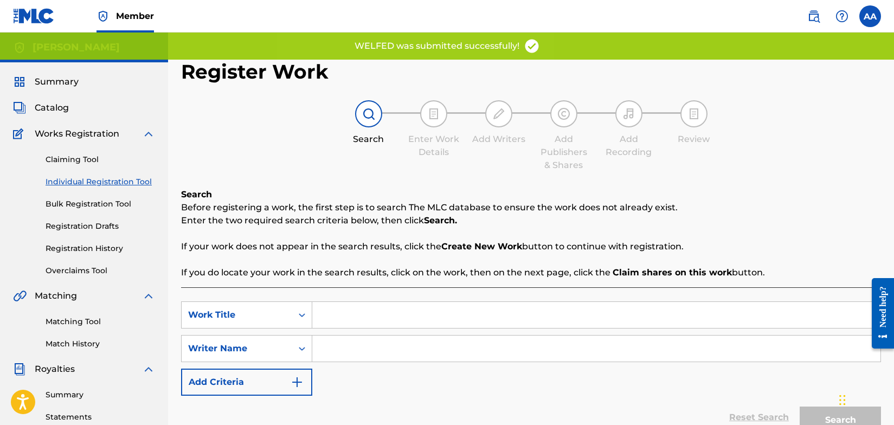
click at [336, 313] on input "Search Form" at bounding box center [596, 315] width 568 height 26
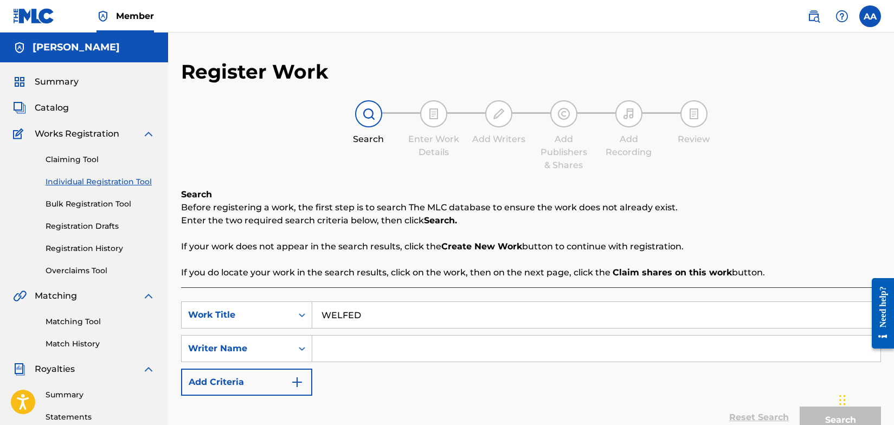
type input "WELFED"
click at [334, 350] on input "Search Form" at bounding box center [596, 349] width 568 height 26
type input "[PERSON_NAME]"
click at [298, 382] on img "Search Form" at bounding box center [297, 382] width 13 height 13
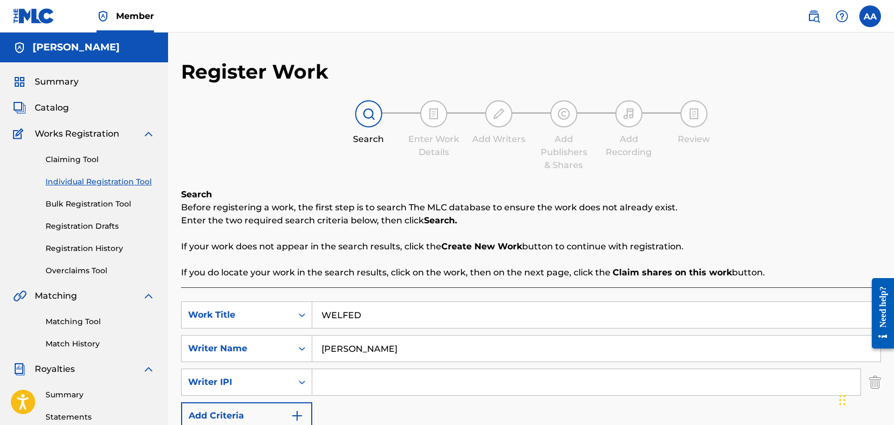
click at [333, 385] on input "Search Form" at bounding box center [586, 382] width 548 height 26
type input "[PERSON_NAME]"
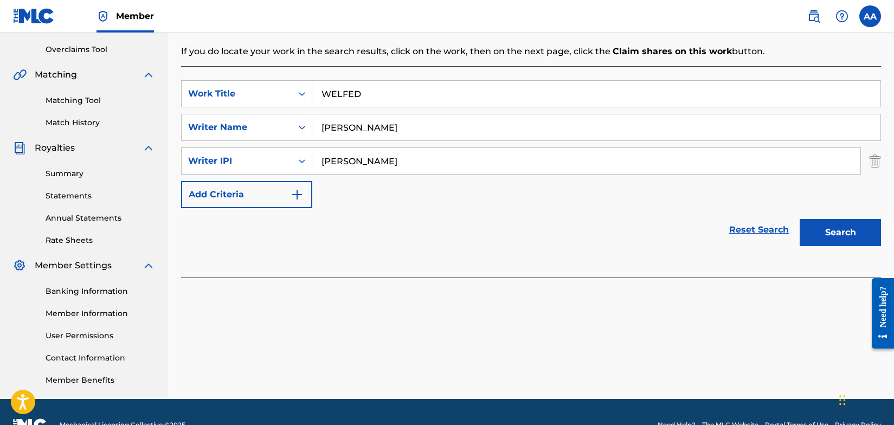
scroll to position [227, 0]
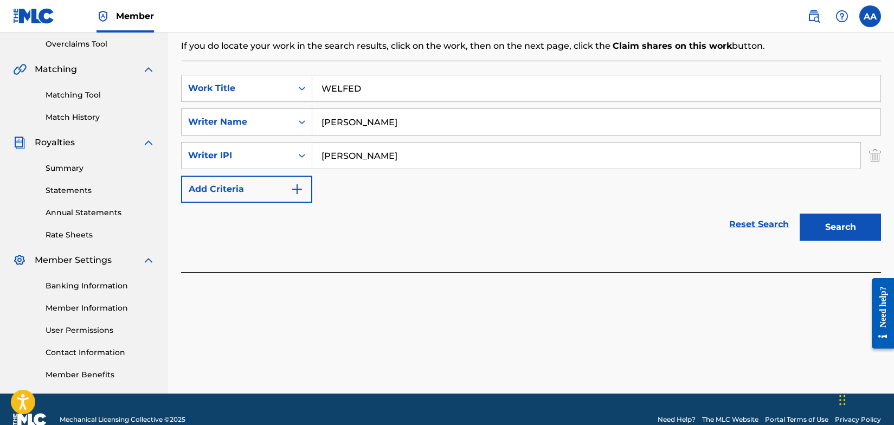
click at [827, 229] on button "Search" at bounding box center [840, 227] width 81 height 27
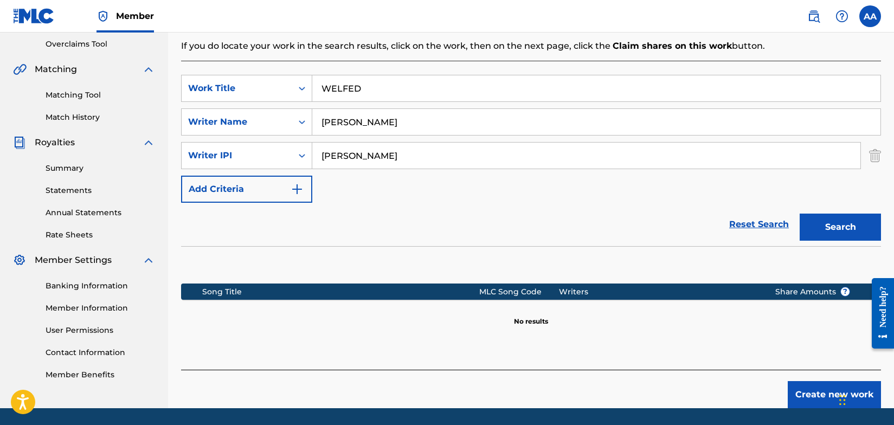
click at [813, 391] on button "Create new work" at bounding box center [834, 394] width 93 height 27
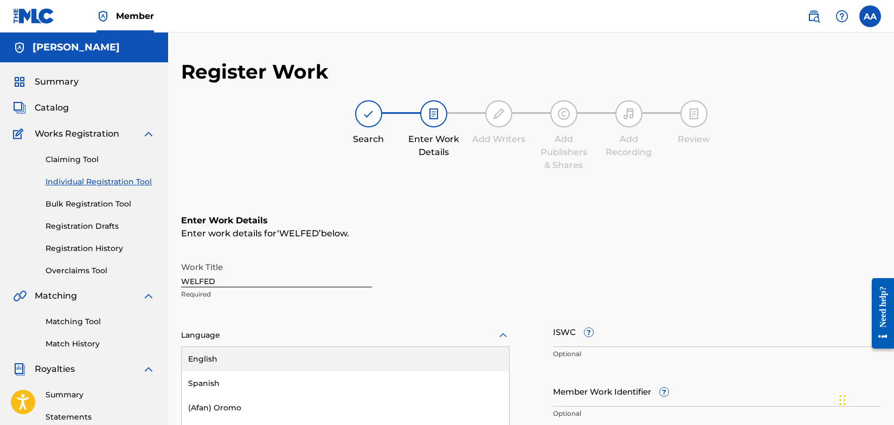
scroll to position [85, 0]
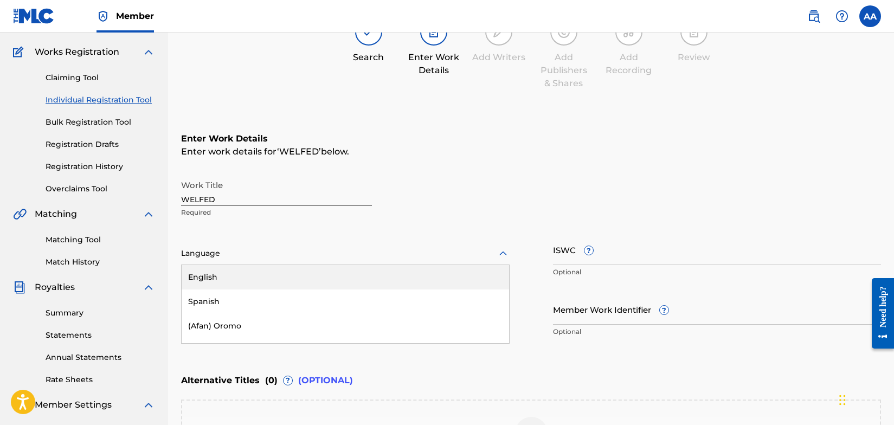
click at [503, 265] on div "English, 1 of 153. 153 results available. Use Up and Down to choose options, pr…" at bounding box center [345, 253] width 329 height 23
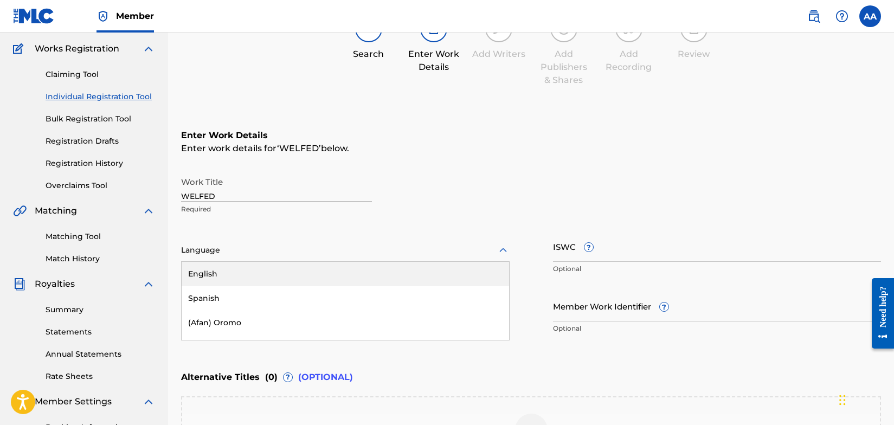
click at [337, 277] on div "English" at bounding box center [345, 274] width 327 height 24
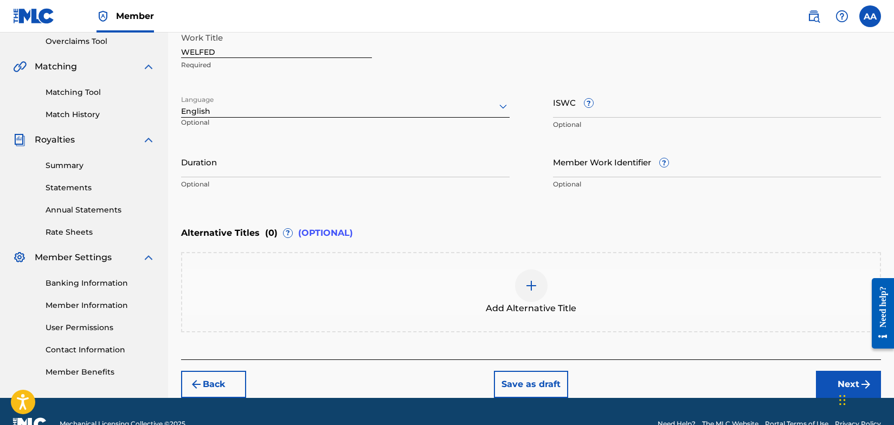
scroll to position [222, 0]
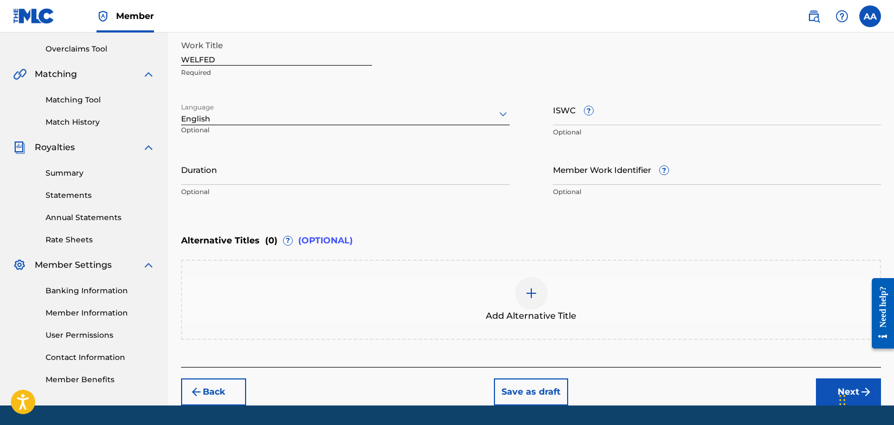
click at [834, 389] on button "Next" at bounding box center [848, 391] width 65 height 27
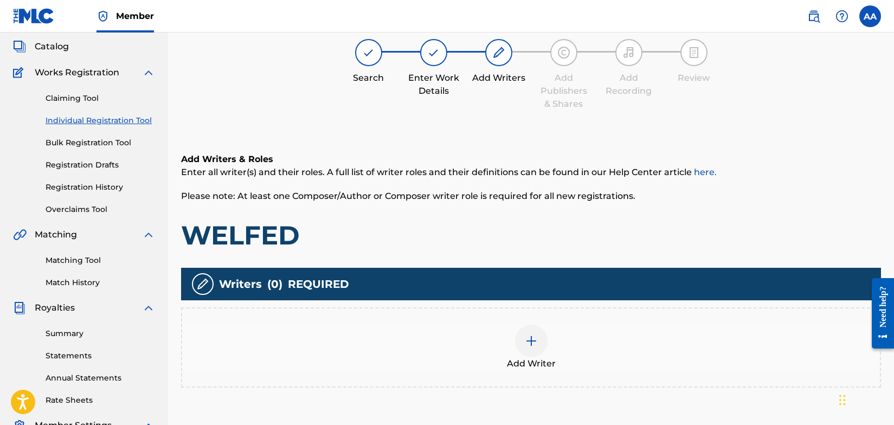
scroll to position [49, 0]
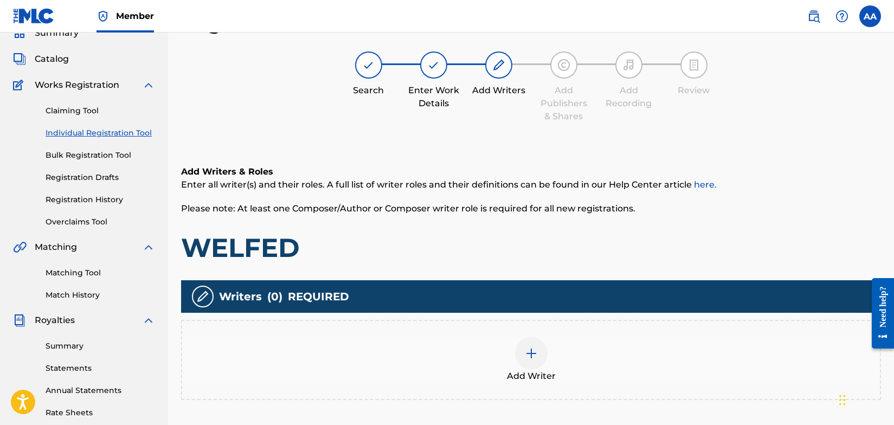
click at [529, 352] on img at bounding box center [531, 353] width 13 height 13
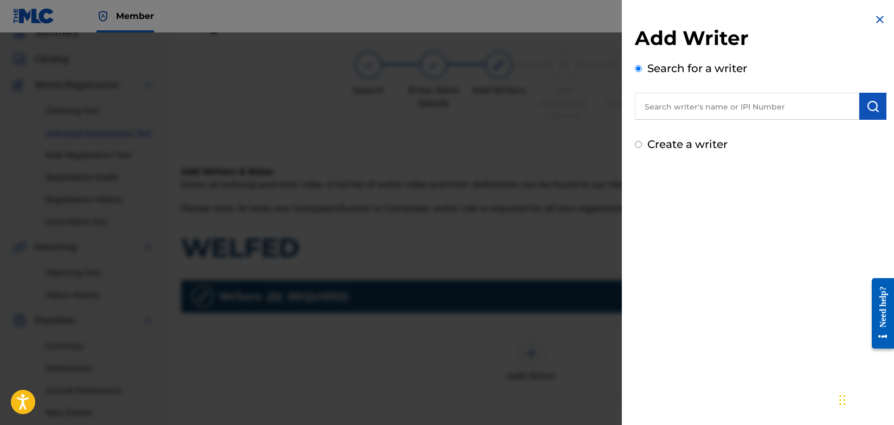
click at [763, 109] on input "text" at bounding box center [747, 106] width 224 height 27
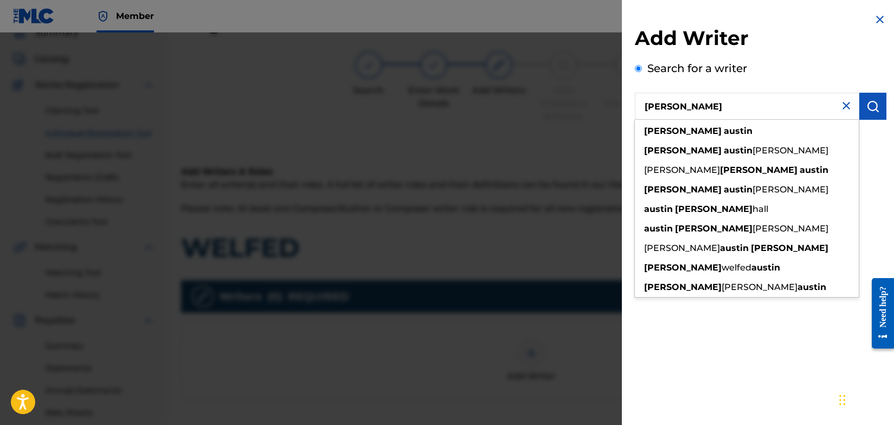
type input "[PERSON_NAME]"
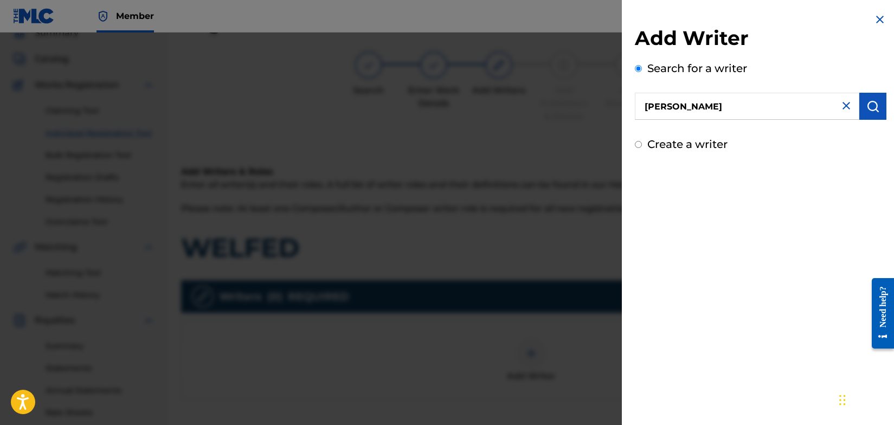
click at [870, 104] on img "submit" at bounding box center [872, 106] width 13 height 13
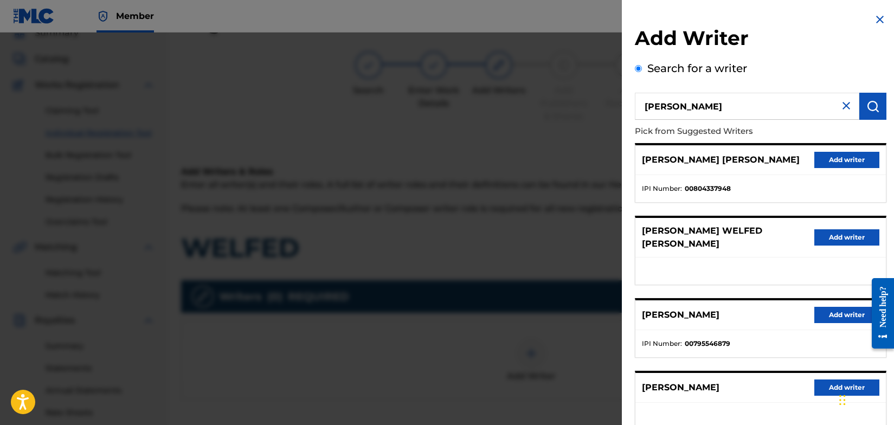
click at [833, 307] on button "Add writer" at bounding box center [846, 315] width 65 height 16
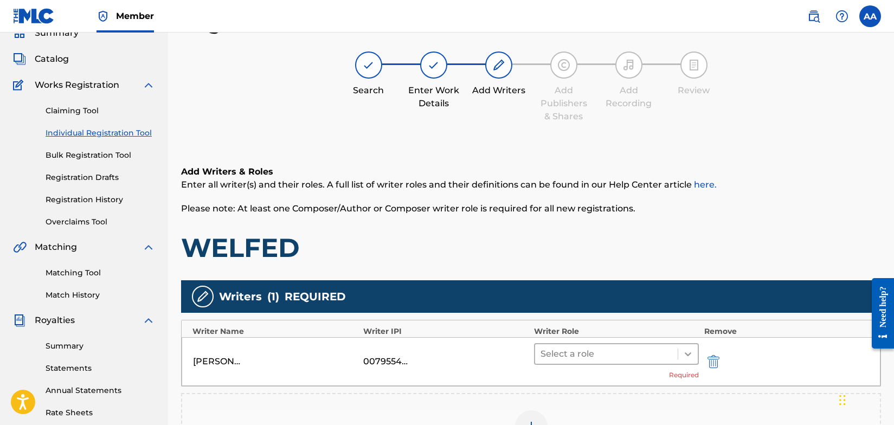
click at [685, 354] on icon at bounding box center [688, 354] width 11 height 11
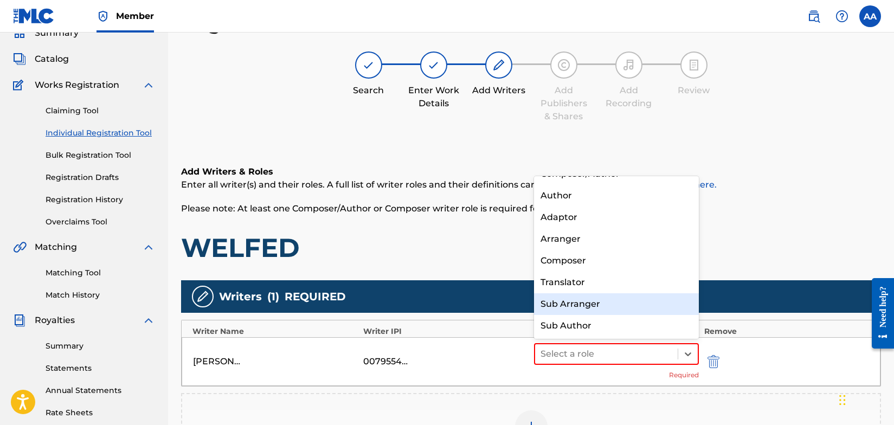
scroll to position [0, 0]
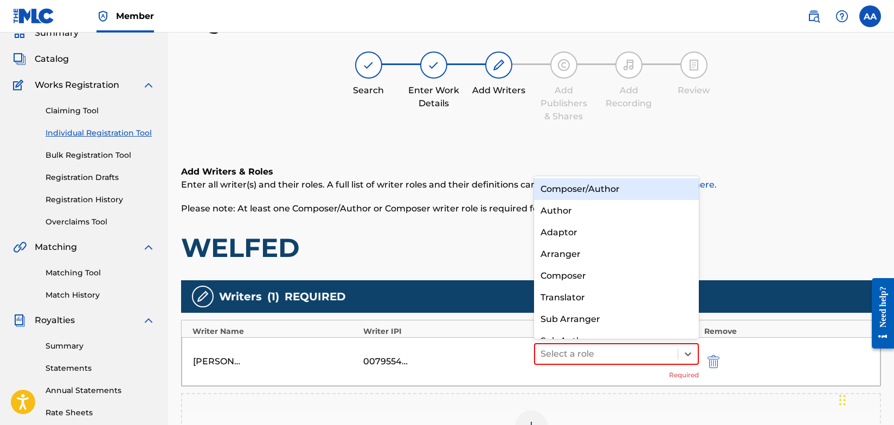
click at [628, 191] on div "Composer/Author" at bounding box center [616, 189] width 165 height 22
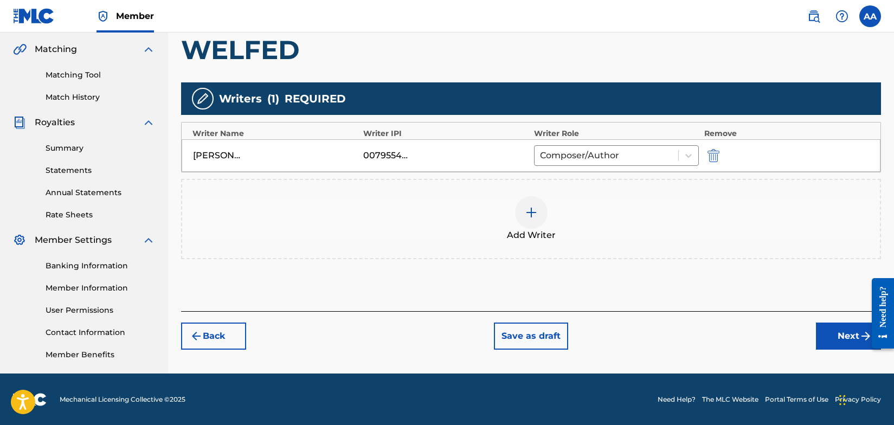
scroll to position [247, 0]
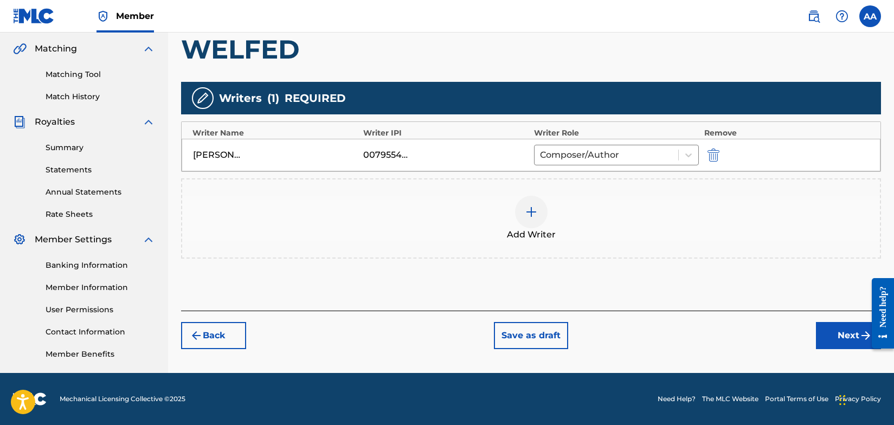
click at [850, 333] on button "Next" at bounding box center [848, 335] width 65 height 27
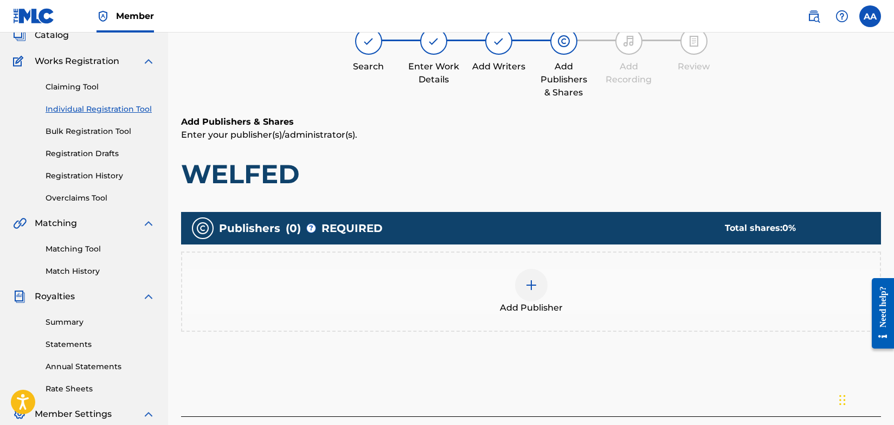
scroll to position [49, 0]
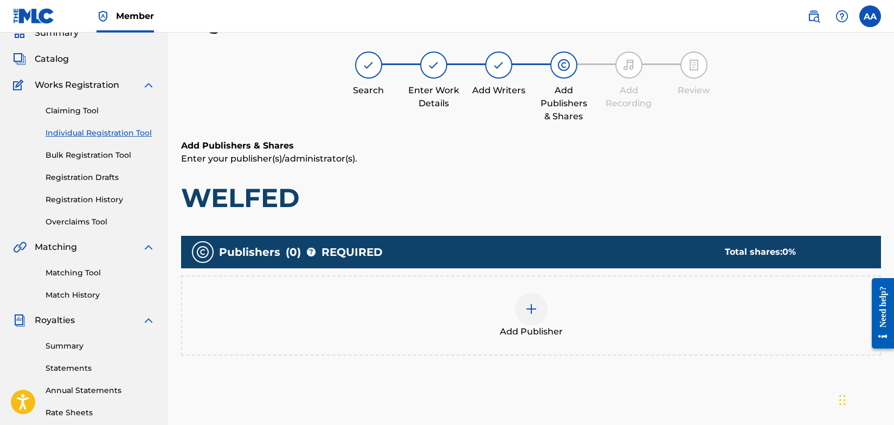
click at [532, 309] on img at bounding box center [531, 309] width 13 height 13
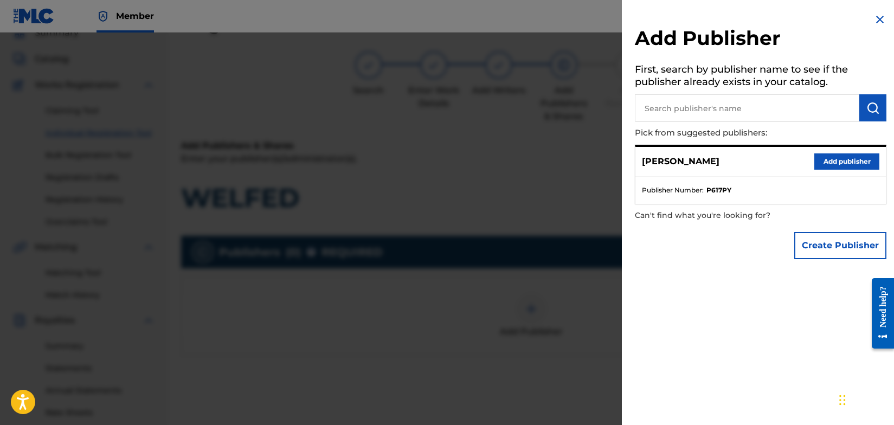
click at [844, 163] on button "Add publisher" at bounding box center [846, 161] width 65 height 16
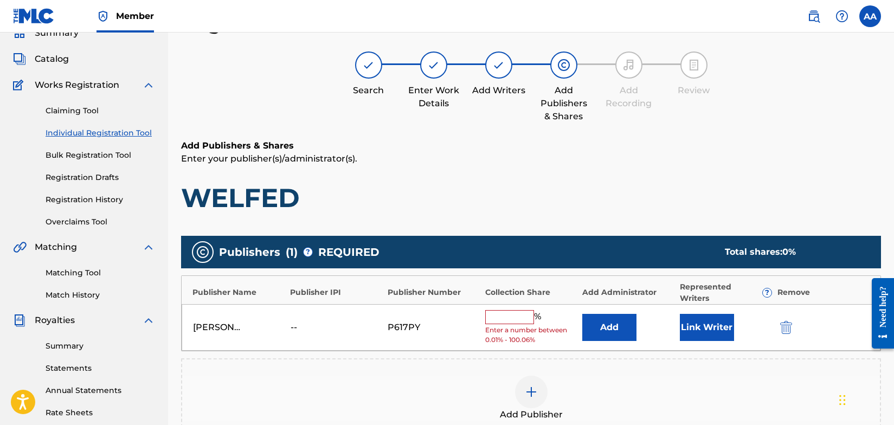
click at [512, 319] on input "text" at bounding box center [509, 317] width 49 height 14
type input "100"
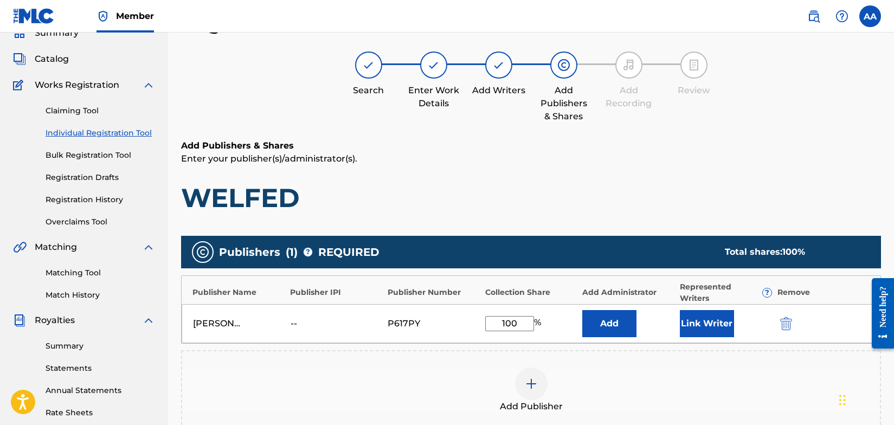
click at [702, 324] on button "Link Writer" at bounding box center [707, 323] width 54 height 27
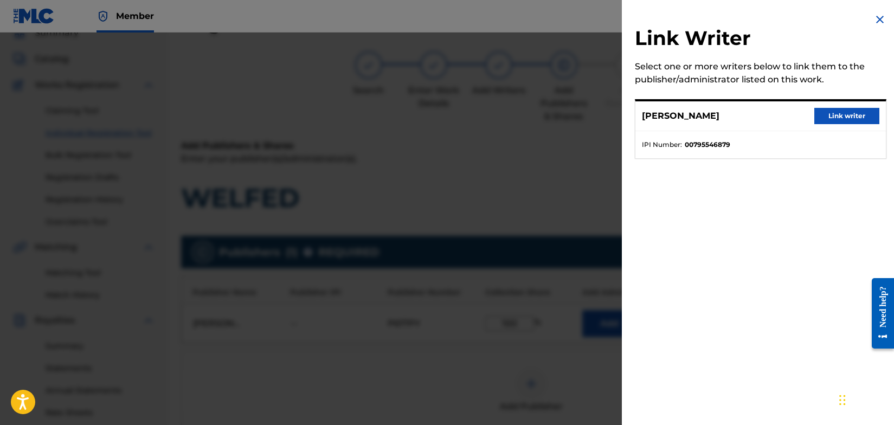
click at [848, 113] on button "Link writer" at bounding box center [846, 116] width 65 height 16
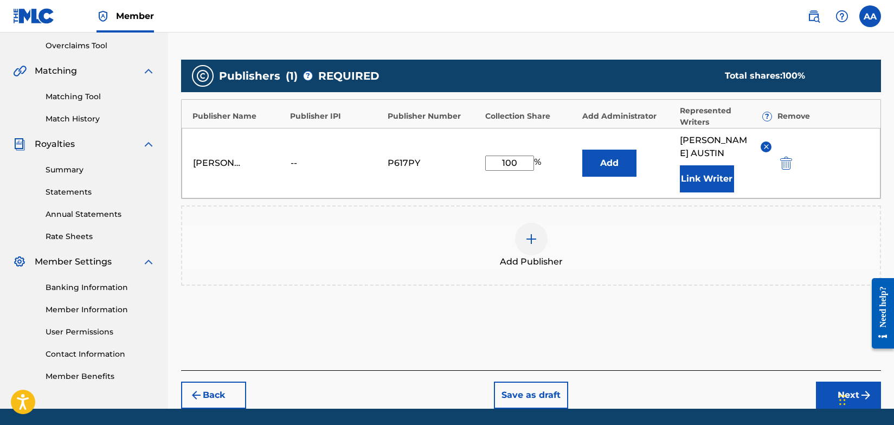
scroll to position [261, 0]
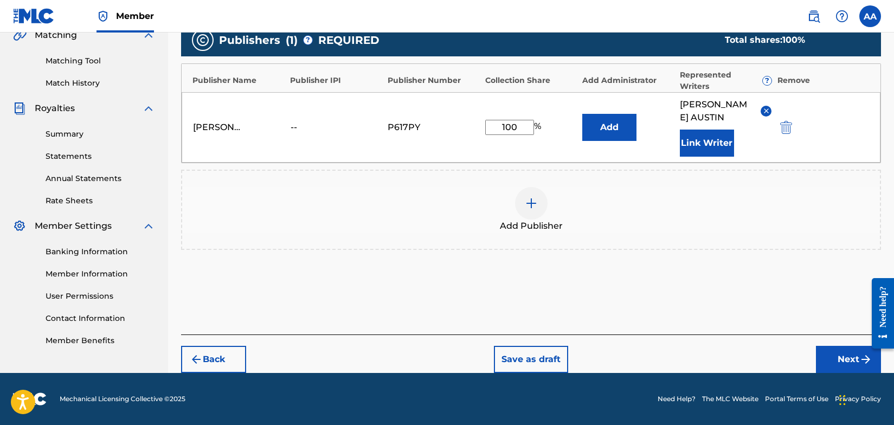
click at [838, 359] on button "Next" at bounding box center [848, 359] width 65 height 27
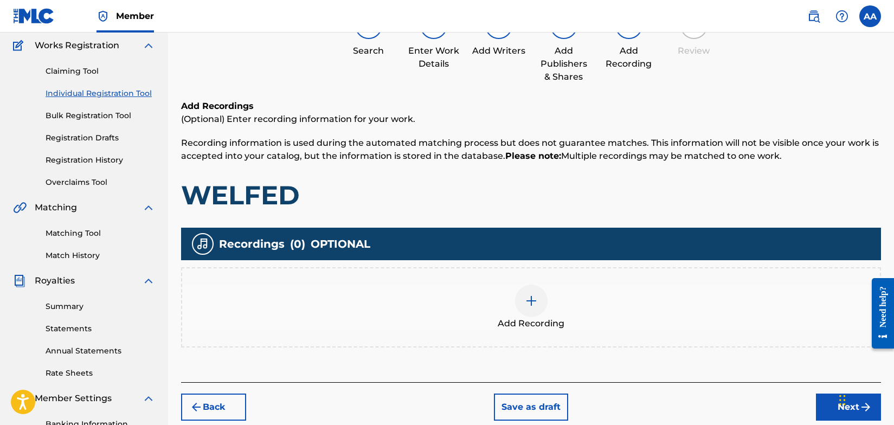
scroll to position [49, 0]
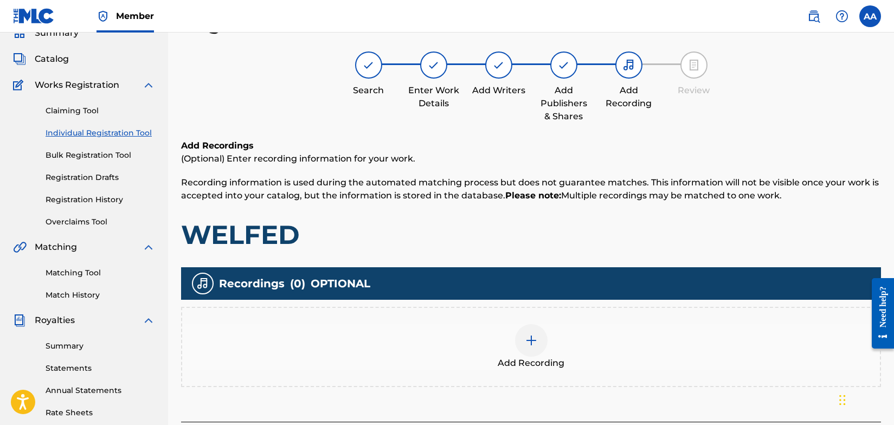
click at [529, 341] on img at bounding box center [531, 340] width 13 height 13
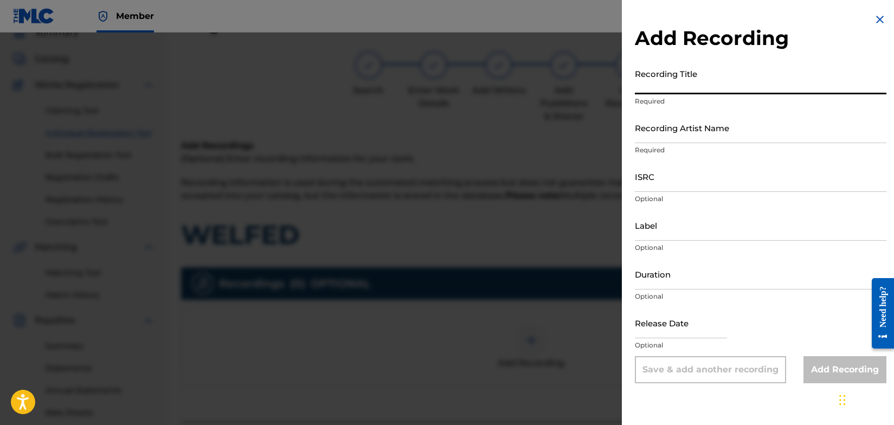
click at [685, 84] on input "Recording Title" at bounding box center [761, 78] width 252 height 31
click at [691, 133] on input "Recording Artist Name" at bounding box center [761, 127] width 252 height 31
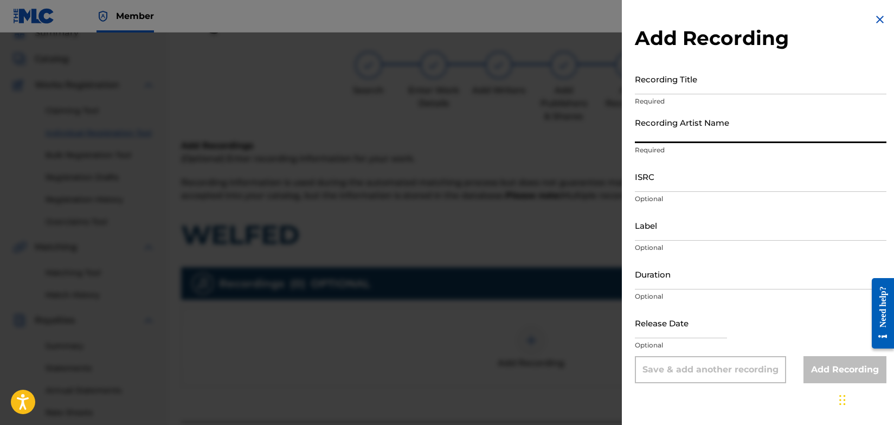
type input "Welfed"
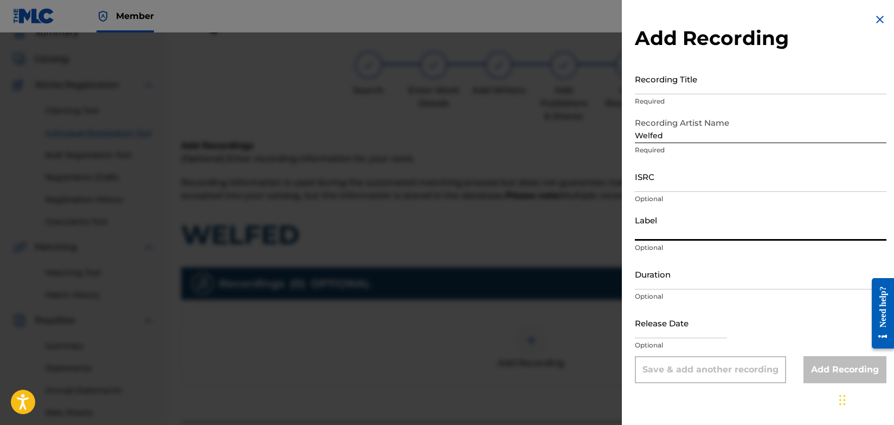
click at [667, 234] on input "Label" at bounding box center [761, 225] width 252 height 31
type input "SIDEWALK CAFÈ RECORDS"
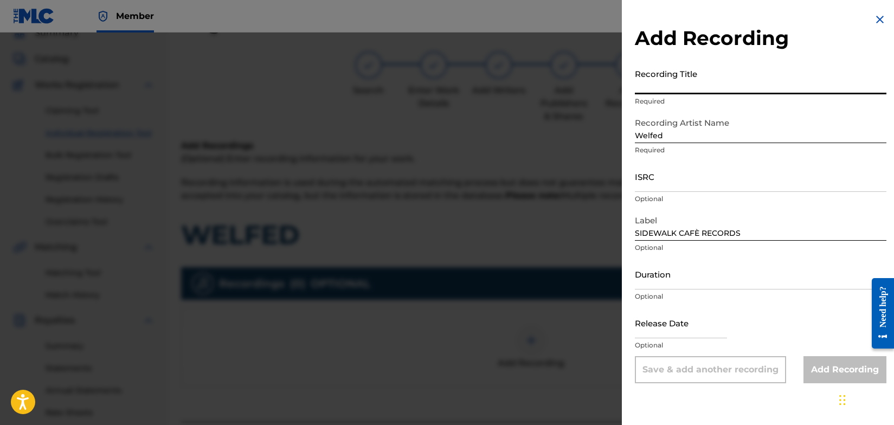
click at [688, 87] on input "Recording Title" at bounding box center [761, 78] width 252 height 31
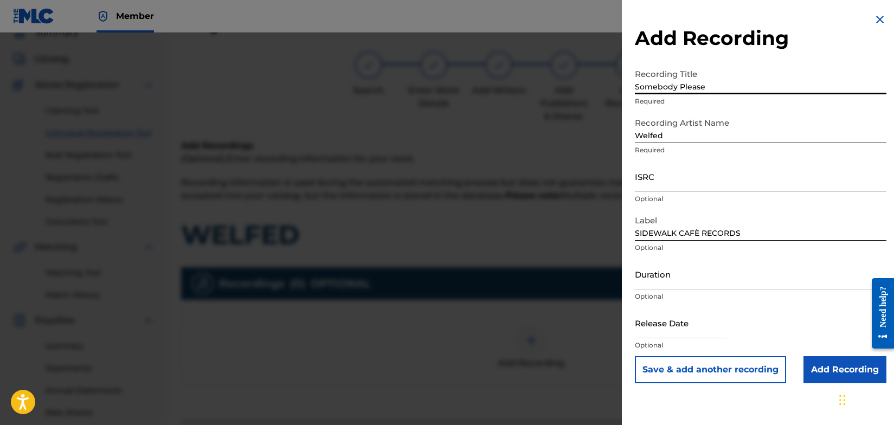
type input "Somebody Please"
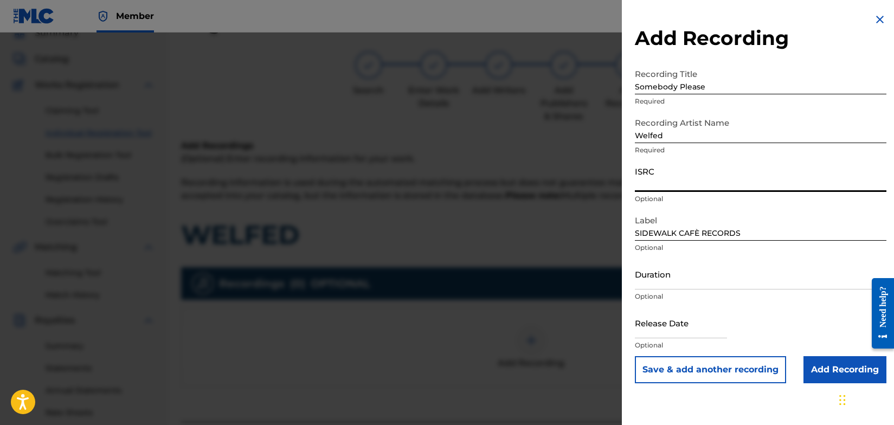
click at [672, 185] on input "ISRC" at bounding box center [761, 176] width 252 height 31
type input "QZTBA2225842"
click at [818, 368] on input "Add Recording" at bounding box center [845, 369] width 83 height 27
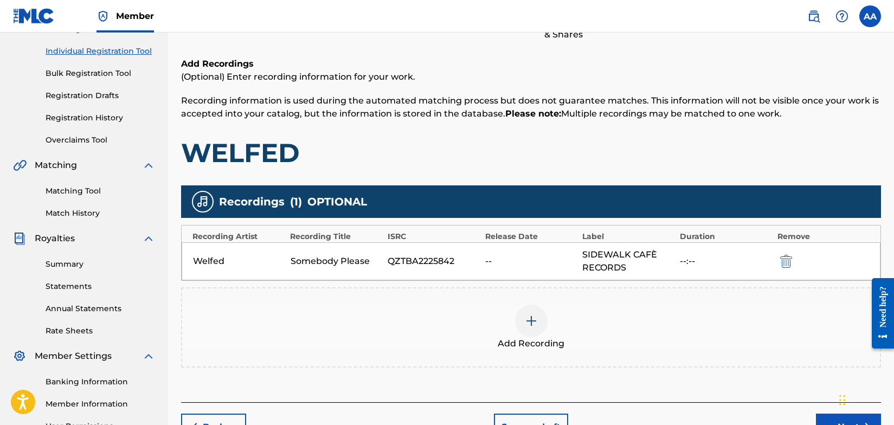
scroll to position [247, 0]
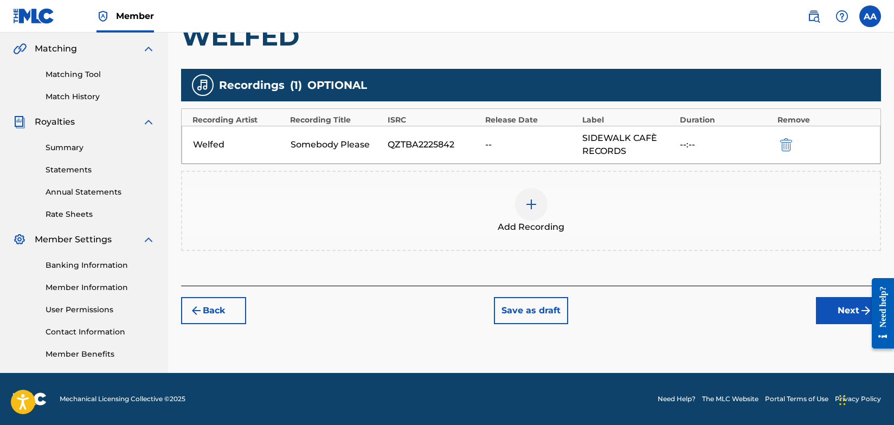
click at [859, 307] on button "Next" at bounding box center [848, 310] width 65 height 27
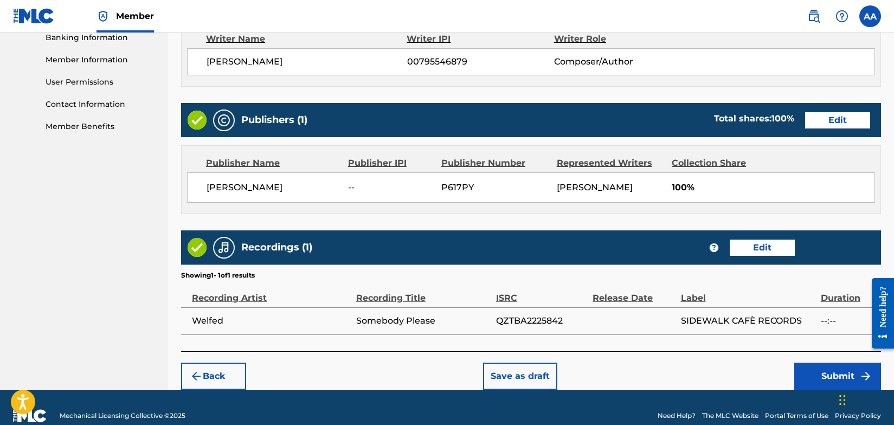
scroll to position [491, 0]
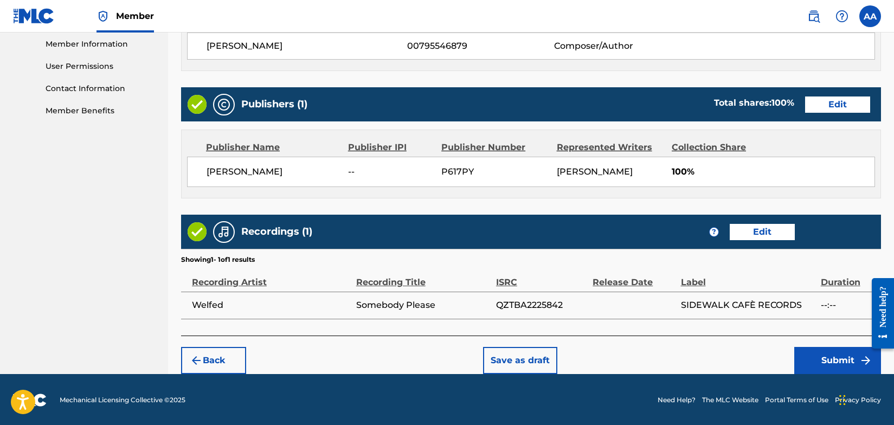
click at [834, 358] on button "Submit" at bounding box center [837, 360] width 87 height 27
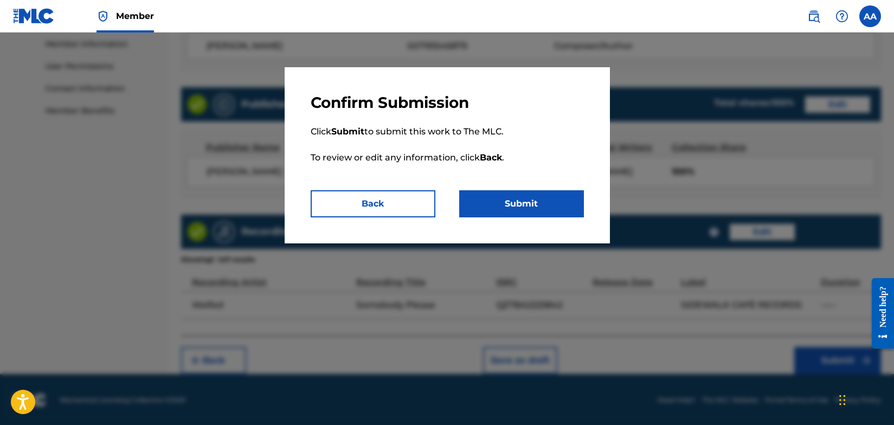
click at [544, 204] on button "Submit" at bounding box center [521, 203] width 125 height 27
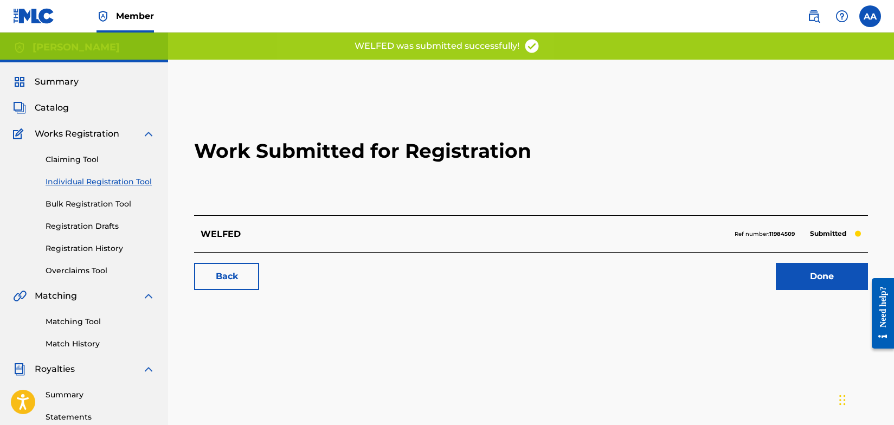
click at [232, 278] on link "Back" at bounding box center [226, 276] width 65 height 27
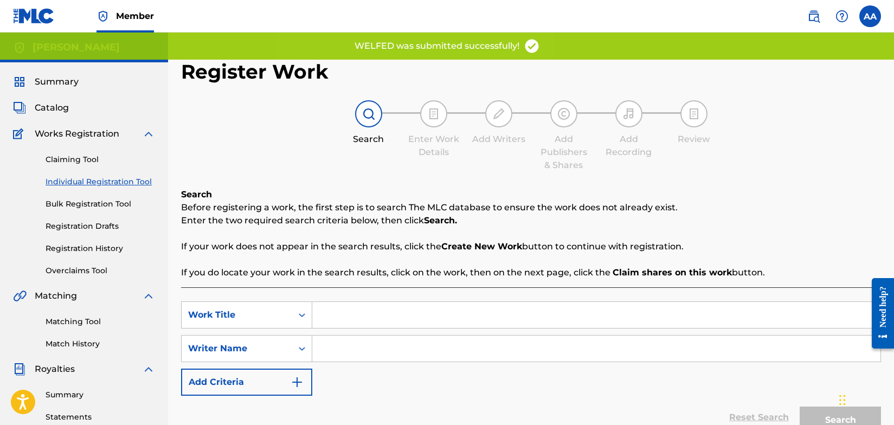
click at [326, 319] on input "Search Form" at bounding box center [596, 315] width 568 height 26
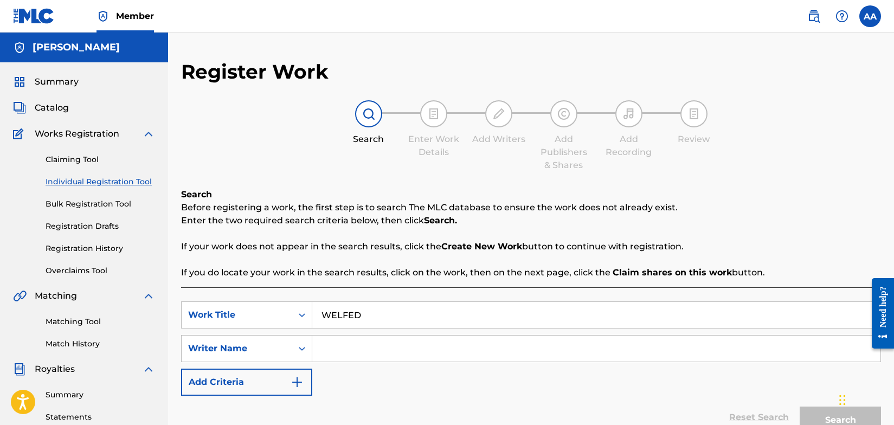
type input "WELFED"
click at [344, 351] on input "Search Form" at bounding box center [596, 349] width 568 height 26
type input "[PERSON_NAME]"
click at [298, 380] on img "Search Form" at bounding box center [297, 382] width 13 height 13
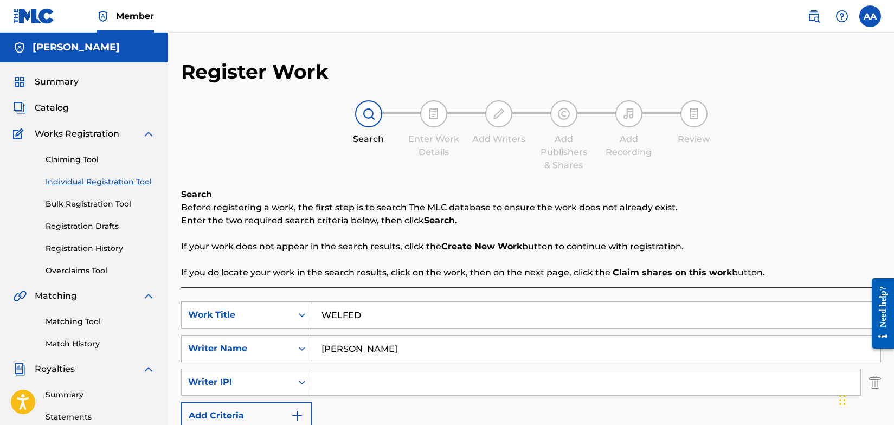
click at [330, 384] on input "Search Form" at bounding box center [586, 382] width 548 height 26
type input "[PERSON_NAME]"
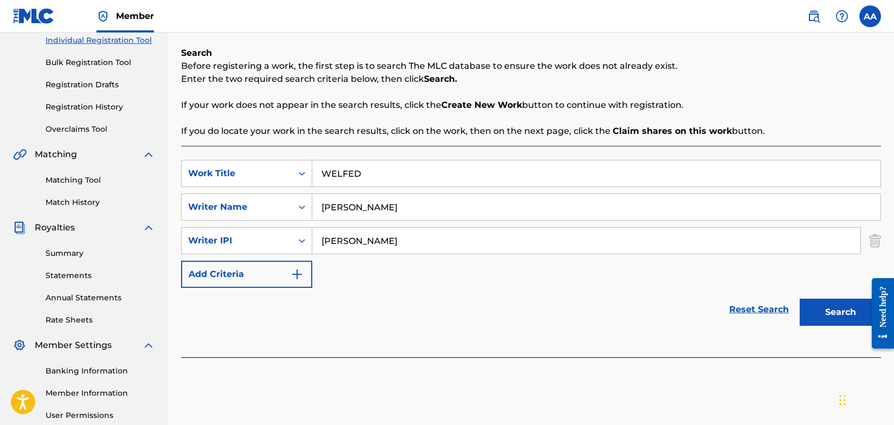
scroll to position [247, 0]
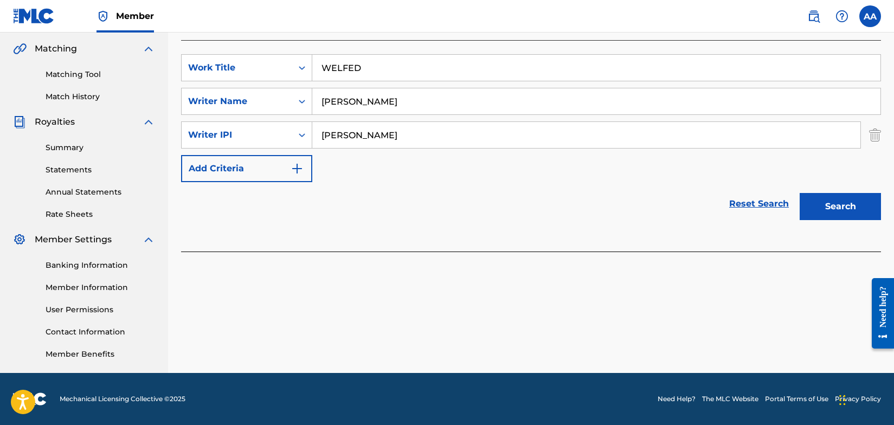
click at [838, 205] on button "Search" at bounding box center [840, 206] width 81 height 27
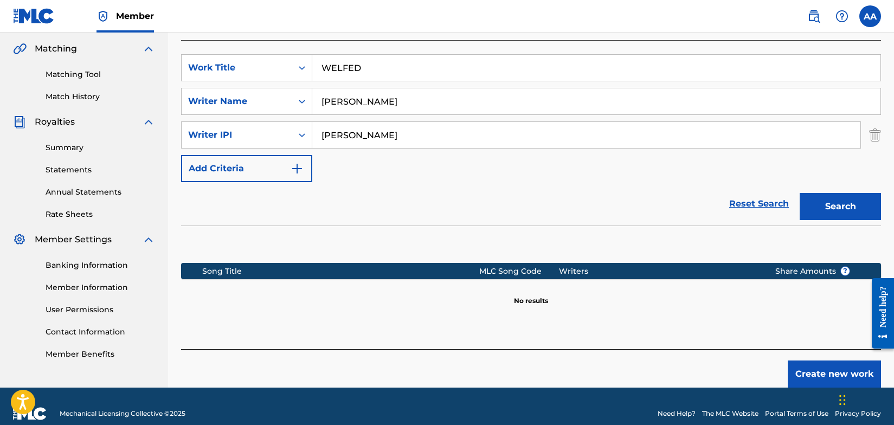
click at [817, 371] on button "Create new work" at bounding box center [834, 374] width 93 height 27
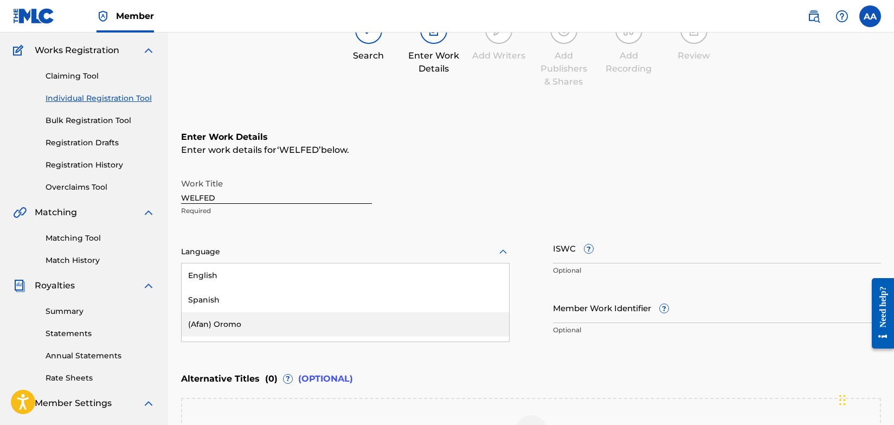
scroll to position [85, 0]
click at [500, 262] on div "(Afan) Oromo, 3 of 153. 153 results available. Use Up and Down to choose option…" at bounding box center [345, 250] width 329 height 23
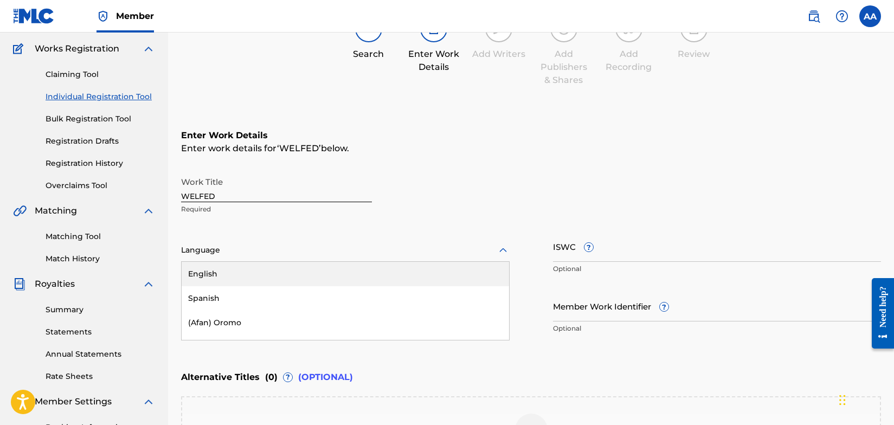
click at [306, 273] on div "English" at bounding box center [345, 274] width 327 height 24
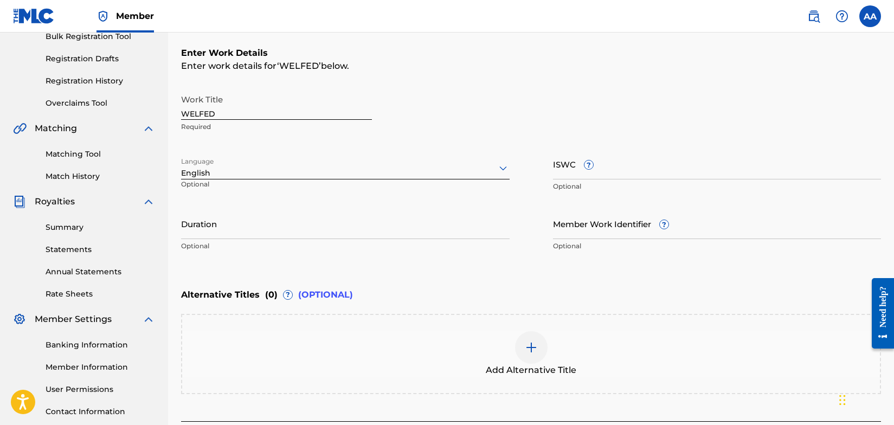
scroll to position [254, 0]
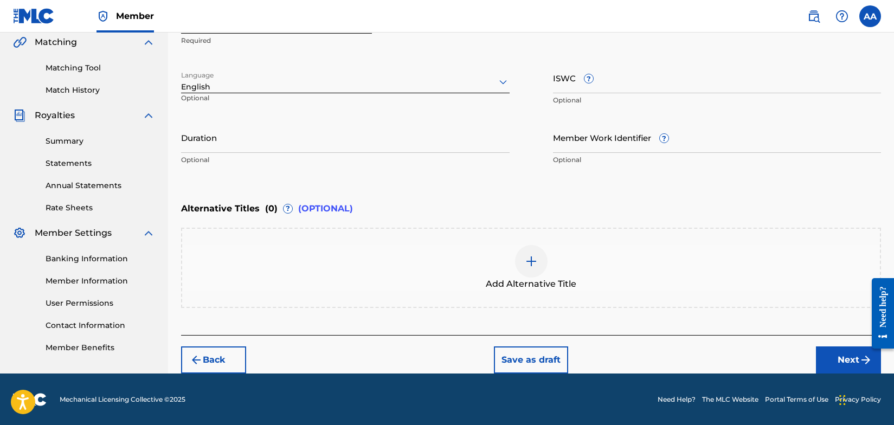
click at [846, 359] on button "Next" at bounding box center [848, 359] width 65 height 27
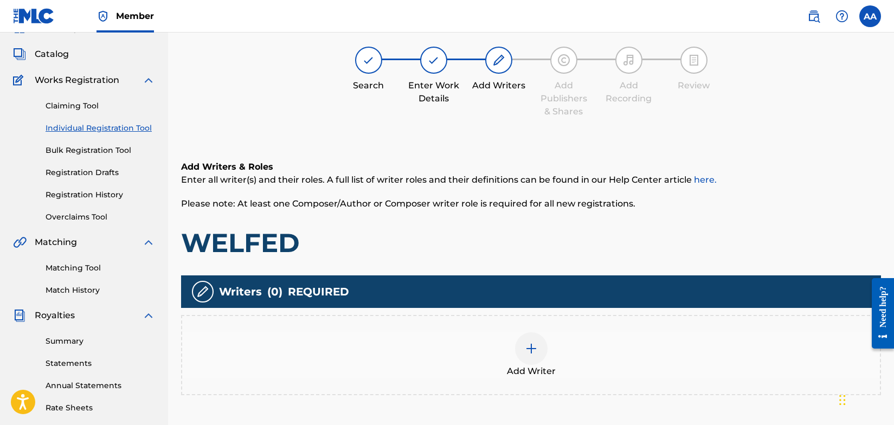
scroll to position [49, 0]
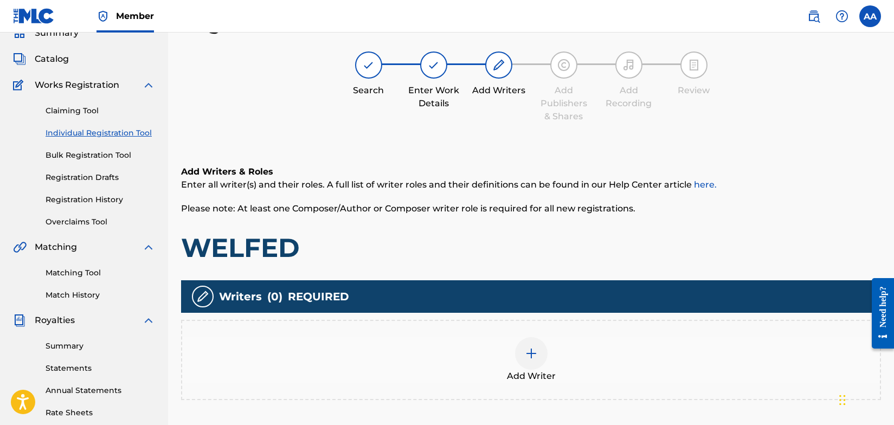
click at [530, 354] on img at bounding box center [531, 353] width 13 height 13
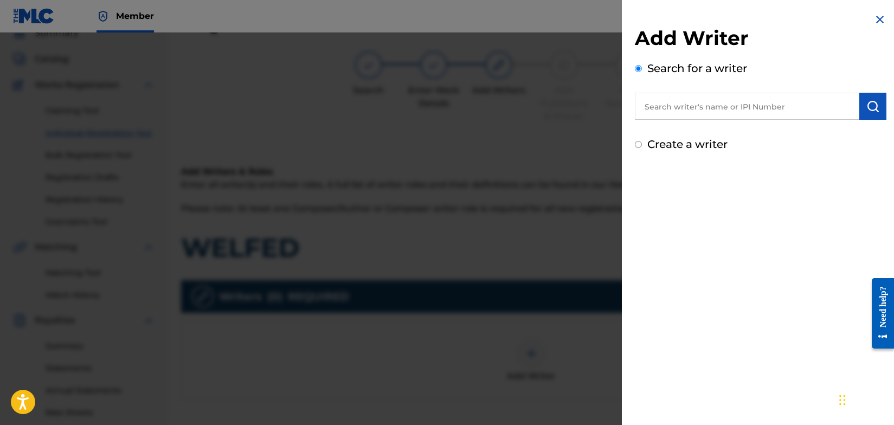
click at [724, 107] on input "text" at bounding box center [747, 106] width 224 height 27
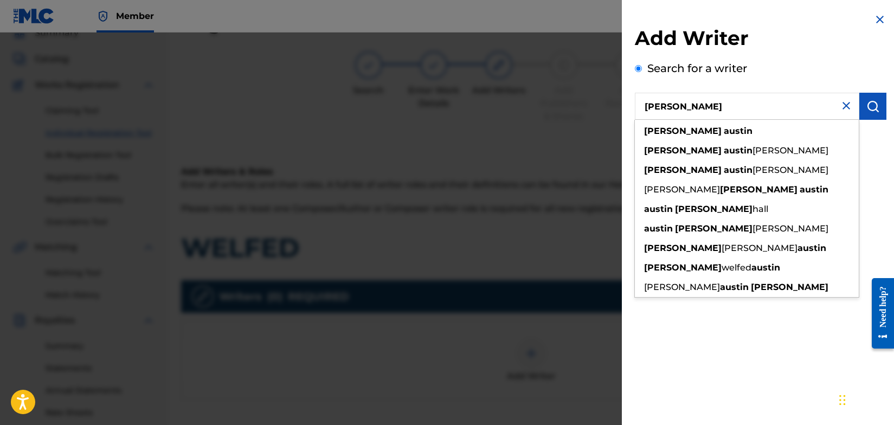
type input "[PERSON_NAME]"
click at [871, 104] on img "submit" at bounding box center [872, 106] width 13 height 13
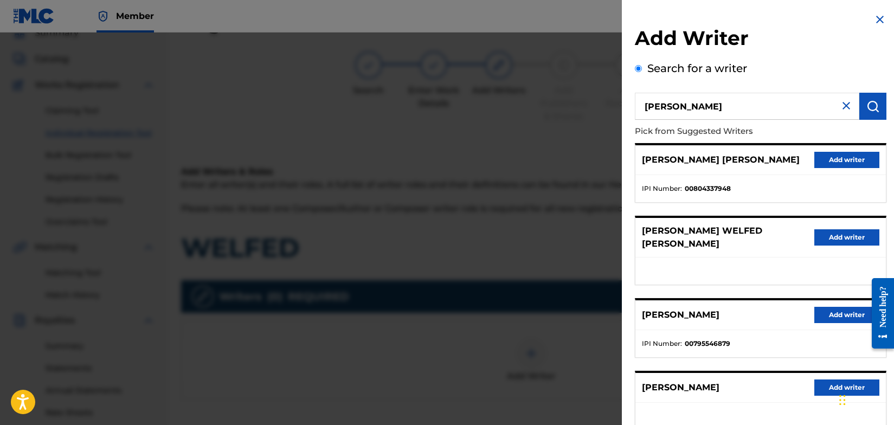
click at [850, 307] on button "Add writer" at bounding box center [846, 315] width 65 height 16
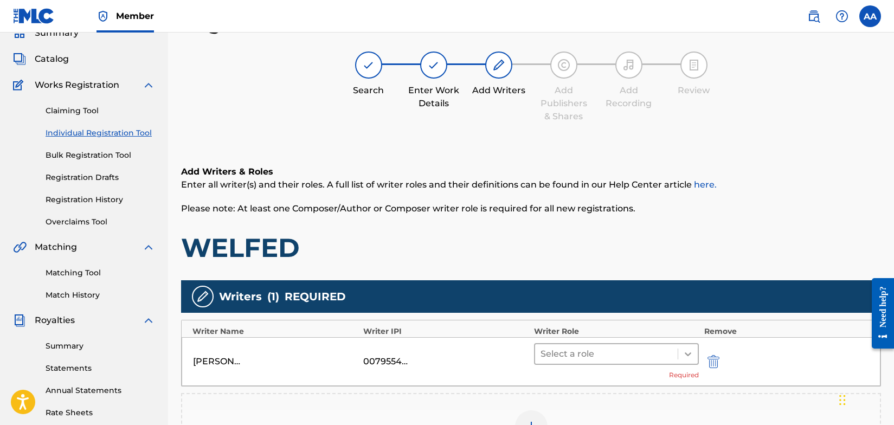
click at [690, 353] on icon at bounding box center [688, 354] width 7 height 4
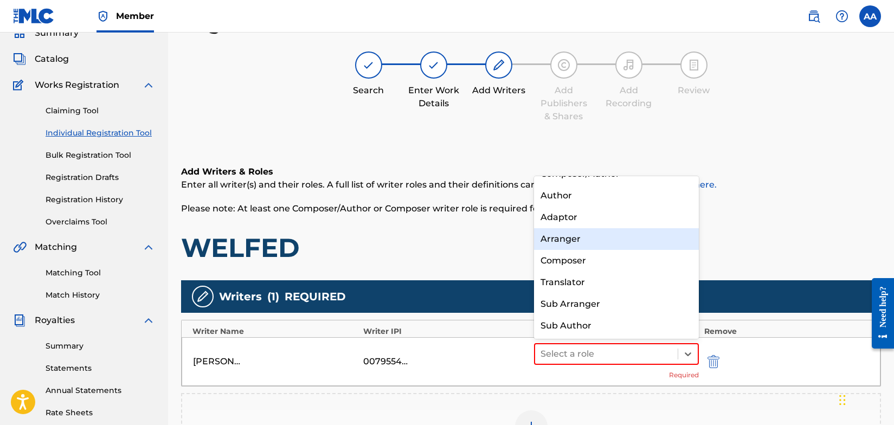
scroll to position [0, 0]
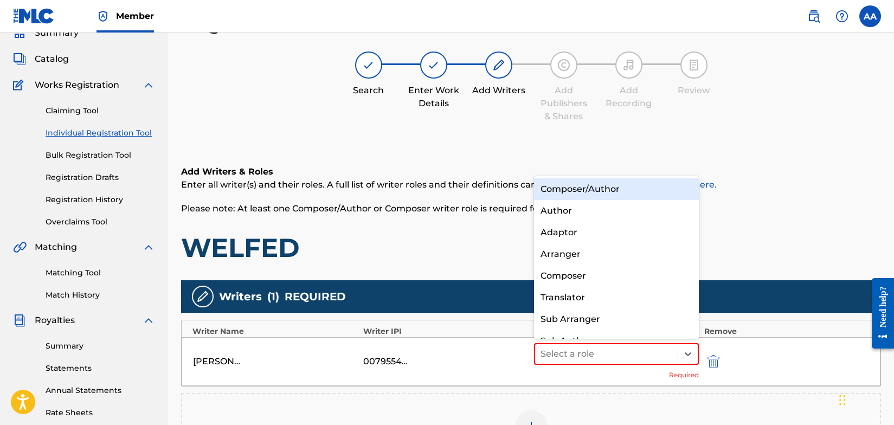
click at [629, 190] on div "Composer/Author" at bounding box center [616, 189] width 165 height 22
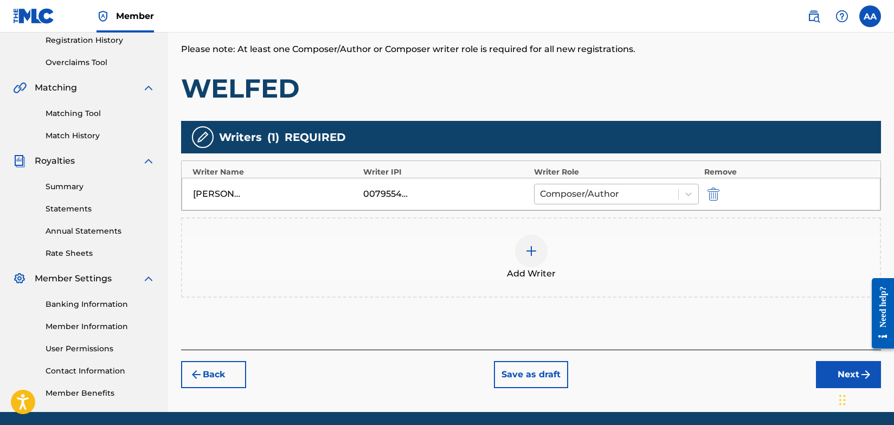
scroll to position [247, 0]
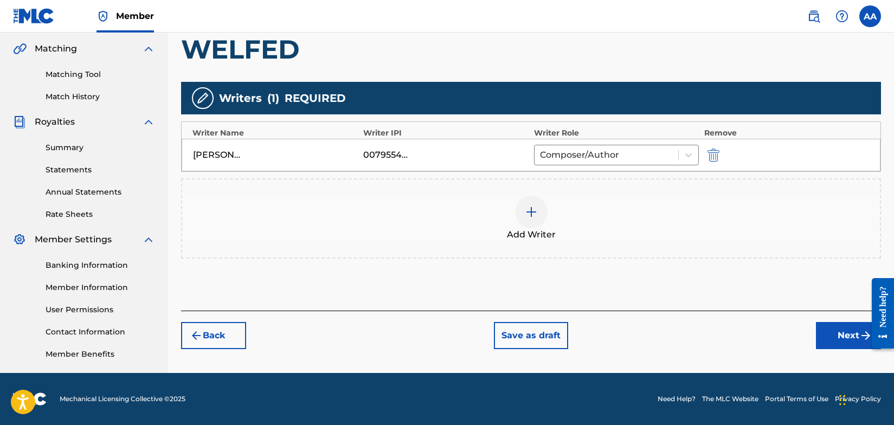
click at [848, 337] on button "Next" at bounding box center [848, 335] width 65 height 27
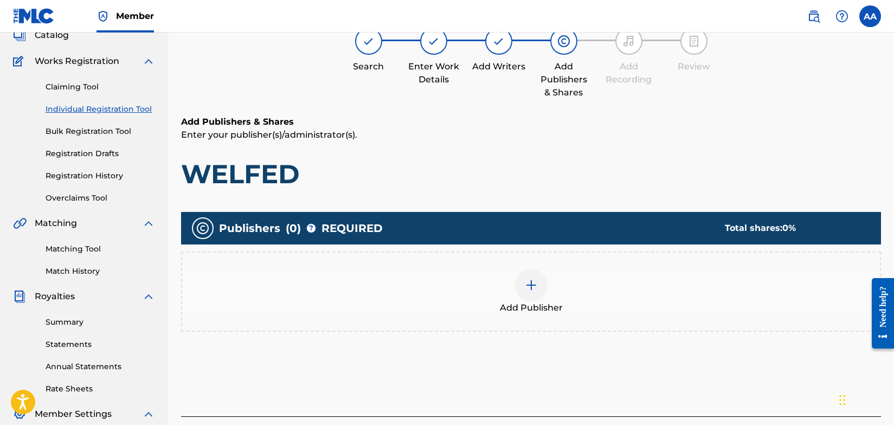
scroll to position [49, 0]
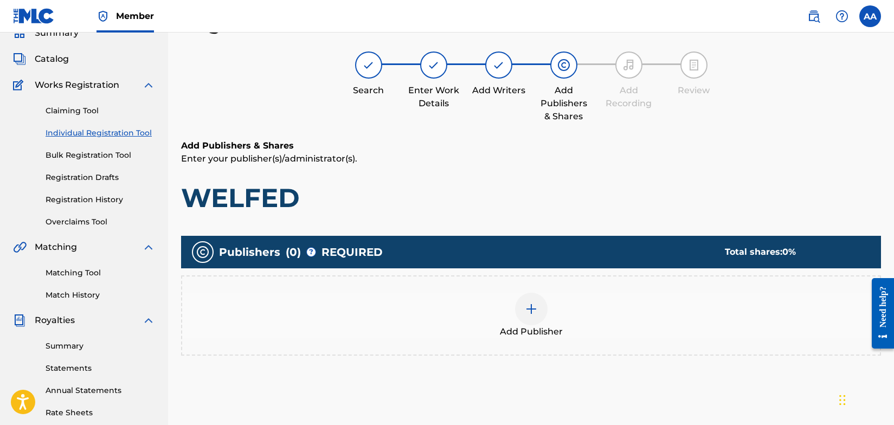
click at [531, 310] on img at bounding box center [531, 309] width 13 height 13
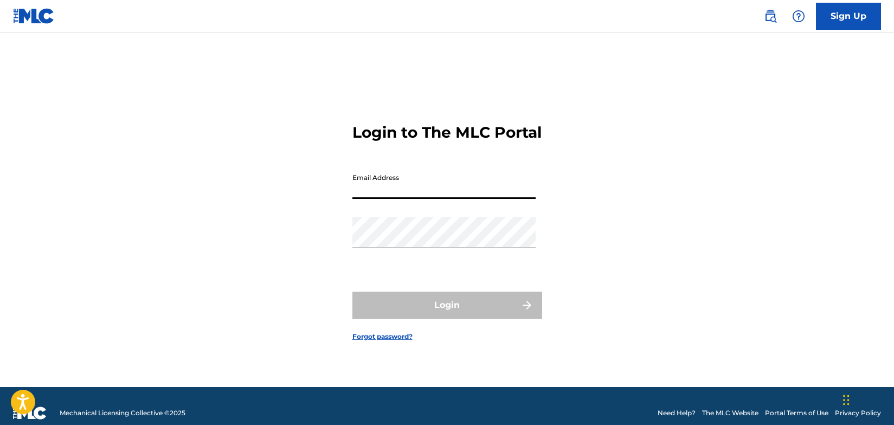
click at [465, 195] on input "Email Address" at bounding box center [443, 183] width 183 height 31
type input "[EMAIL_ADDRESS][DOMAIN_NAME]"
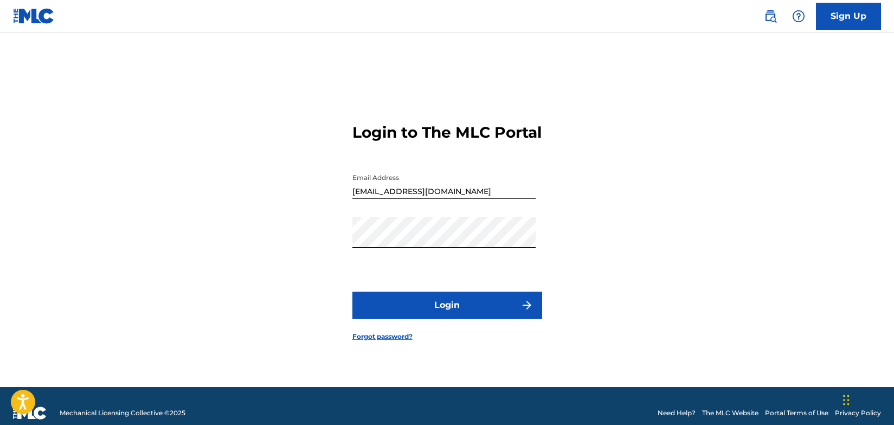
click at [442, 314] on button "Login" at bounding box center [447, 305] width 190 height 27
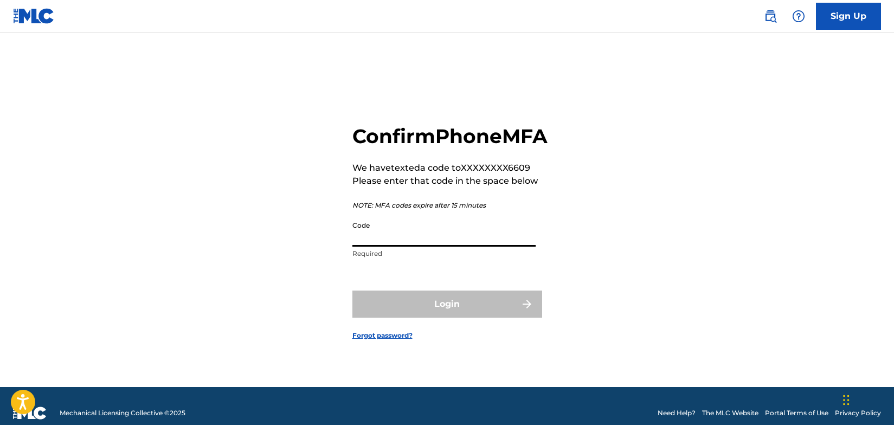
click at [416, 247] on input "Code" at bounding box center [443, 231] width 183 height 31
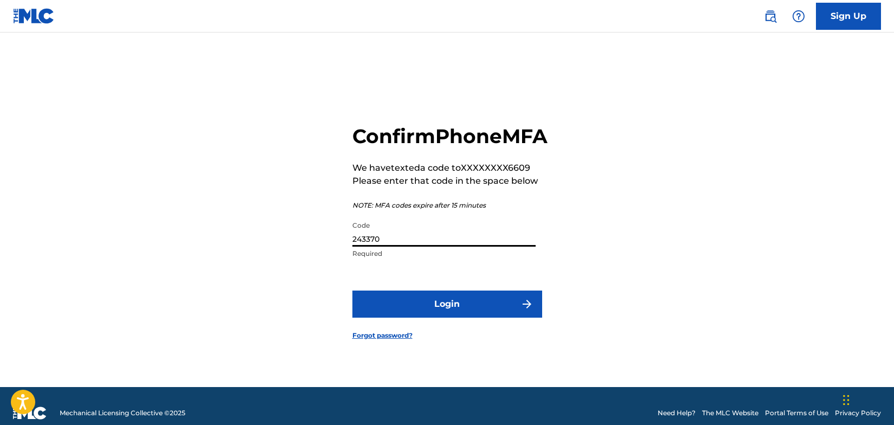
type input "243370"
click at [452, 317] on button "Login" at bounding box center [447, 304] width 190 height 27
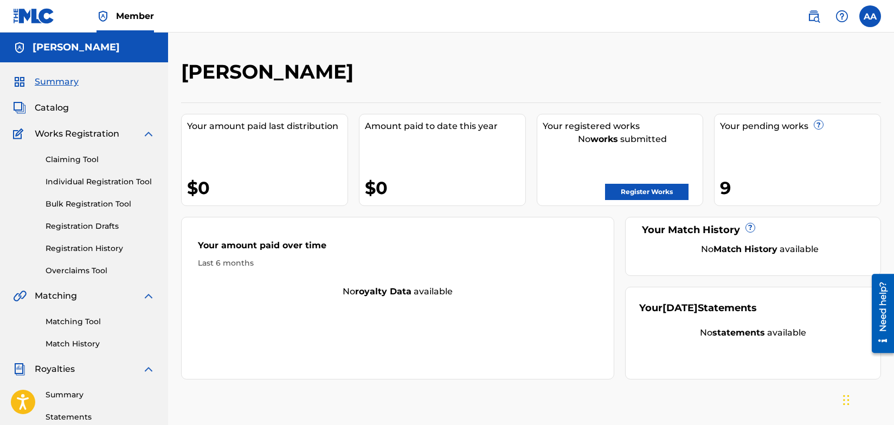
click at [122, 181] on link "Individual Registration Tool" at bounding box center [101, 181] width 110 height 11
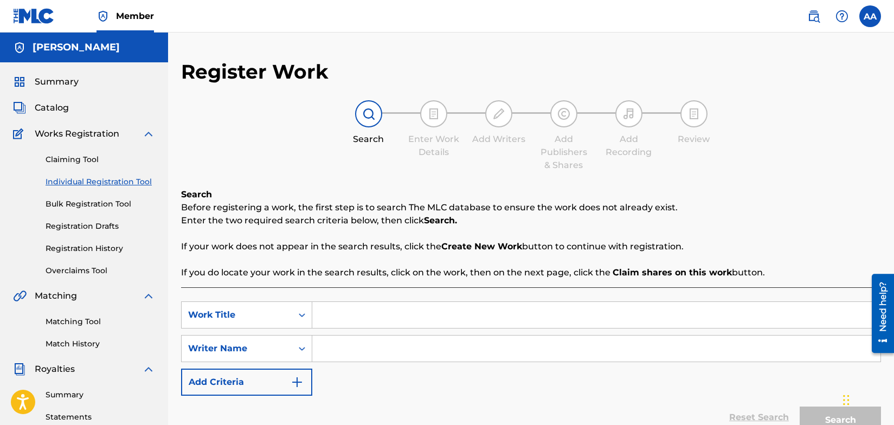
click at [332, 314] on input "Search Form" at bounding box center [596, 315] width 568 height 26
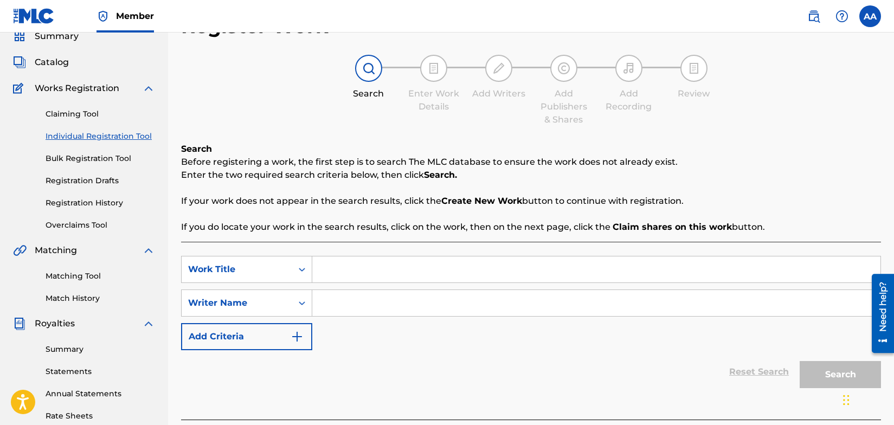
scroll to position [44, 0]
click at [83, 113] on link "Claiming Tool" at bounding box center [101, 115] width 110 height 11
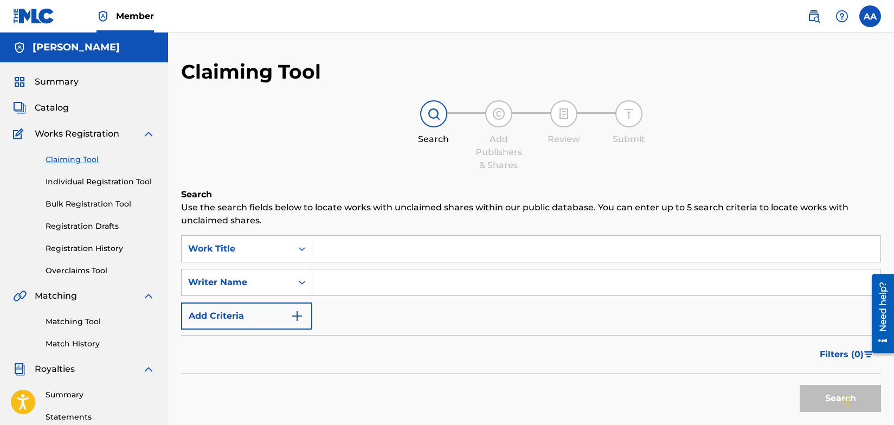
click at [67, 82] on span "Summary" at bounding box center [57, 81] width 44 height 13
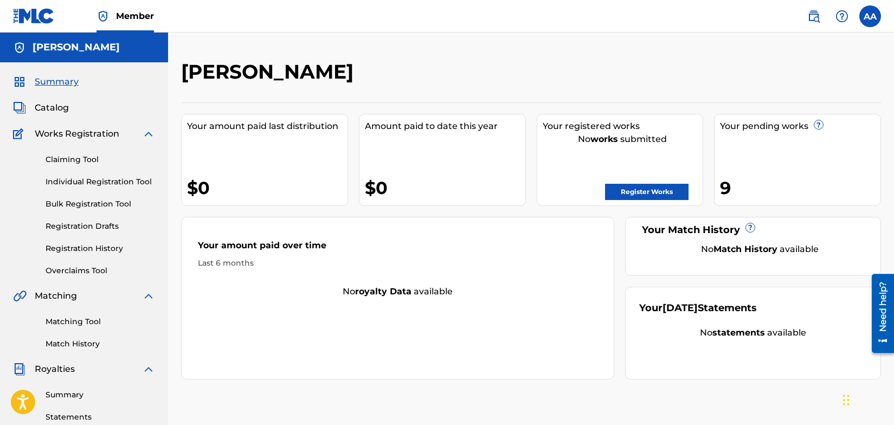
click at [48, 107] on span "Catalog" at bounding box center [52, 107] width 34 height 13
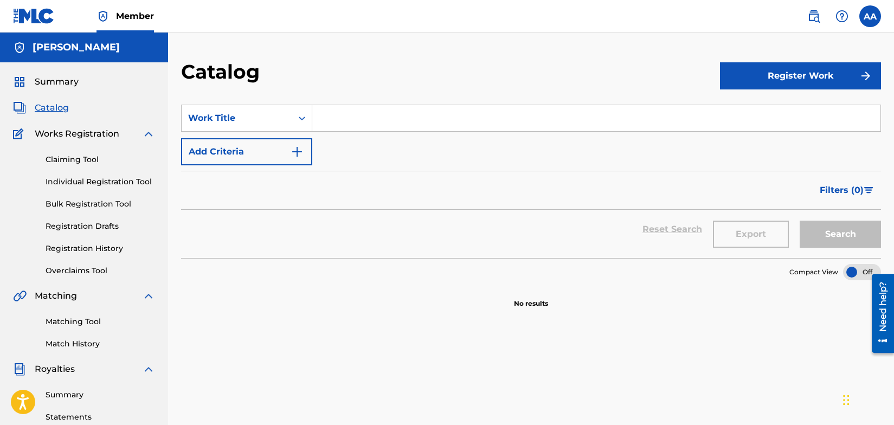
click at [80, 227] on link "Registration Drafts" at bounding box center [101, 226] width 110 height 11
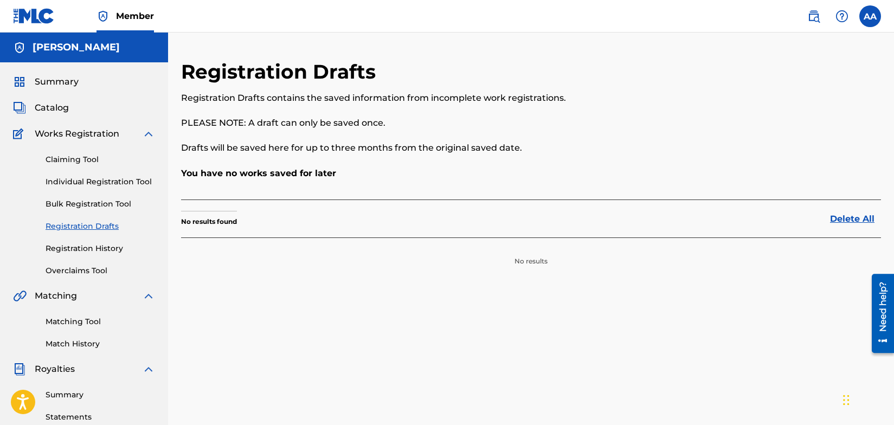
click at [84, 246] on link "Registration History" at bounding box center [101, 248] width 110 height 11
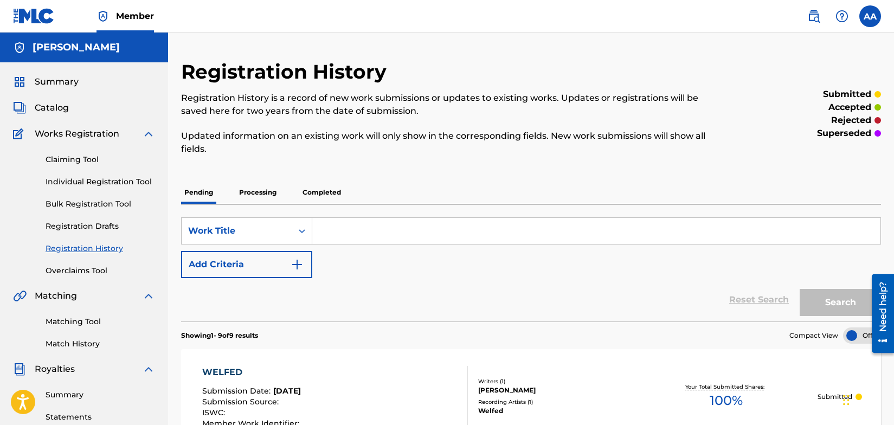
click at [94, 180] on link "Individual Registration Tool" at bounding box center [101, 181] width 110 height 11
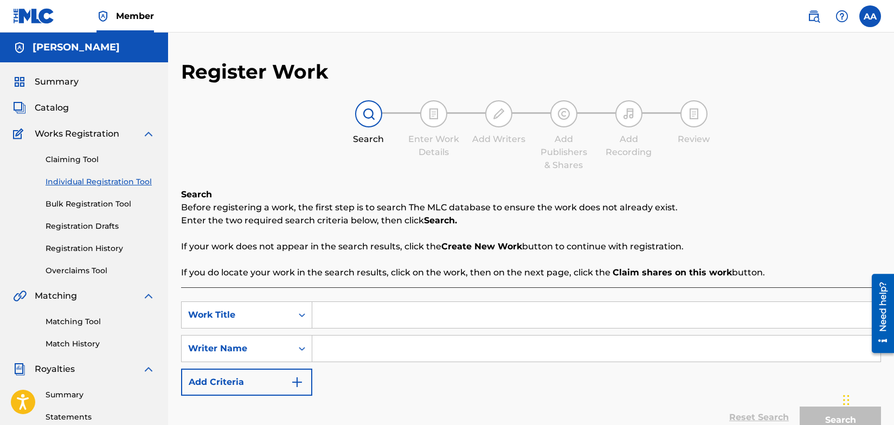
click at [327, 319] on input "Search Form" at bounding box center [596, 315] width 568 height 26
type input "WELFED"
click at [350, 353] on input "Search Form" at bounding box center [596, 349] width 568 height 26
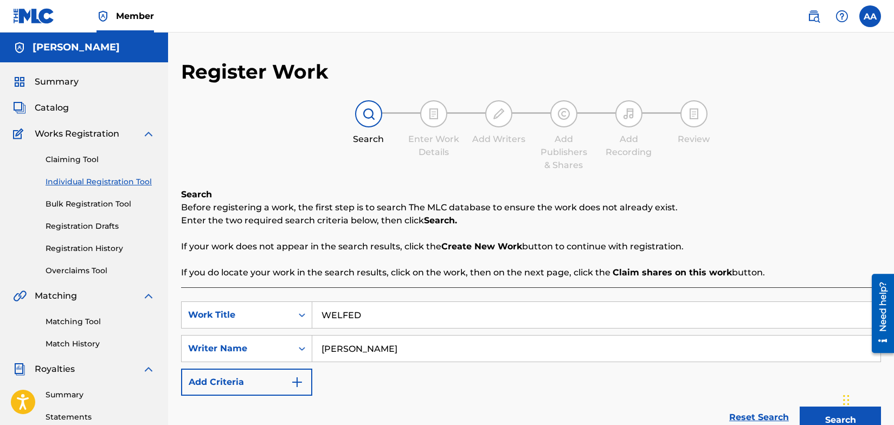
type input "[PERSON_NAME]"
click at [299, 380] on img "Search Form" at bounding box center [297, 382] width 13 height 13
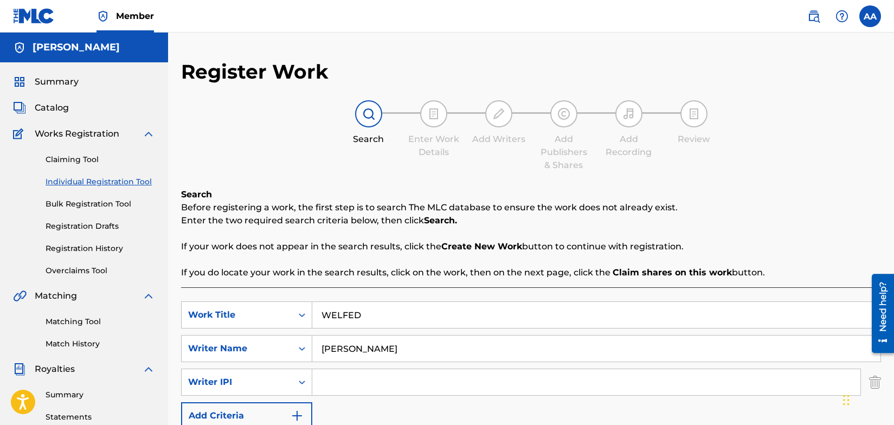
click at [328, 382] on input "Search Form" at bounding box center [586, 382] width 548 height 26
type input "[PERSON_NAME]"
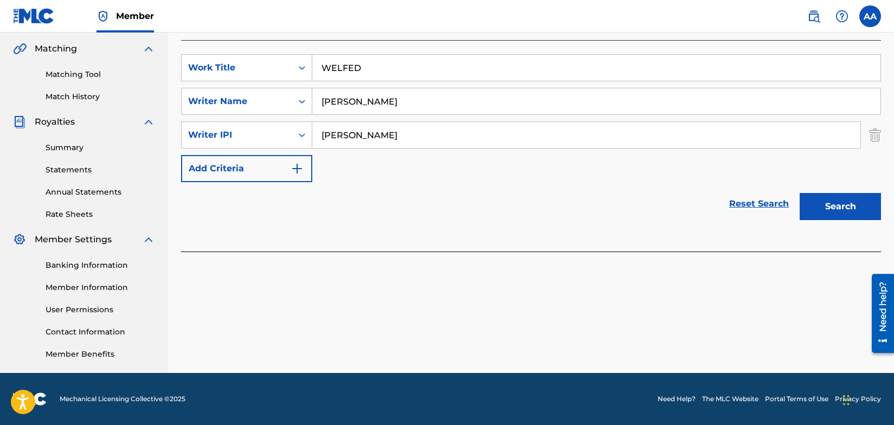
click at [835, 211] on button "Search" at bounding box center [840, 206] width 81 height 27
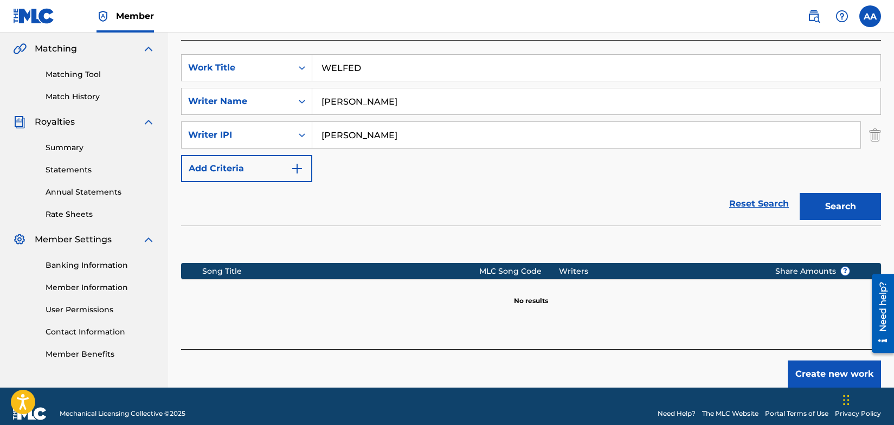
click at [815, 367] on button "Create new work" at bounding box center [834, 374] width 93 height 27
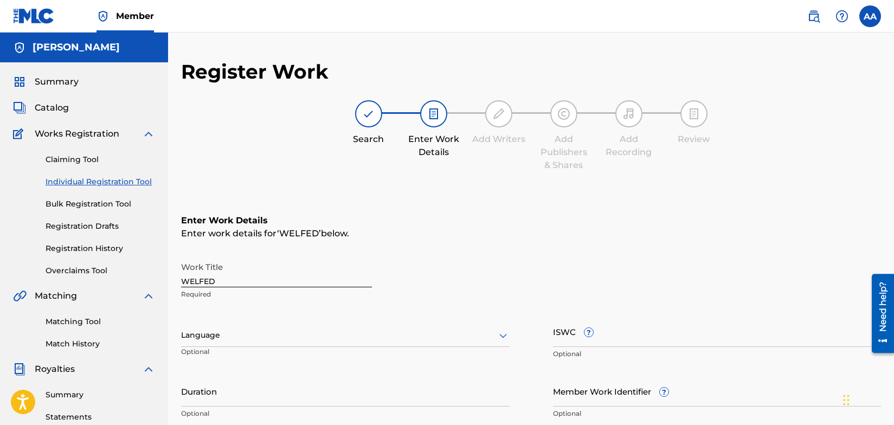
scroll to position [85, 0]
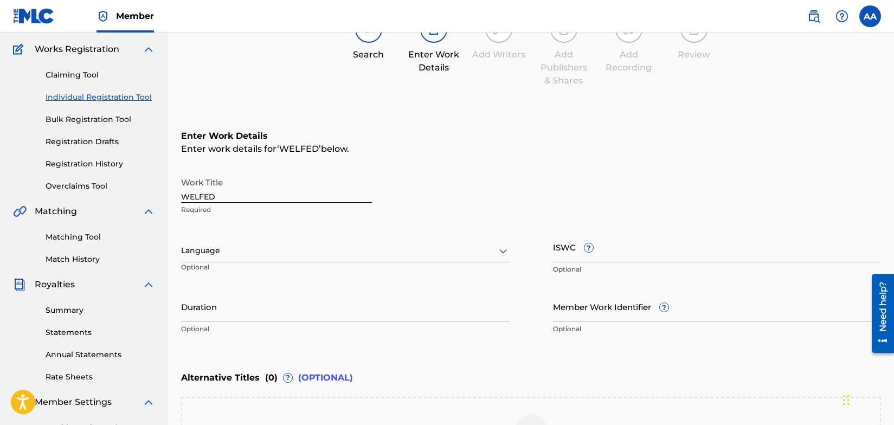
click at [504, 262] on div "Language" at bounding box center [345, 251] width 329 height 23
click at [355, 278] on div "English" at bounding box center [345, 274] width 327 height 24
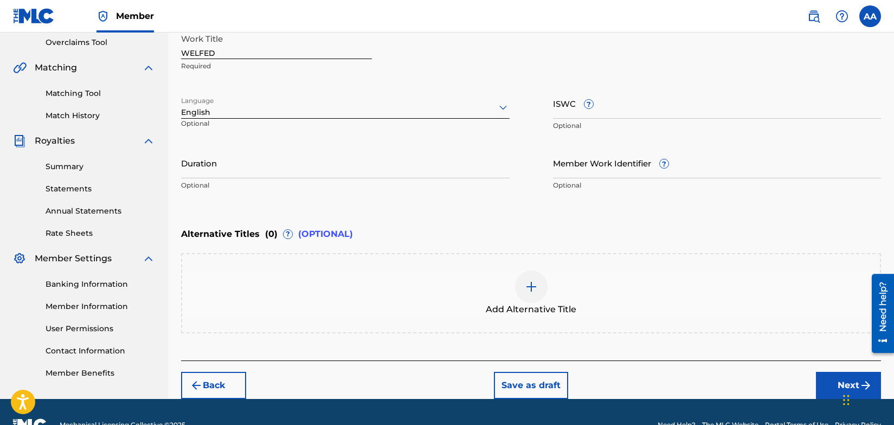
scroll to position [254, 0]
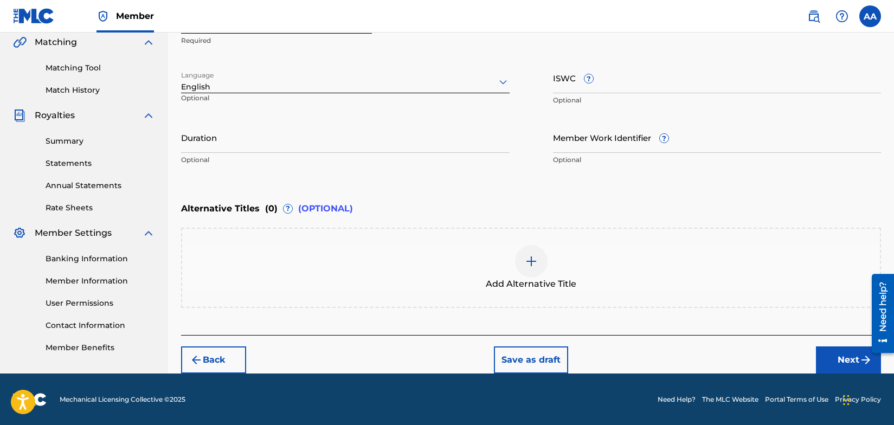
click at [850, 357] on button "Next" at bounding box center [848, 359] width 65 height 27
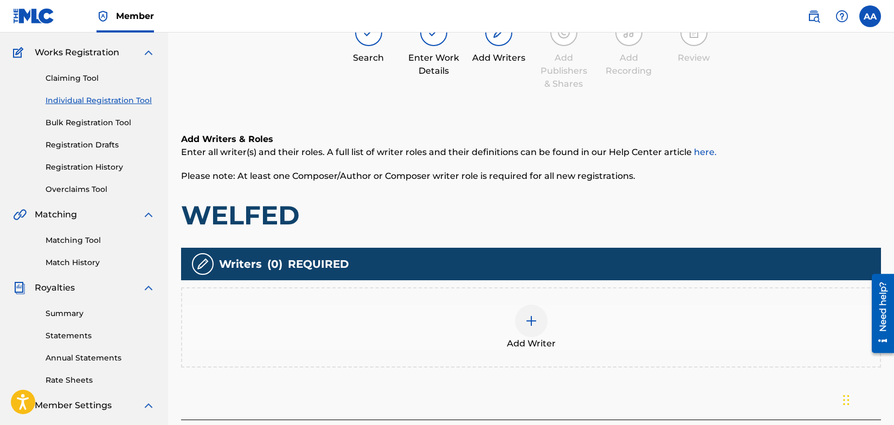
scroll to position [49, 0]
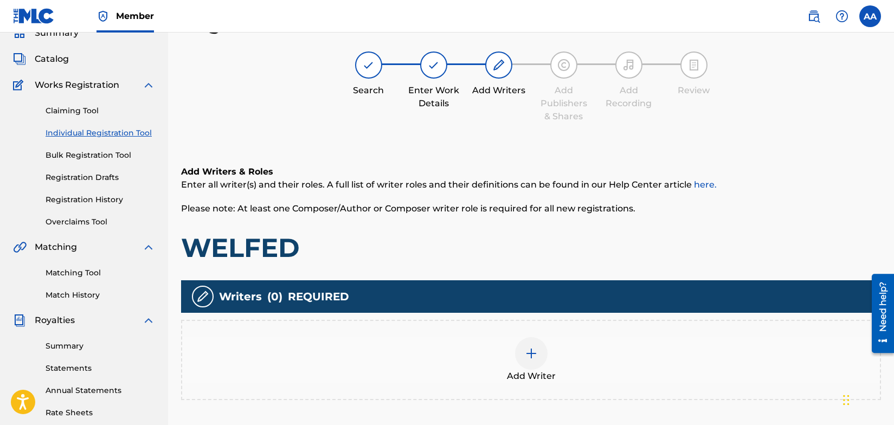
click at [532, 354] on img at bounding box center [531, 353] width 13 height 13
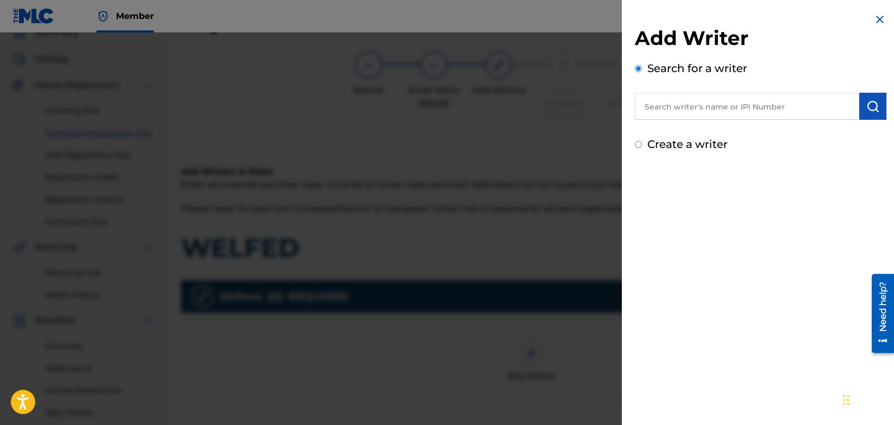
click at [707, 111] on input "text" at bounding box center [747, 106] width 224 height 27
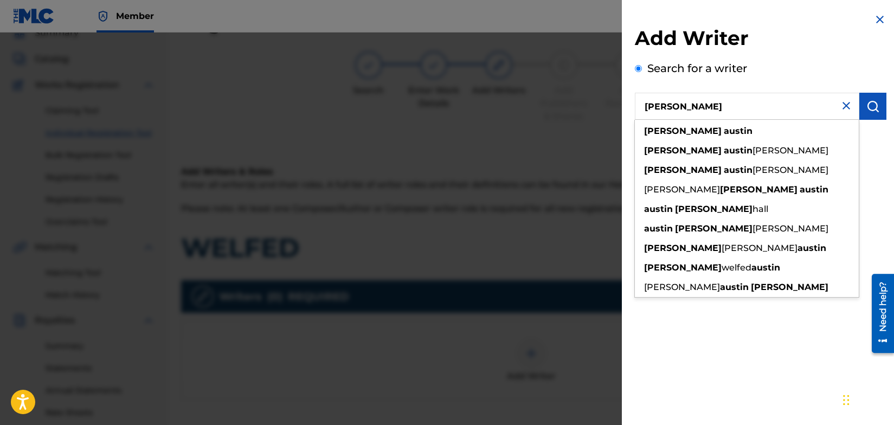
type input "[PERSON_NAME]"
click at [870, 107] on img "submit" at bounding box center [872, 106] width 13 height 13
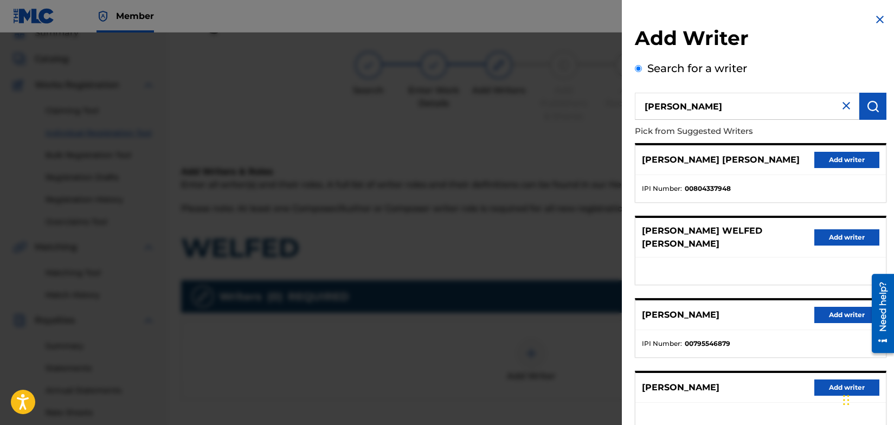
click at [837, 307] on button "Add writer" at bounding box center [846, 315] width 65 height 16
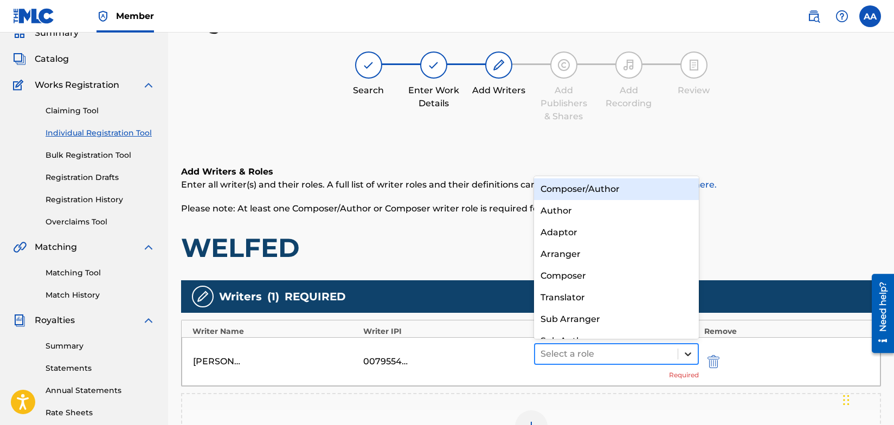
click at [687, 352] on icon at bounding box center [688, 354] width 11 height 11
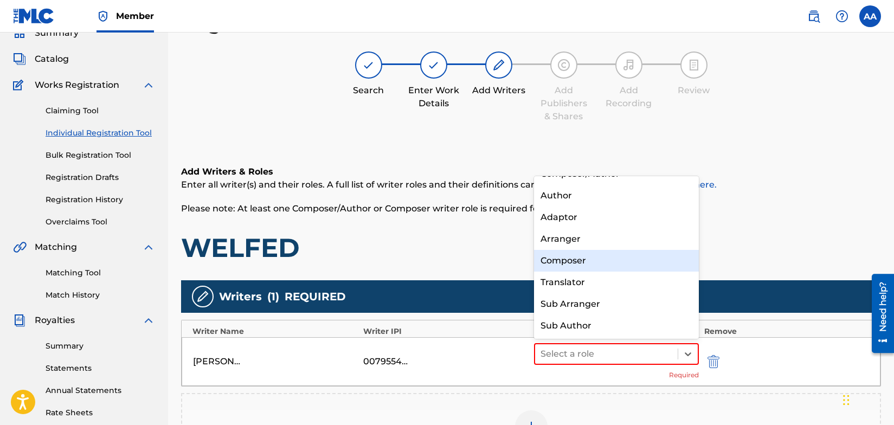
scroll to position [0, 0]
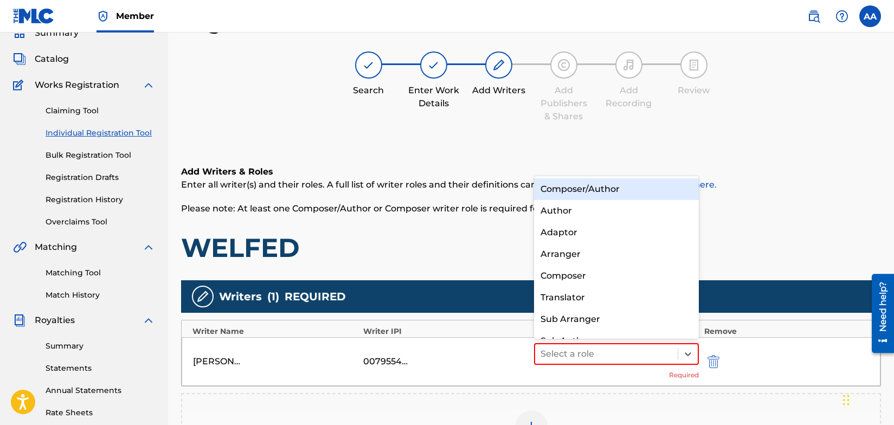
click at [623, 187] on div "Composer/Author" at bounding box center [616, 189] width 165 height 22
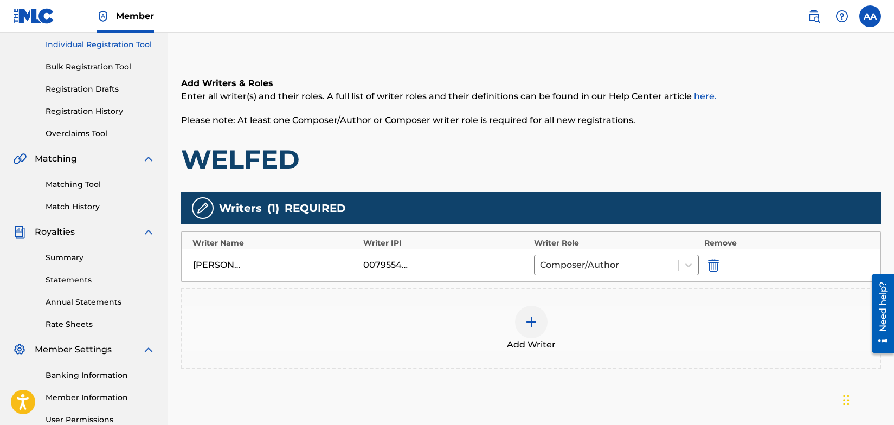
scroll to position [247, 0]
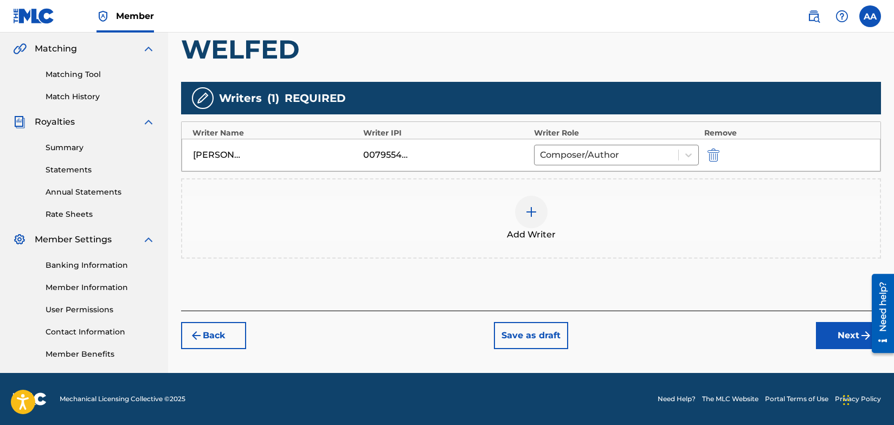
click at [837, 331] on button "Next" at bounding box center [848, 335] width 65 height 27
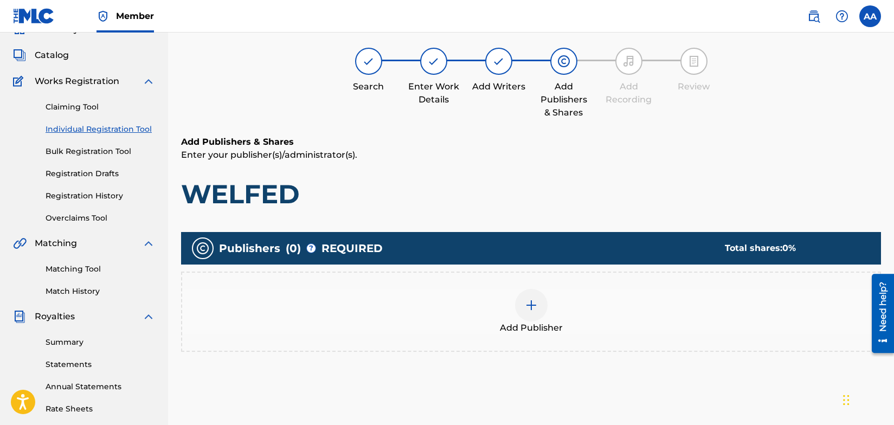
scroll to position [49, 0]
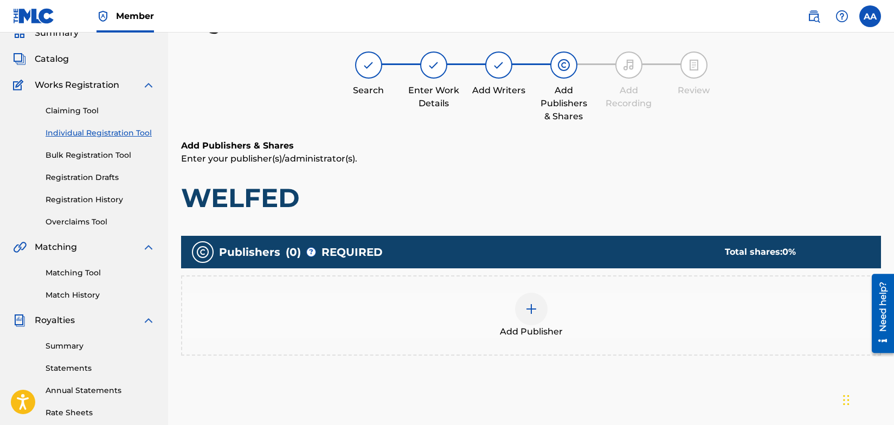
click at [534, 307] on img at bounding box center [531, 309] width 13 height 13
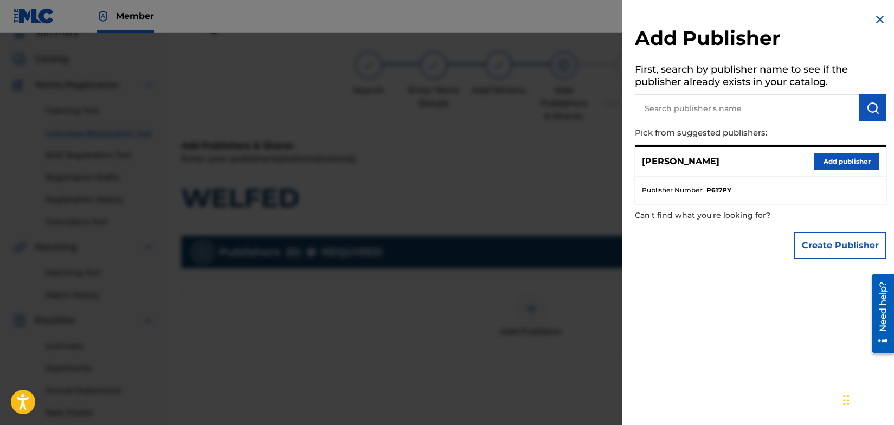
click at [851, 163] on button "Add publisher" at bounding box center [846, 161] width 65 height 16
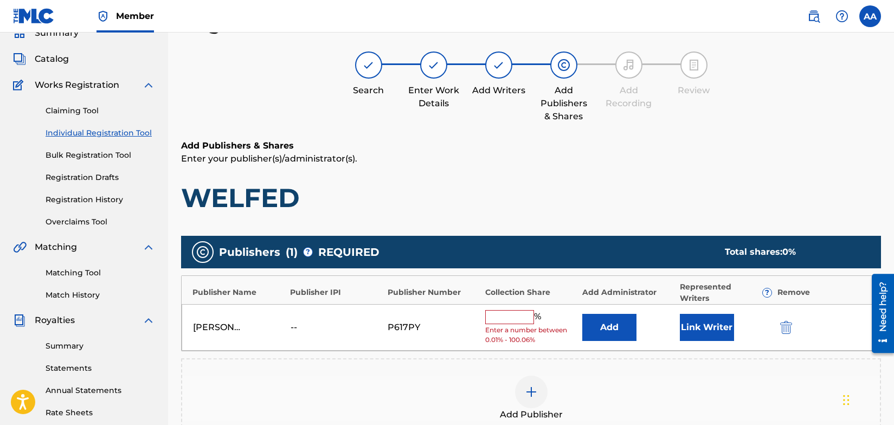
click at [516, 319] on input "text" at bounding box center [509, 317] width 49 height 14
type input "100"
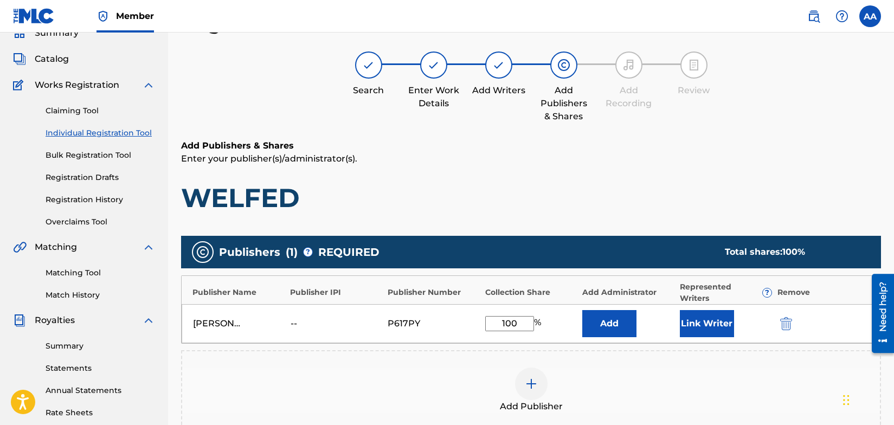
click at [699, 326] on button "Link Writer" at bounding box center [707, 323] width 54 height 27
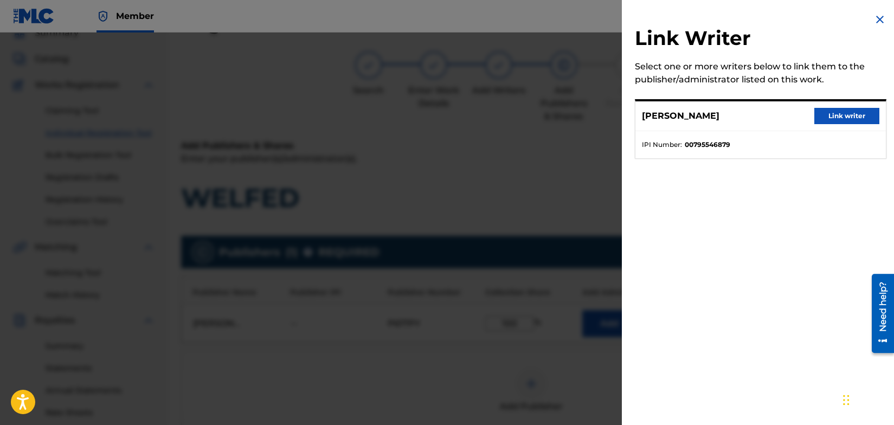
click at [844, 115] on button "Link writer" at bounding box center [846, 116] width 65 height 16
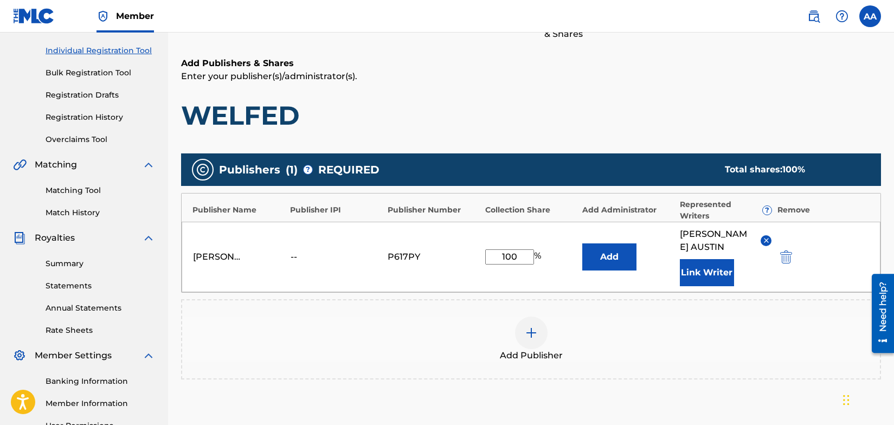
scroll to position [261, 0]
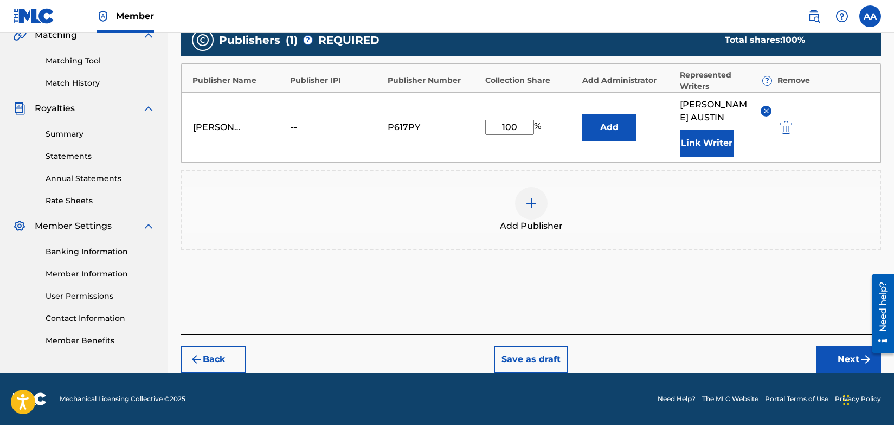
click at [845, 356] on button "Next" at bounding box center [848, 359] width 65 height 27
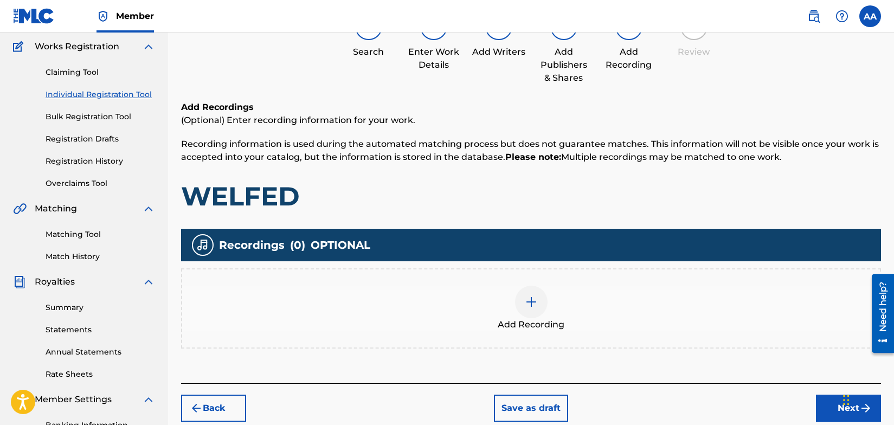
scroll to position [49, 0]
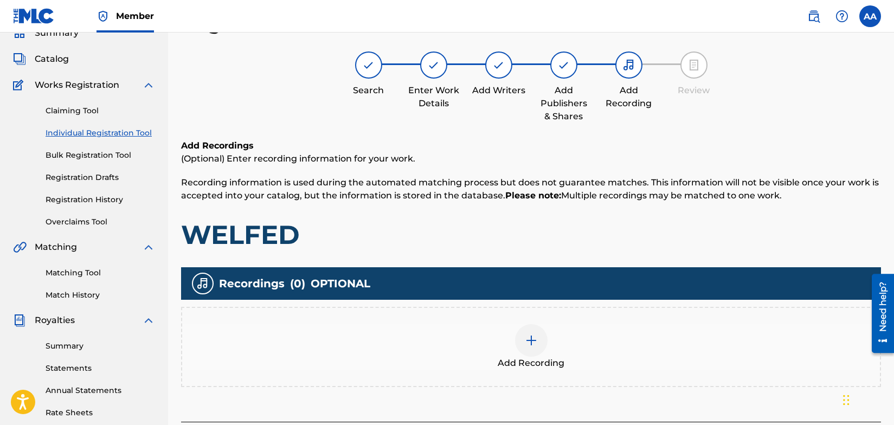
click at [532, 340] on img at bounding box center [531, 340] width 13 height 13
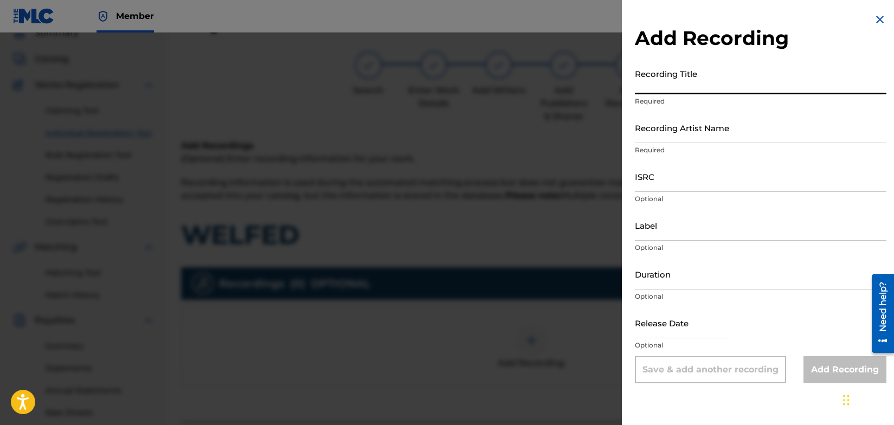
click at [706, 87] on input "Recording Title" at bounding box center [761, 78] width 252 height 31
type input "I'm Cruisin"
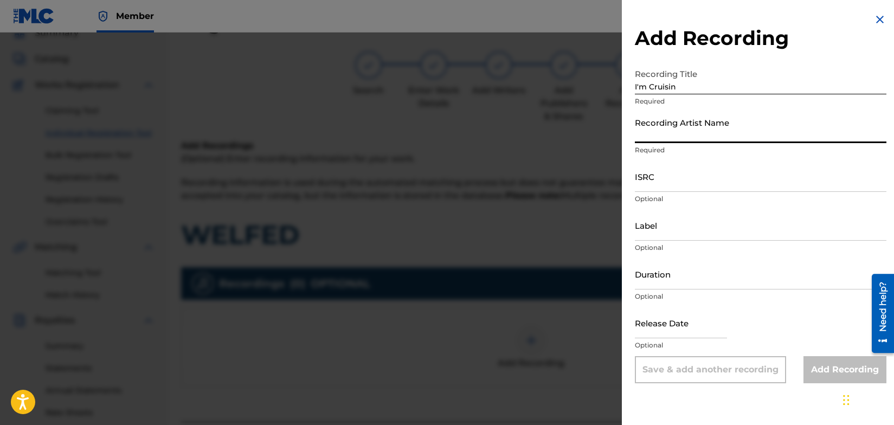
click at [727, 136] on input "Recording Artist Name" at bounding box center [761, 127] width 252 height 31
type input "Welfed"
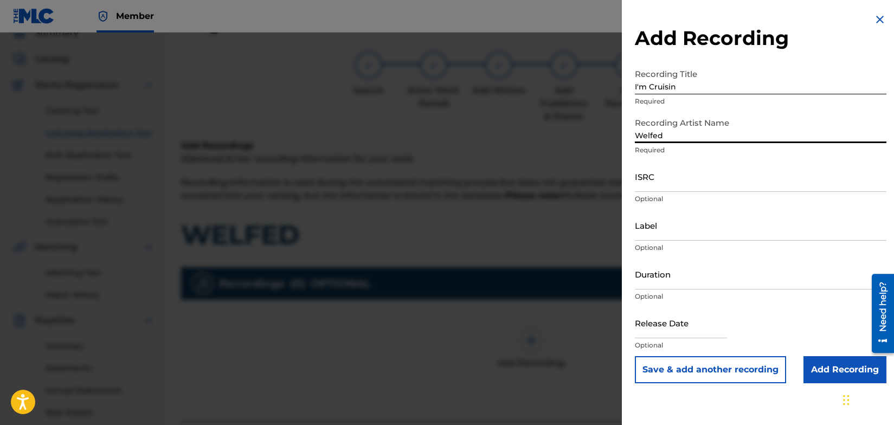
click at [665, 187] on input "ISRC" at bounding box center [761, 176] width 252 height 31
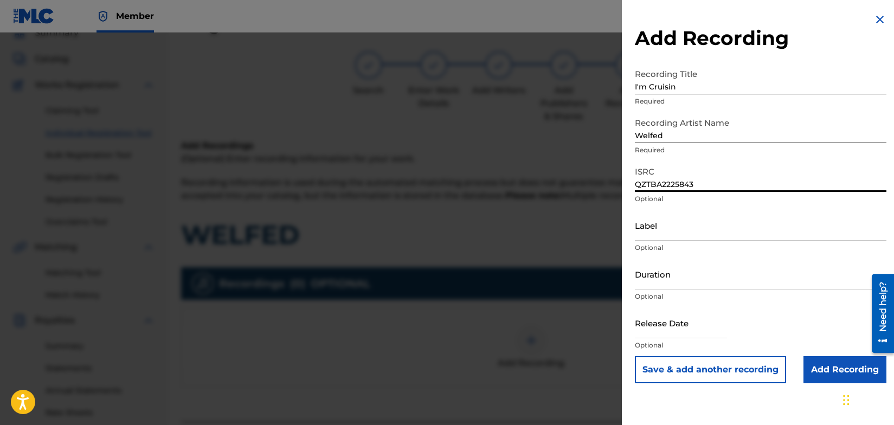
type input "QZTBA2225843"
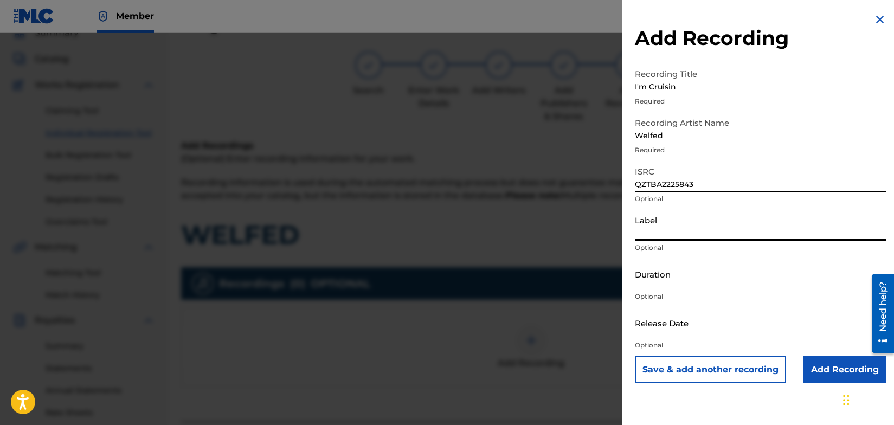
click at [714, 231] on input "Label" at bounding box center [761, 225] width 252 height 31
type input "SIDEWALK CAFÈ RECORDS"
click at [823, 368] on input "Add Recording" at bounding box center [845, 369] width 83 height 27
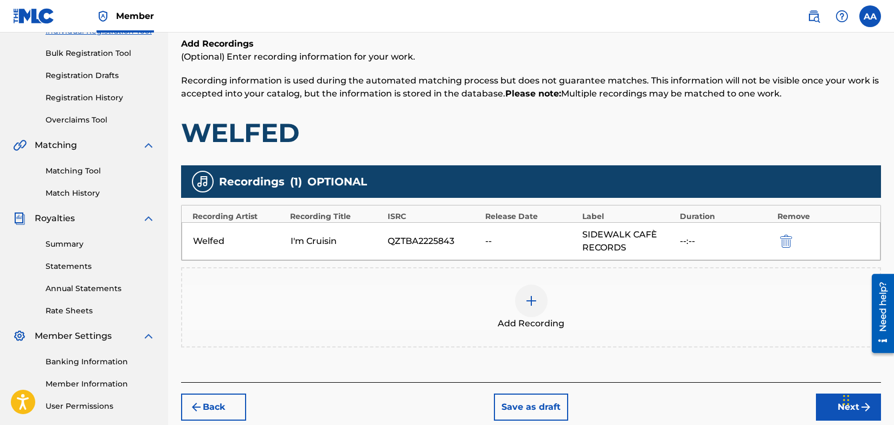
scroll to position [247, 0]
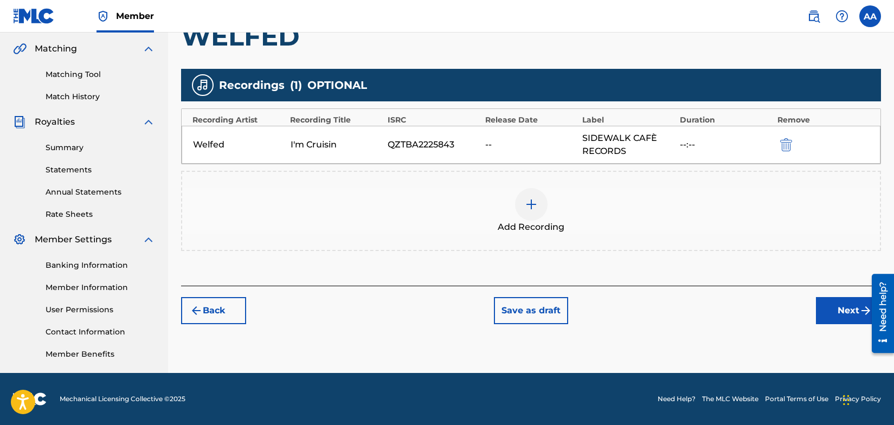
click at [852, 309] on button "Next" at bounding box center [848, 310] width 65 height 27
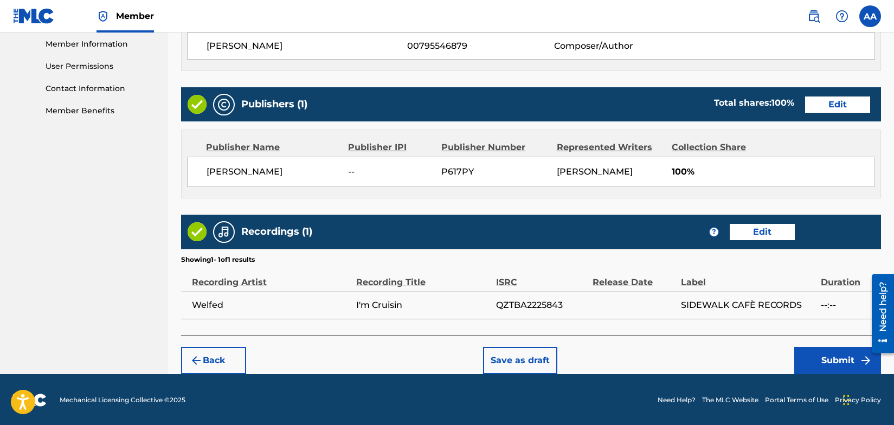
scroll to position [491, 0]
click at [828, 356] on button "Submit" at bounding box center [837, 360] width 87 height 27
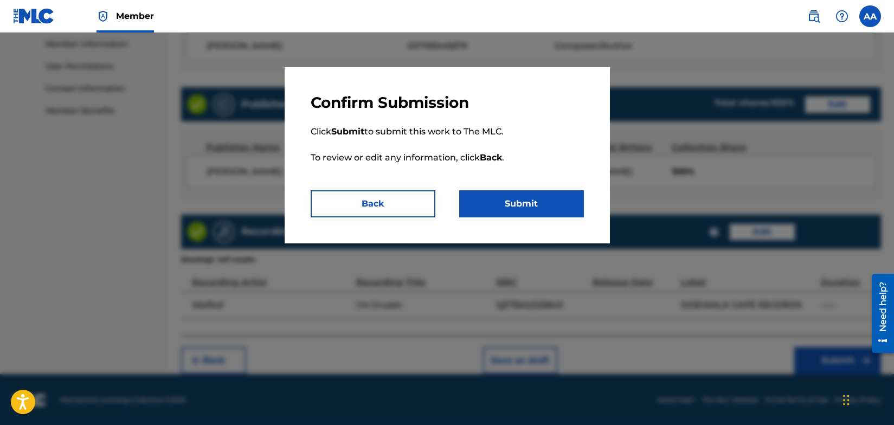
click at [536, 202] on button "Submit" at bounding box center [521, 203] width 125 height 27
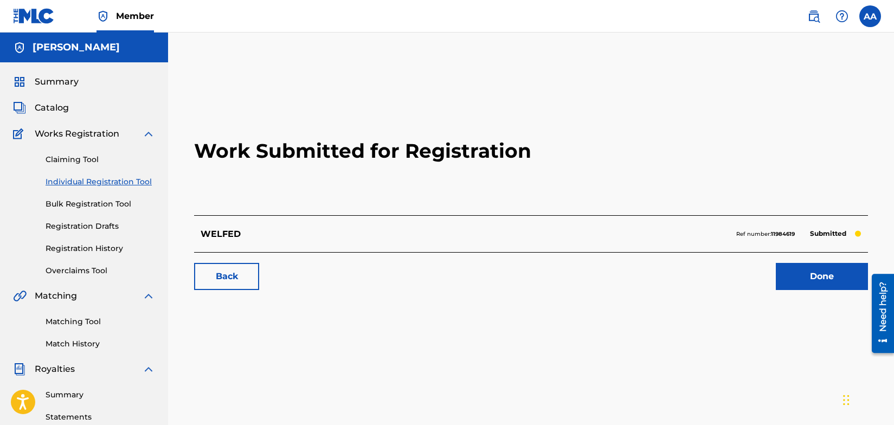
click at [798, 274] on link "Done" at bounding box center [822, 276] width 92 height 27
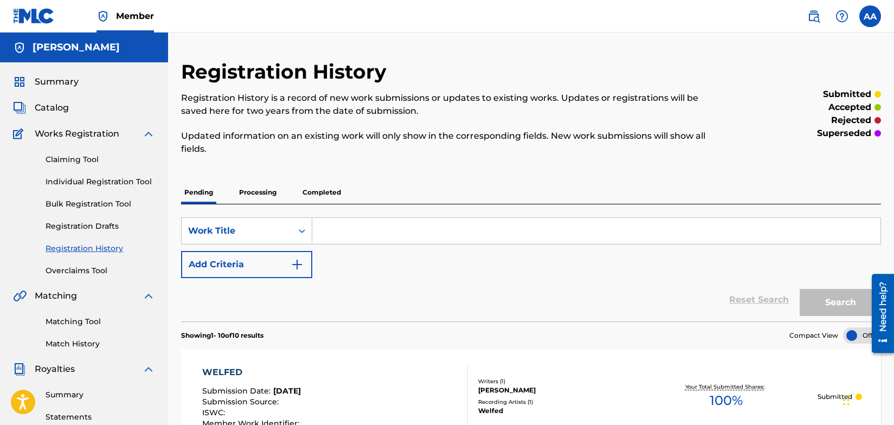
click at [36, 18] on img at bounding box center [34, 16] width 42 height 16
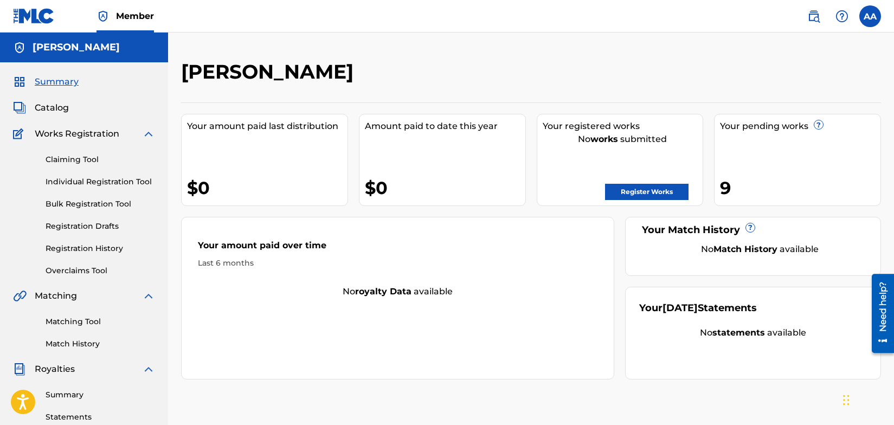
click at [755, 164] on div "Your pending works ? 9" at bounding box center [797, 160] width 167 height 92
click at [58, 107] on span "Catalog" at bounding box center [52, 107] width 34 height 13
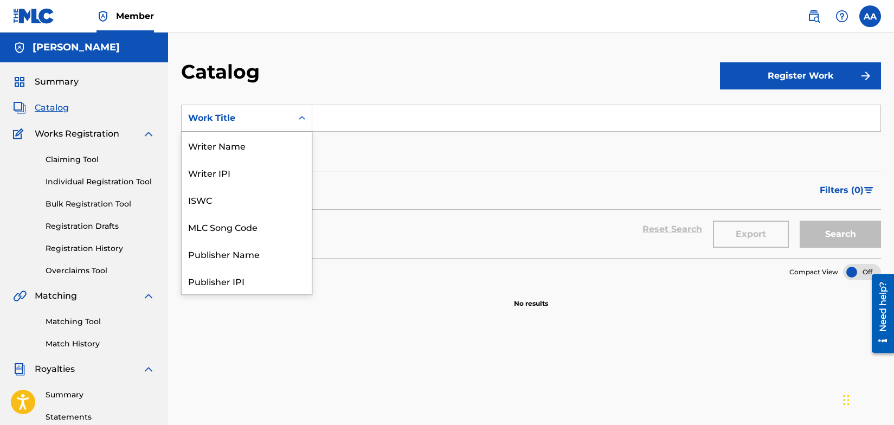
scroll to position [163, 0]
click at [301, 118] on icon "Search Form" at bounding box center [302, 118] width 11 height 11
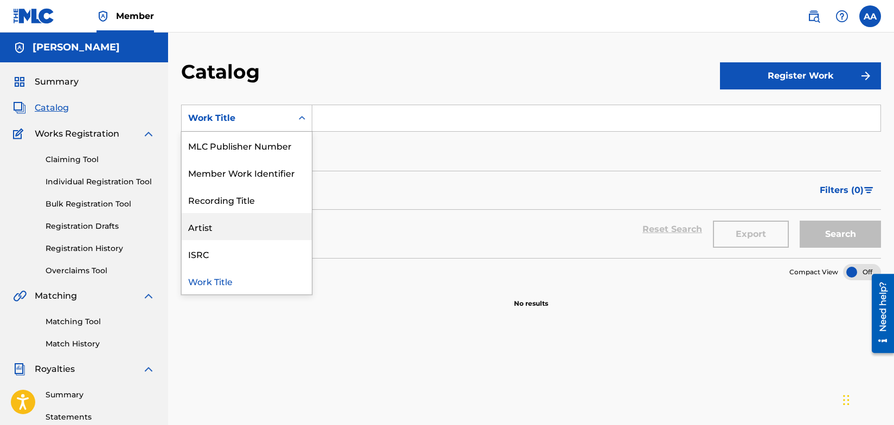
click at [214, 224] on div "Artist" at bounding box center [247, 226] width 130 height 27
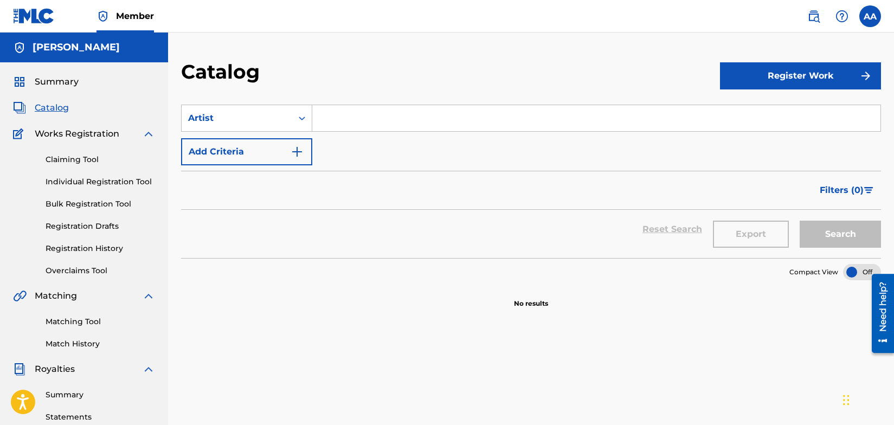
click at [333, 122] on input "Search Form" at bounding box center [596, 118] width 568 height 26
type input "WELFED"
click at [818, 232] on button "Search" at bounding box center [840, 234] width 81 height 27
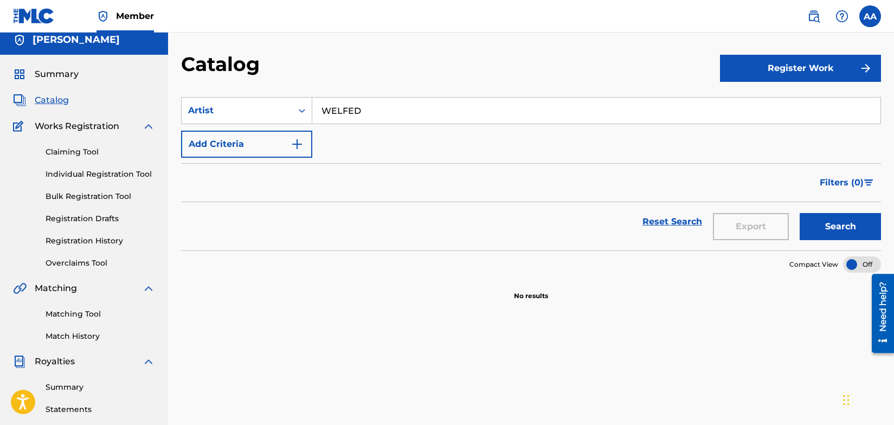
scroll to position [0, 0]
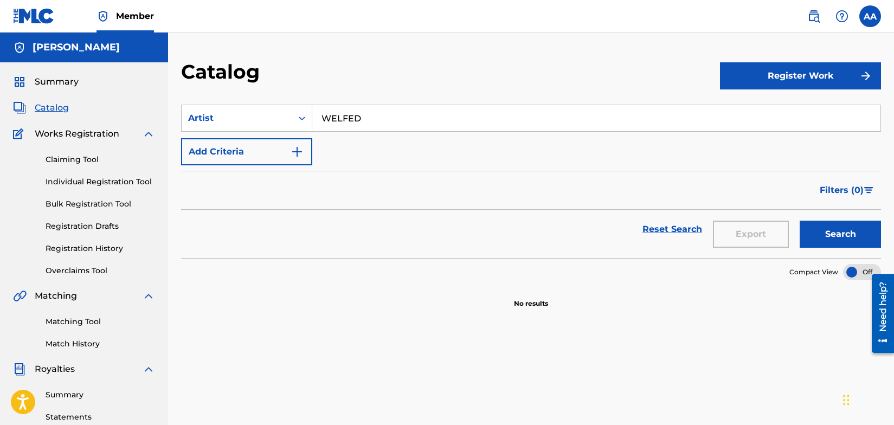
click at [57, 79] on span "Summary" at bounding box center [57, 81] width 44 height 13
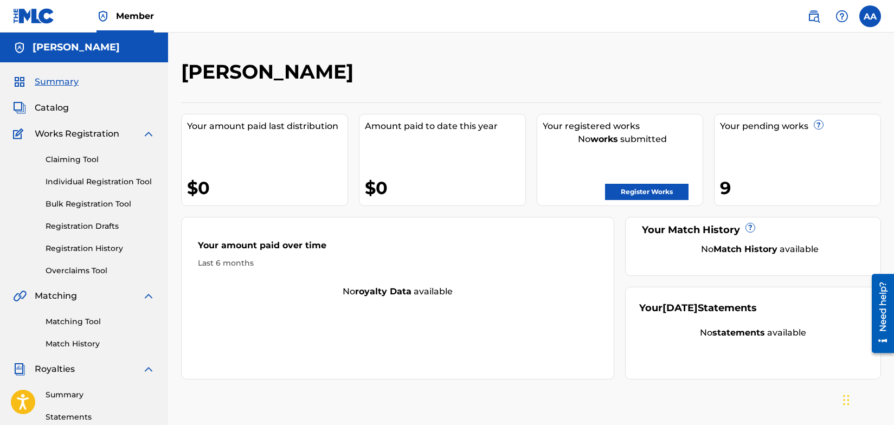
click at [632, 191] on link "Register Works" at bounding box center [646, 192] width 83 height 16
click at [778, 154] on div "Your pending works ? 9" at bounding box center [797, 160] width 167 height 92
click at [871, 15] on label at bounding box center [870, 16] width 22 height 22
click at [870, 16] on input "AA [PERSON_NAME] [EMAIL_ADDRESS][DOMAIN_NAME] Notification Preferences Profile …" at bounding box center [870, 16] width 0 height 0
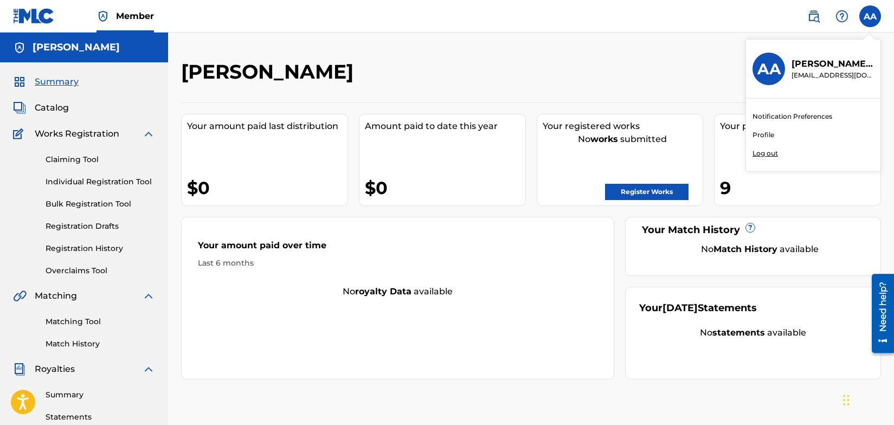
click at [765, 133] on link "Profile" at bounding box center [764, 135] width 22 height 10
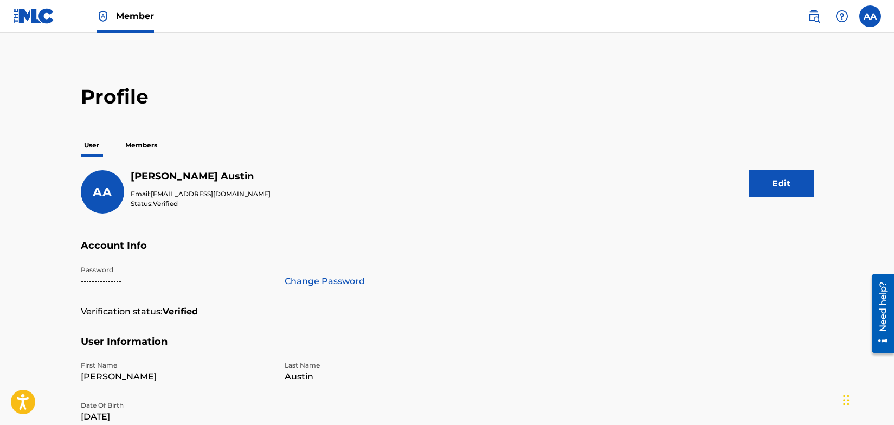
click at [868, 16] on label at bounding box center [870, 16] width 22 height 22
click at [870, 16] on input "AA [PERSON_NAME] [EMAIL_ADDRESS][DOMAIN_NAME] Notification Preferences Profile …" at bounding box center [870, 16] width 0 height 0
click at [668, 126] on div "Profile User Members AA [PERSON_NAME] Email: [EMAIL_ADDRESS][DOMAIN_NAME] Statu…" at bounding box center [447, 368] width 759 height 567
click at [26, 14] on img at bounding box center [34, 16] width 42 height 16
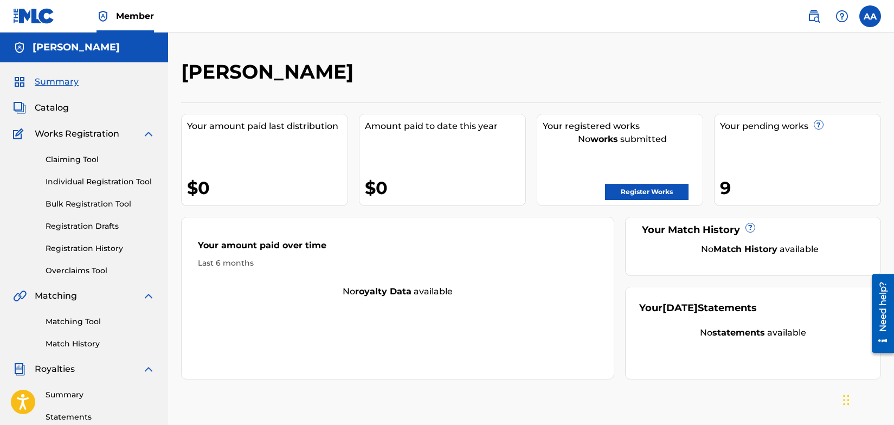
click at [60, 160] on link "Claiming Tool" at bounding box center [101, 159] width 110 height 11
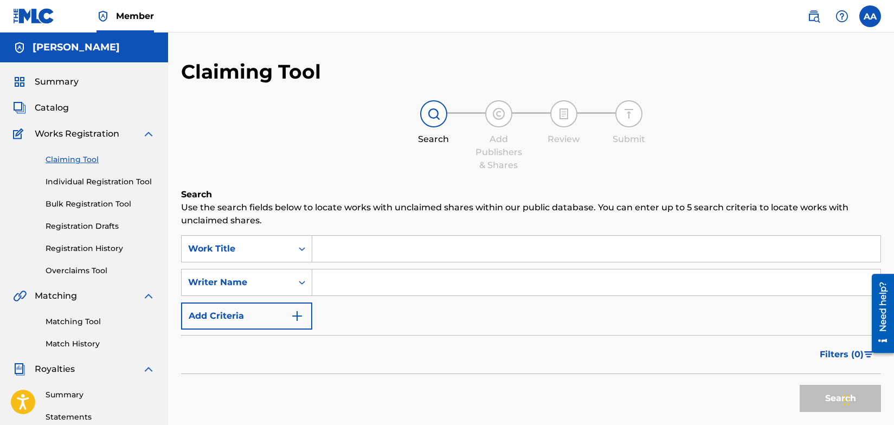
click at [149, 135] on img at bounding box center [148, 133] width 13 height 13
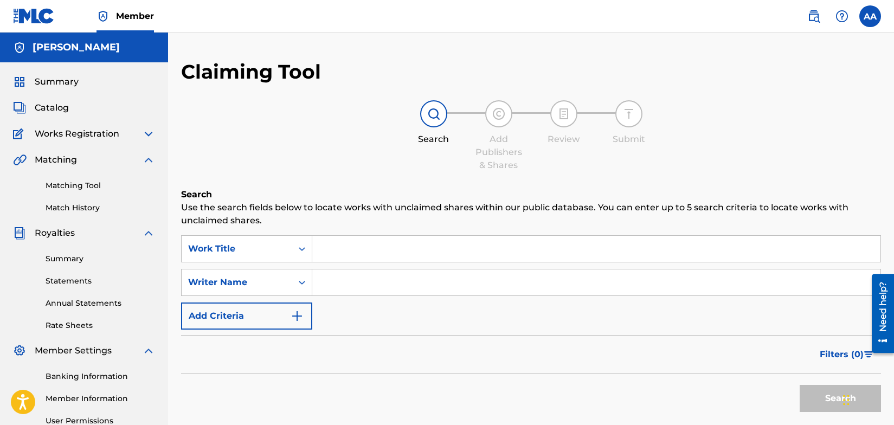
click at [86, 206] on link "Match History" at bounding box center [101, 207] width 110 height 11
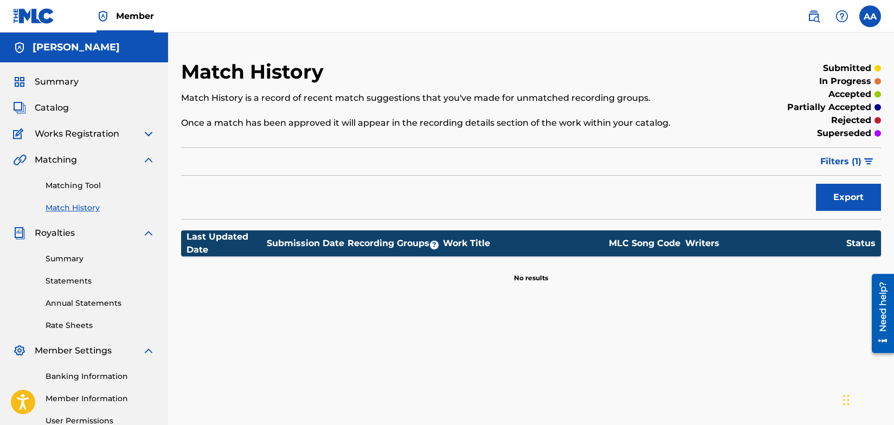
click at [87, 185] on link "Matching Tool" at bounding box center [101, 185] width 110 height 11
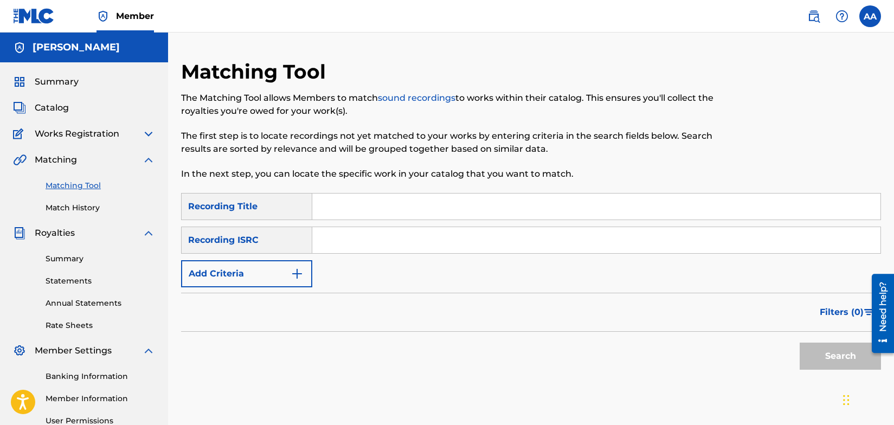
click at [148, 159] on img at bounding box center [148, 159] width 13 height 13
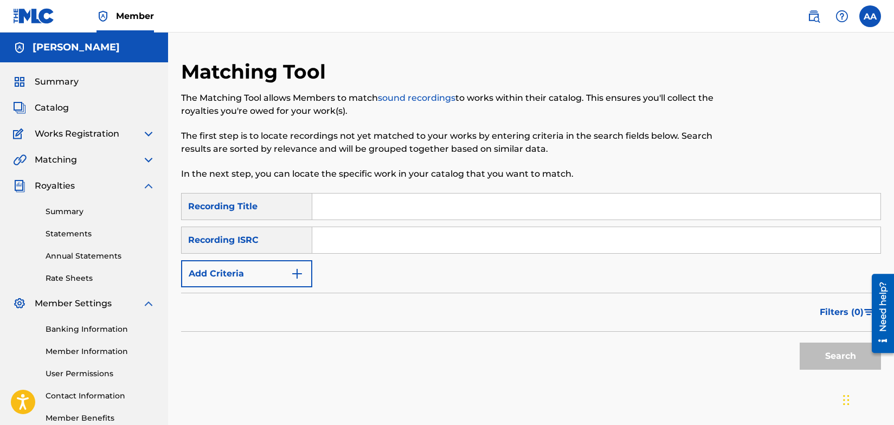
click at [74, 212] on link "Summary" at bounding box center [101, 211] width 110 height 11
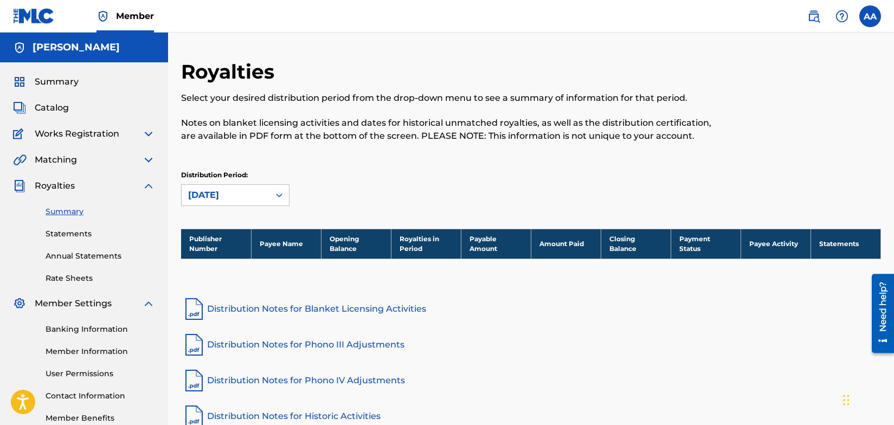
click at [81, 233] on link "Statements" at bounding box center [101, 233] width 110 height 11
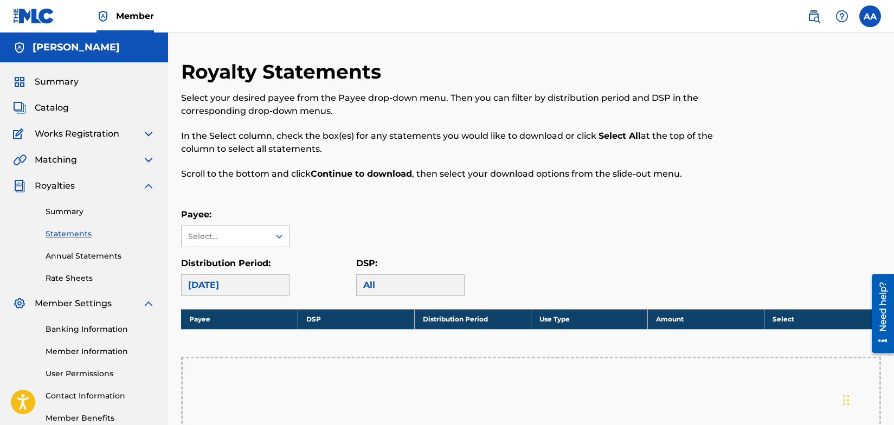
click at [75, 275] on link "Rate Sheets" at bounding box center [101, 278] width 110 height 11
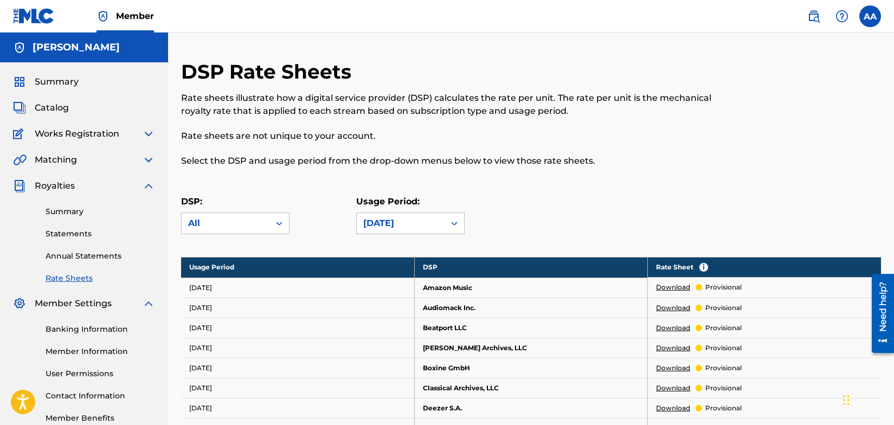
click at [132, 17] on span "Member" at bounding box center [135, 16] width 38 height 12
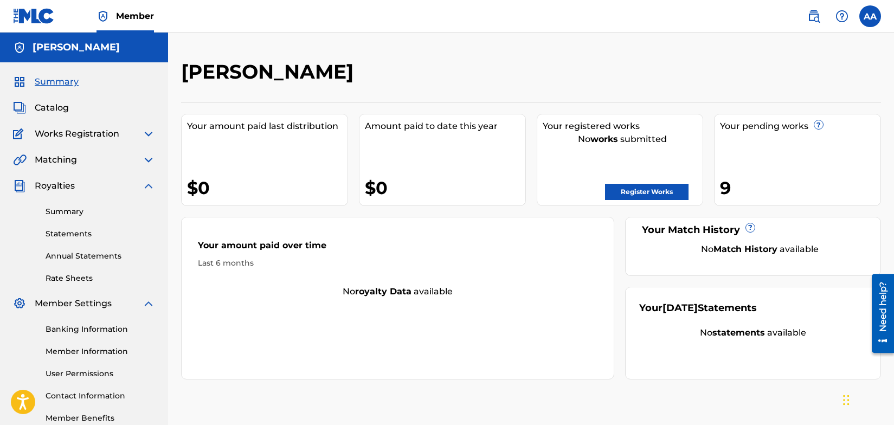
click at [651, 196] on link "Register Works" at bounding box center [646, 192] width 83 height 16
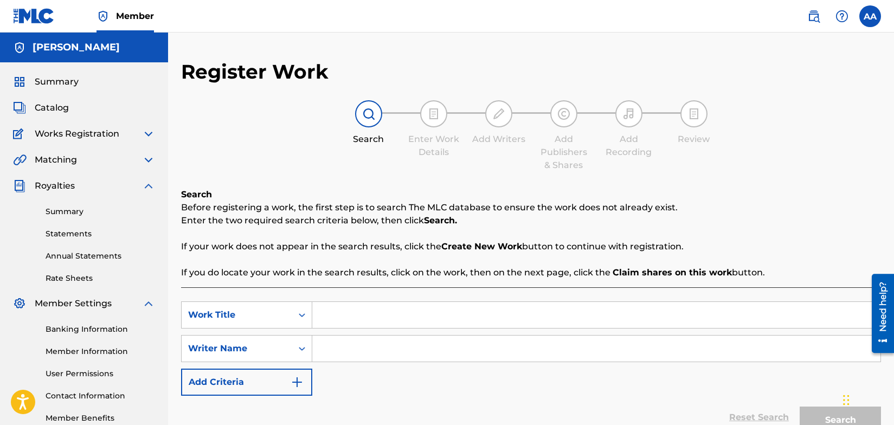
click at [148, 133] on img at bounding box center [148, 133] width 13 height 13
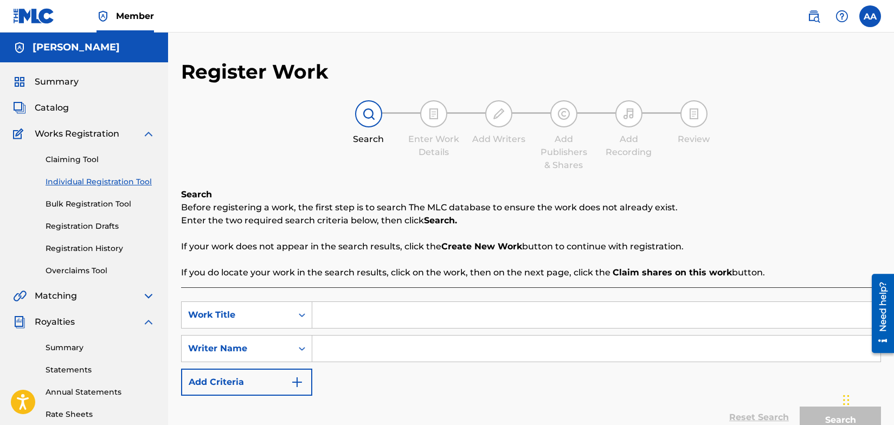
click at [103, 184] on link "Individual Registration Tool" at bounding box center [101, 181] width 110 height 11
click at [812, 14] on img at bounding box center [813, 16] width 13 height 13
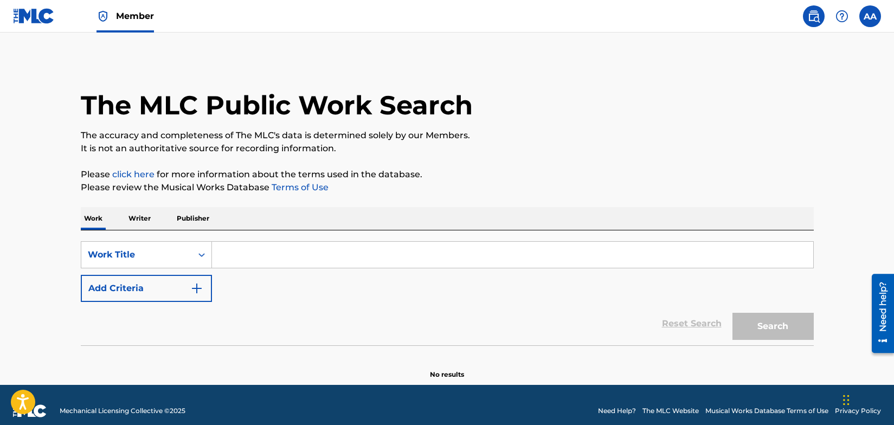
click at [35, 15] on img at bounding box center [34, 16] width 42 height 16
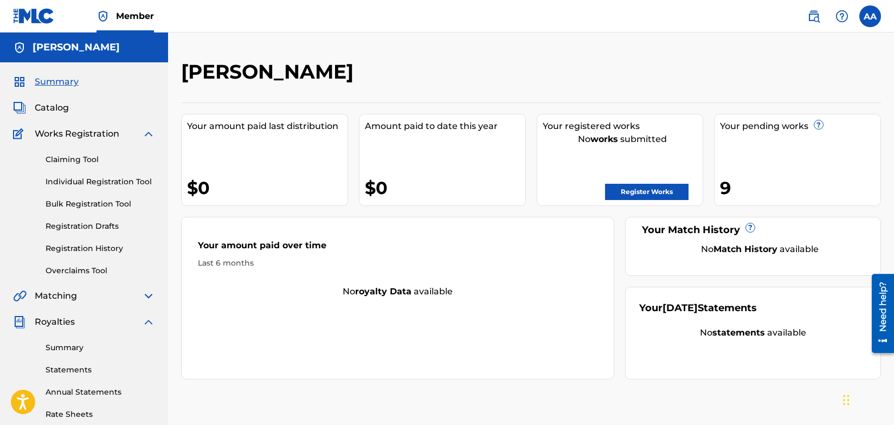
click at [867, 16] on label at bounding box center [870, 16] width 22 height 22
click at [870, 16] on input "AA [PERSON_NAME] [EMAIL_ADDRESS][DOMAIN_NAME] Notification Preferences Profile …" at bounding box center [870, 16] width 0 height 0
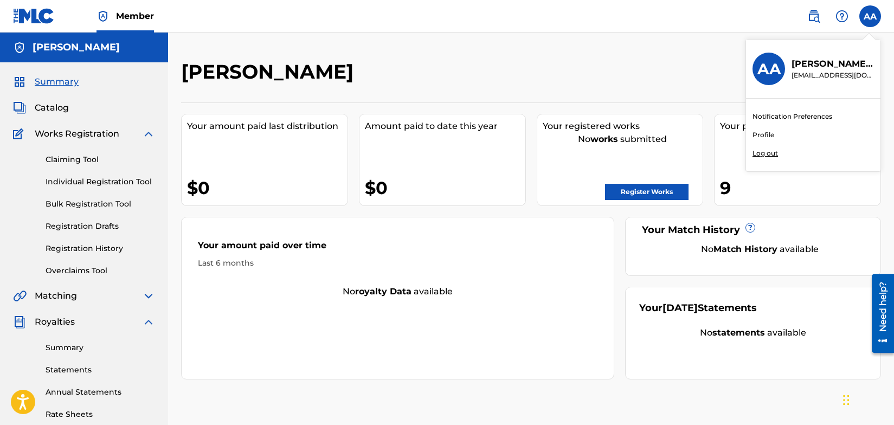
click at [761, 133] on link "Profile" at bounding box center [764, 135] width 22 height 10
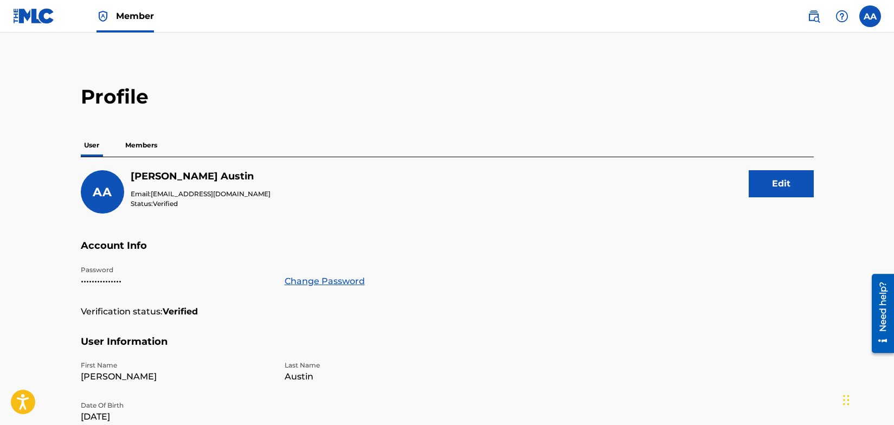
click at [869, 11] on label at bounding box center [870, 16] width 22 height 22
click at [870, 16] on input "AA [PERSON_NAME] [EMAIL_ADDRESS][DOMAIN_NAME] Notification Preferences Profile …" at bounding box center [870, 16] width 0 height 0
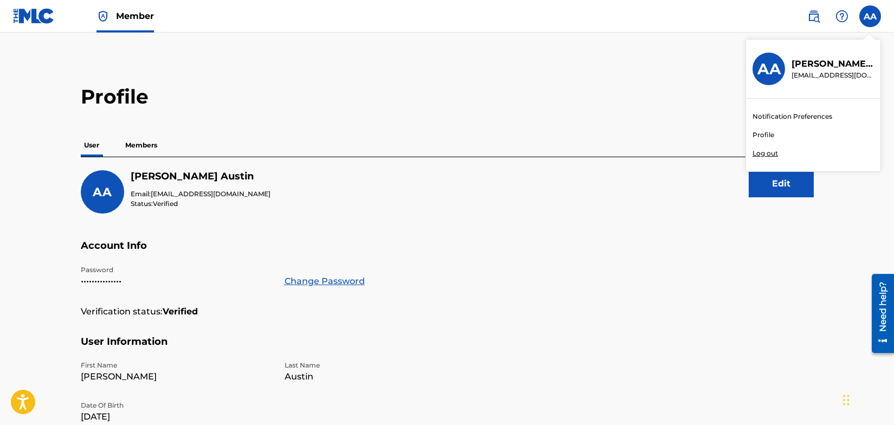
click at [766, 135] on link "Profile" at bounding box center [764, 135] width 22 height 10
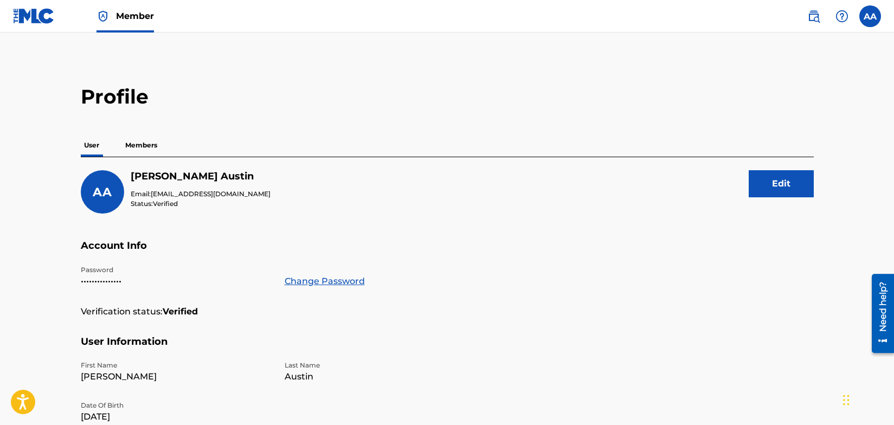
click at [869, 18] on label at bounding box center [870, 16] width 22 height 22
click at [870, 16] on input "AA [PERSON_NAME] [EMAIL_ADDRESS][DOMAIN_NAME] Notification Preferences Profile …" at bounding box center [870, 16] width 0 height 0
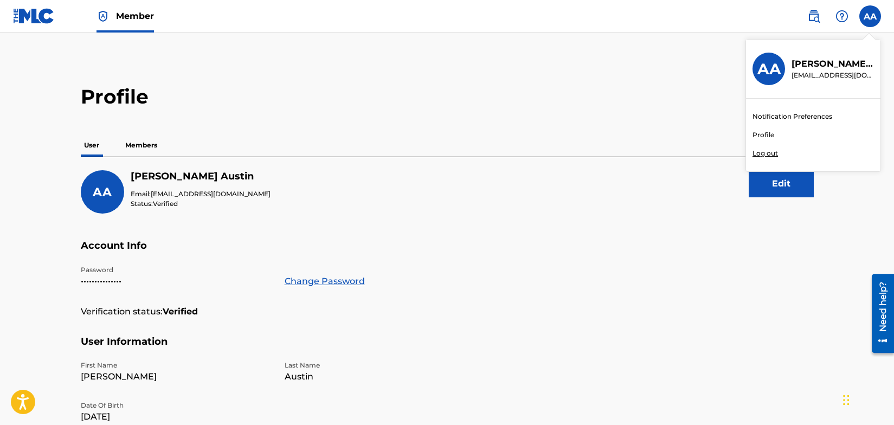
click at [802, 116] on link "Notification Preferences" at bounding box center [793, 117] width 80 height 10
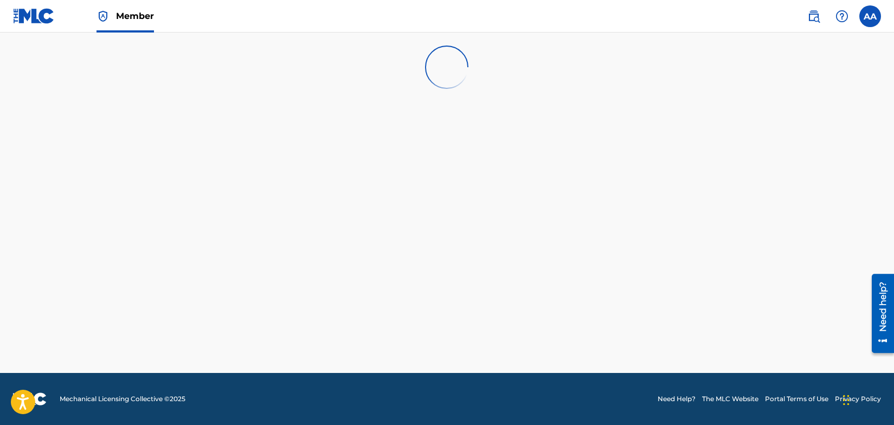
click at [31, 13] on img at bounding box center [34, 16] width 42 height 16
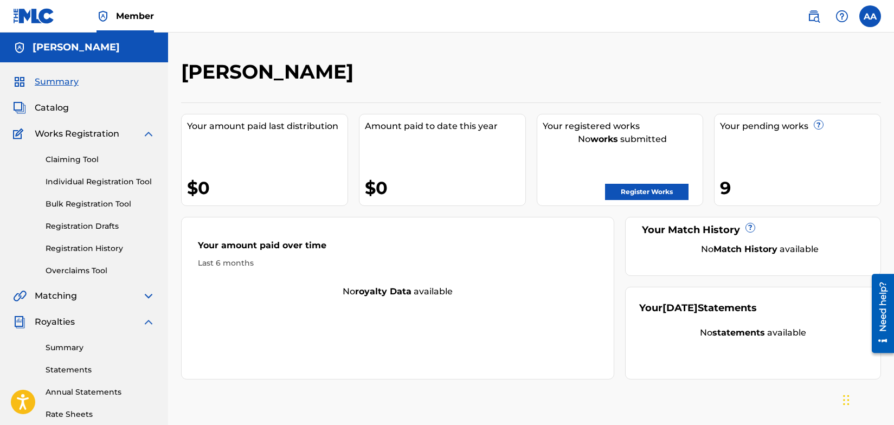
click at [134, 17] on span "Member" at bounding box center [135, 16] width 38 height 12
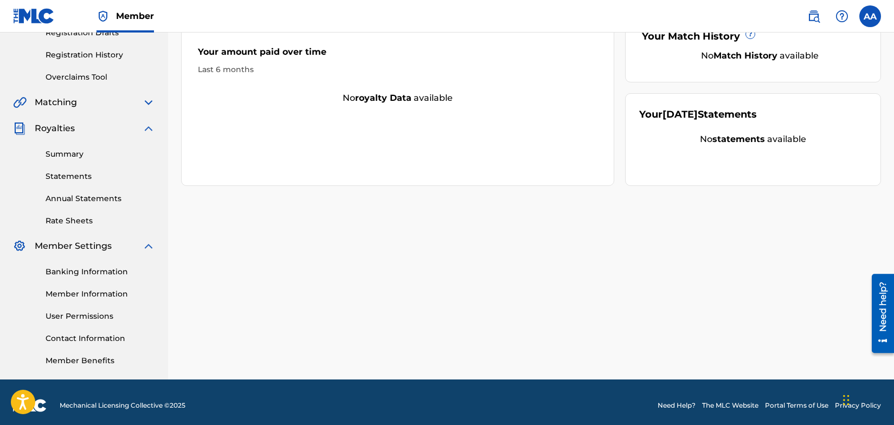
scroll to position [179, 0]
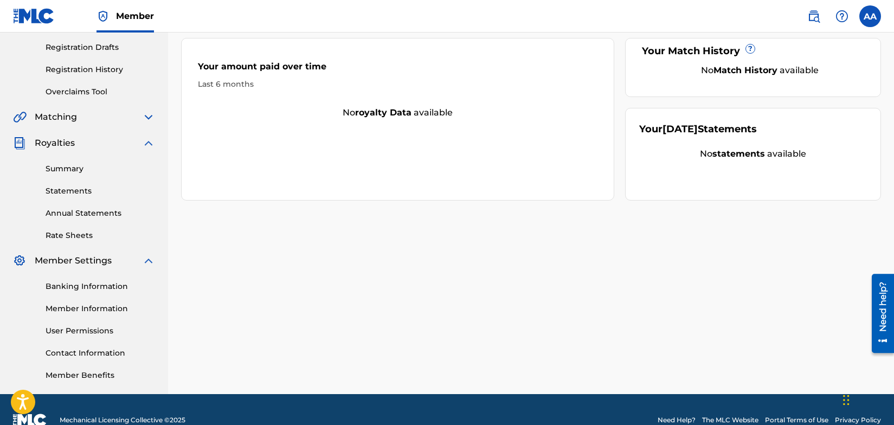
click at [83, 310] on link "Member Information" at bounding box center [101, 308] width 110 height 11
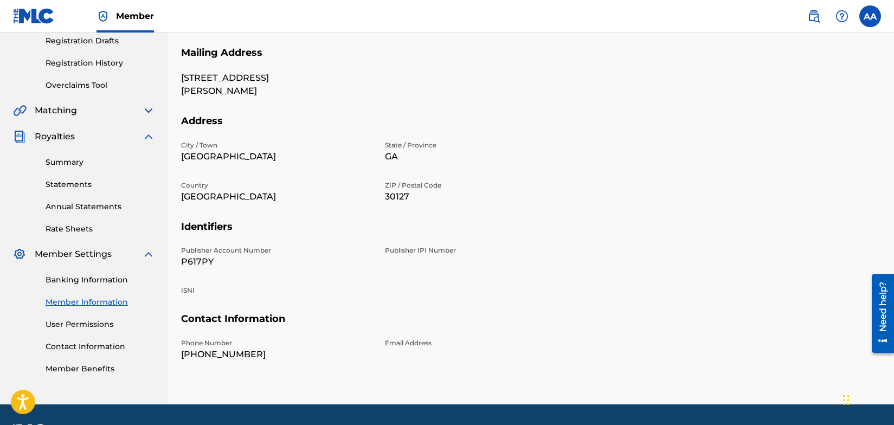
scroll to position [187, 0]
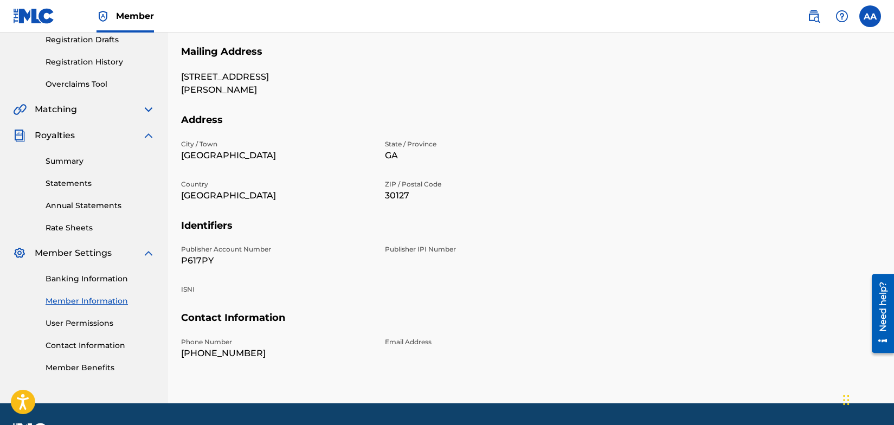
click at [90, 325] on link "User Permissions" at bounding box center [101, 323] width 110 height 11
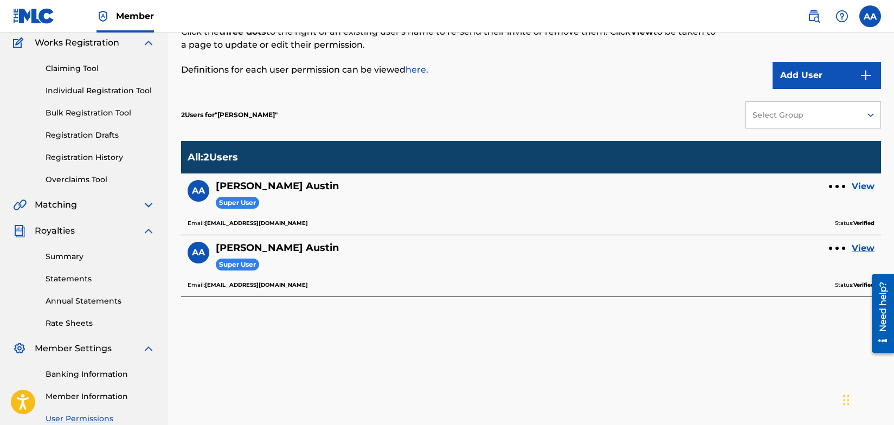
scroll to position [91, 0]
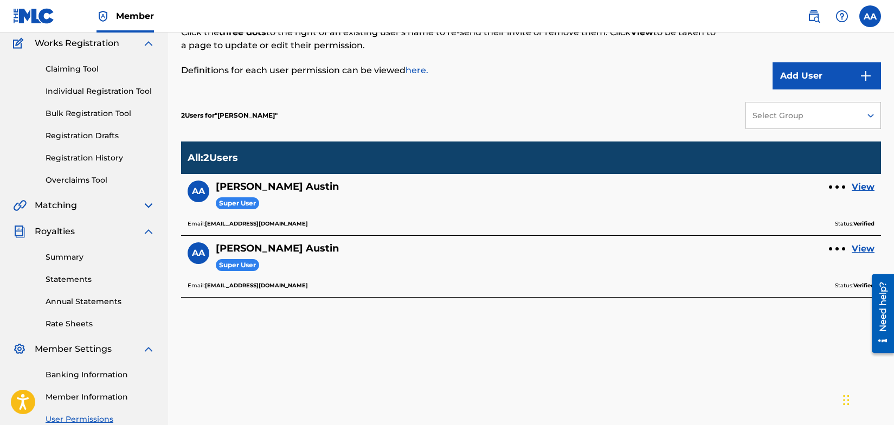
click at [858, 186] on link "View" at bounding box center [863, 187] width 23 height 13
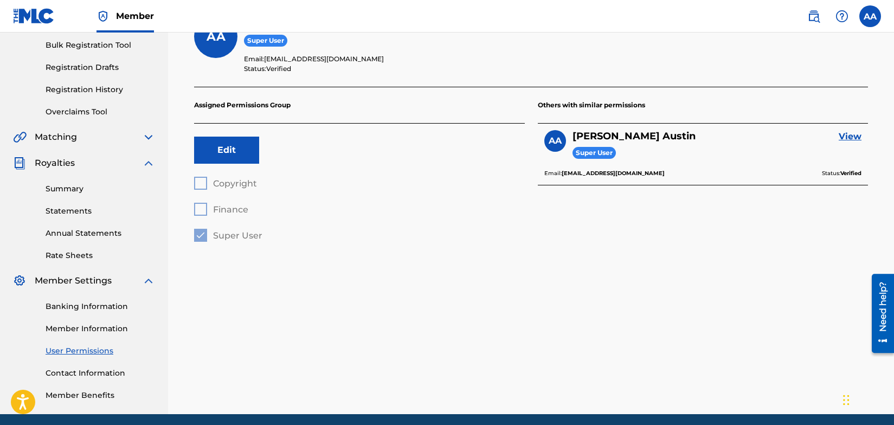
scroll to position [171, 0]
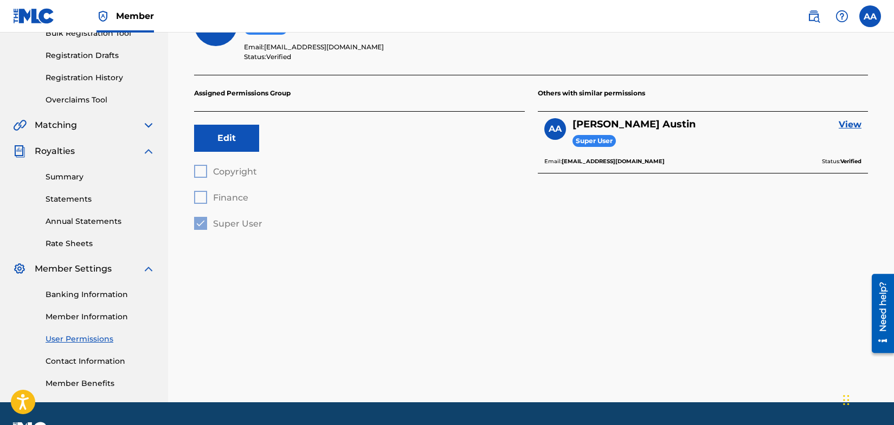
click at [96, 364] on link "Contact Information" at bounding box center [101, 361] width 110 height 11
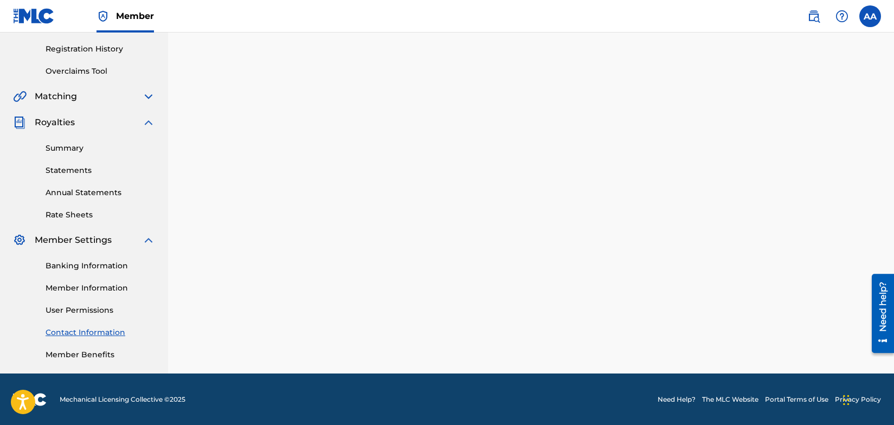
scroll to position [200, 0]
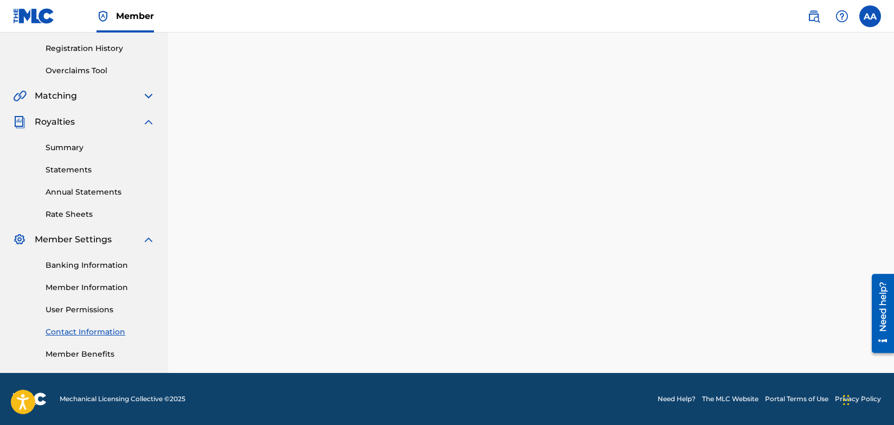
click at [82, 355] on link "Member Benefits" at bounding box center [101, 354] width 110 height 11
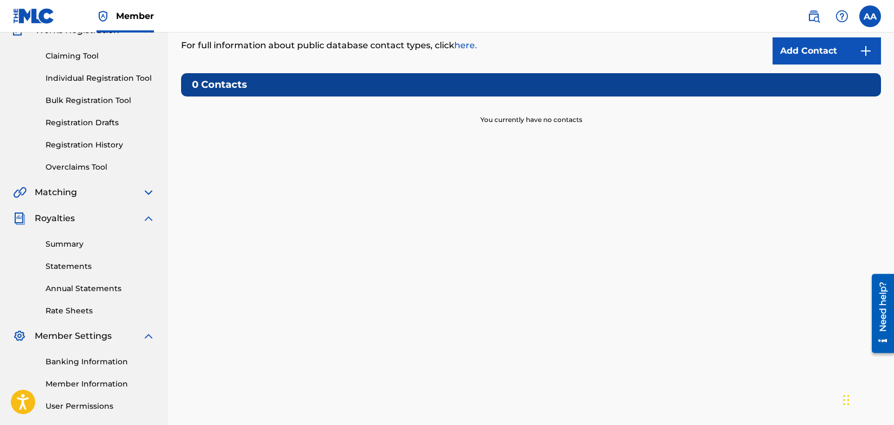
scroll to position [0, 0]
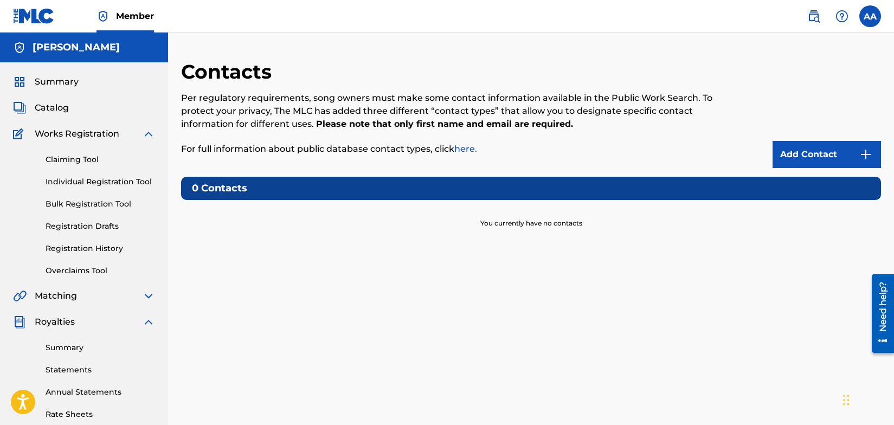
click at [66, 84] on span "Summary" at bounding box center [57, 81] width 44 height 13
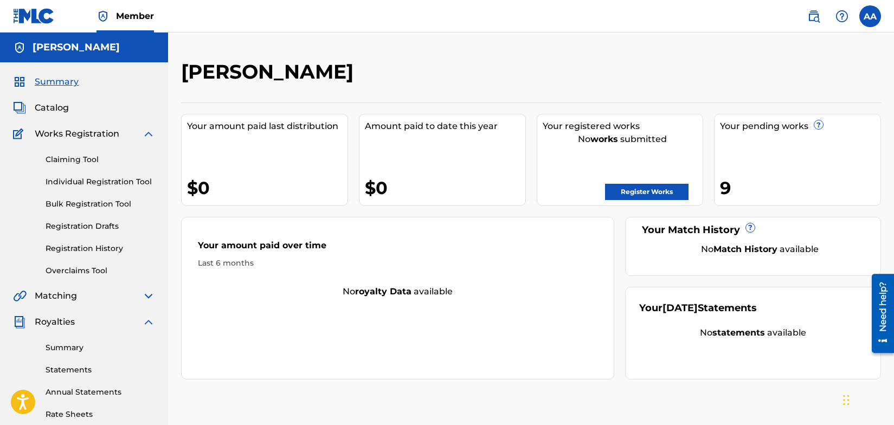
click at [52, 107] on span "Catalog" at bounding box center [52, 107] width 34 height 13
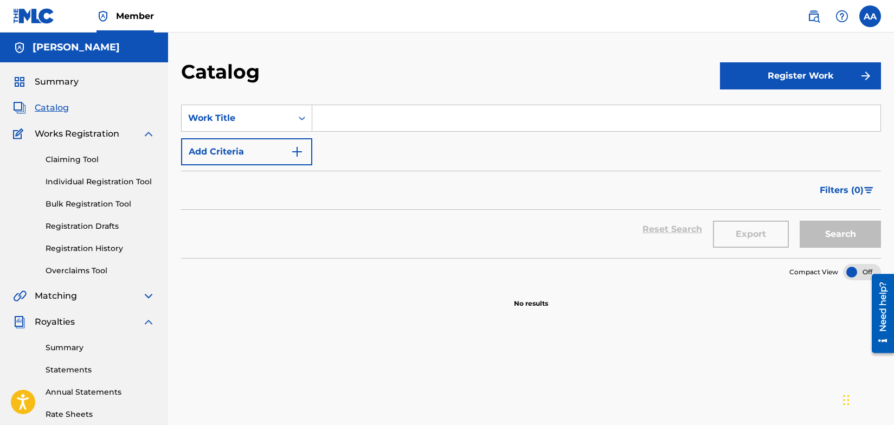
click at [51, 85] on span "Summary" at bounding box center [57, 81] width 44 height 13
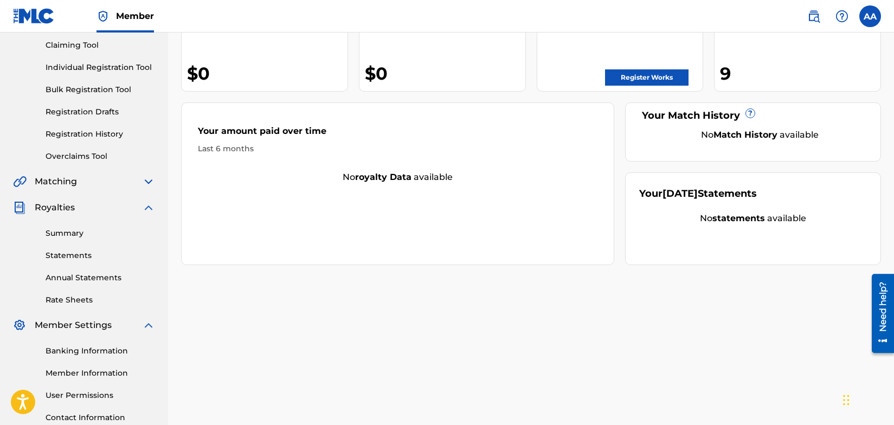
scroll to position [110, 0]
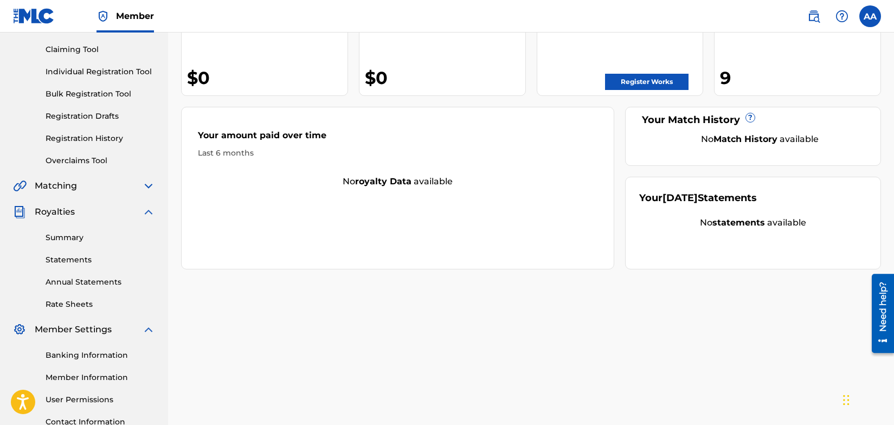
click at [83, 284] on link "Annual Statements" at bounding box center [101, 282] width 110 height 11
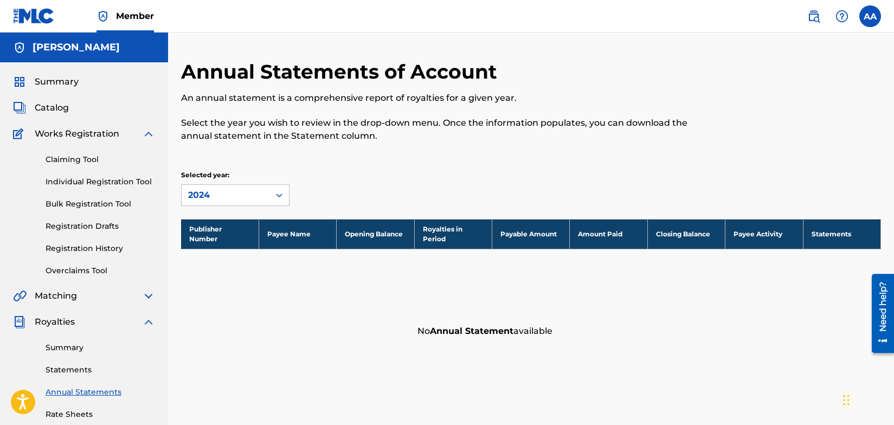
click at [40, 16] on img at bounding box center [34, 16] width 42 height 16
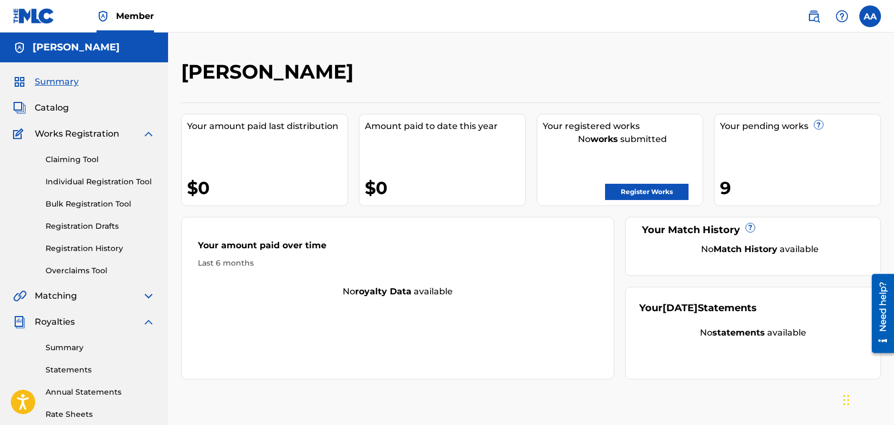
click at [868, 15] on label at bounding box center [870, 16] width 22 height 22
click at [870, 16] on input "AA [PERSON_NAME] [EMAIL_ADDRESS][DOMAIN_NAME] Notification Preferences Profile …" at bounding box center [870, 16] width 0 height 0
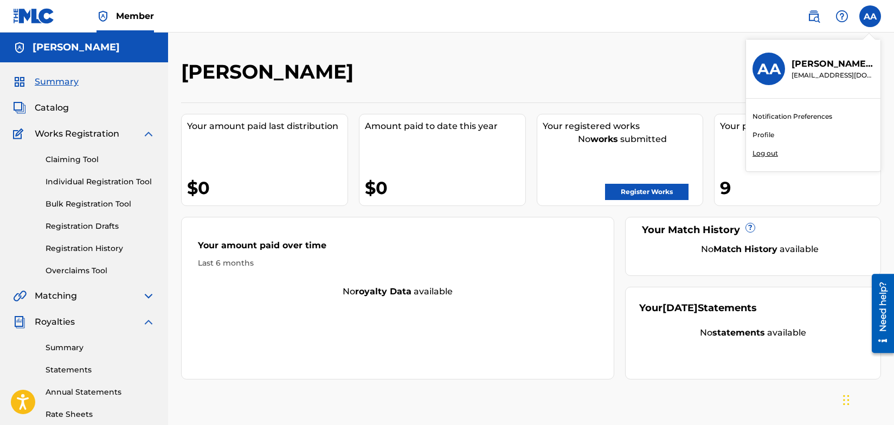
click at [769, 154] on p "Log out" at bounding box center [765, 154] width 25 height 10
click at [870, 16] on input "AA [PERSON_NAME] [EMAIL_ADDRESS][DOMAIN_NAME] Notification Preferences Profile …" at bounding box center [870, 16] width 0 height 0
